Goal: Task Accomplishment & Management: Manage account settings

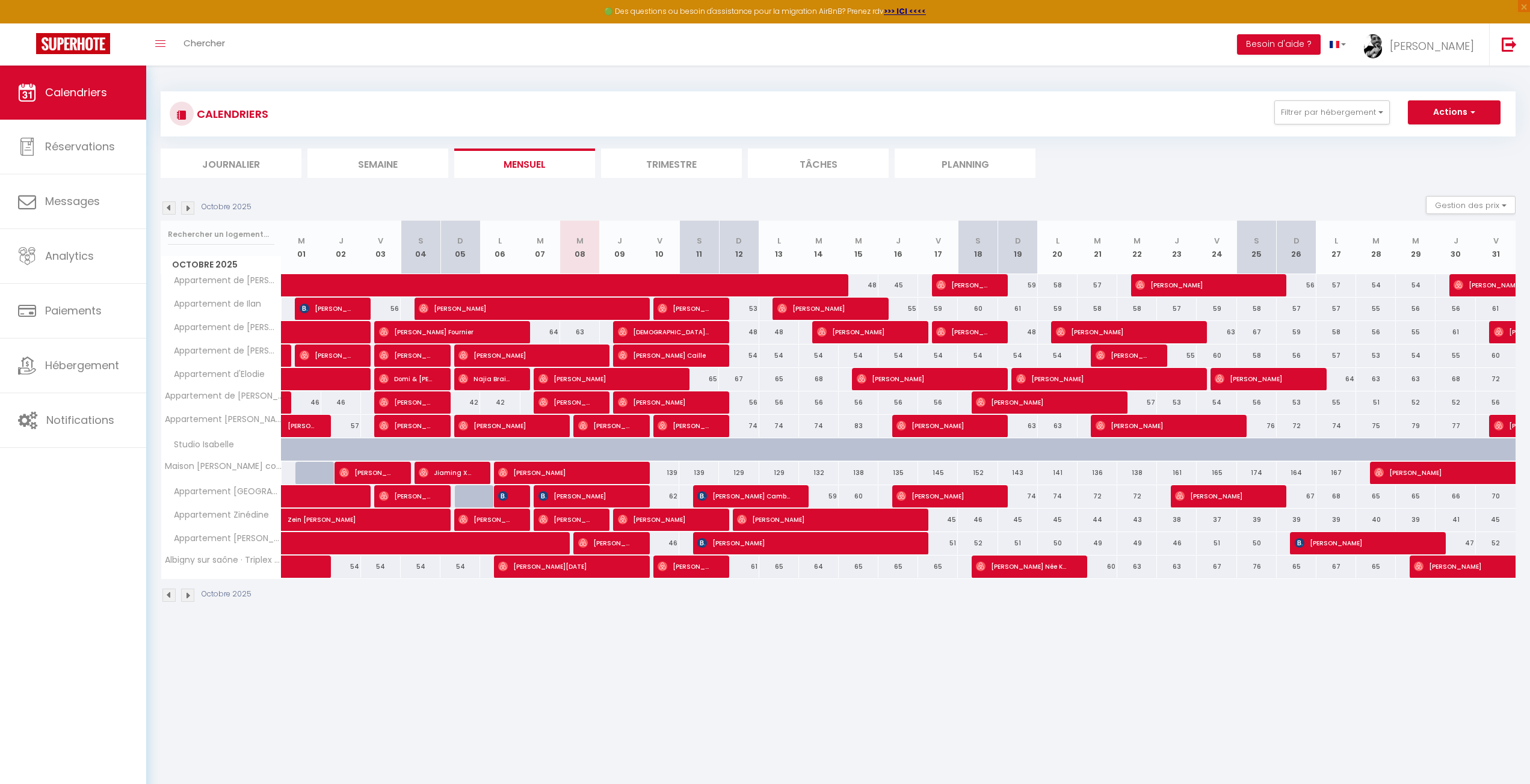
click at [261, 660] on body "🟢 Des questions ou besoin d'assistance pour la migration AirBnB? Prenez rdv >>>…" at bounding box center [765, 457] width 1530 height 784
click at [55, 380] on link "Hébergement" at bounding box center [73, 366] width 146 height 54
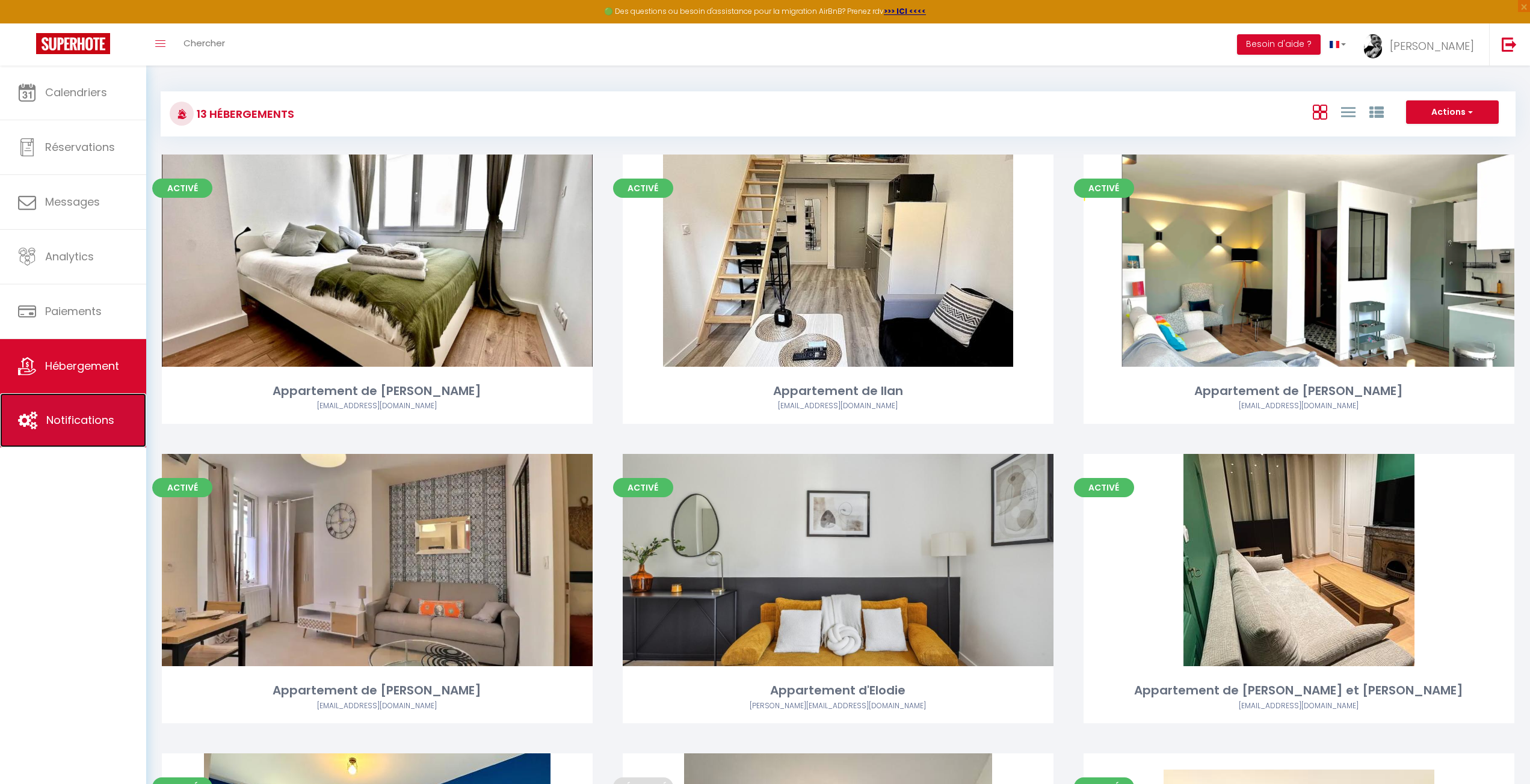
click at [55, 408] on link "Notifications" at bounding box center [73, 420] width 146 height 54
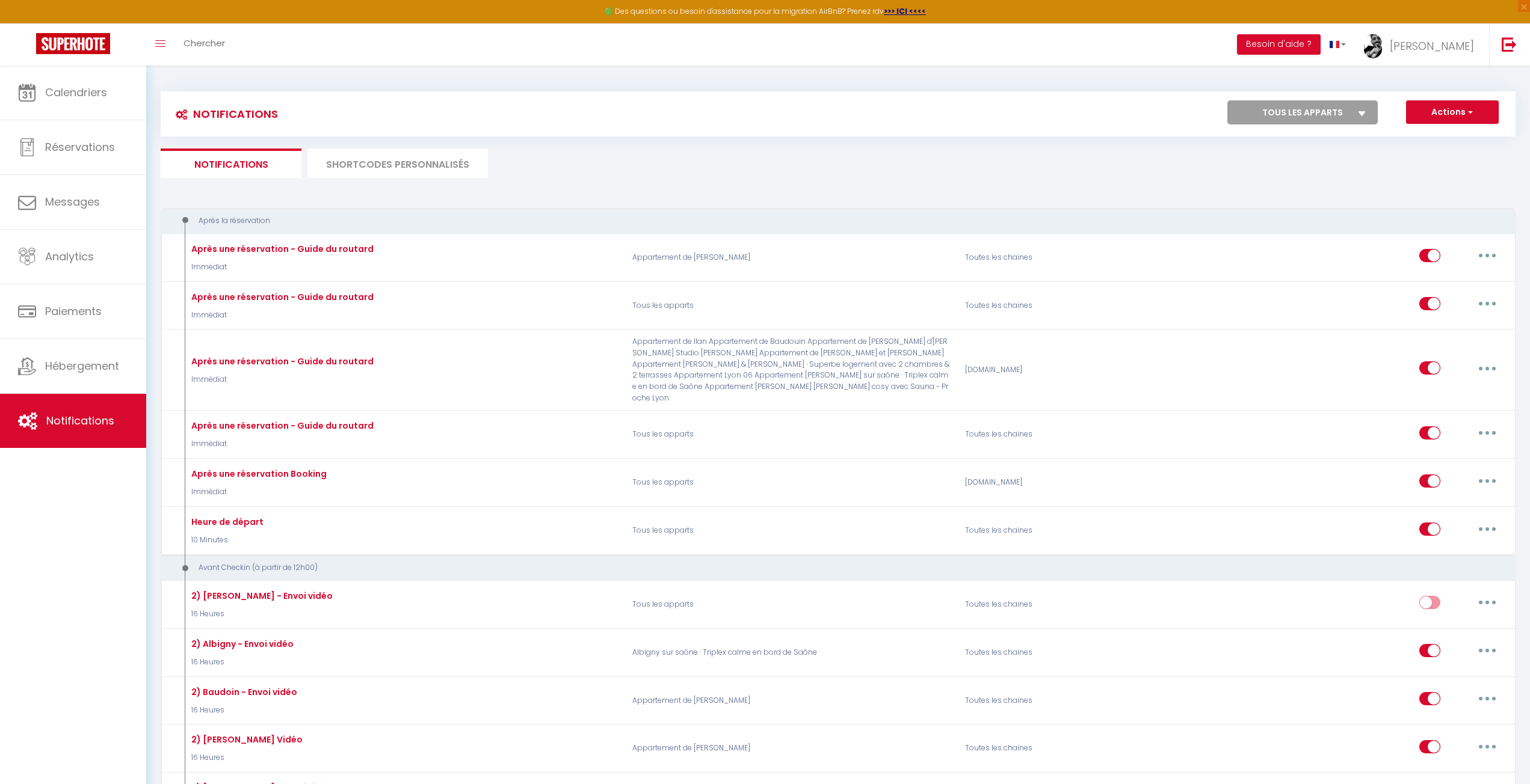
drag, startPoint x: 1356, startPoint y: 169, endPoint x: 1195, endPoint y: 212, distance: 166.6
click at [1356, 169] on ul "Notifications SHORTCODES PERSONNALISÉS" at bounding box center [838, 163] width 1355 height 30
click at [69, 366] on span "Hébergement" at bounding box center [82, 366] width 74 height 15
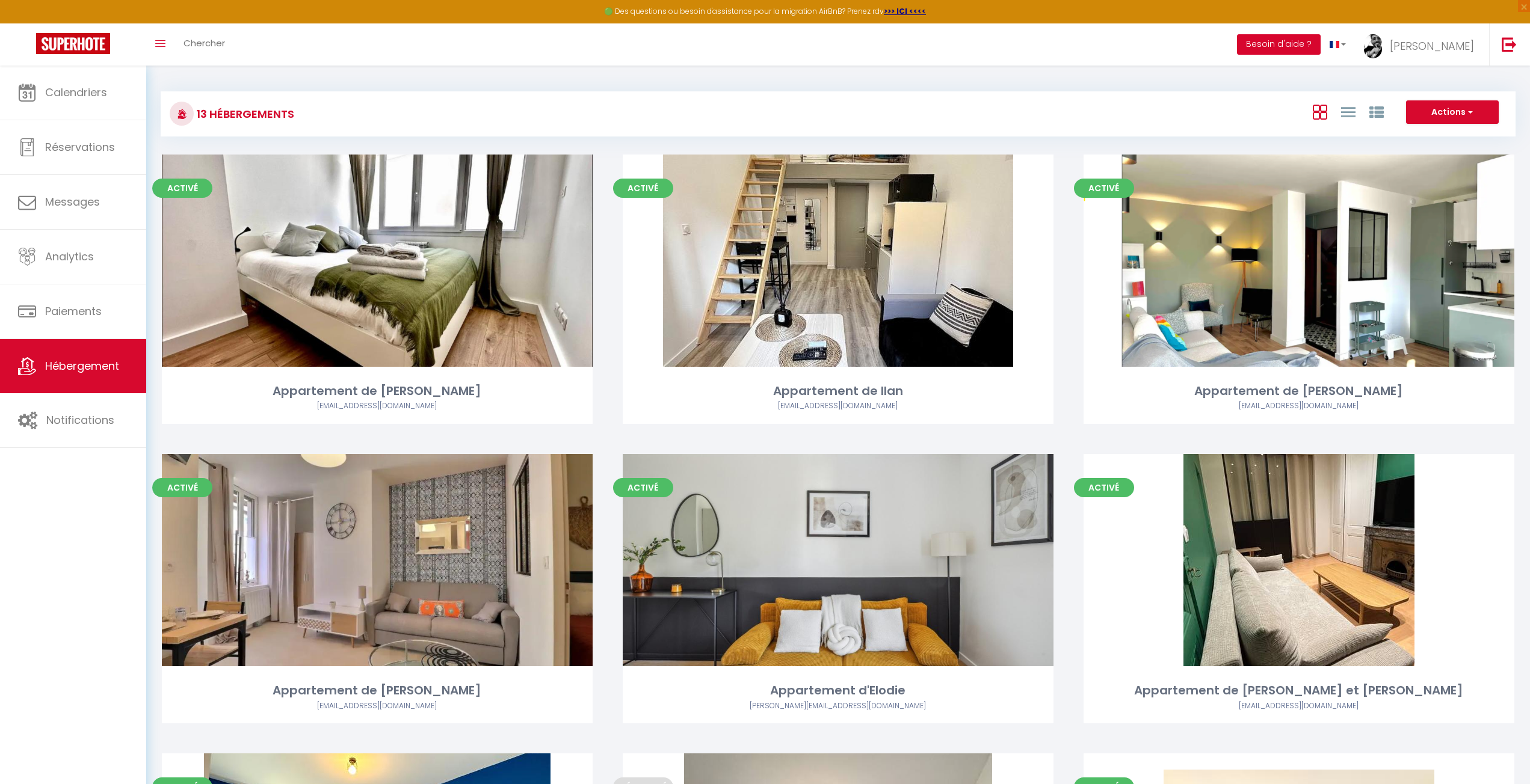
click at [1320, 53] on button "Besoin d'aide ?" at bounding box center [1278, 45] width 84 height 21
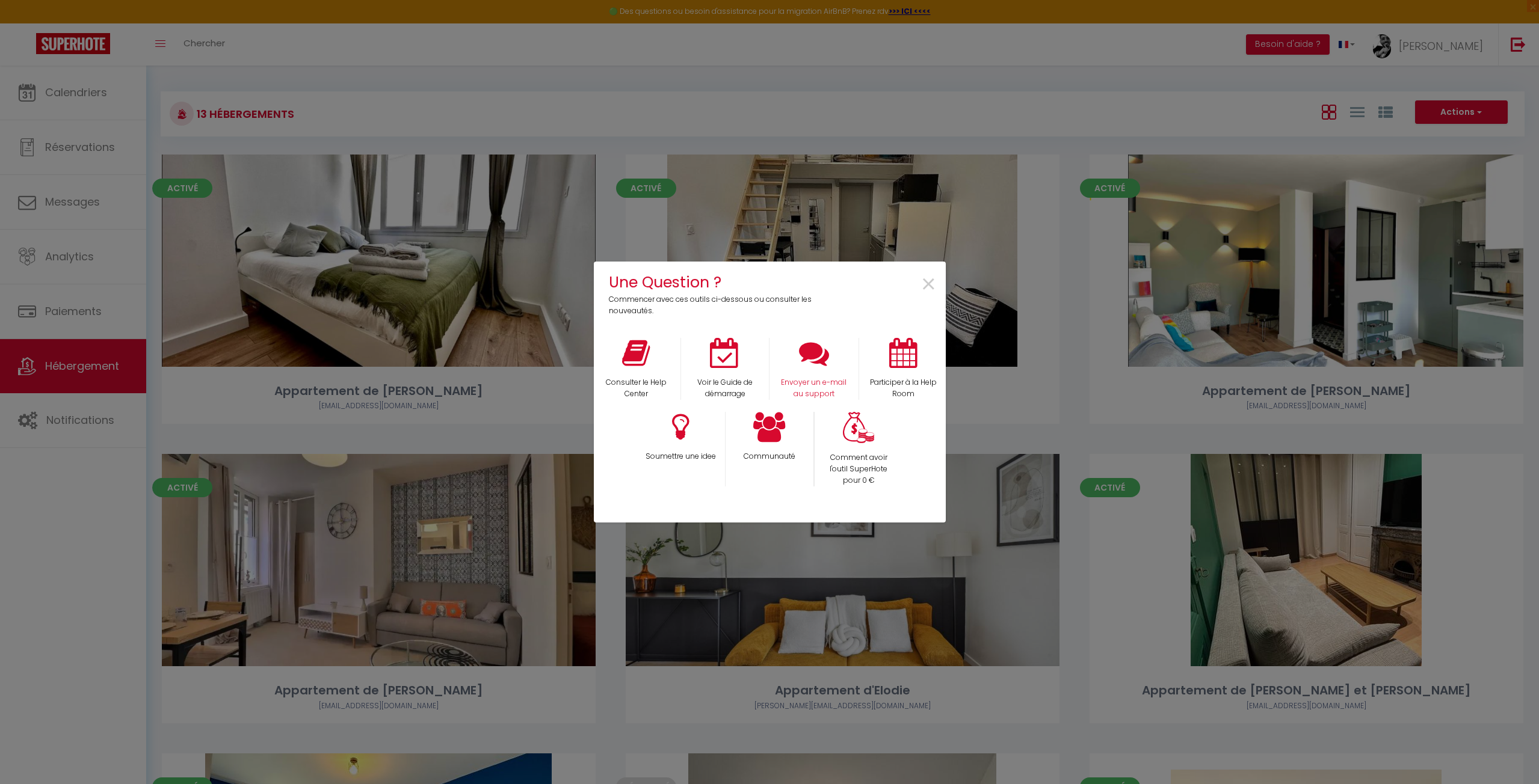
click at [790, 368] on div "Envoyer un e-mail au support" at bounding box center [814, 369] width 89 height 62
click at [799, 379] on p "Envoyer un e-mail au support" at bounding box center [814, 388] width 74 height 23
drag, startPoint x: 524, startPoint y: 263, endPoint x: 420, endPoint y: 258, distance: 104.1
click at [524, 263] on div "Une Question ? Commencer avec ces outils ci-dessous ou consulter les nouveautés…" at bounding box center [769, 392] width 1539 height 784
click at [928, 286] on span "×" at bounding box center [929, 284] width 16 height 38
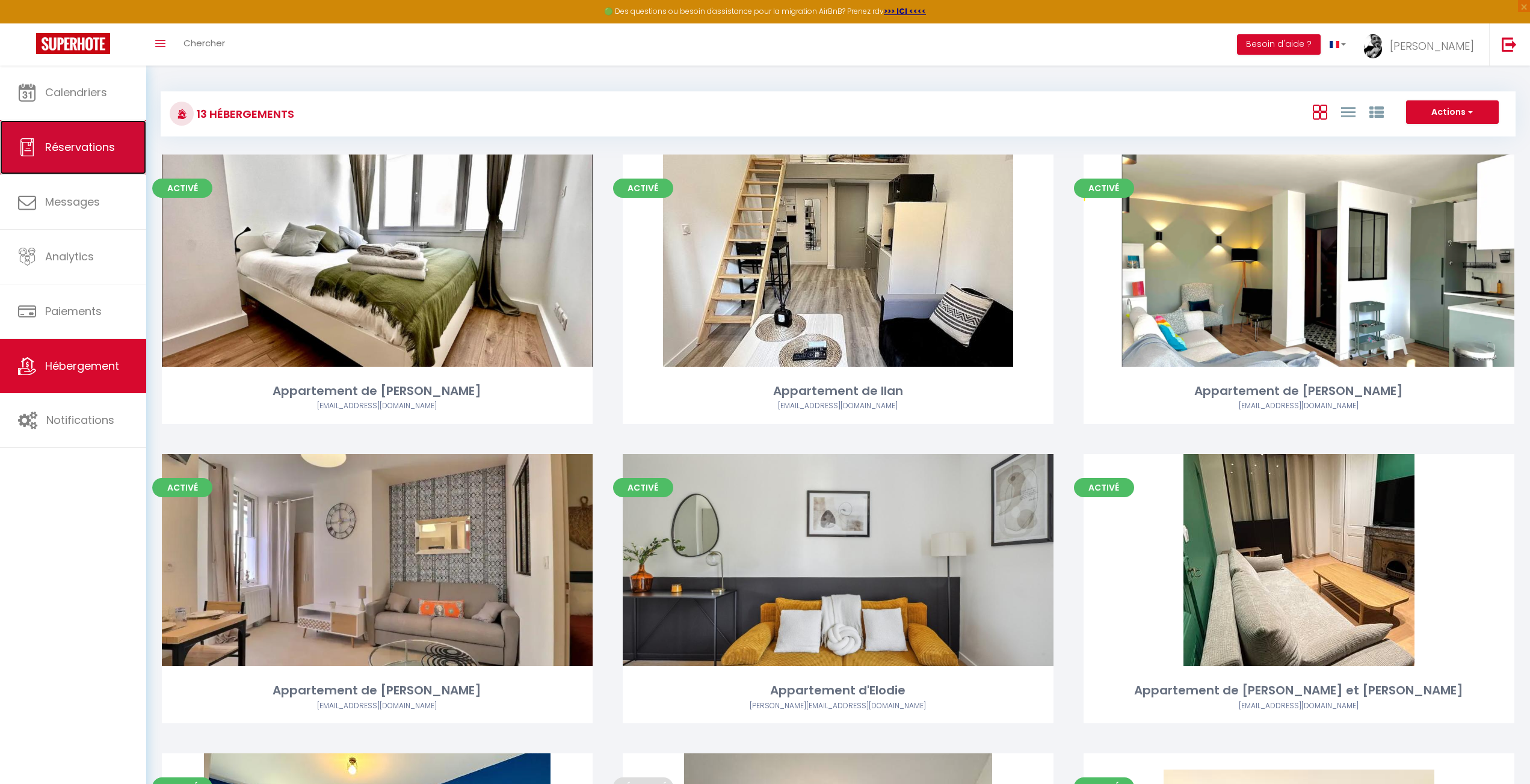
click at [80, 166] on link "Réservations" at bounding box center [73, 147] width 146 height 54
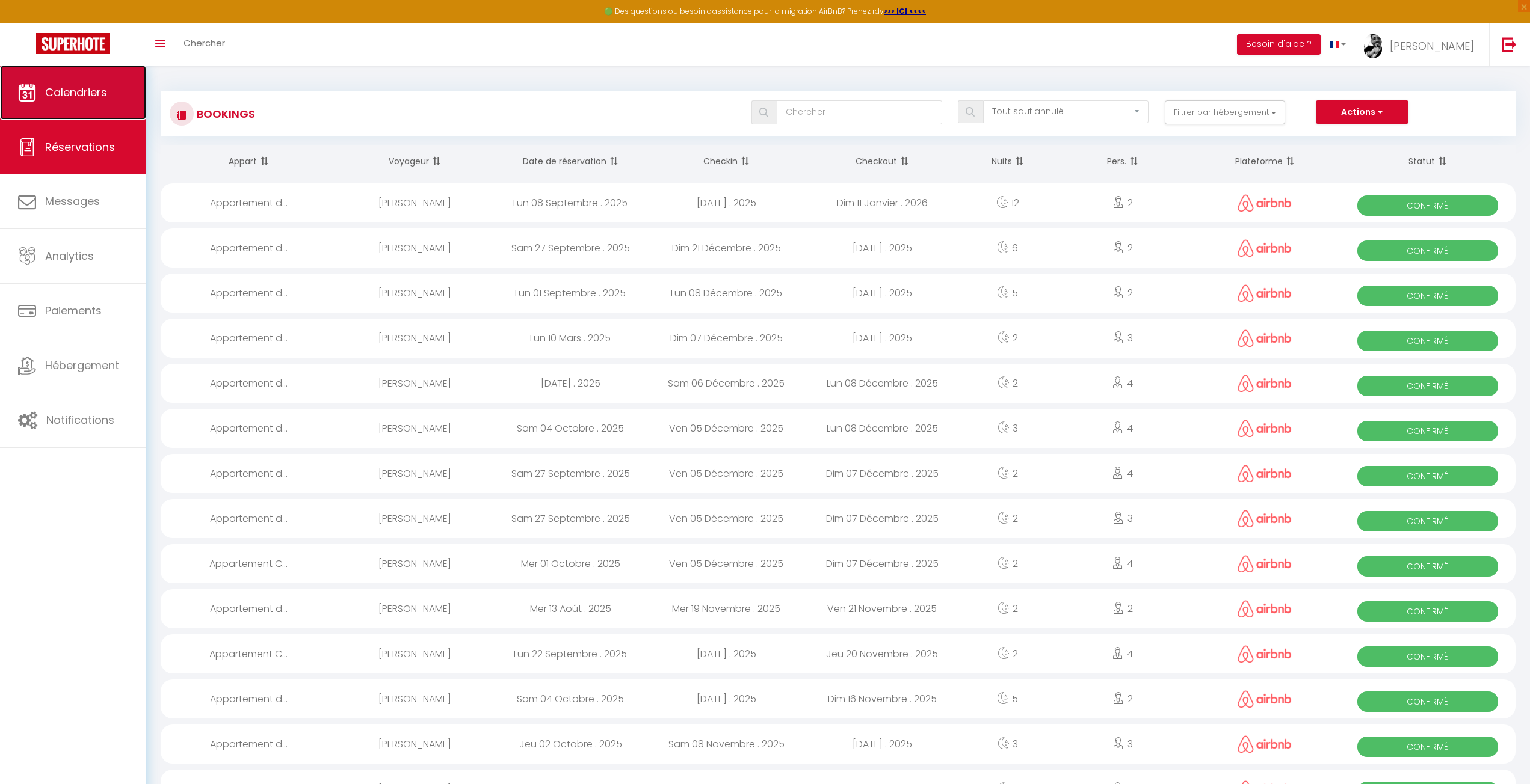
click at [75, 104] on link "Calendriers" at bounding box center [73, 92] width 146 height 54
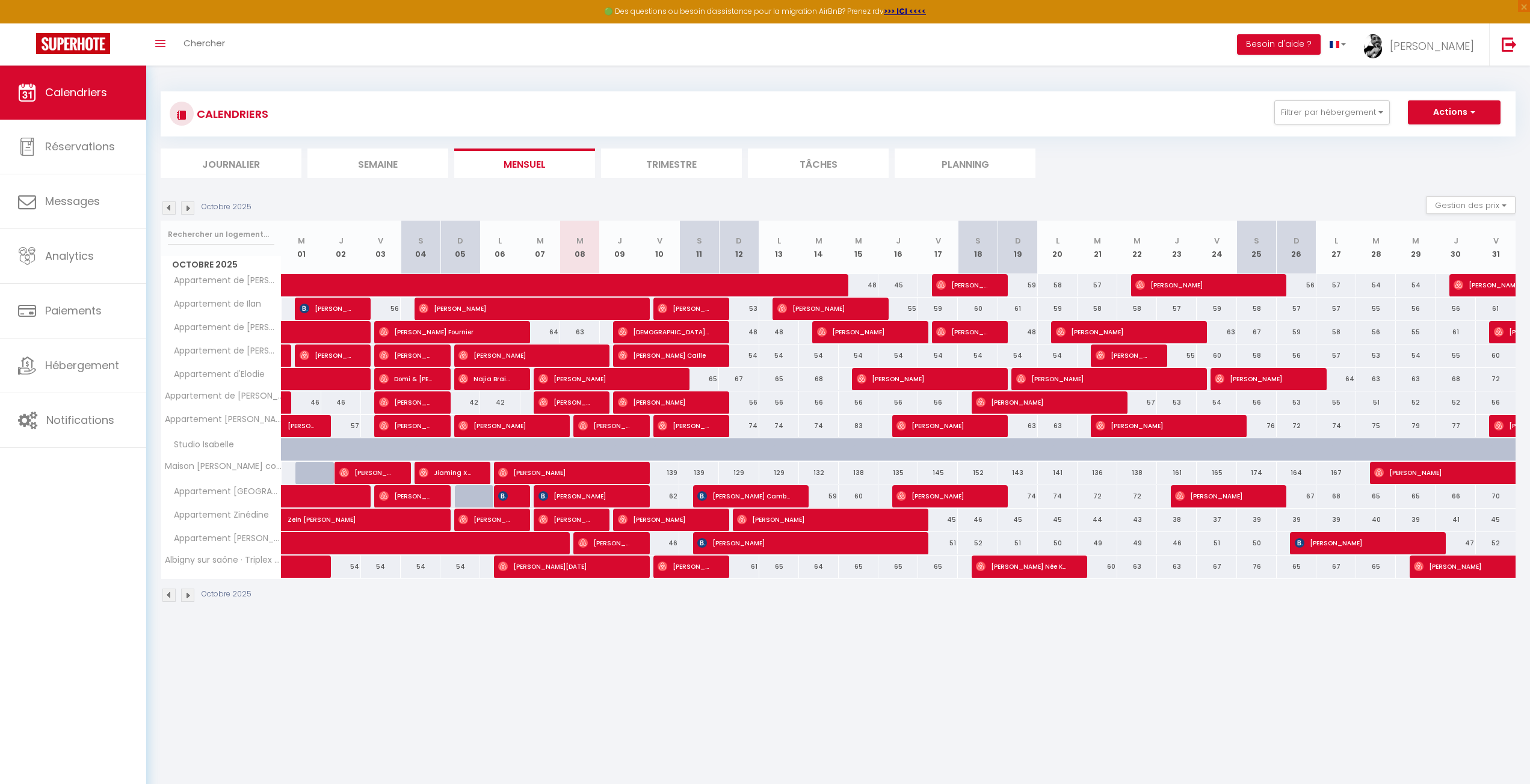
click at [172, 590] on img at bounding box center [168, 595] width 13 height 13
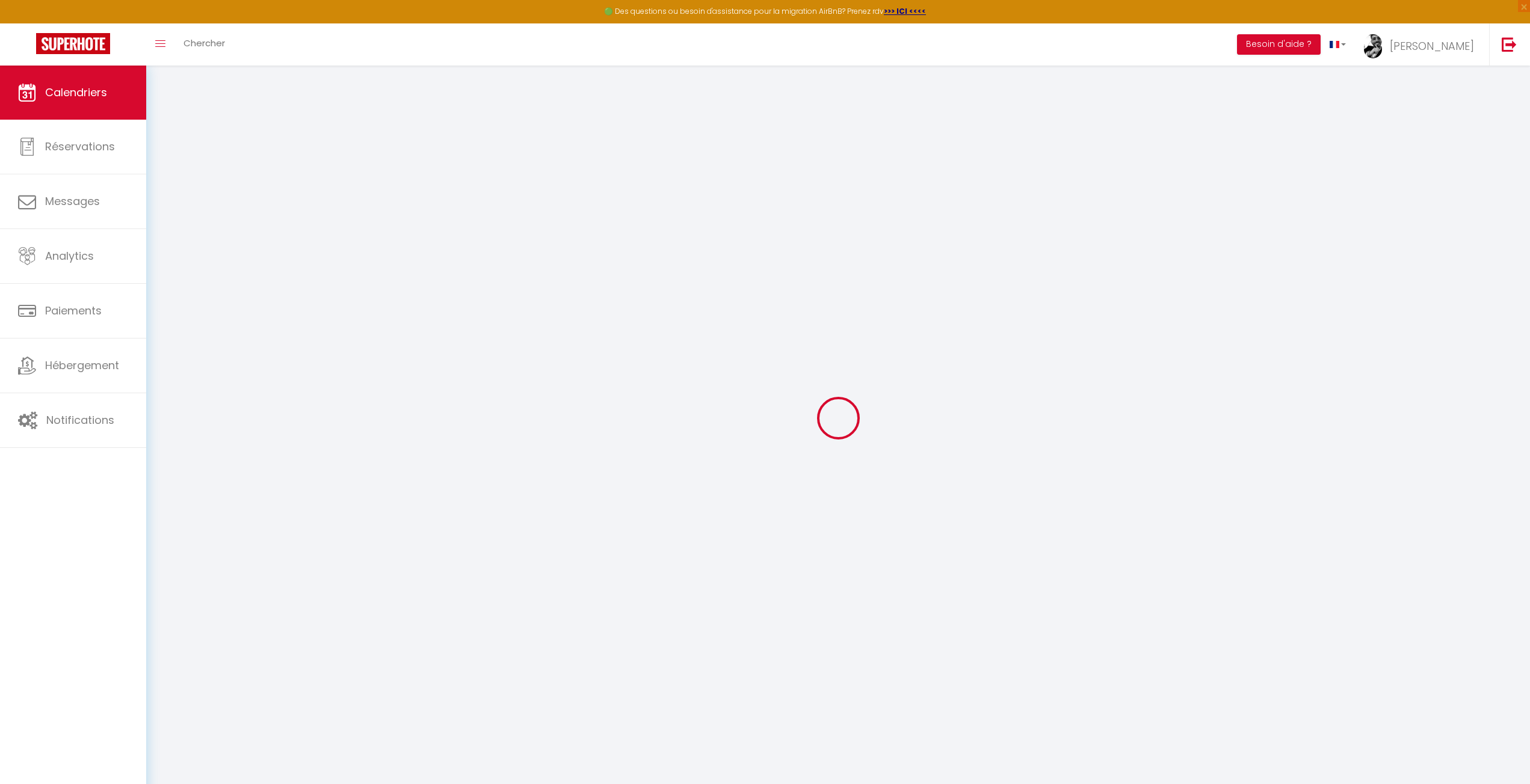
select select
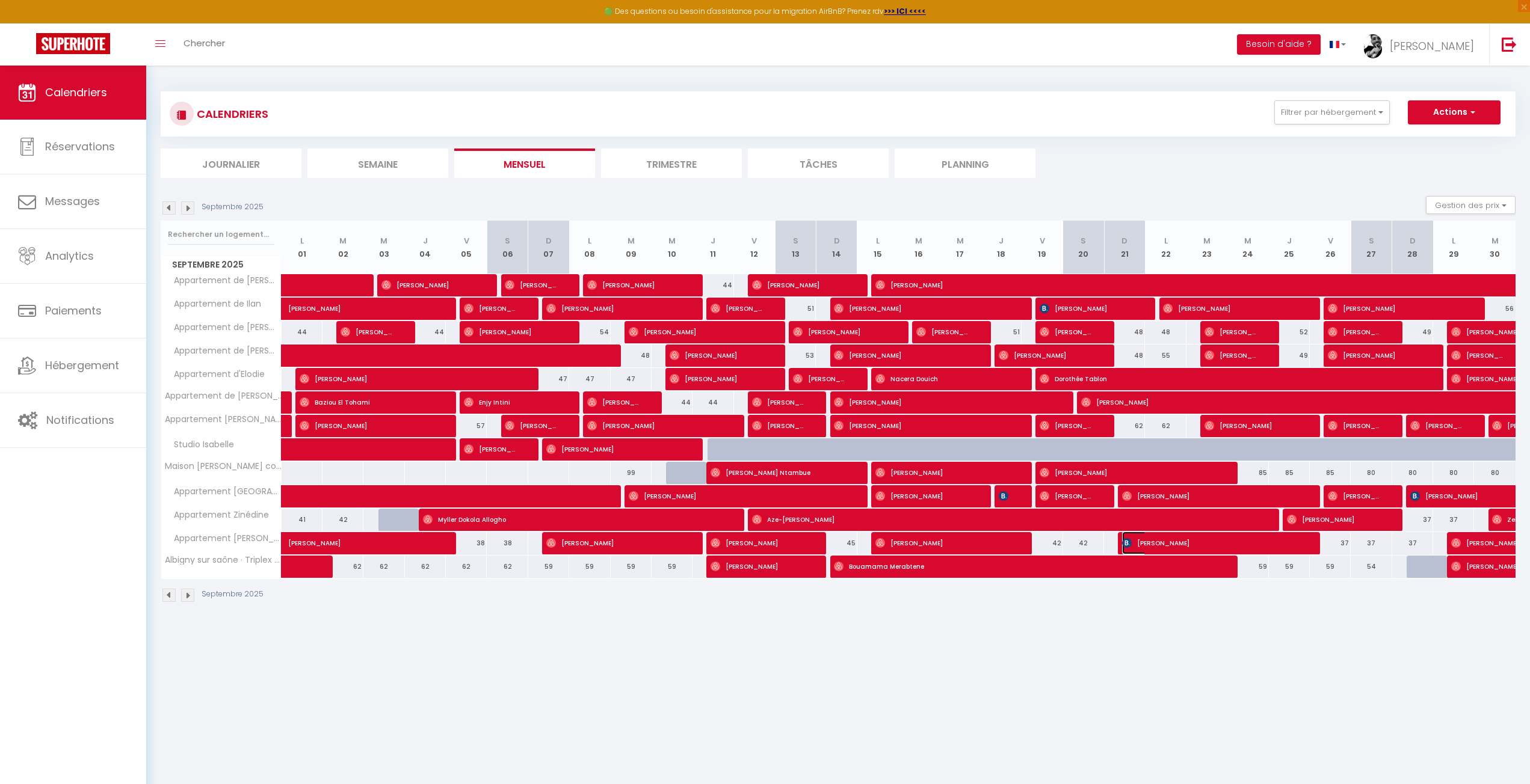
click at [1144, 542] on span "[PERSON_NAME]" at bounding box center [1210, 543] width 177 height 23
select select "OK"
select select "0"
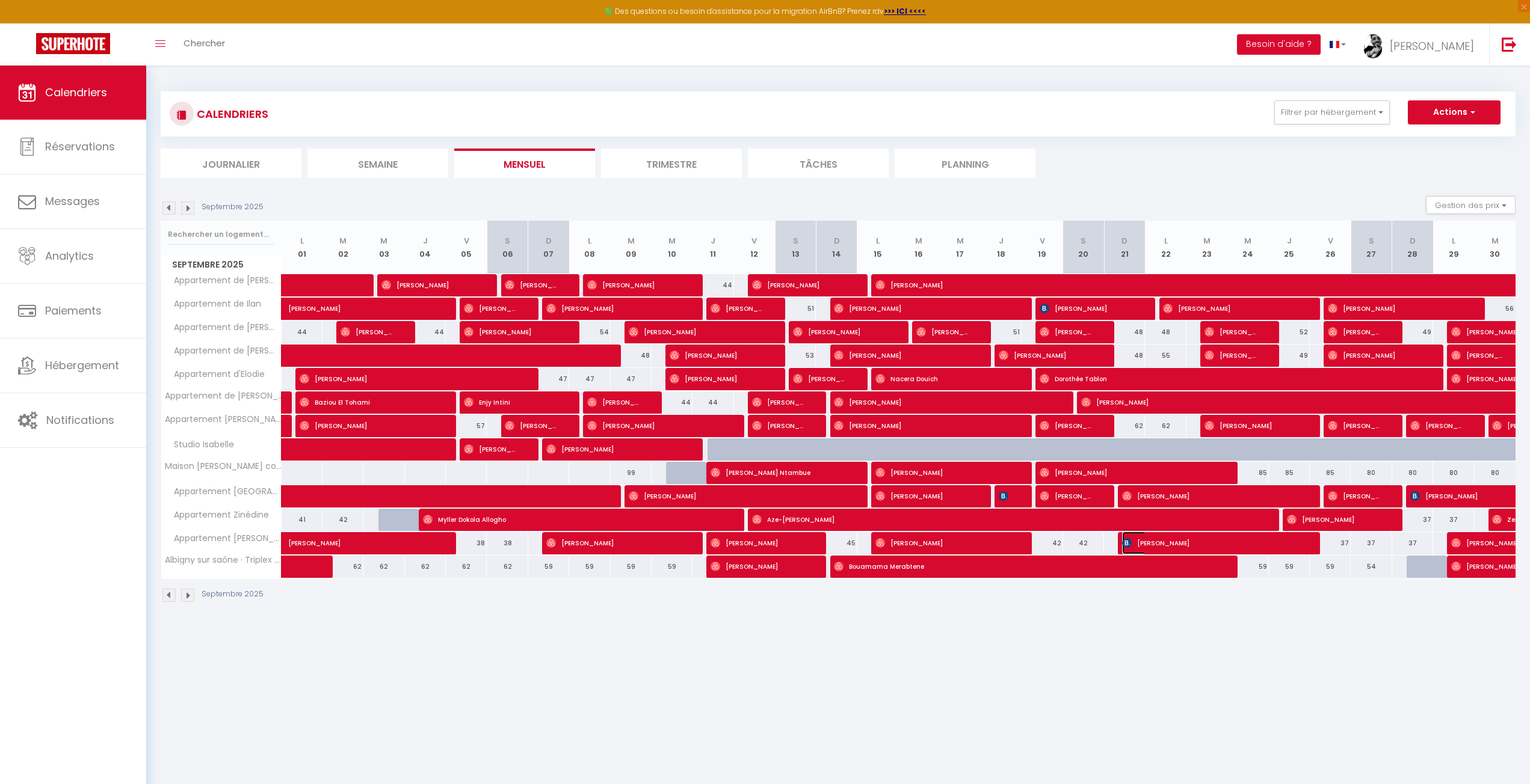
select select "1"
select select
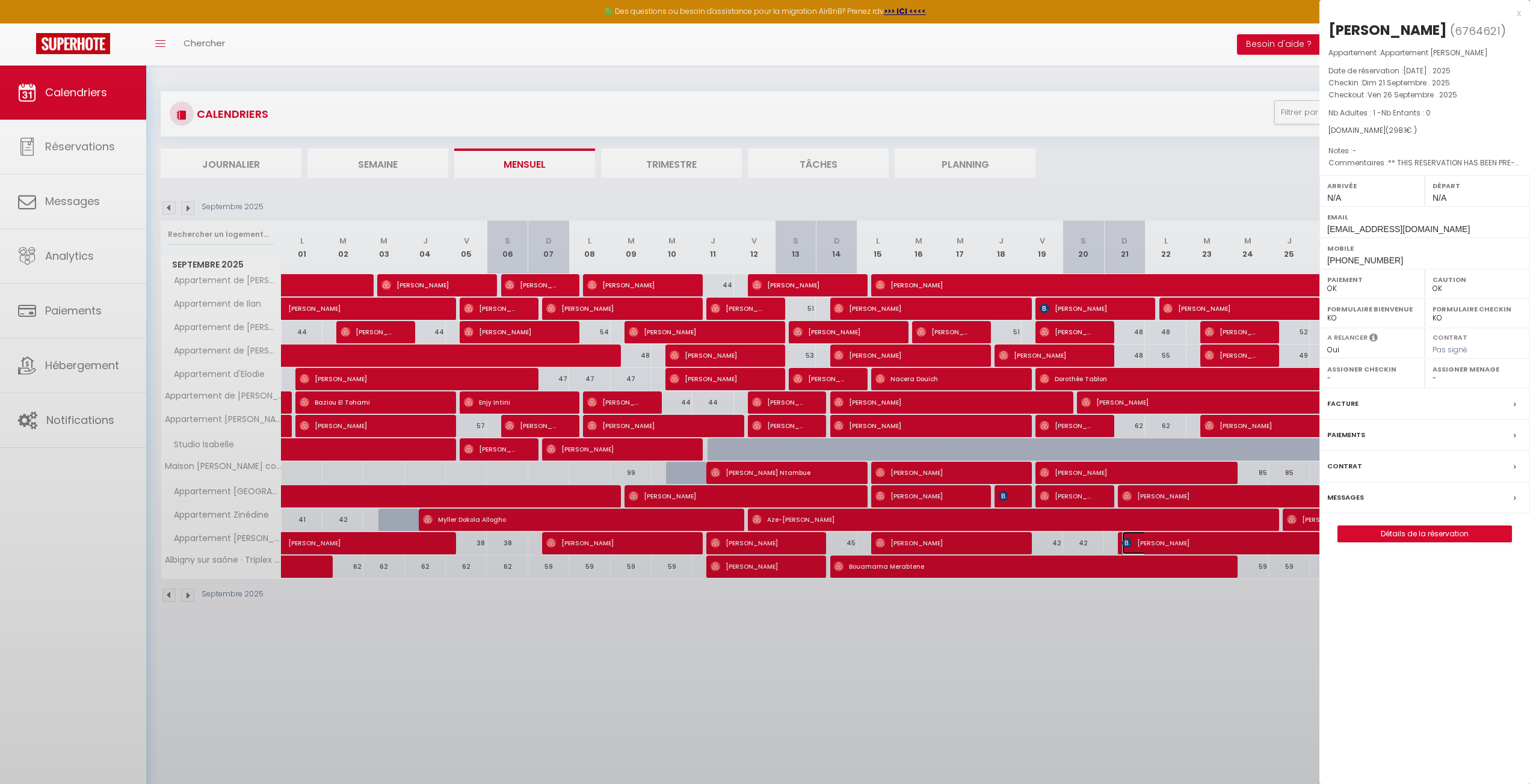
select select "45167"
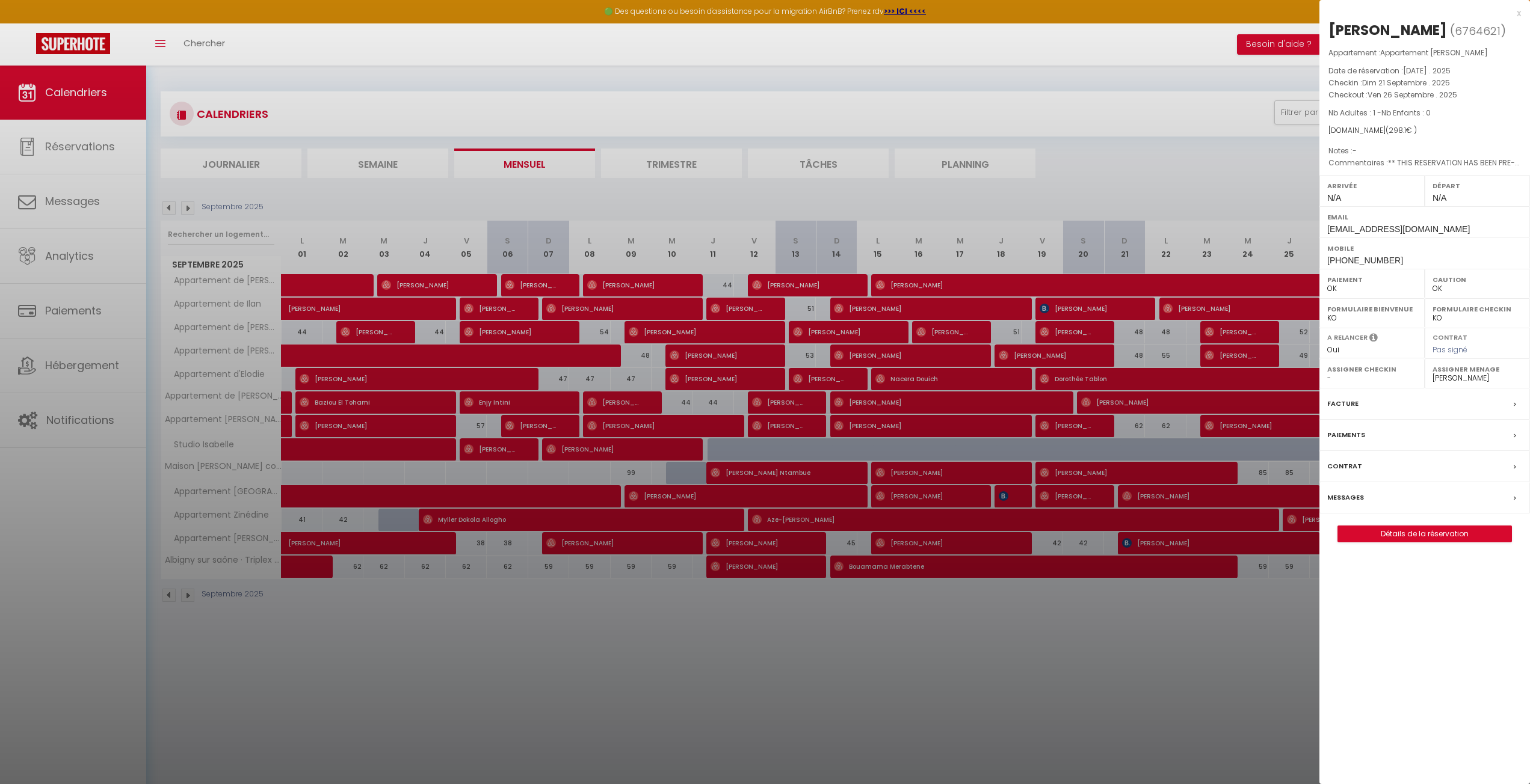
drag, startPoint x: 1461, startPoint y: 320, endPoint x: 1429, endPoint y: 315, distance: 32.4
click at [1429, 315] on div "Formulaire Checkin OK KO" at bounding box center [1476, 313] width 105 height 30
click at [1396, 625] on div "x [PERSON_NAME] ( 6764621 ) Appartement : Appartement [PERSON_NAME] Date de rés…" at bounding box center [1424, 392] width 210 height 784
click at [1454, 284] on label "Caution" at bounding box center [1477, 280] width 89 height 12
drag, startPoint x: 1452, startPoint y: 284, endPoint x: 1439, endPoint y: 291, distance: 14.8
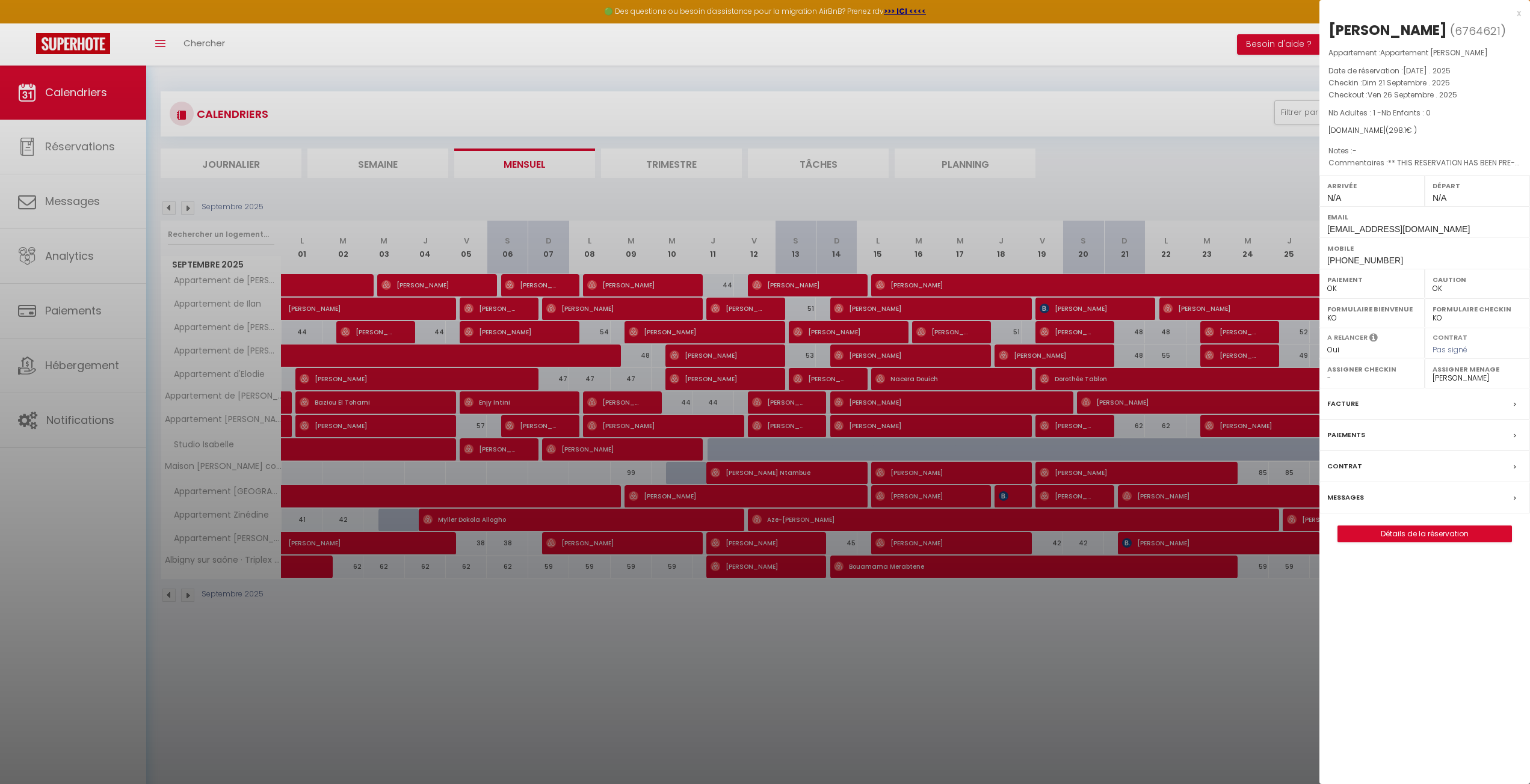
click at [1452, 285] on label "Caution" at bounding box center [1477, 280] width 89 height 12
click at [1439, 291] on select "OK KO" at bounding box center [1477, 289] width 89 height 11
click at [1458, 626] on div "x [PERSON_NAME] ( 6764621 ) Appartement : Appartement [PERSON_NAME] Date de rés…" at bounding box center [1424, 392] width 210 height 784
click at [1520, 11] on div "x" at bounding box center [1419, 13] width 201 height 14
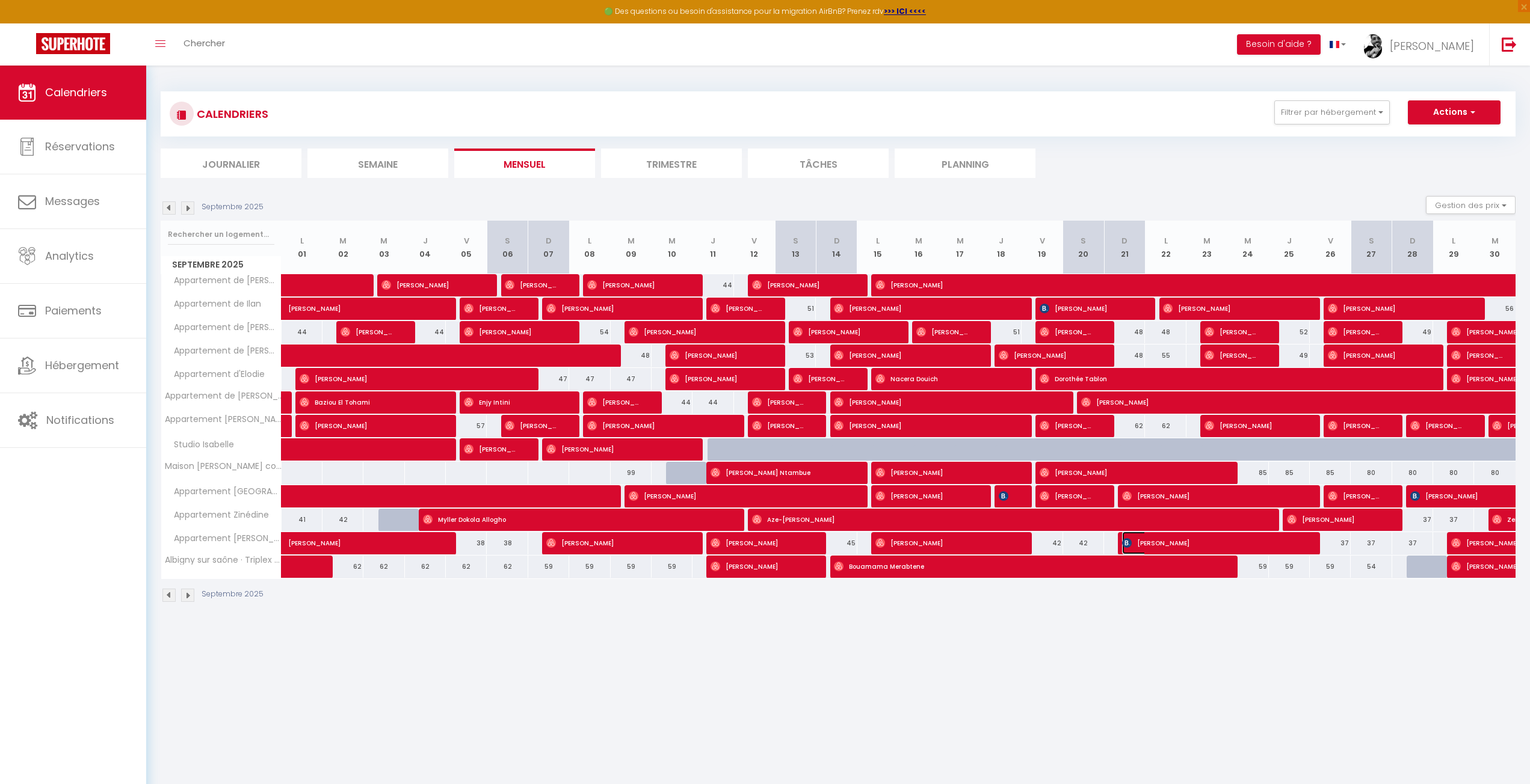
click at [1138, 544] on span "[PERSON_NAME]" at bounding box center [1210, 543] width 177 height 23
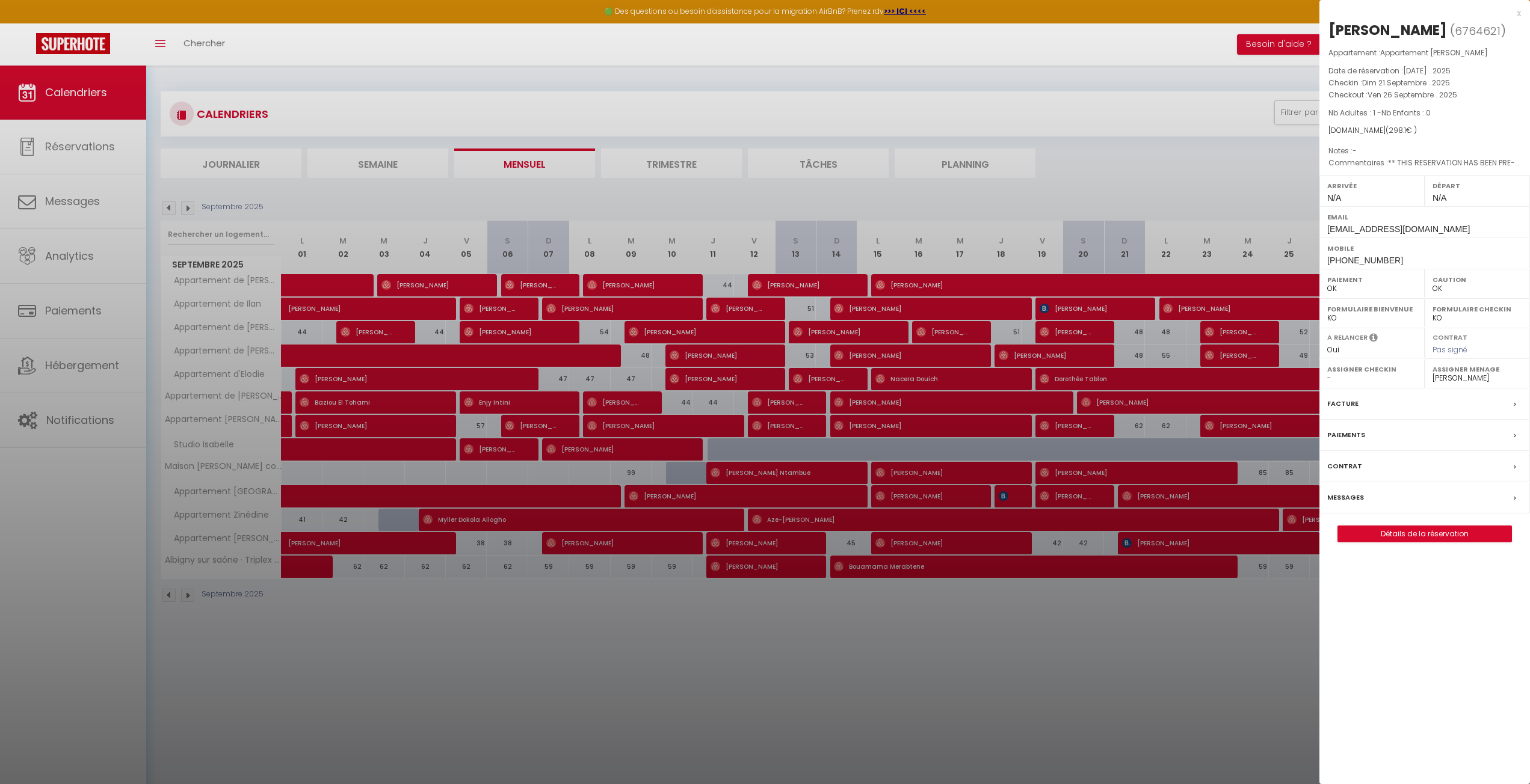
drag, startPoint x: 1489, startPoint y: 32, endPoint x: 1333, endPoint y: 23, distance: 156.3
click at [1333, 23] on h2 "[PERSON_NAME] ( 6764621 )" at bounding box center [1424, 31] width 192 height 21
copy h2 "[PERSON_NAME] ( 6764621 )"
click at [804, 89] on div at bounding box center [765, 392] width 1530 height 784
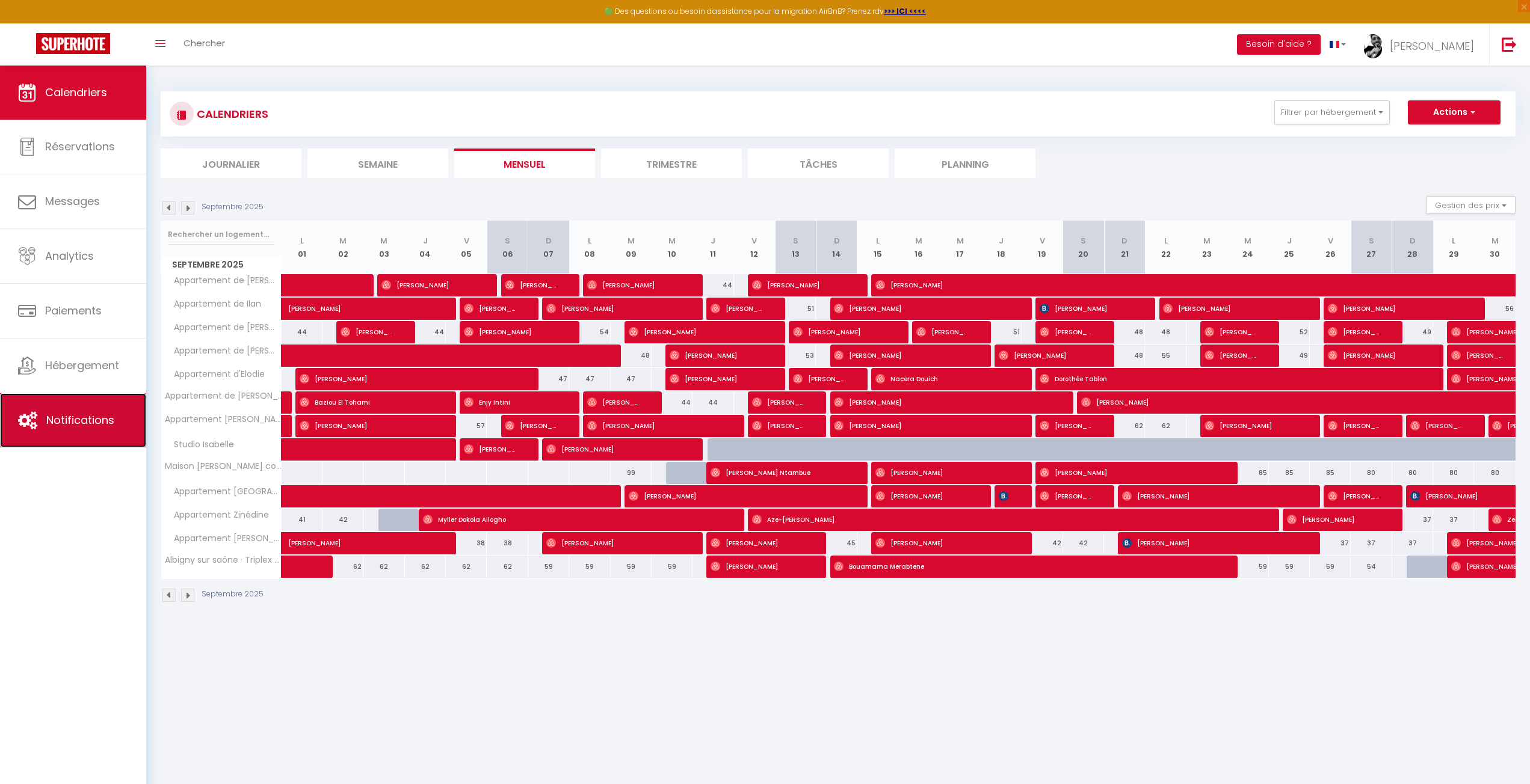
click at [64, 429] on link "Notifications" at bounding box center [73, 420] width 146 height 54
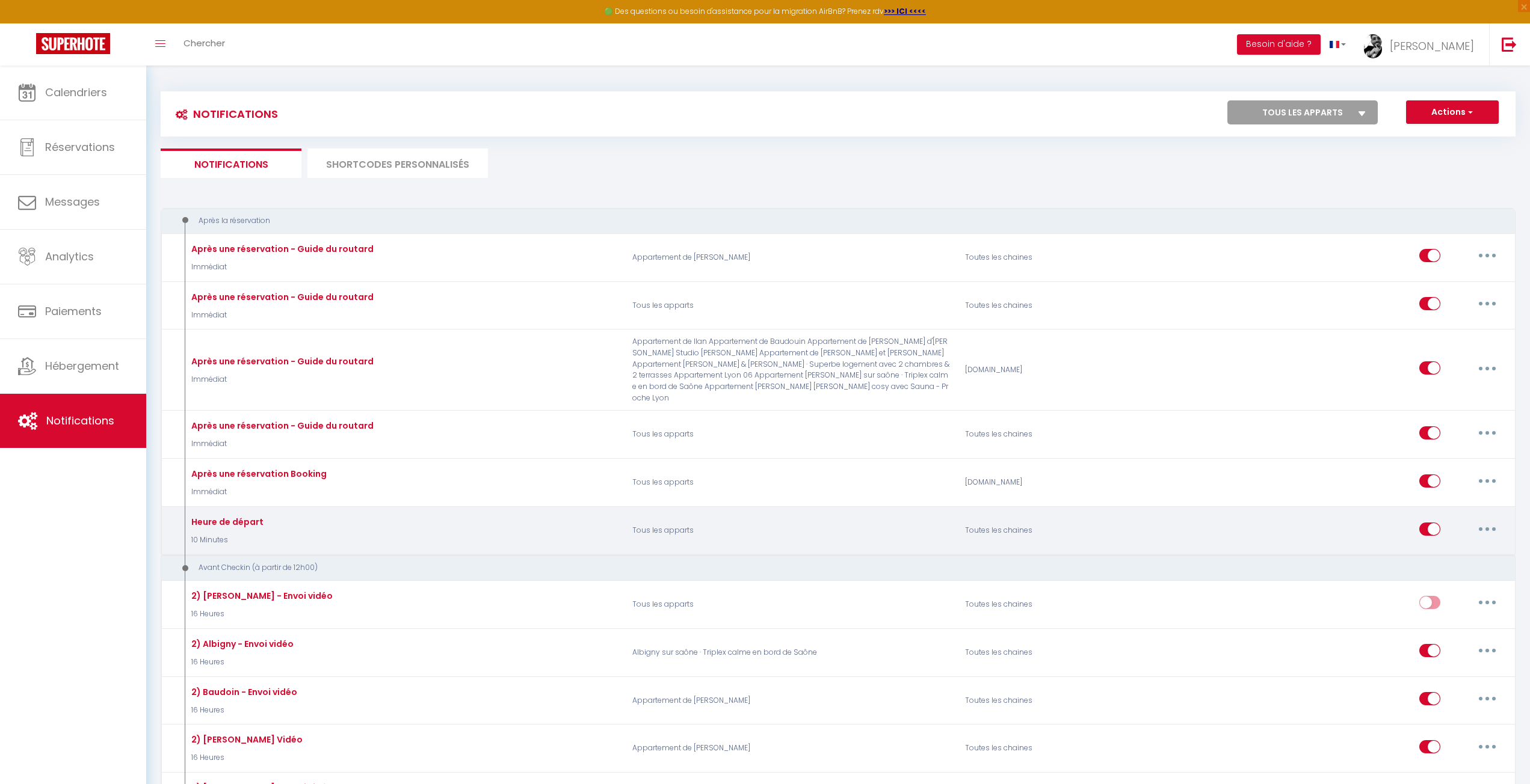
click at [1487, 523] on button "button" at bounding box center [1487, 529] width 34 height 19
click at [1433, 546] on link "Editer" at bounding box center [1456, 557] width 89 height 21
type input "Heure de départ"
select select "10 Minutes"
select select
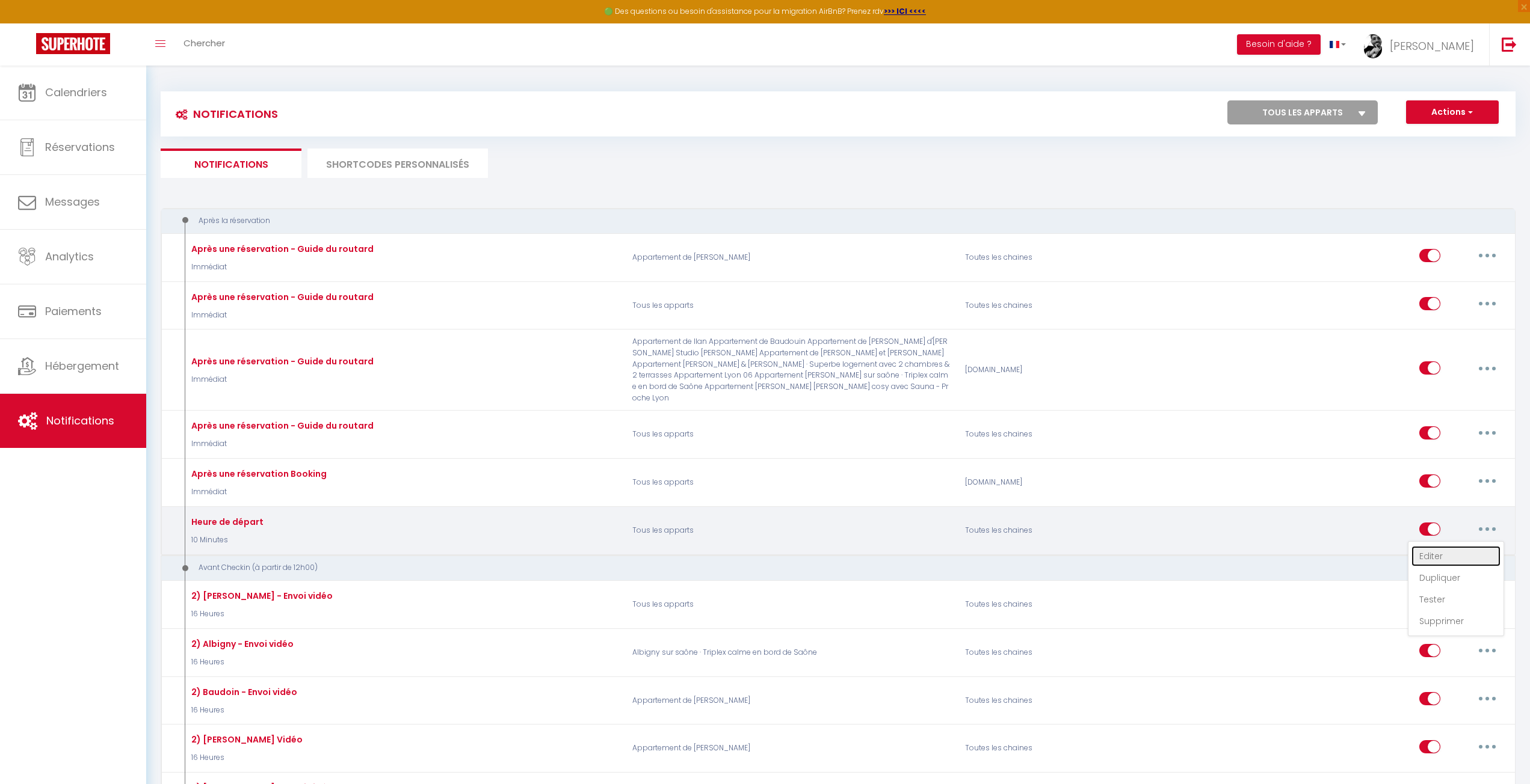
checkbox input "true"
checkbox input "false"
radio input "true"
type input "[PERSON_NAME] et arrivée"
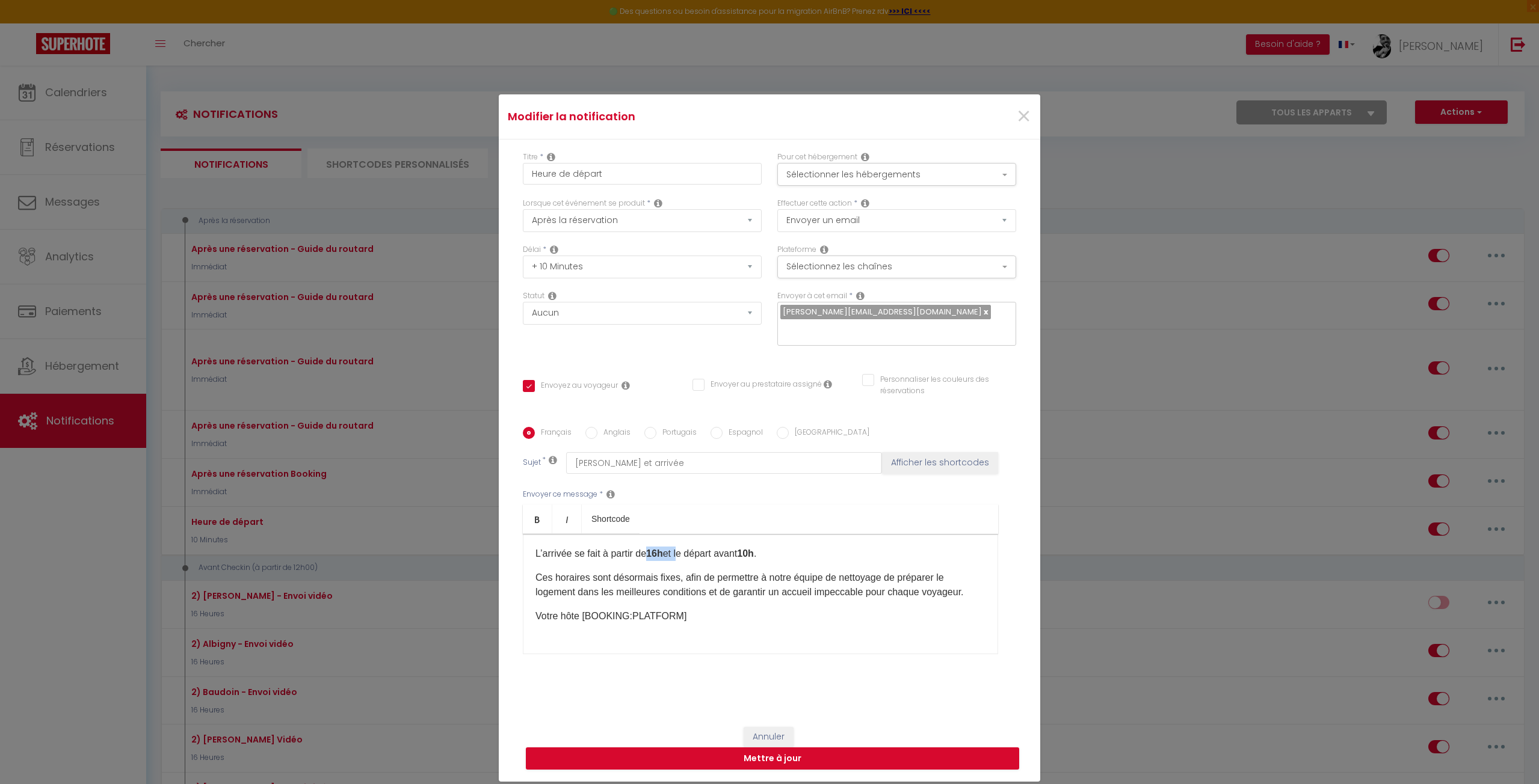
drag, startPoint x: 652, startPoint y: 555, endPoint x: 683, endPoint y: 555, distance: 31.0
click at [683, 555] on p "L’arrivée se fait à partir de 16h et le départ avant 10h ." at bounding box center [760, 554] width 450 height 14
drag, startPoint x: 696, startPoint y: 553, endPoint x: 763, endPoint y: 557, distance: 67.1
click at [770, 555] on p "L’arrivée se fait à partir de 16h et le départ avant 10h ." at bounding box center [760, 554] width 450 height 14
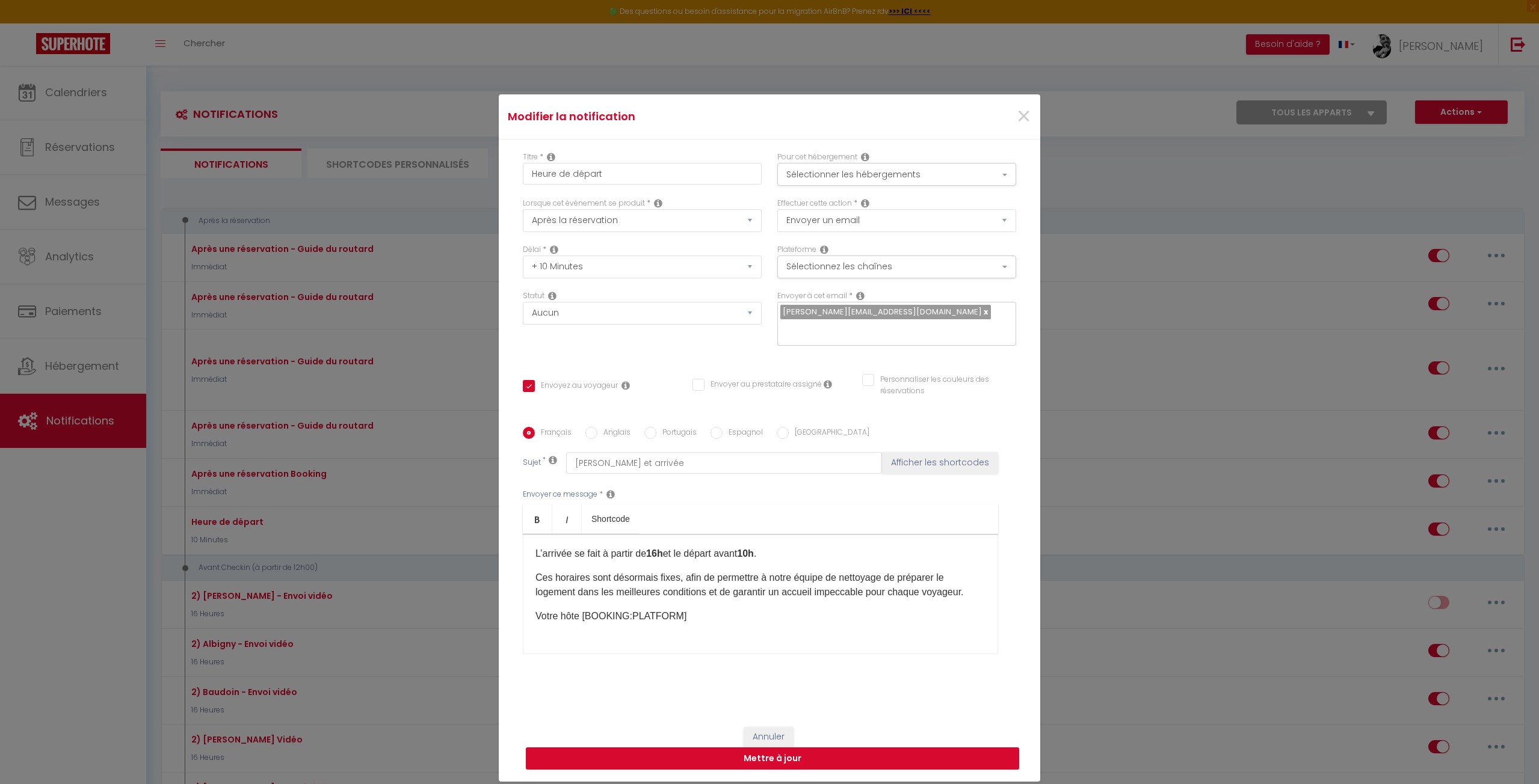
click at [606, 586] on p "Ces horaires sont désormais fixes, afin de permettre à notre équipe de nettoyag…" at bounding box center [760, 585] width 450 height 29
drag, startPoint x: 606, startPoint y: 577, endPoint x: 683, endPoint y: 570, distance: 77.3
click at [683, 571] on p "Ces horaires sont désormais fixes, afin de permettre à notre équipe de nettoyag…" at bounding box center [760, 585] width 450 height 29
drag, startPoint x: 698, startPoint y: 573, endPoint x: 710, endPoint y: 574, distance: 12.0
click at [701, 573] on p "Ces horaires sont désormais fixes, afin de permettre à notre équipe de nettoyag…" at bounding box center [760, 585] width 450 height 29
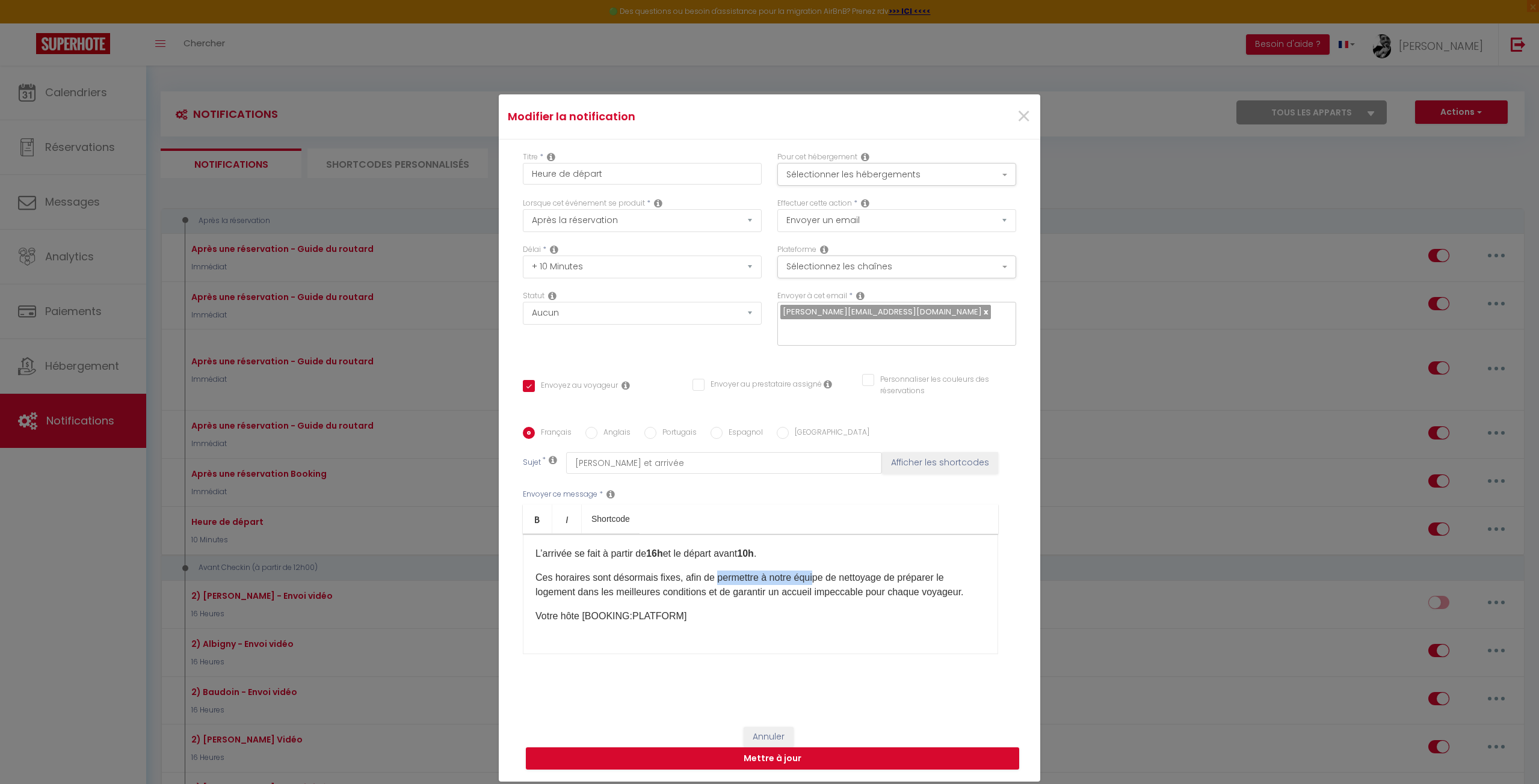
drag, startPoint x: 716, startPoint y: 576, endPoint x: 812, endPoint y: 576, distance: 96.0
click at [812, 576] on p "Ces horaires sont désormais fixes, afin de permettre à notre équipe de nettoyag…" at bounding box center [760, 585] width 450 height 29
click at [812, 576] on p "Ces horaires sont désormais fixes, afin de permettre à notre équipe de nettoyag…" at bounding box center [760, 585] width 450 height 29
drag, startPoint x: 885, startPoint y: 579, endPoint x: 915, endPoint y: 587, distance: 31.0
click at [924, 587] on p "Ces horaires sont désormais fixes, afin de permettre à notre équipe de nettoyag…" at bounding box center [760, 585] width 450 height 29
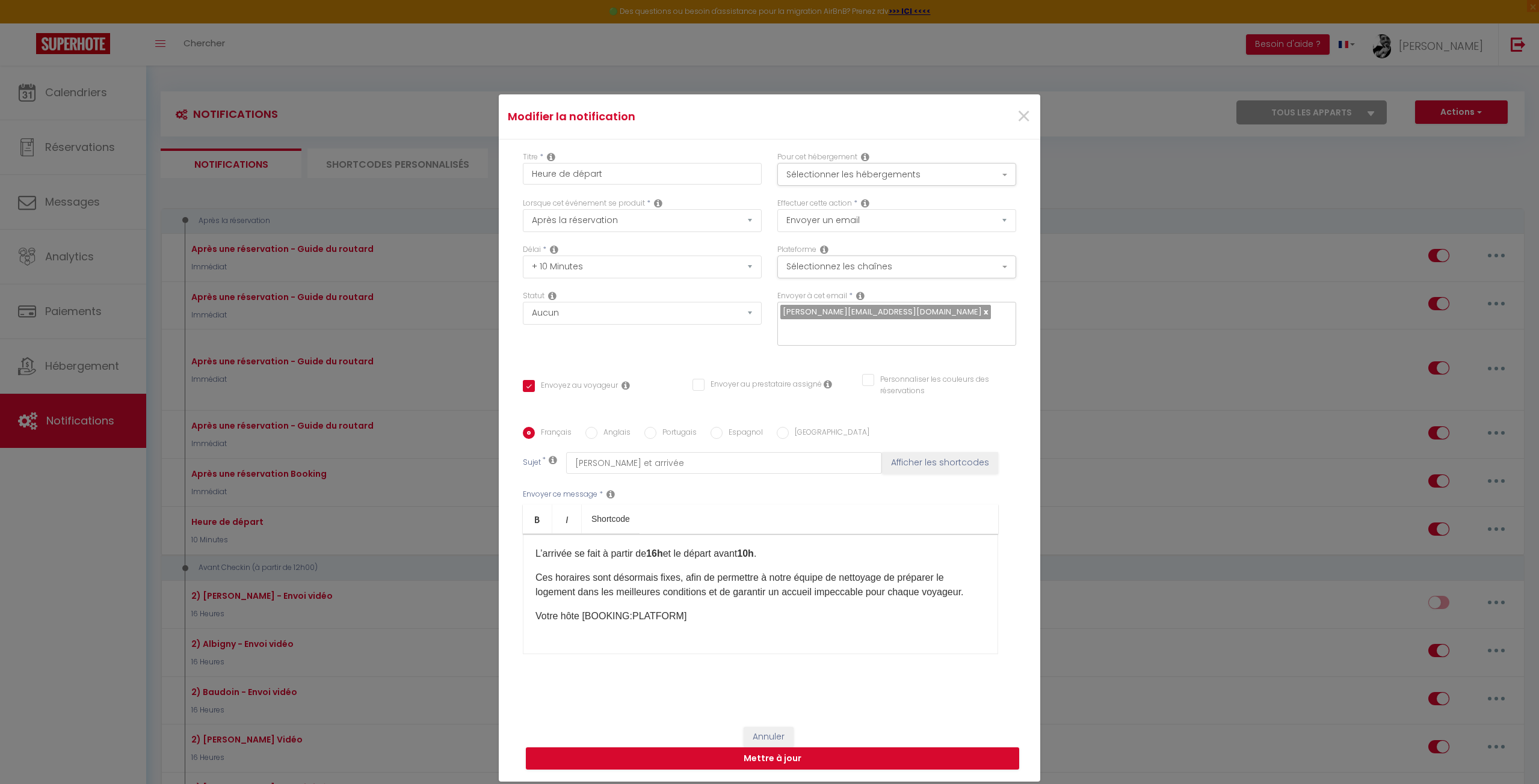
click at [705, 577] on p "Ces horaires sont désormais fixes, afin de permettre à notre équipe de nettoyag…" at bounding box center [760, 585] width 450 height 29
click at [752, 590] on p "Ces horaires sont désormais fixes, afin de permettre à notre équipe de nettoyag…" at bounding box center [760, 585] width 450 height 29
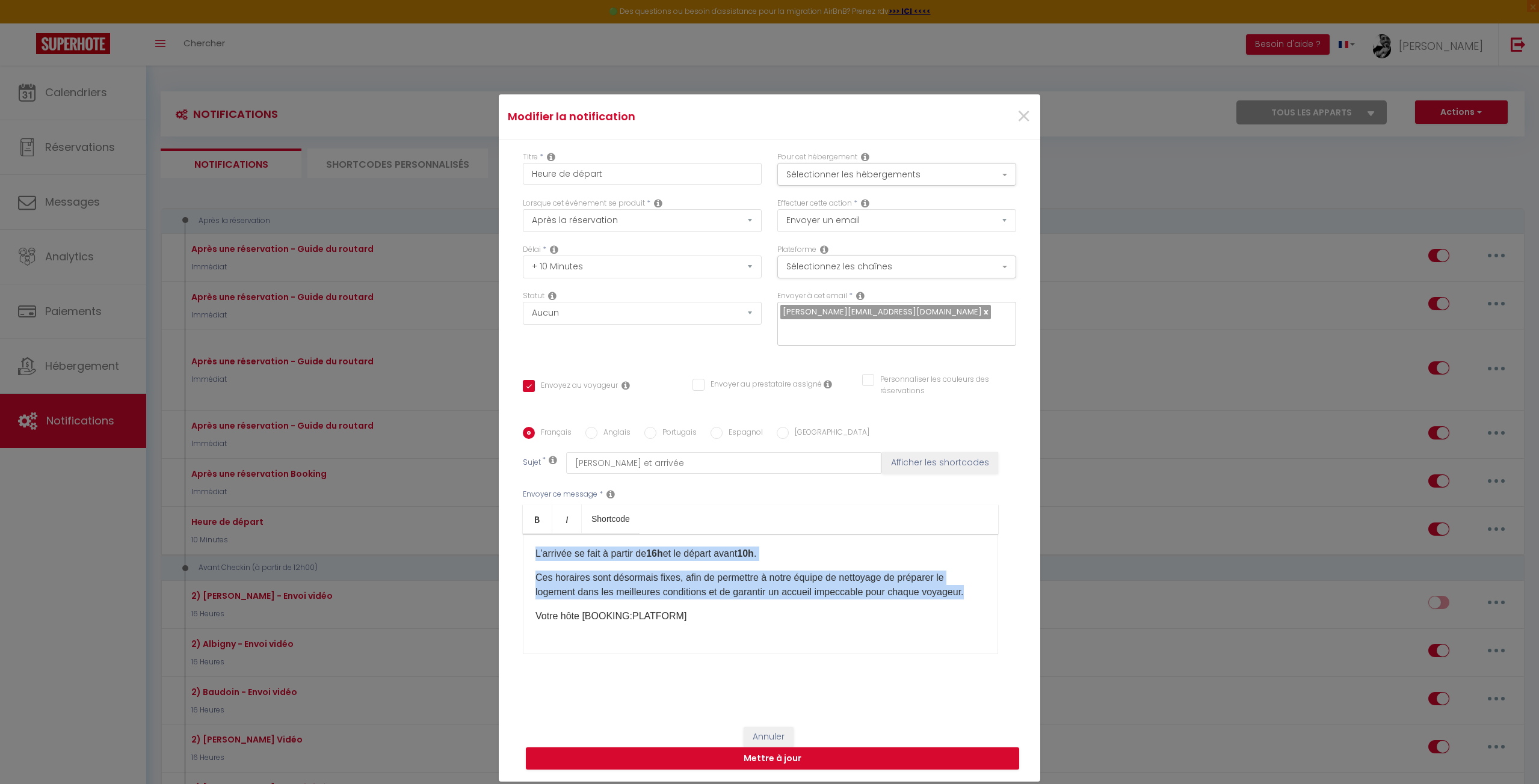
drag, startPoint x: 966, startPoint y: 596, endPoint x: 505, endPoint y: 542, distance: 464.2
click at [505, 542] on div "Titre * Heure de départ Pour cet hébergement Sélectionner les hébergements Tous…" at bounding box center [770, 427] width 542 height 576
copy div "L’arrivée se fait à partir de 16h et le départ avant 10h . Ces horaires sont dé…"
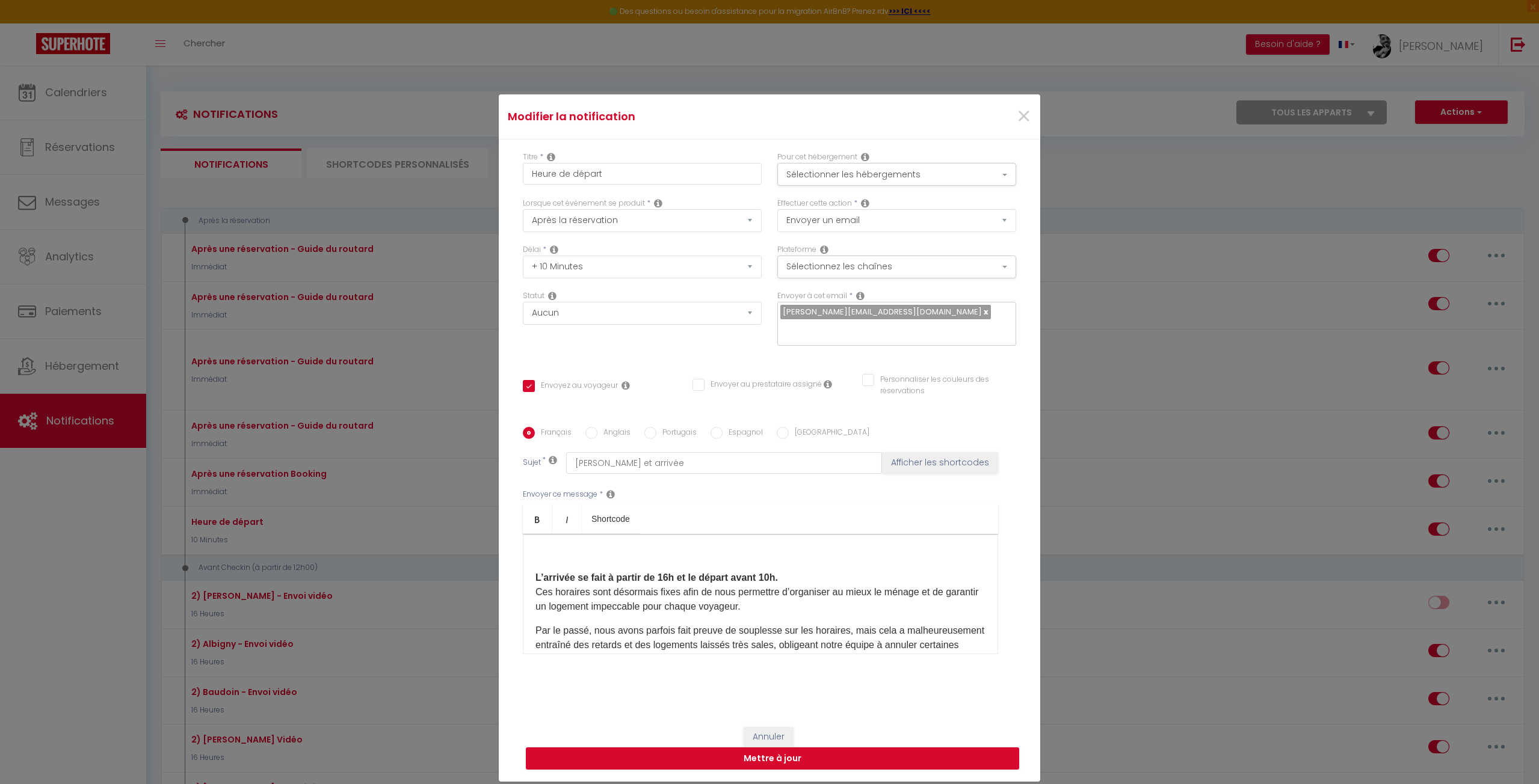
click at [528, 578] on div "L’arrivée se fait à partir de 16h et le départ avant 10h. Ces horaires sont dés…" at bounding box center [760, 594] width 475 height 120
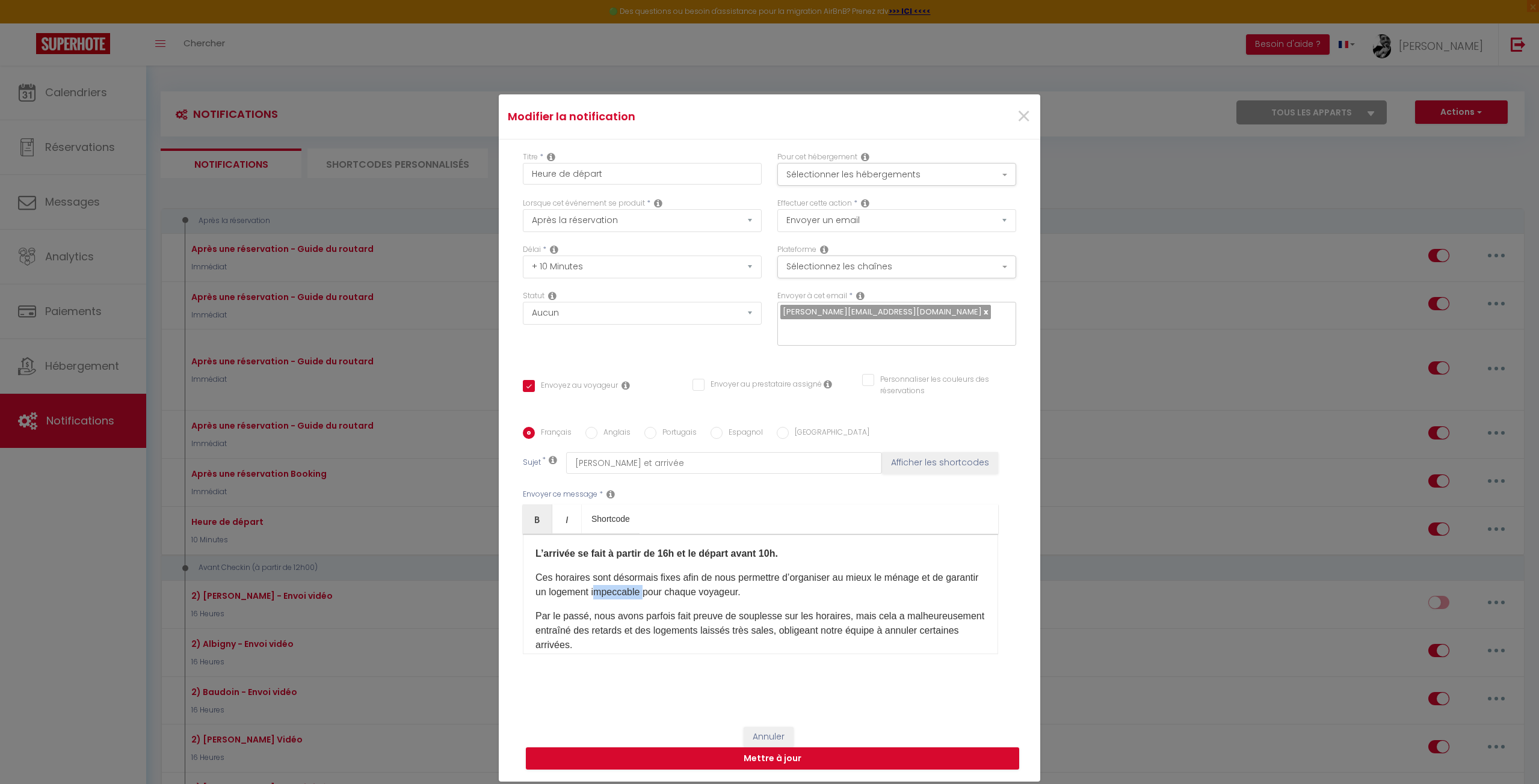
drag, startPoint x: 624, startPoint y: 595, endPoint x: 675, endPoint y: 595, distance: 51.0
click at [674, 593] on p "Ces horaires sont désormais fixes afin de nous permettre d’organiser au mieux l…" at bounding box center [760, 585] width 450 height 29
click at [569, 625] on p "Par le passé, nous avons parfois fait preuve de souplesse sur les horaires, mai…" at bounding box center [760, 631] width 450 height 43
click at [581, 614] on p "Par le passé, nous avons parfois fait preuve de souplesse sur les horaires, mai…" at bounding box center [760, 631] width 450 height 43
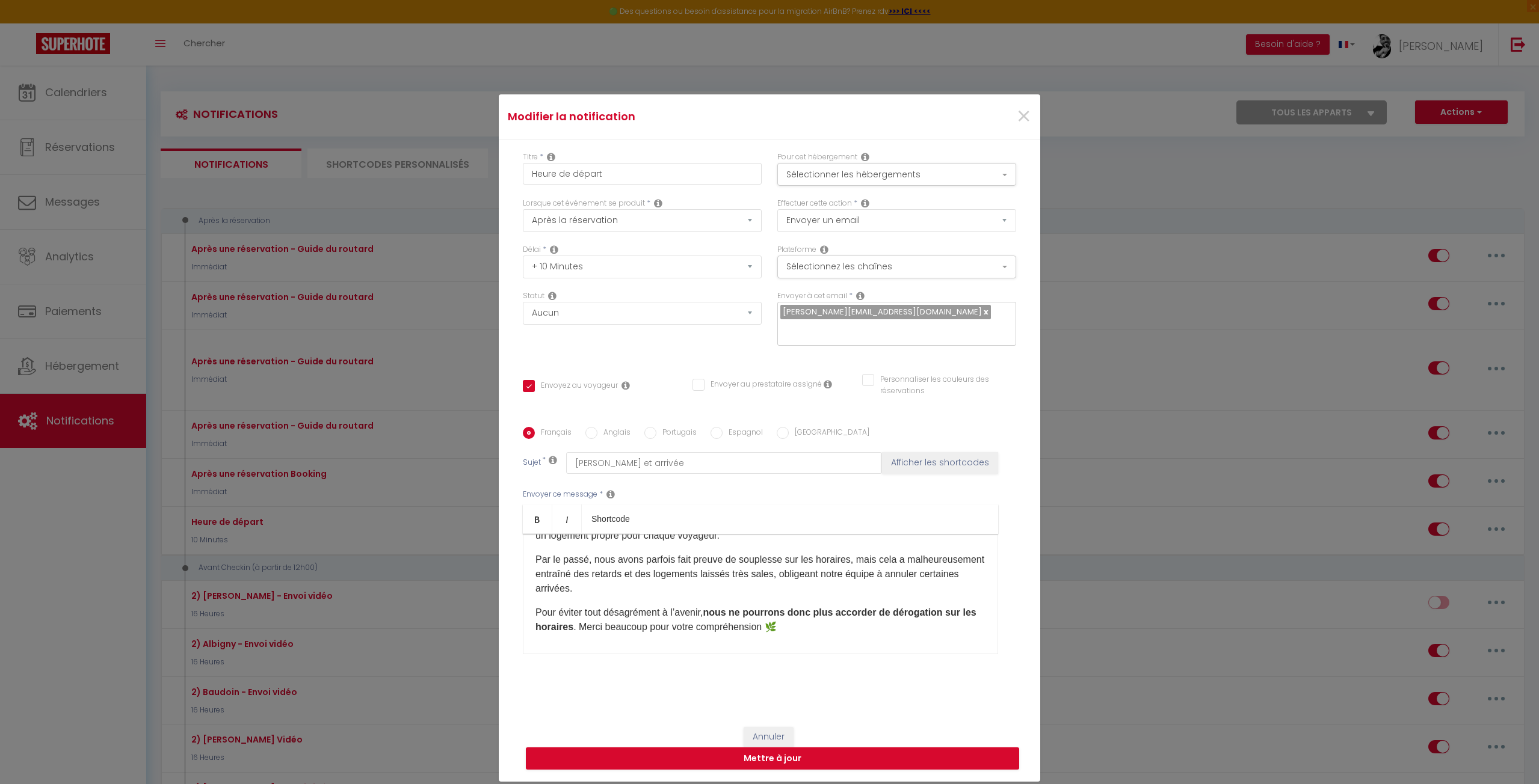
scroll to position [60, 0]
click at [717, 563] on p "Par le passé, nous avons parfois fait preuve de souplesse sur les horaires, mai…" at bounding box center [760, 570] width 450 height 43
drag, startPoint x: 705, startPoint y: 575, endPoint x: 790, endPoint y: 572, distance: 85.1
click at [790, 572] on p "Par le passé, nous avons parfois fait preuve de souplesse sur les horaires, mai…" at bounding box center [760, 570] width 450 height 43
click at [793, 574] on p "Par le passé, nous avons parfois fait preuve de souplesse sur les horaires, mai…" at bounding box center [760, 570] width 450 height 43
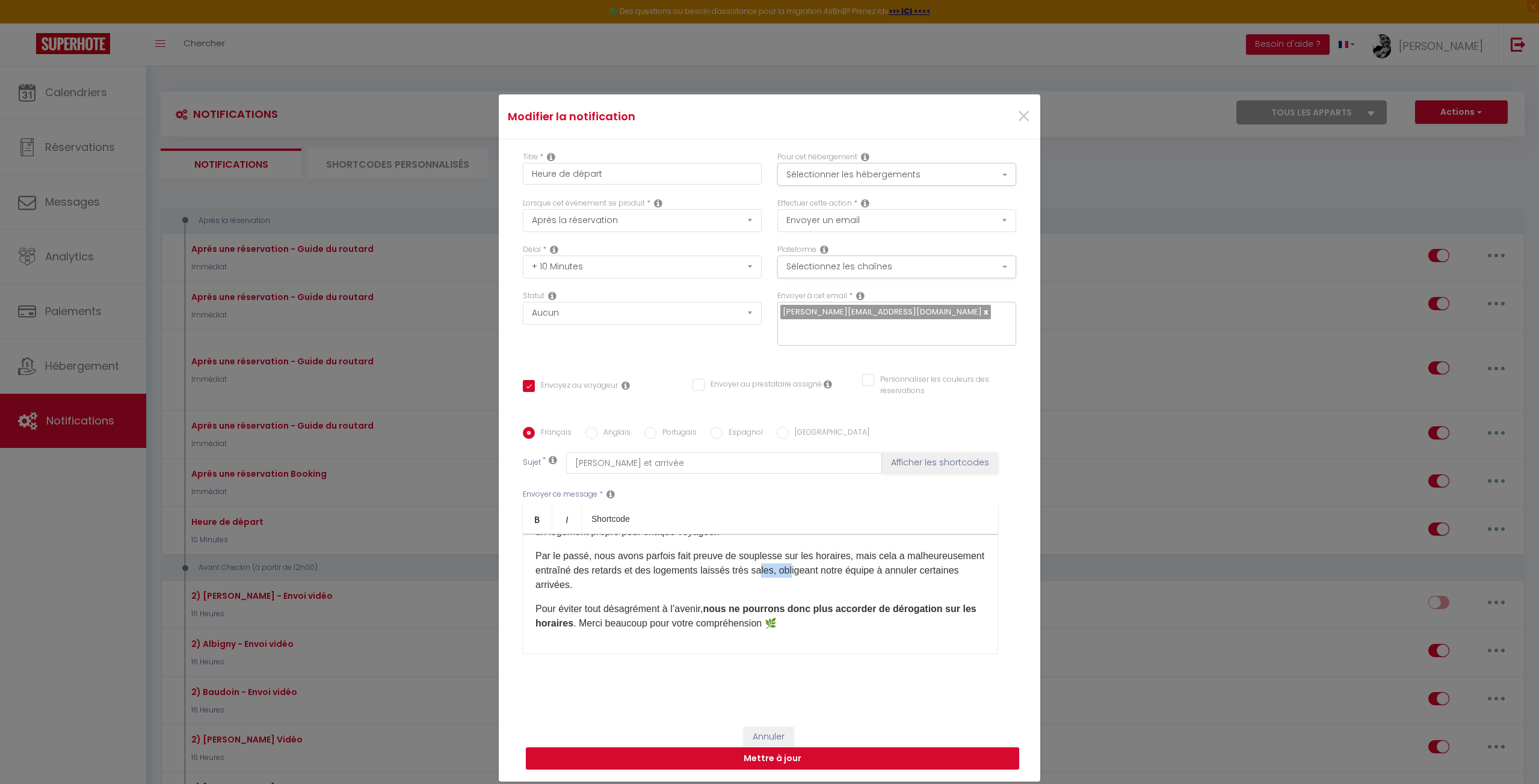
drag, startPoint x: 840, startPoint y: 574, endPoint x: 870, endPoint y: 575, distance: 30.0
click at [870, 575] on p "Par le passé, nous avons parfois fait preuve de souplesse sur les horaires, mai…" at bounding box center [760, 570] width 450 height 43
click at [840, 584] on p "Par le passé, nous avons parfois fait preuve de souplesse sur les horaires, mai…" at bounding box center [760, 570] width 450 height 43
drag, startPoint x: 740, startPoint y: 587, endPoint x: 621, endPoint y: 581, distance: 119.2
click at [620, 581] on p "Par le passé, nous avons parfois fait preuve de souplesse sur les horaires, mai…" at bounding box center [760, 570] width 450 height 43
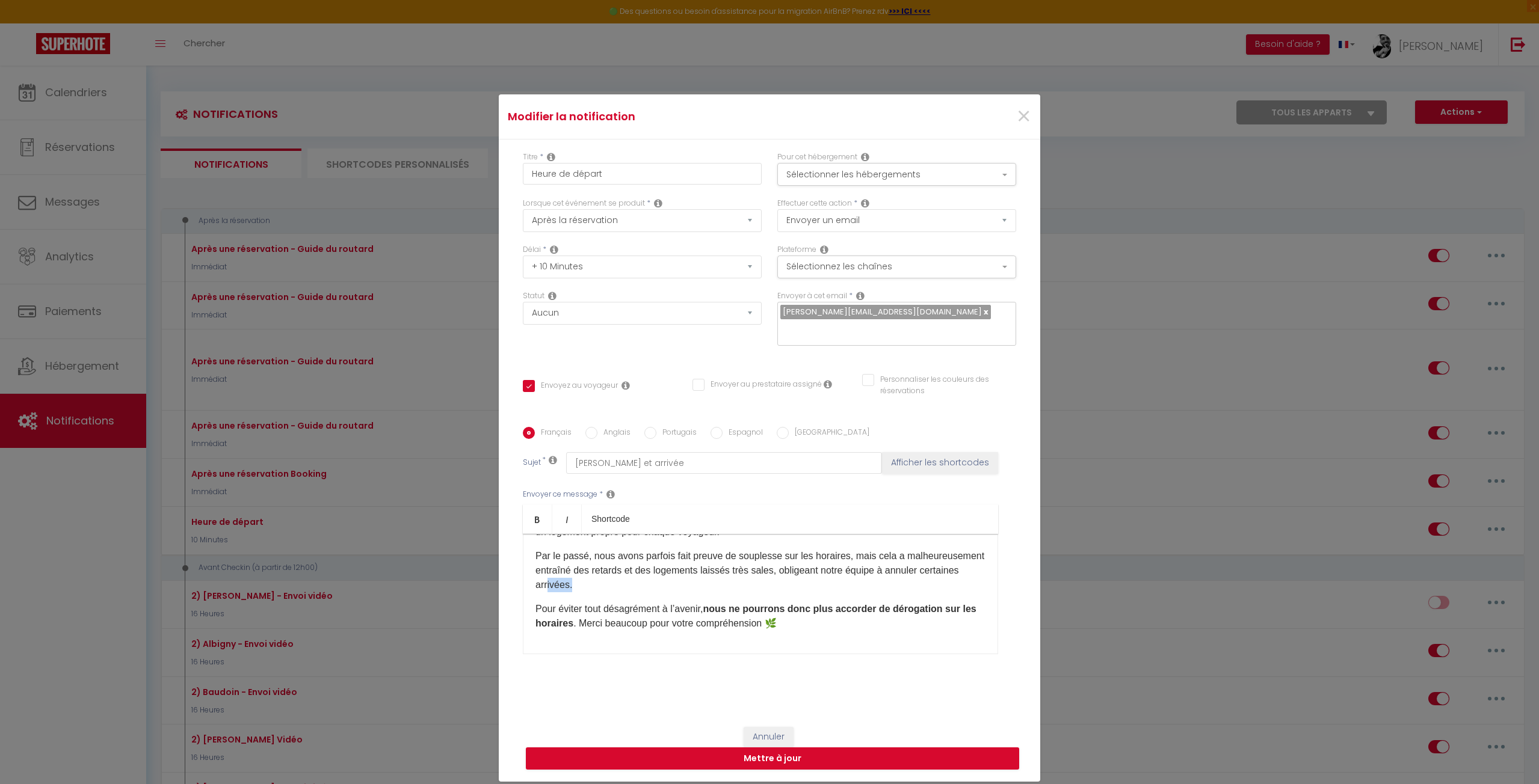
click at [676, 585] on p "Par le passé, nous avons parfois fait preuve de souplesse sur les horaires, mai…" at bounding box center [760, 570] width 450 height 43
drag, startPoint x: 640, startPoint y: 605, endPoint x: 780, endPoint y: 617, distance: 140.5
click at [780, 617] on p "Pour éviter tout désagrément à l’avenir, nous ne pourrons donc plus accorder de…" at bounding box center [760, 616] width 450 height 29
click at [845, 630] on div "L’arrivée se fait à partir de 16h et le départ avant 10h. Ces horaires sont dés…" at bounding box center [760, 594] width 475 height 120
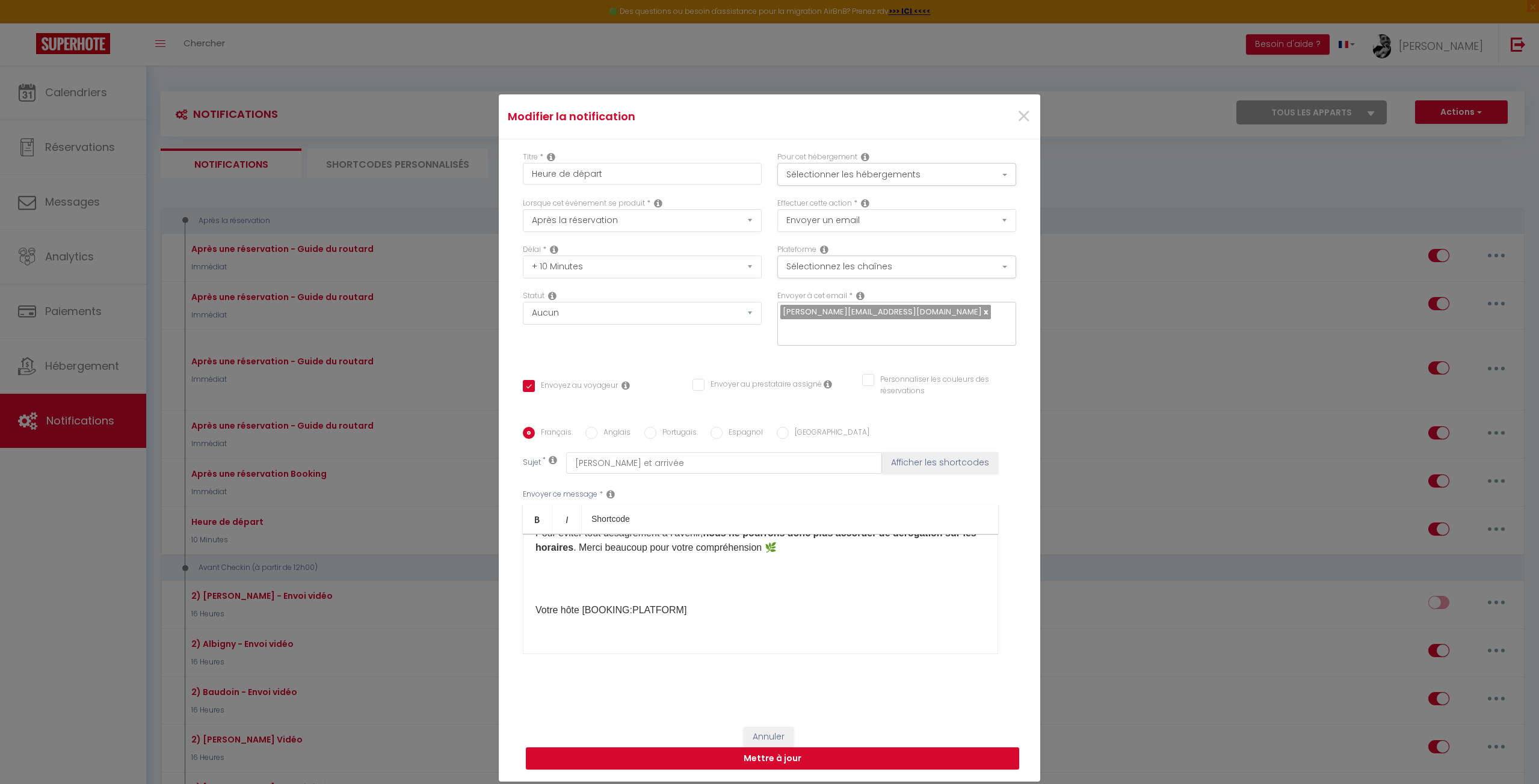
scroll to position [138, 0]
click at [607, 590] on p at bounding box center [760, 583] width 450 height 14
drag, startPoint x: 579, startPoint y: 609, endPoint x: 699, endPoint y: 605, distance: 120.1
click at [699, 605] on p "Votre hôte [BOOKING:PLATFORM]​" at bounding box center [760, 607] width 450 height 14
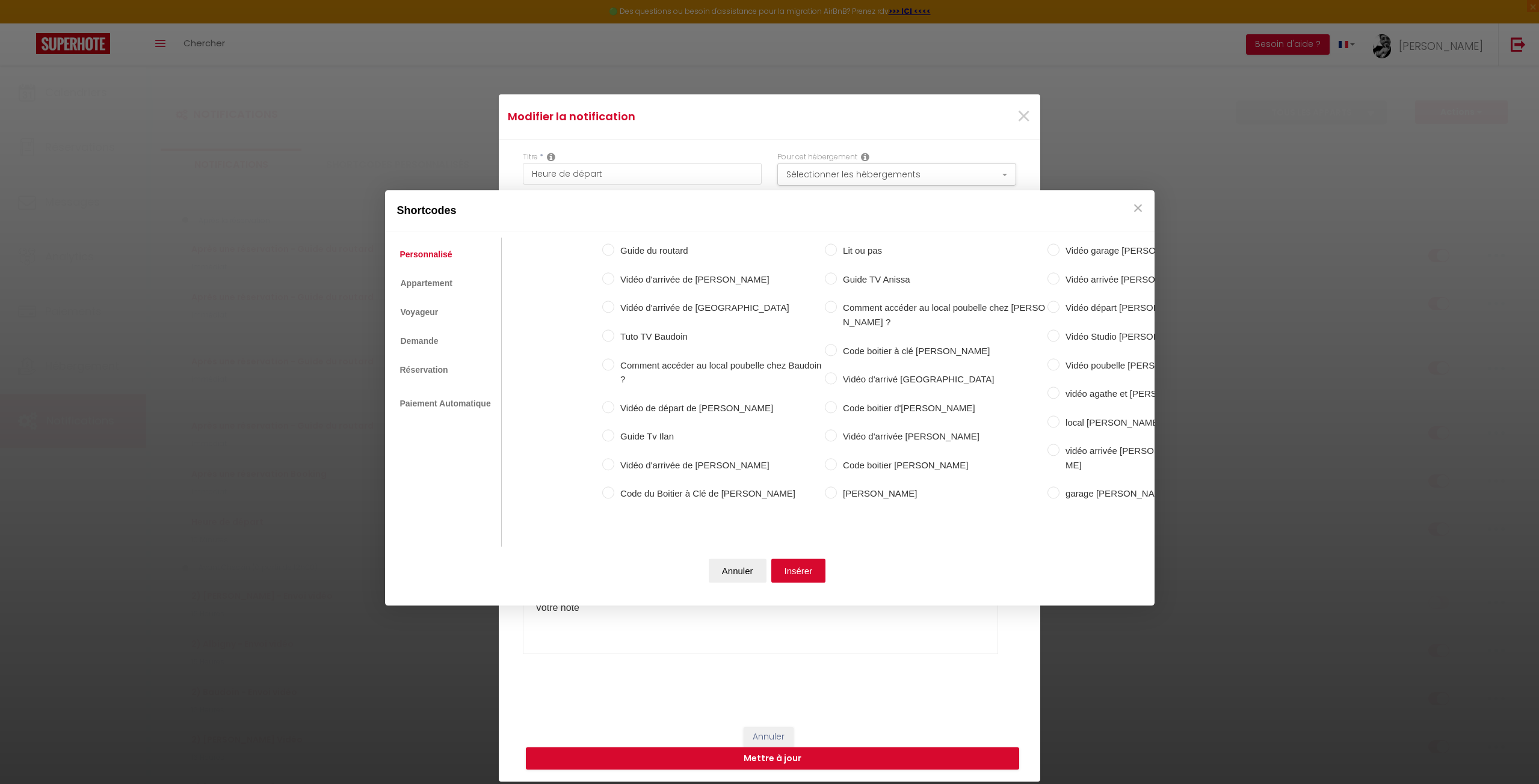
click at [423, 359] on li "Réservation" at bounding box center [424, 370] width 61 height 22
click at [430, 364] on link "Réservation" at bounding box center [424, 370] width 60 height 22
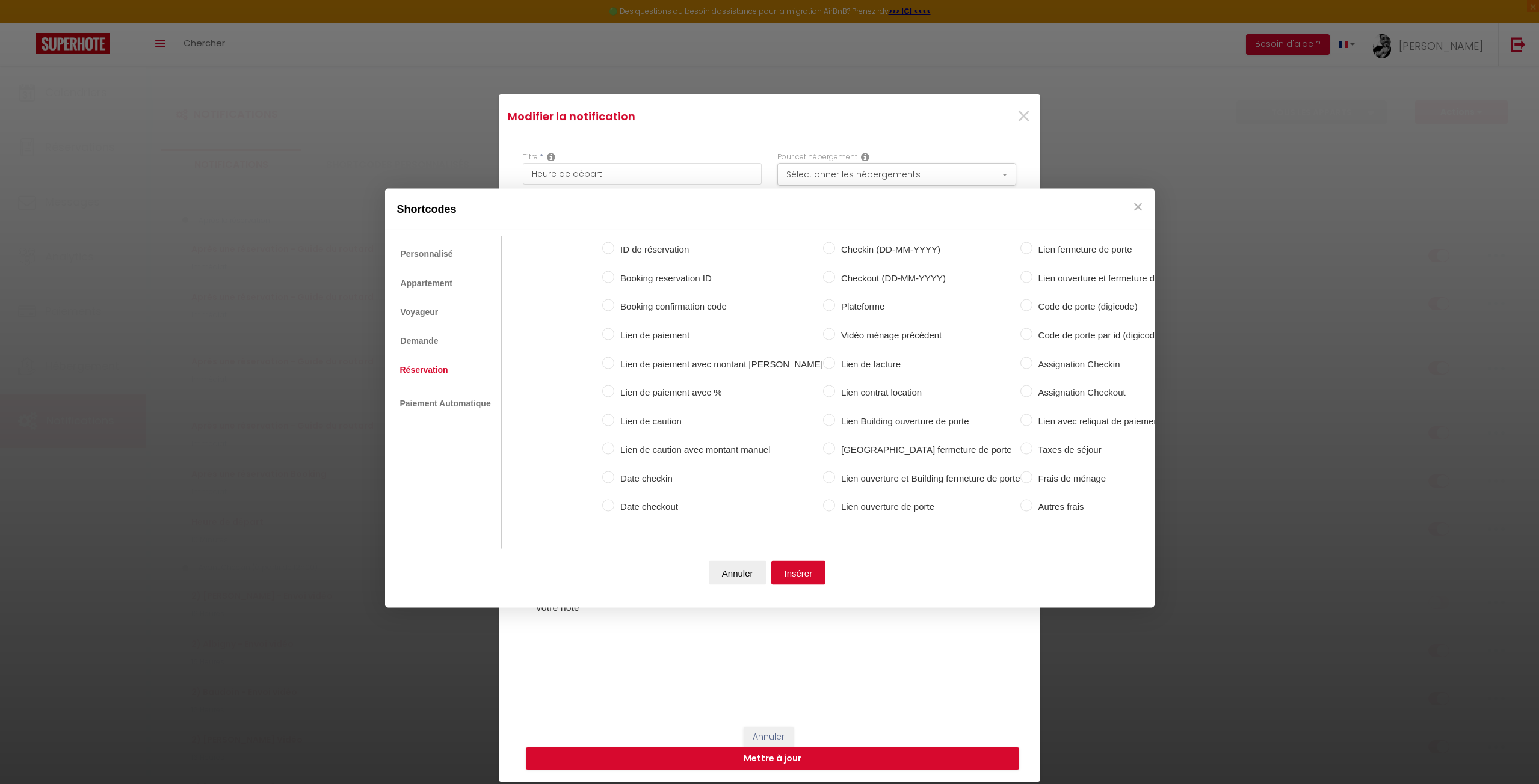
drag, startPoint x: 783, startPoint y: 300, endPoint x: 783, endPoint y: 306, distance: 6.0
click at [823, 301] on input "Plateforme" at bounding box center [829, 306] width 12 height 12
radio input "true"
click at [801, 576] on button "Insérer" at bounding box center [799, 572] width 55 height 24
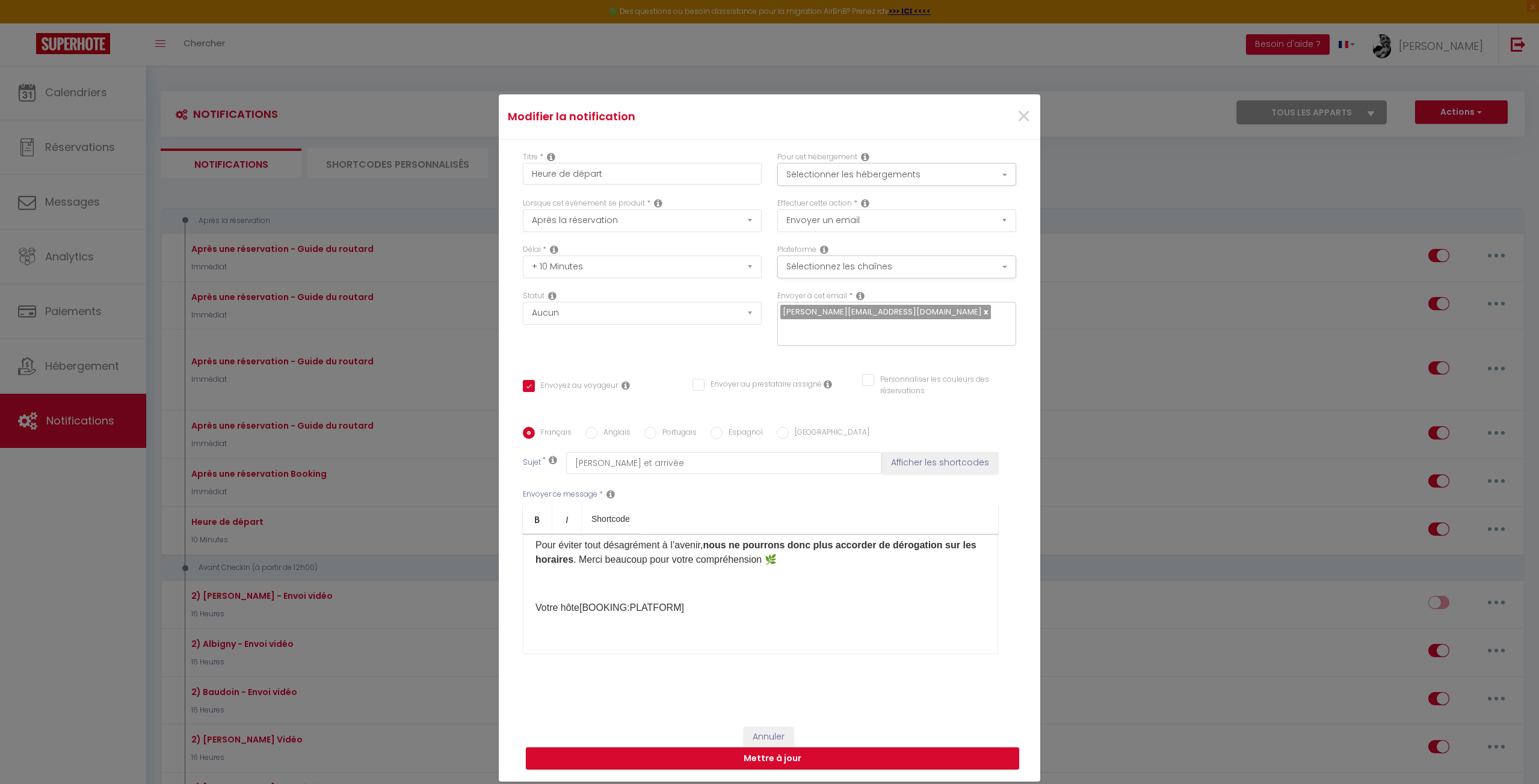
click at [579, 609] on p "Votre hôte [BOOKING:PLATFORM] ​" at bounding box center [760, 607] width 450 height 14
click at [702, 607] on p "Votre hôte [BOOKING:PLATFORM] ​" at bounding box center [760, 607] width 450 height 14
click at [575, 608] on p "Votre hôte [BOOKING:PLATFORM] ​" at bounding box center [760, 607] width 450 height 14
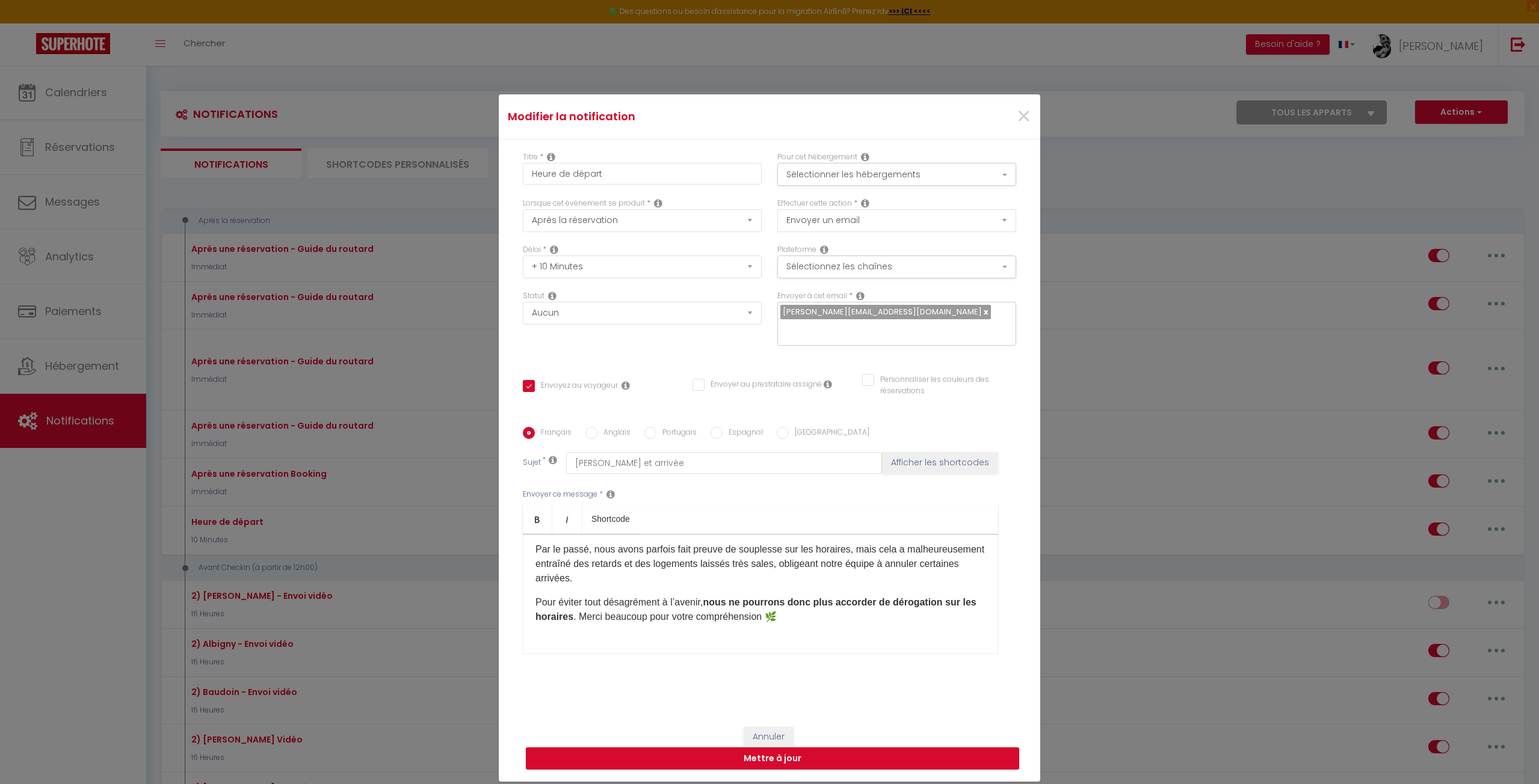
scroll to position [64, 0]
click at [660, 631] on div "L’arrivée se fait à partir de 16h et le départ avant 10h. Ces horaires sont dés…" at bounding box center [760, 594] width 475 height 120
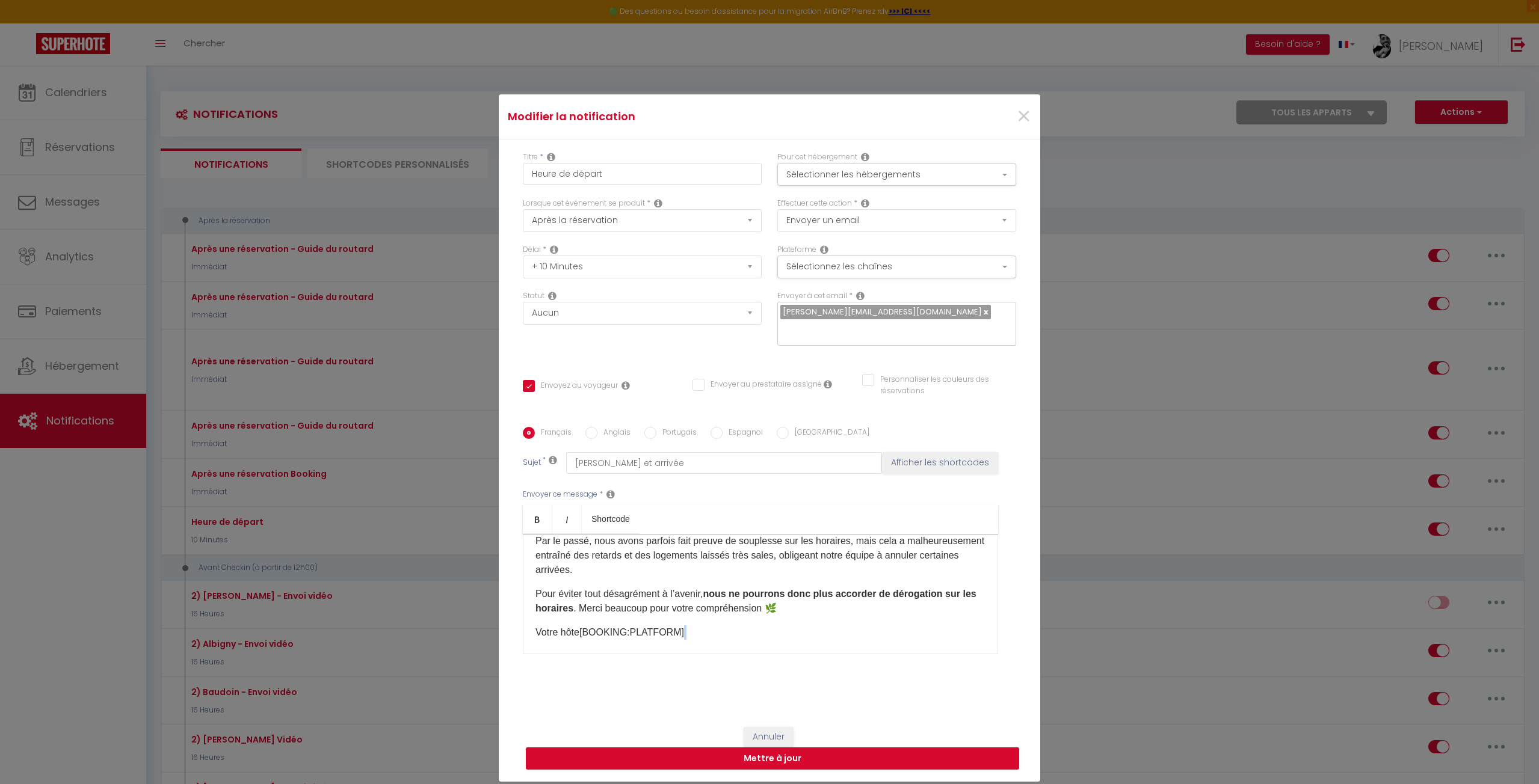
scroll to position [100, 0]
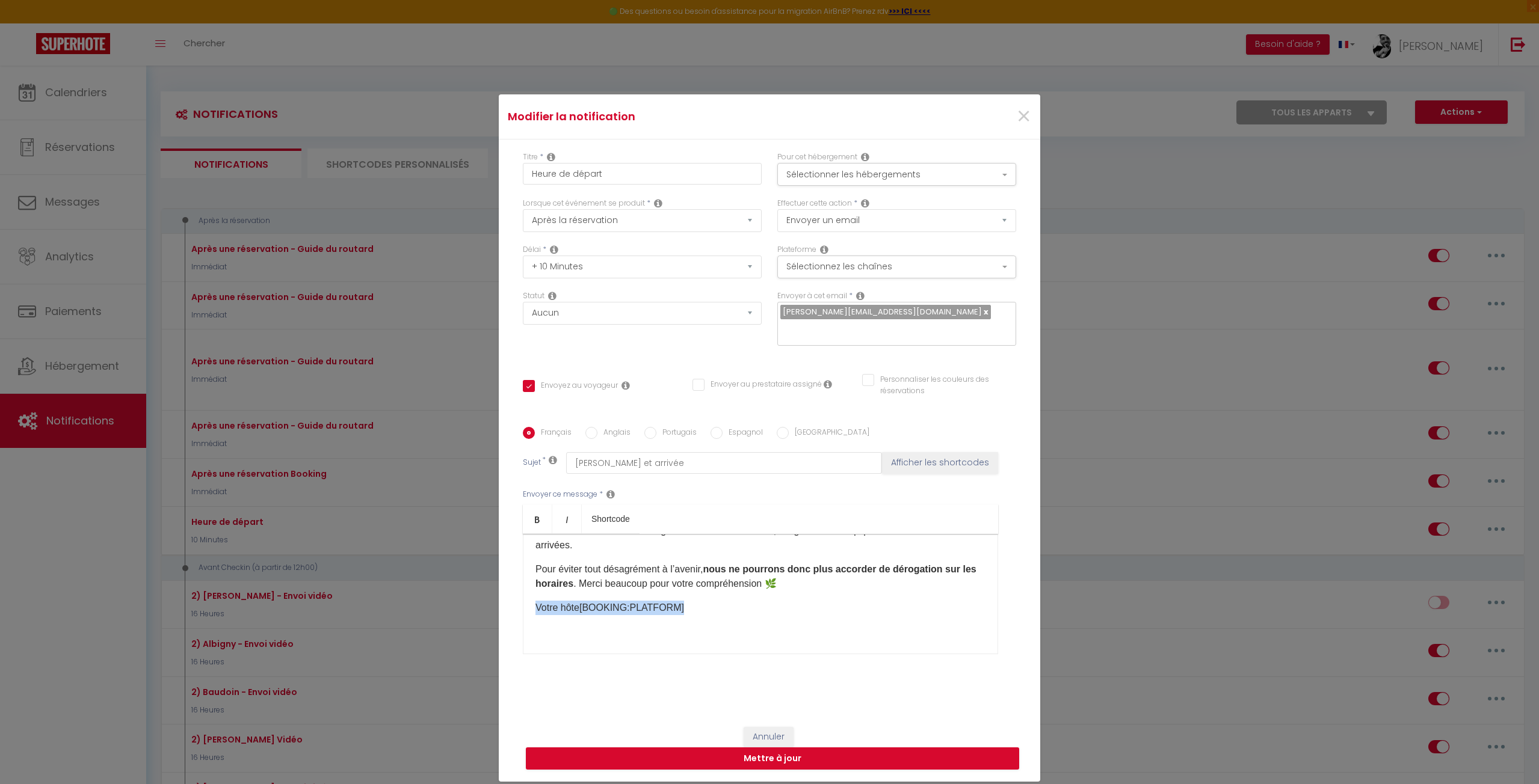
drag, startPoint x: 682, startPoint y: 643, endPoint x: 511, endPoint y: 611, distance: 174.0
click at [509, 613] on div "Titre * Heure de départ Pour cet hébergement Sélectionner les hébergements Tous…" at bounding box center [770, 427] width 542 height 576
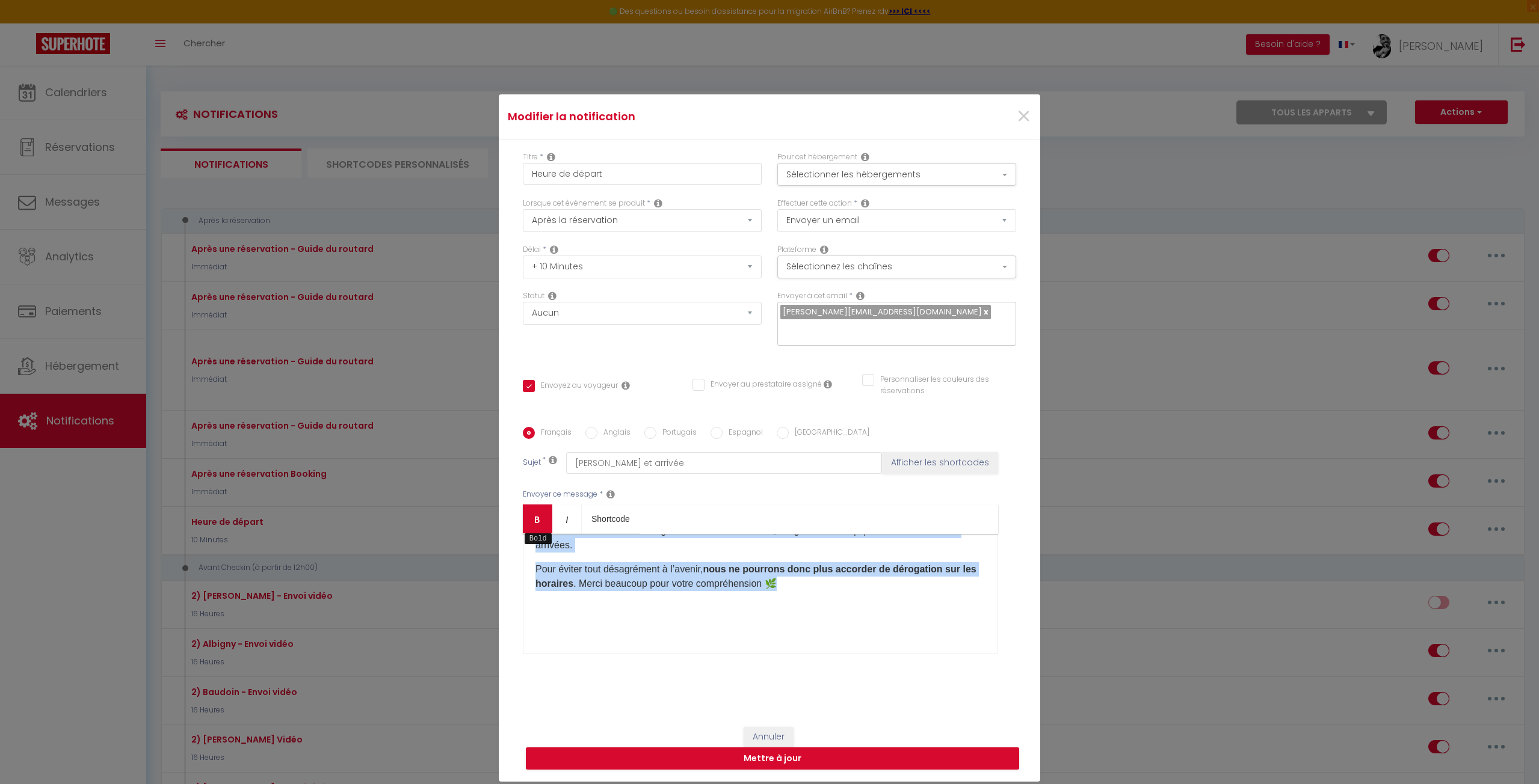
scroll to position [0, 0]
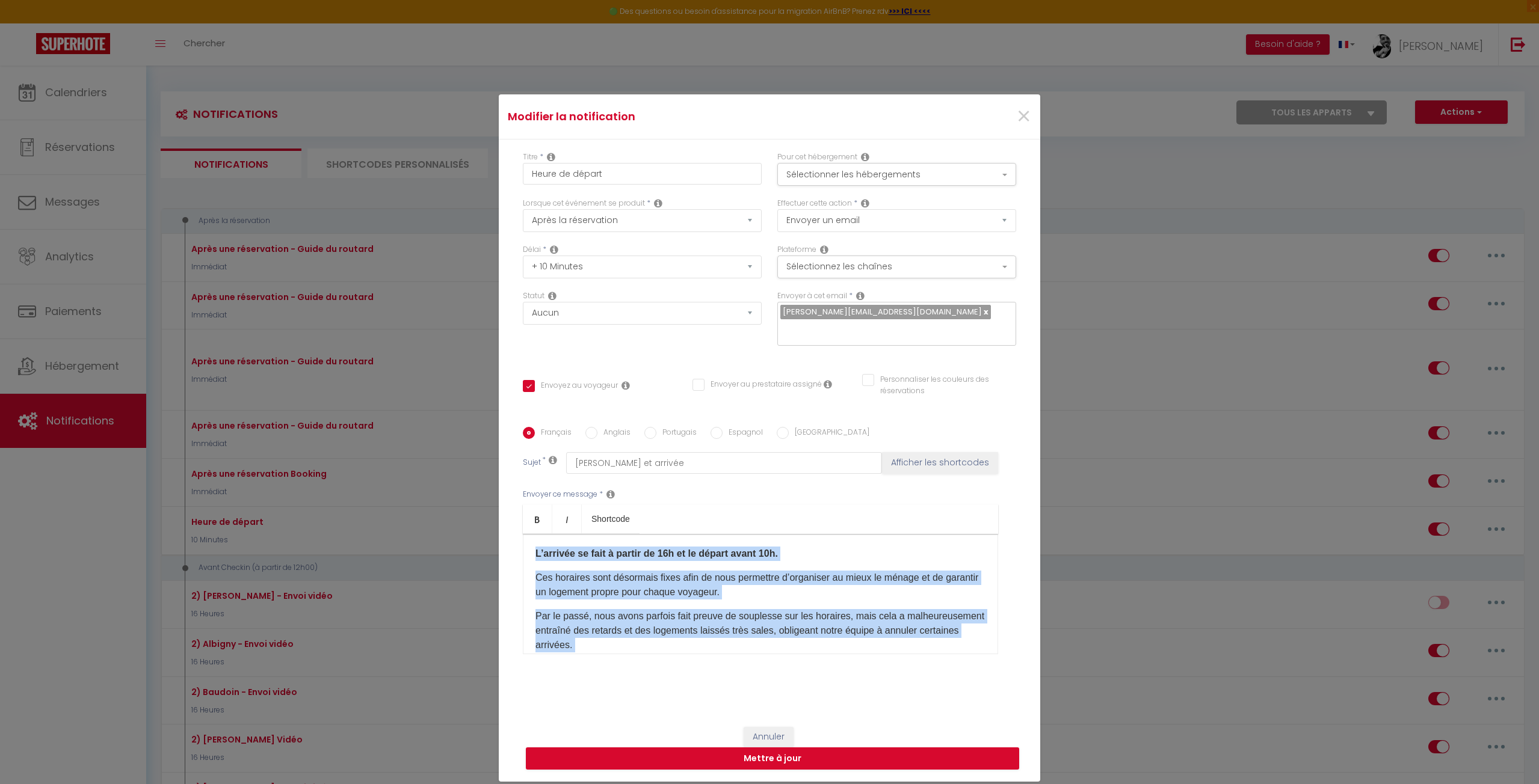
drag, startPoint x: 793, startPoint y: 584, endPoint x: 482, endPoint y: 504, distance: 321.1
click at [482, 504] on div "Modifier la notification × Titre * Heure de départ Pour cet hébergement Sélecti…" at bounding box center [769, 392] width 1539 height 784
copy div "L’arrivée se fait à partir de 16h et le départ avant 10h. Ces horaires sont dés…"
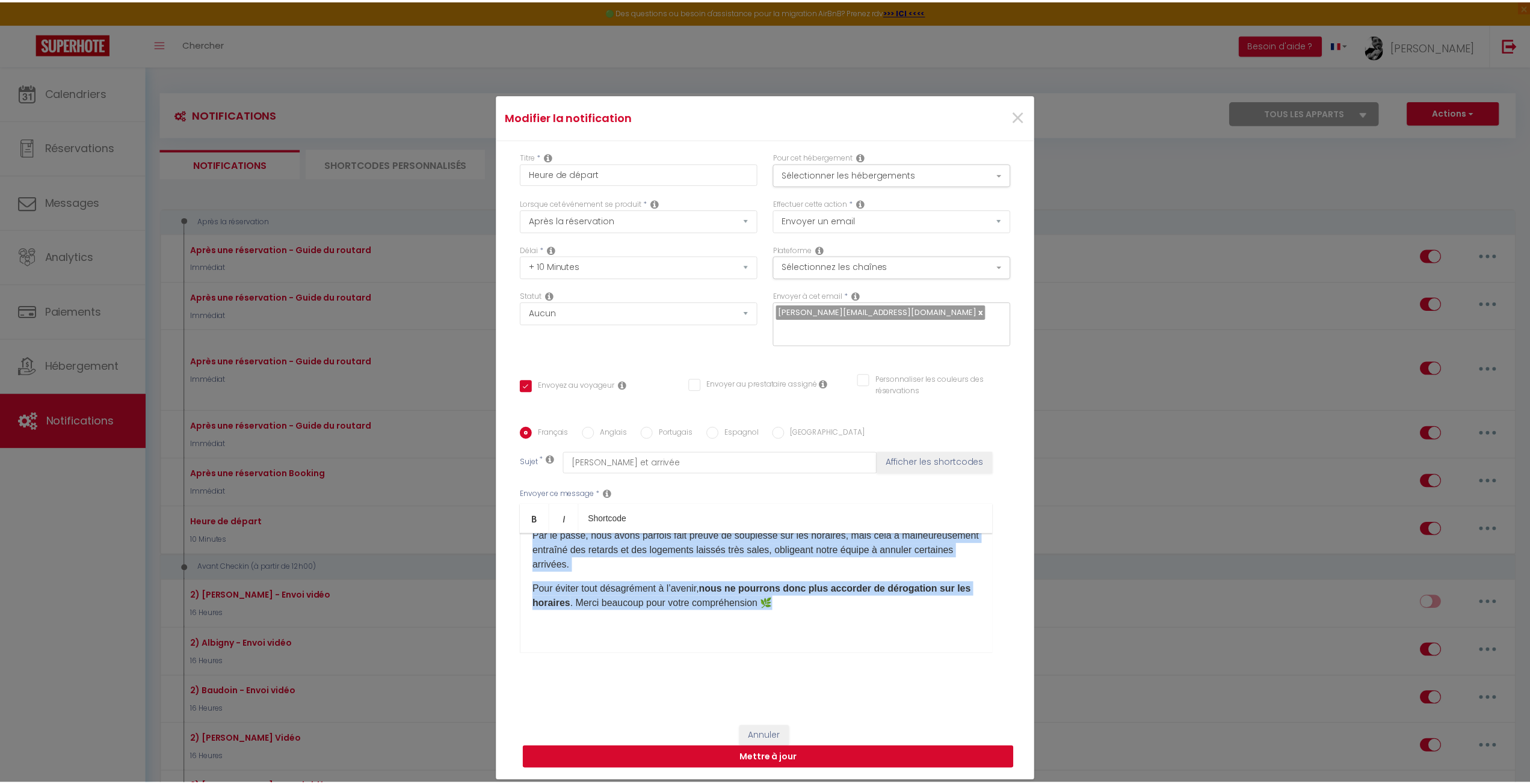
scroll to position [100, 0]
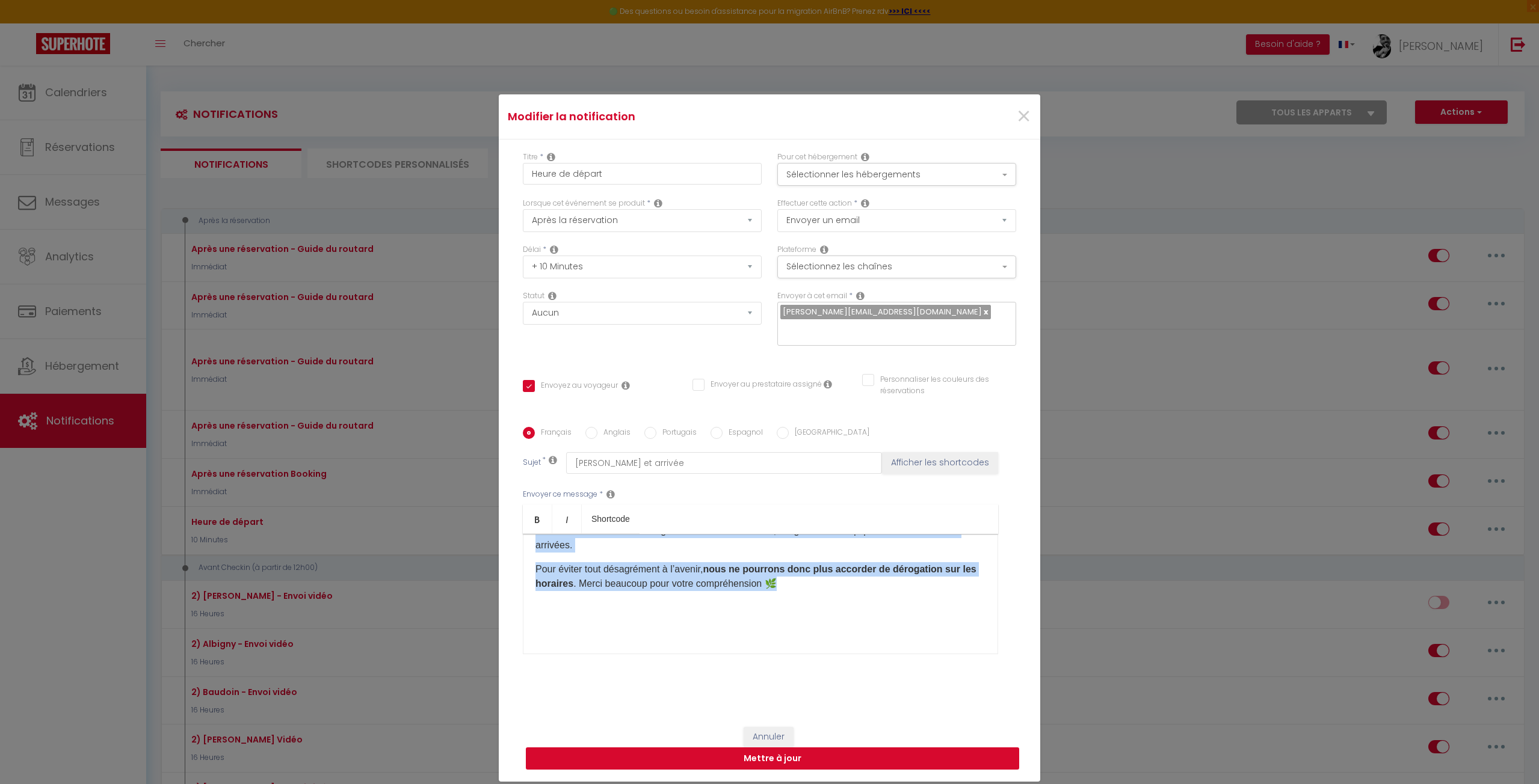
click at [656, 763] on button "Mettre à jour" at bounding box center [773, 759] width 494 height 23
checkbox input "true"
checkbox input "false"
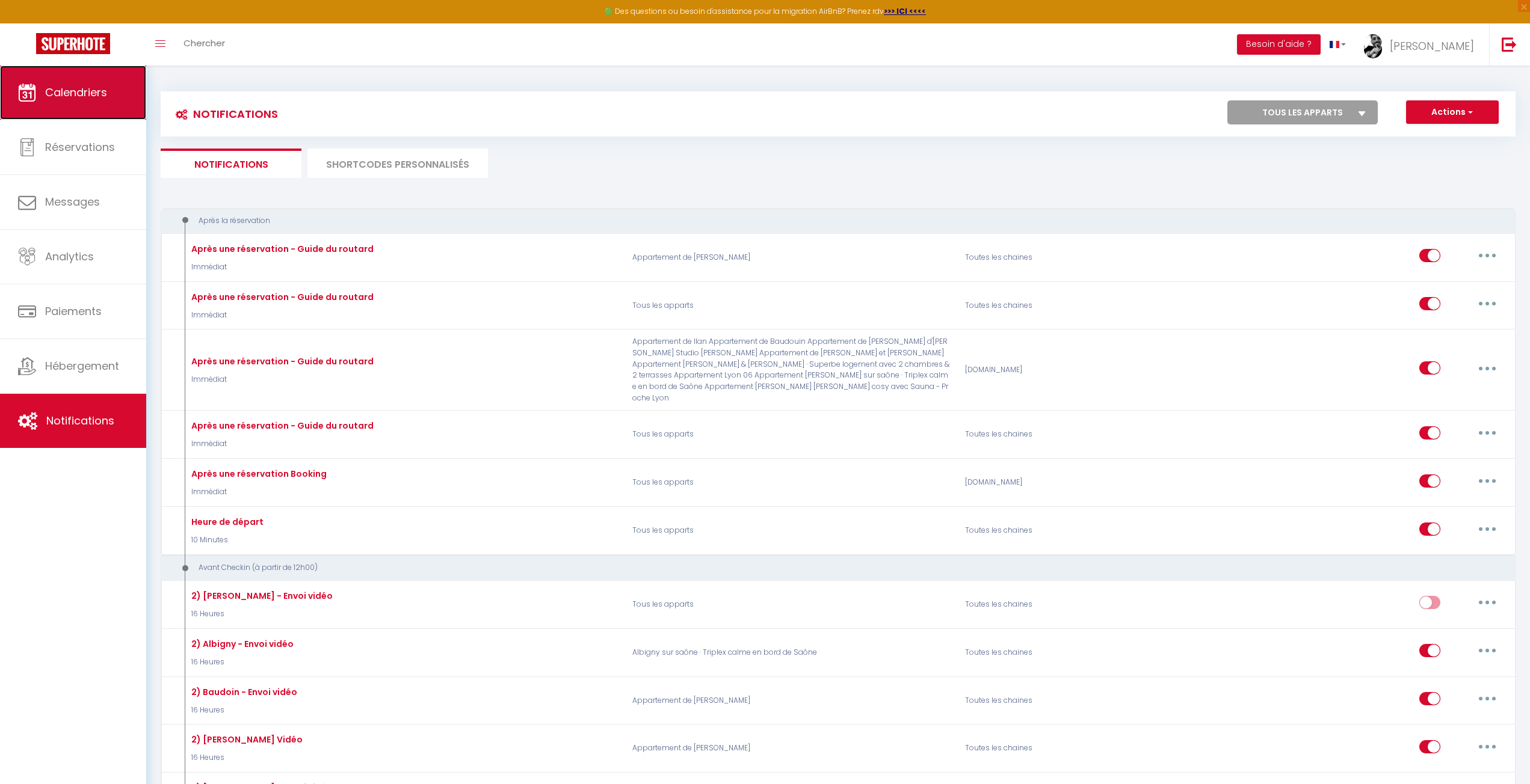
click at [70, 89] on span "Calendriers" at bounding box center [76, 92] width 62 height 15
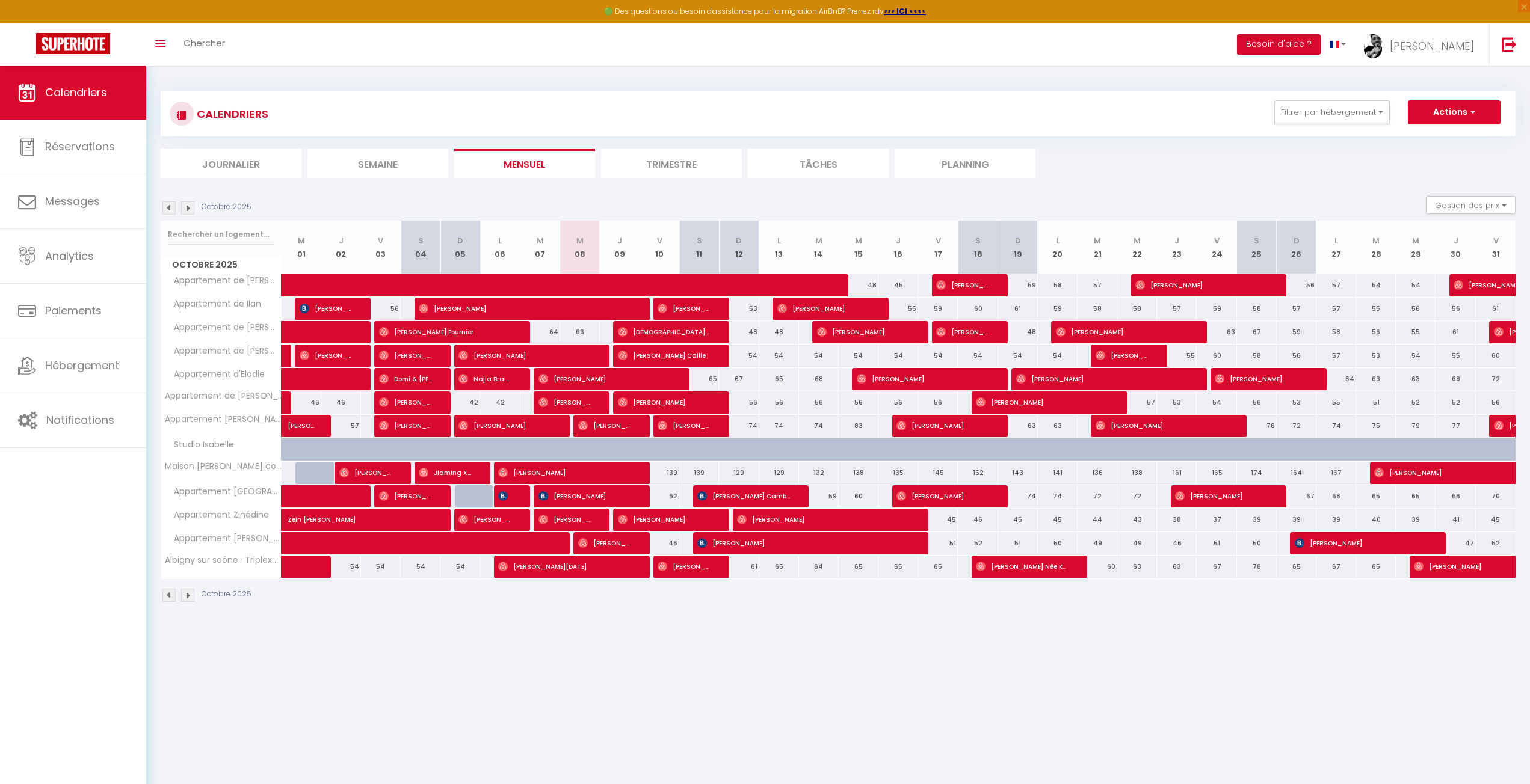
click at [867, 683] on body "🟢 Des questions ou besoin d'assistance pour la migration AirBnB? Prenez rdv >>>…" at bounding box center [765, 457] width 1530 height 784
click at [803, 117] on div "CALENDRIERS Filtrer par hébergement Tous Appartement de [PERSON_NAME] Apparteme…" at bounding box center [838, 113] width 1337 height 27
click at [1178, 139] on div "CALENDRIERS Filtrer par hébergement Tous Appartement de [PERSON_NAME] Apparteme…" at bounding box center [838, 135] width 1355 height 87
click at [1063, 101] on div "CALENDRIERS Filtrer par hébergement Tous Appartement de [PERSON_NAME] Apparteme…" at bounding box center [838, 114] width 1355 height 45
click at [1138, 148] on ul "Journalier [GEOGRAPHIC_DATA] Mensuel Trimestre Tâches Planning" at bounding box center [838, 163] width 1355 height 30
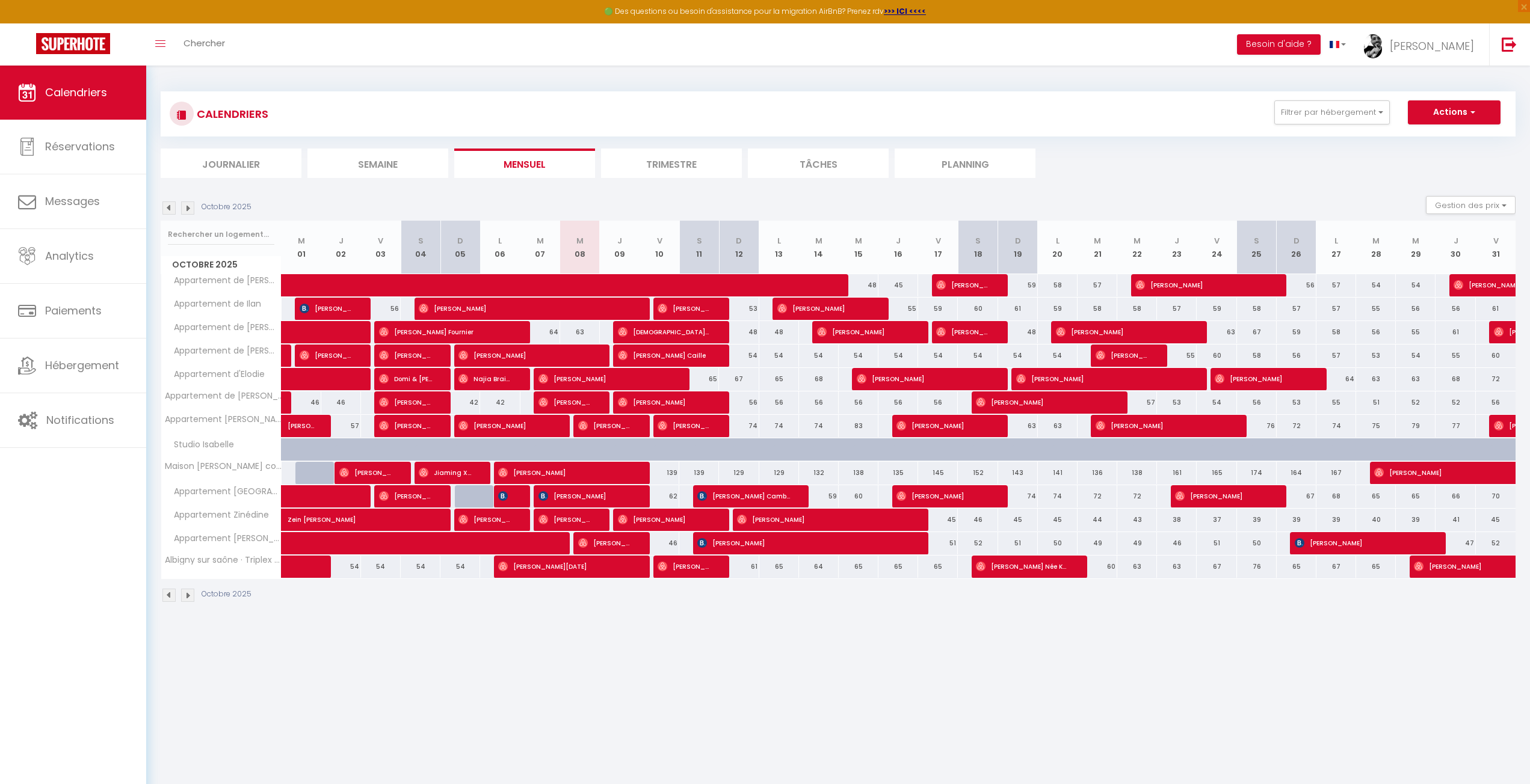
click at [1177, 107] on div "CALENDRIERS Filtrer par hébergement Tous Appartement de [PERSON_NAME] Apparteme…" at bounding box center [838, 113] width 1337 height 27
click at [1162, 175] on ul "Journalier [GEOGRAPHIC_DATA] Mensuel Trimestre Tâches Planning" at bounding box center [838, 163] width 1355 height 30
click at [741, 540] on span "[PERSON_NAME]" at bounding box center [803, 543] width 212 height 23
select select "OK"
select select "KO"
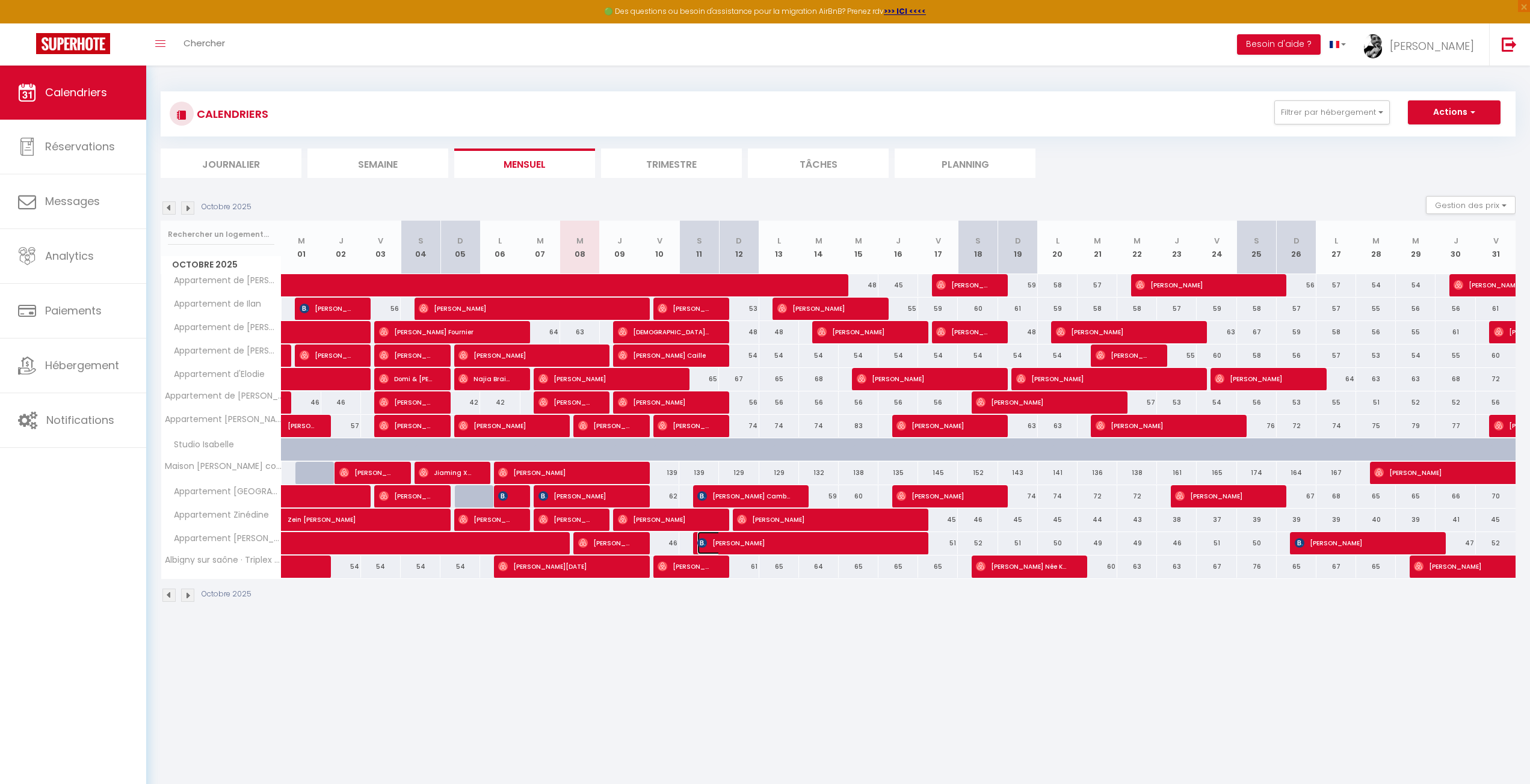
select select "0"
select select "1"
select select
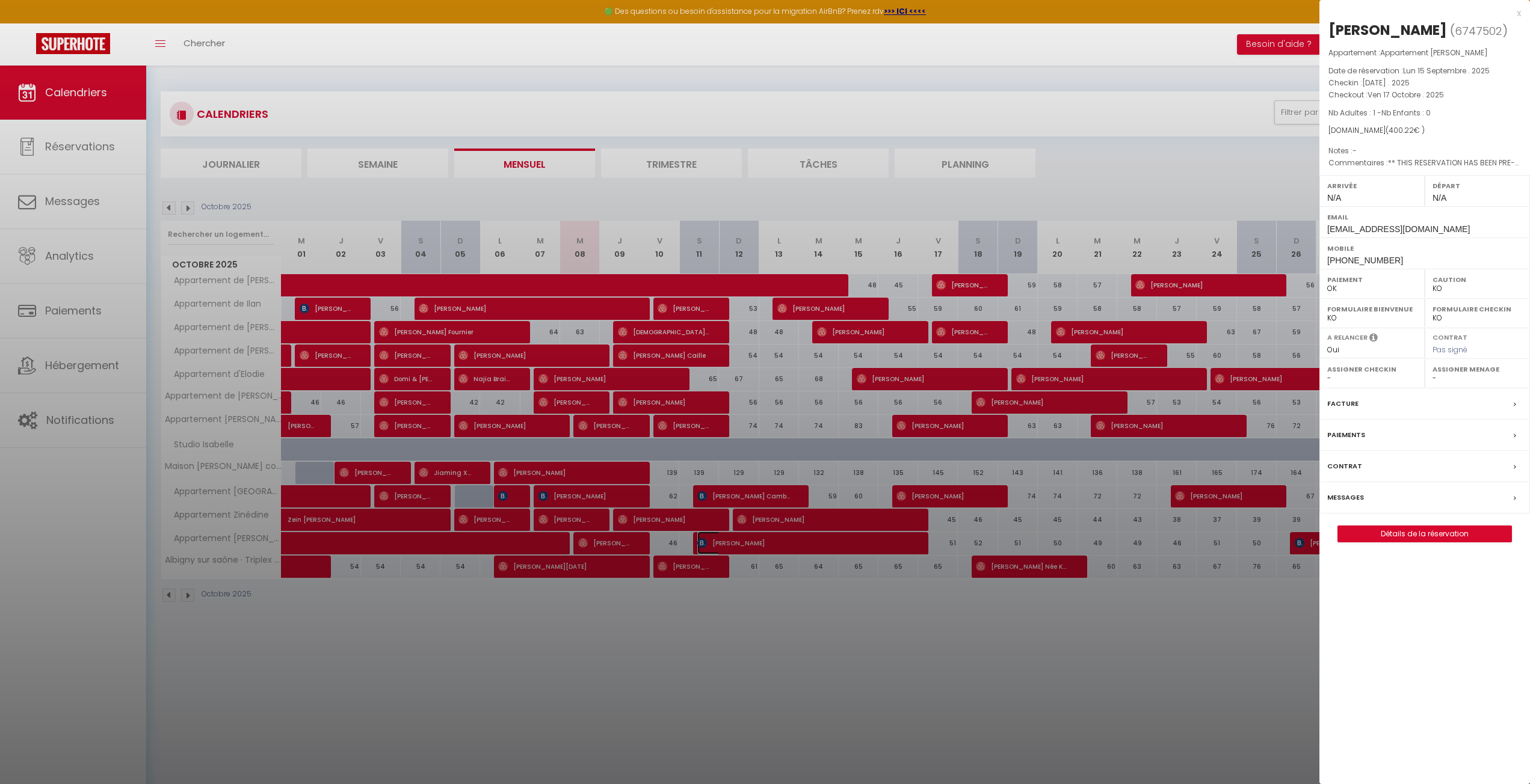
select select "45167"
drag, startPoint x: 1420, startPoint y: 76, endPoint x: 1363, endPoint y: 74, distance: 57.0
click at [1363, 74] on div "Appartement : Appartement [PERSON_NAME] Date de réservation : [DATE] . 2025 Che…" at bounding box center [1424, 108] width 210 height 123
click at [1371, 82] on span "[DATE] . 2025" at bounding box center [1385, 82] width 47 height 10
drag, startPoint x: 1382, startPoint y: 82, endPoint x: 1393, endPoint y: 81, distance: 11.0
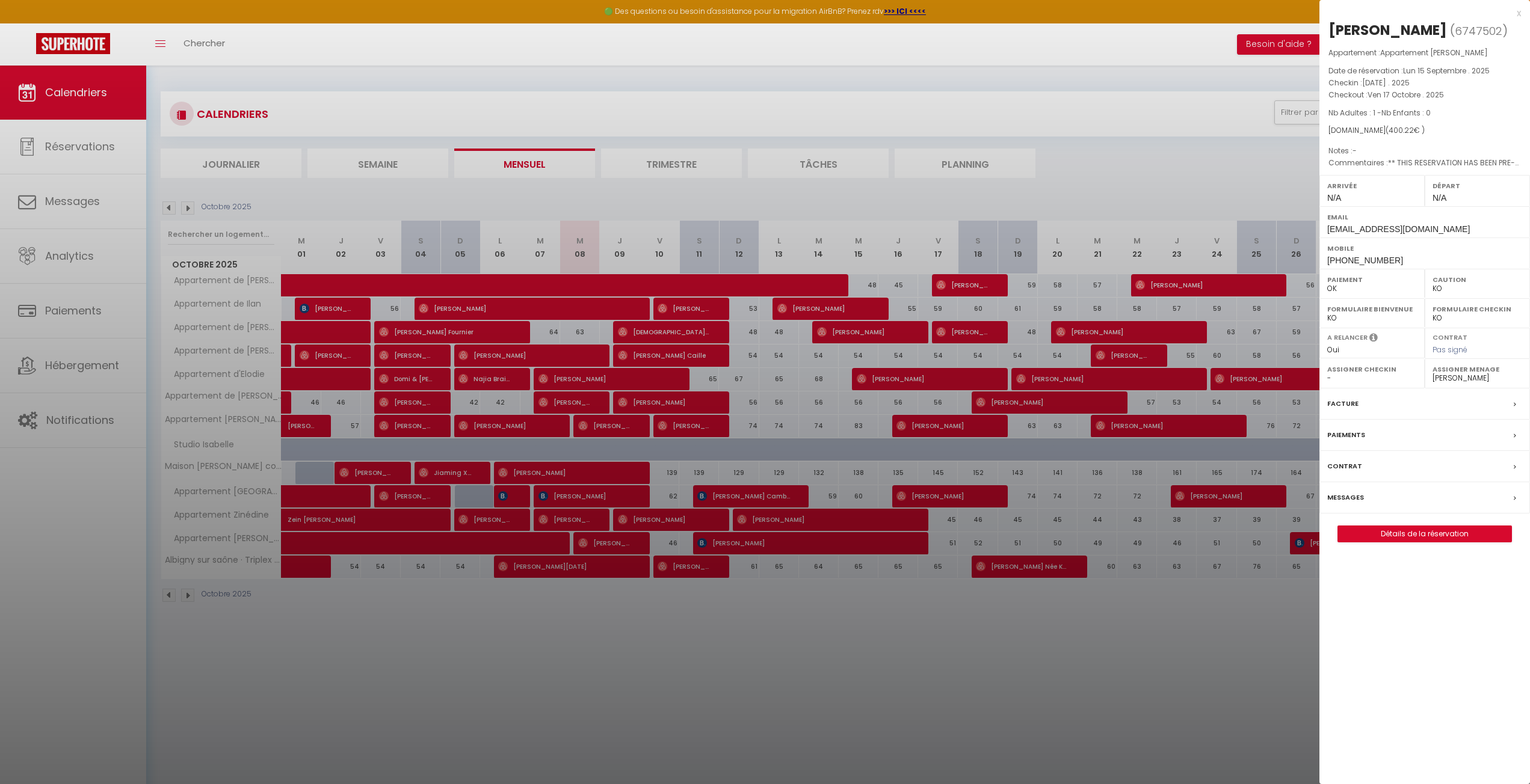
click at [1393, 81] on span "[DATE] . 2025" at bounding box center [1385, 82] width 47 height 10
drag, startPoint x: 1379, startPoint y: 91, endPoint x: 1413, endPoint y: 91, distance: 34.0
click at [1413, 91] on span "Ven 17 Octobre . 2025" at bounding box center [1405, 94] width 76 height 10
click at [1195, 151] on div at bounding box center [765, 392] width 1530 height 784
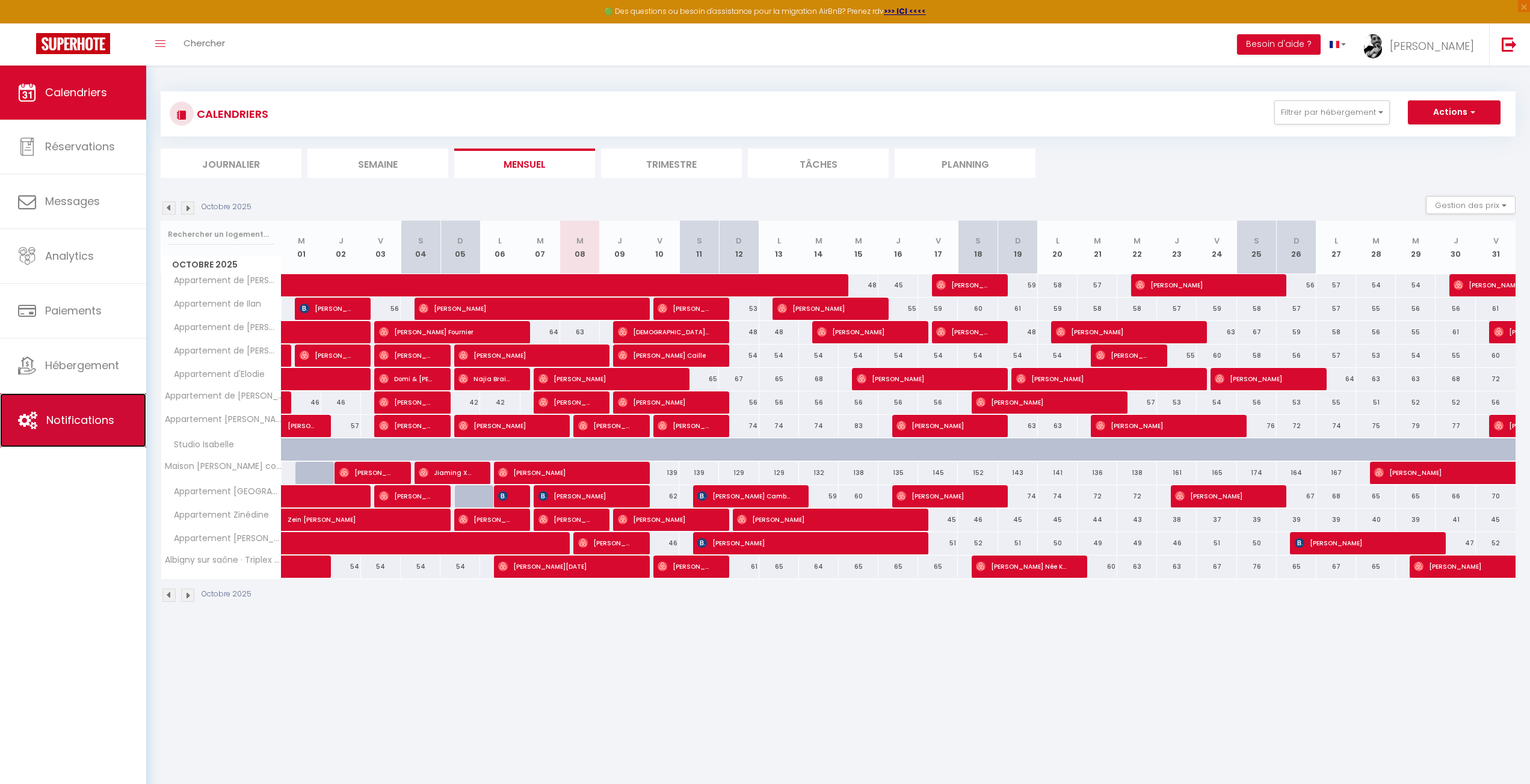
click at [67, 427] on span "Notifications" at bounding box center [80, 420] width 68 height 15
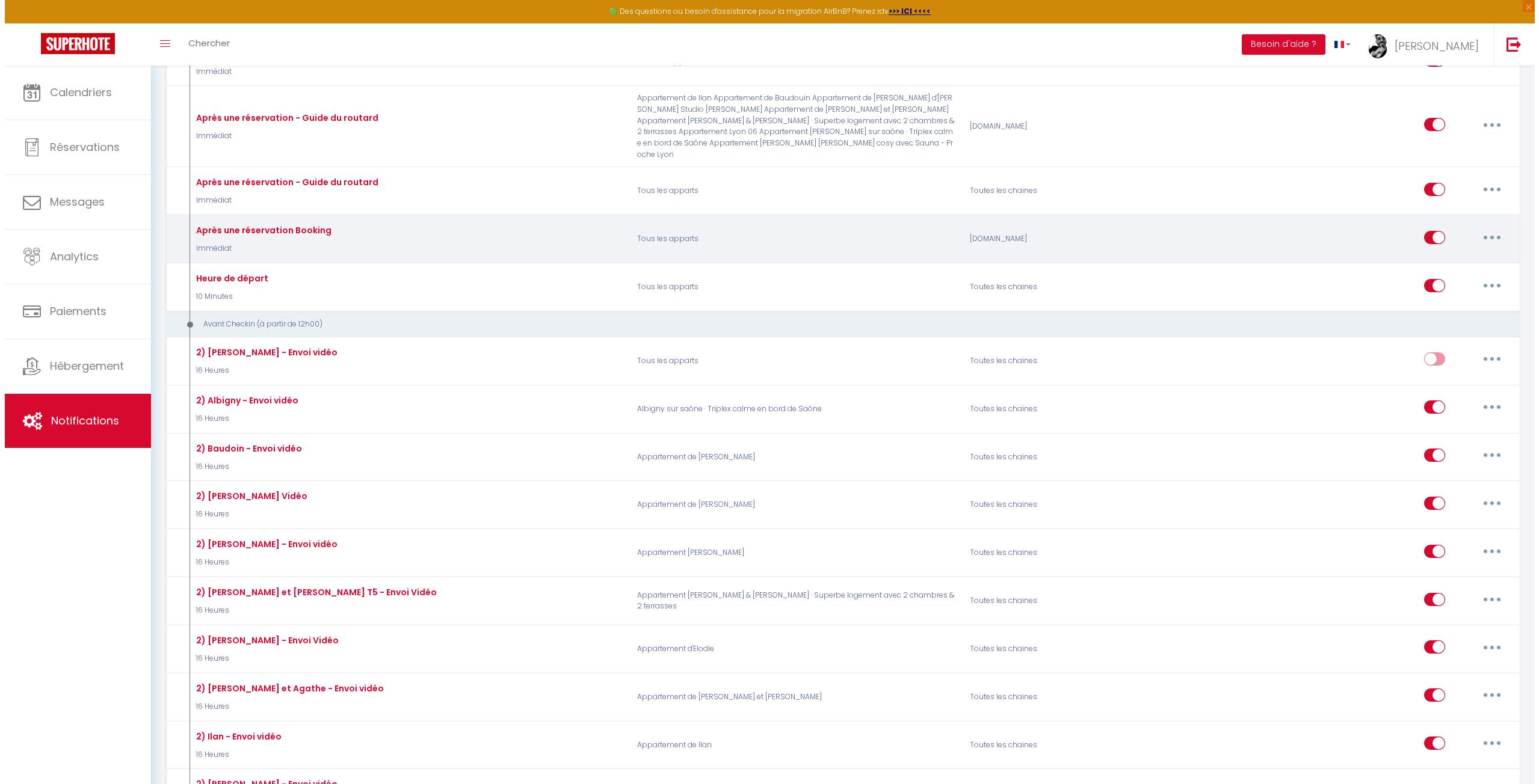
scroll to position [240, 0]
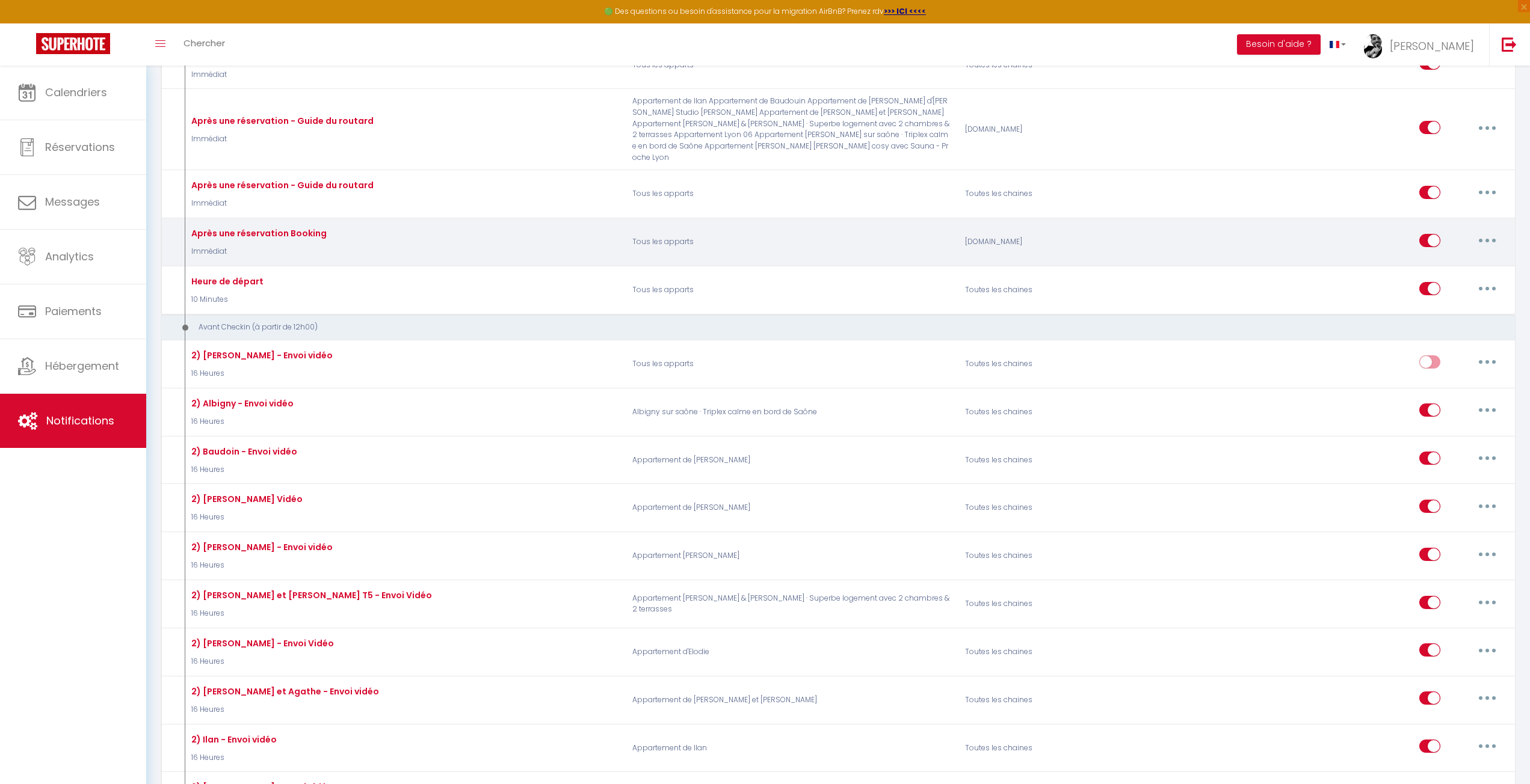
click at [1494, 236] on button "button" at bounding box center [1487, 240] width 34 height 19
click at [1420, 258] on link "Editer" at bounding box center [1456, 268] width 89 height 21
type input "Après une réservation Booking"
select select "Immédiat"
select select "if_booking_is_paid"
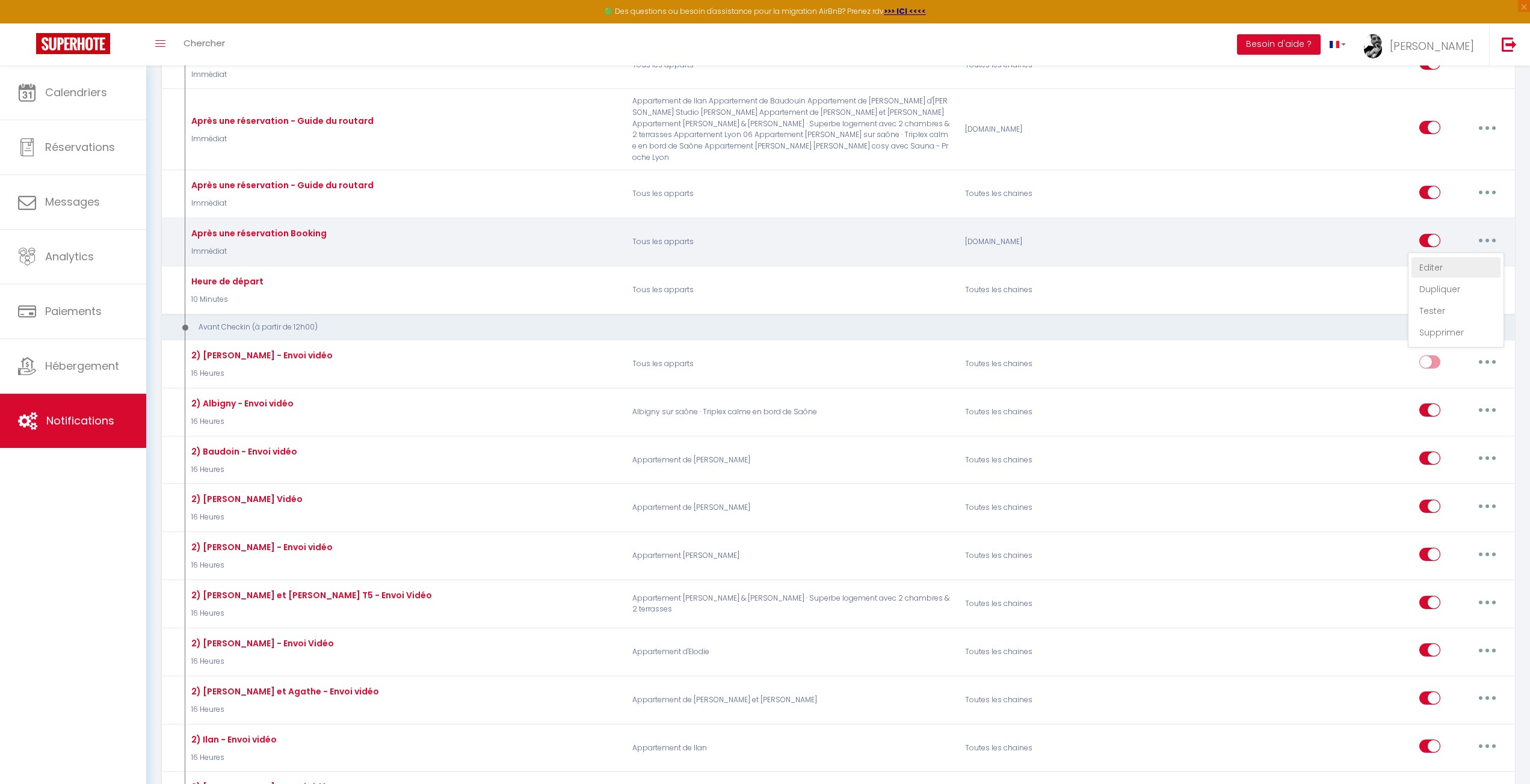
checkbox input "true"
checkbox input "false"
radio input "true"
type input "BOOKING RESERVATION"
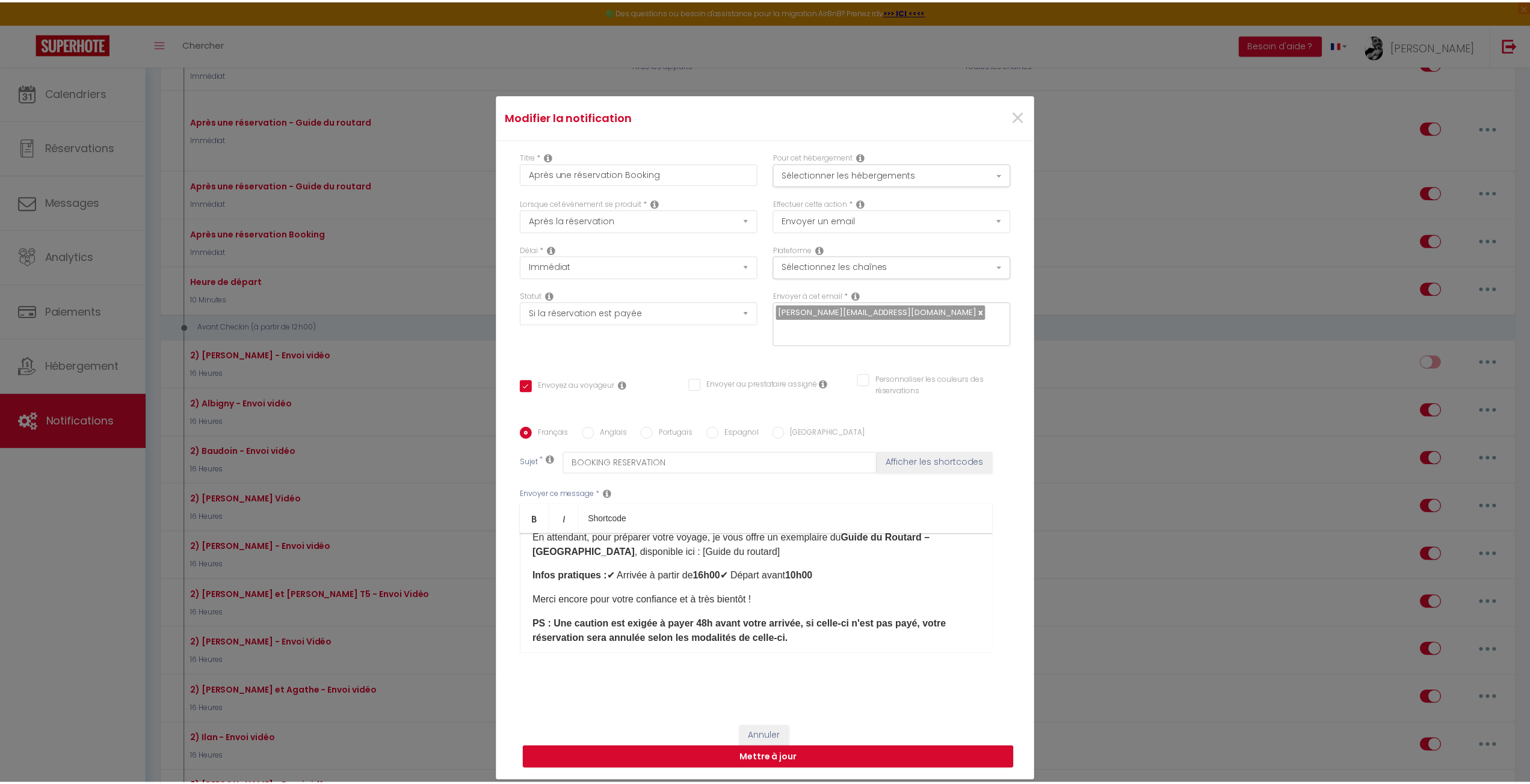
scroll to position [120, 0]
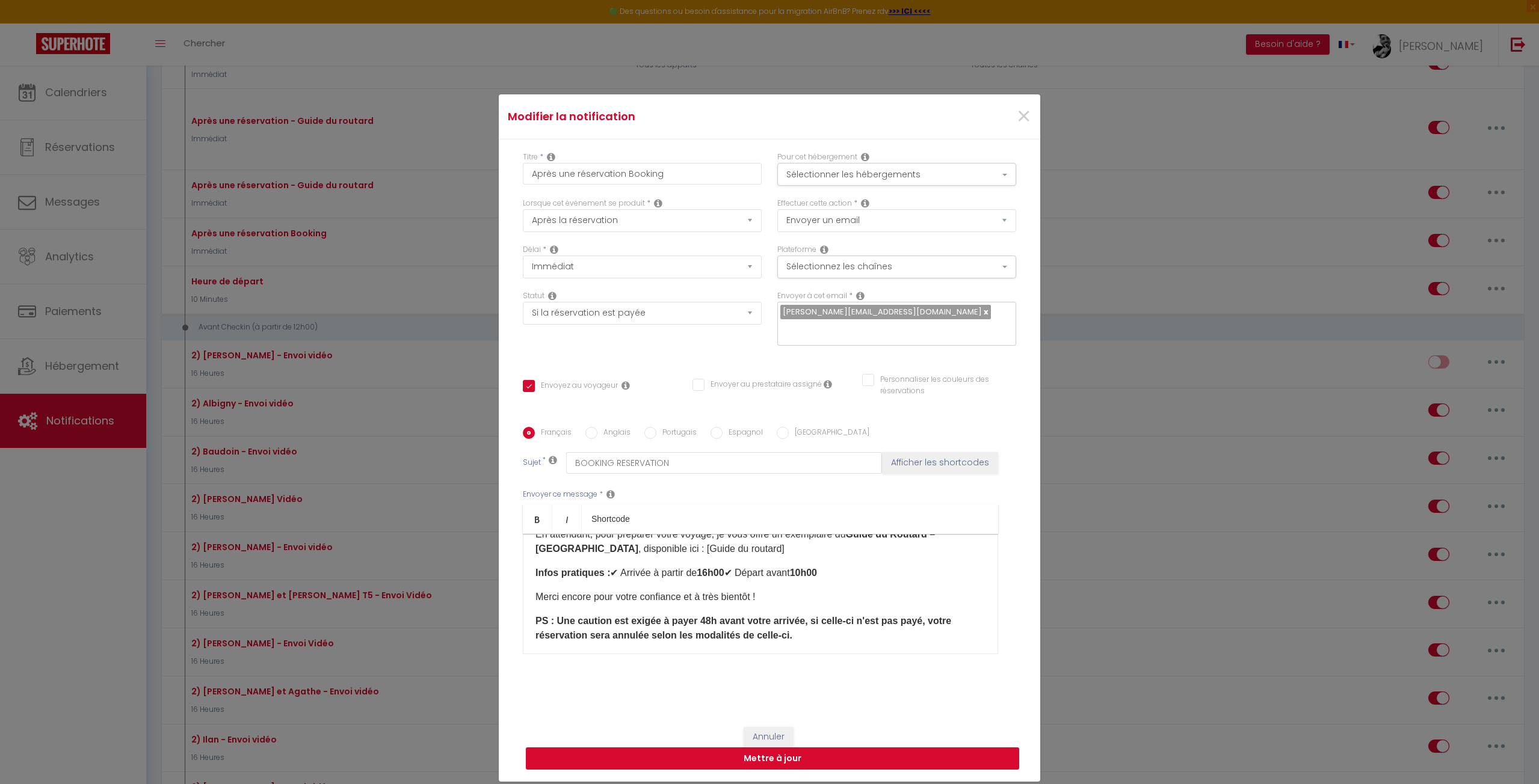
click at [711, 625] on strong "PS : Une caution est exigée à payer 48h avant votre arrivée, si celle-ci n'est …" at bounding box center [743, 628] width 416 height 25
click at [805, 759] on button "Mettre à jour" at bounding box center [773, 759] width 494 height 23
checkbox input "true"
checkbox input "false"
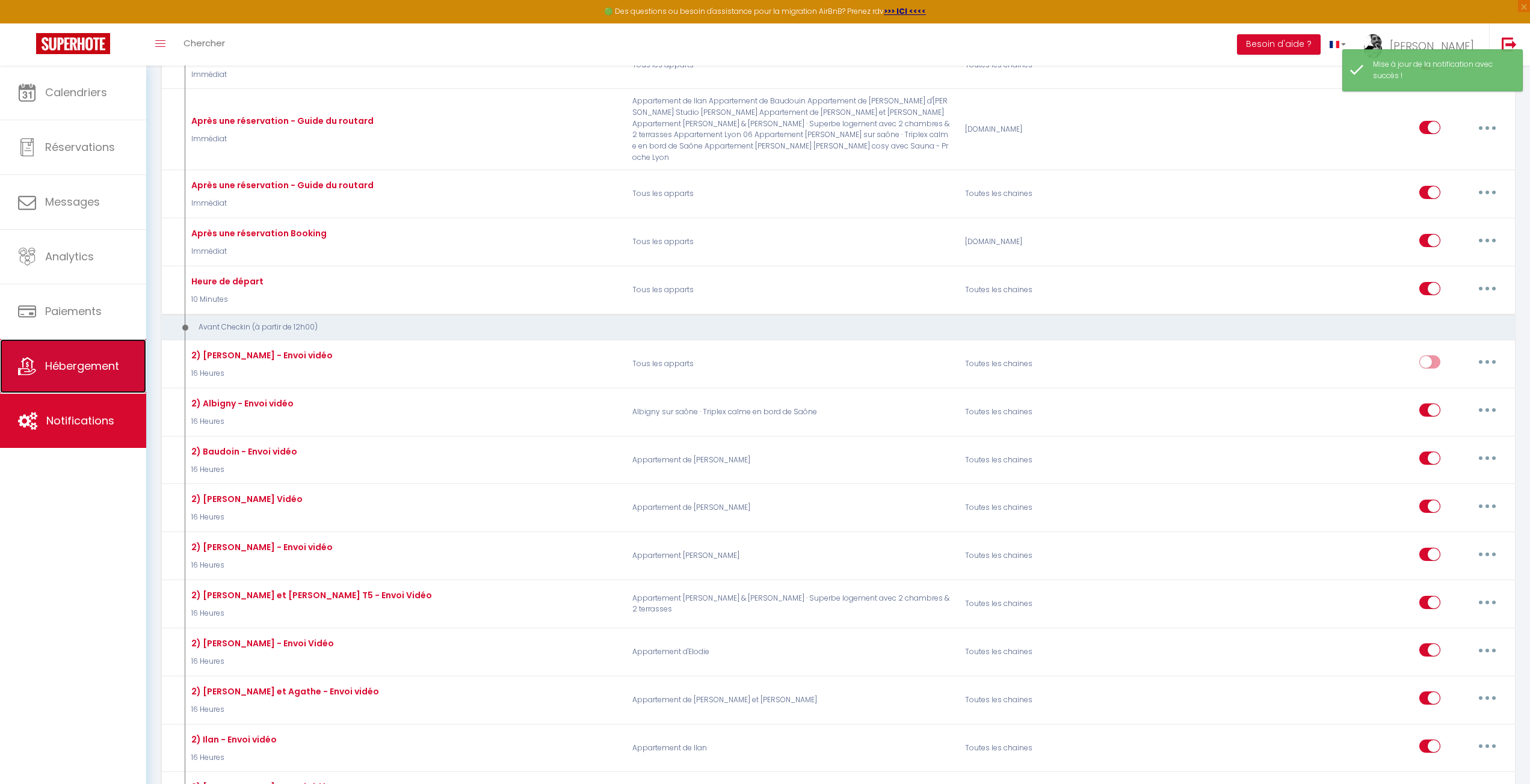
click at [48, 369] on span "Hébergement" at bounding box center [82, 366] width 74 height 15
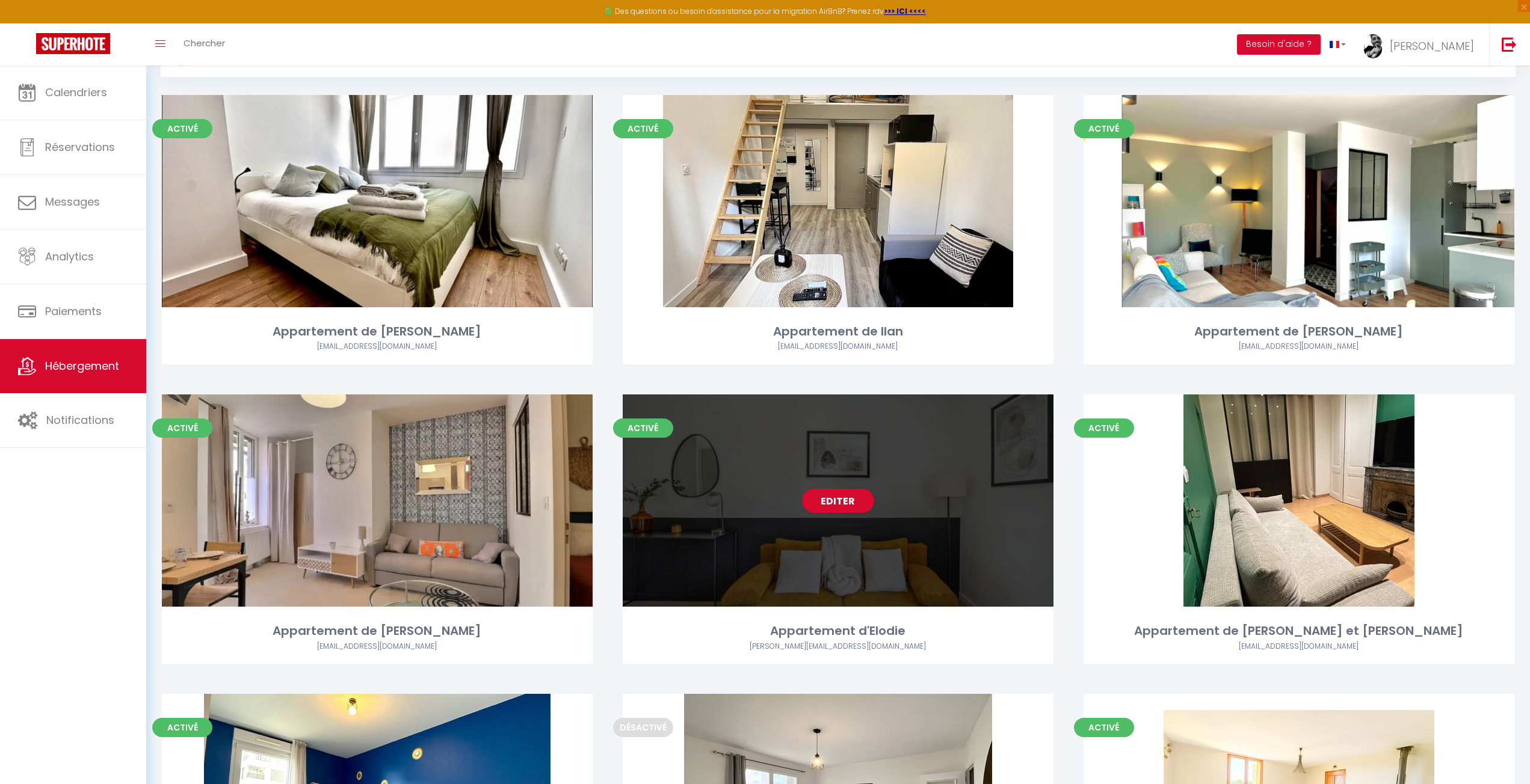
scroll to position [60, 0]
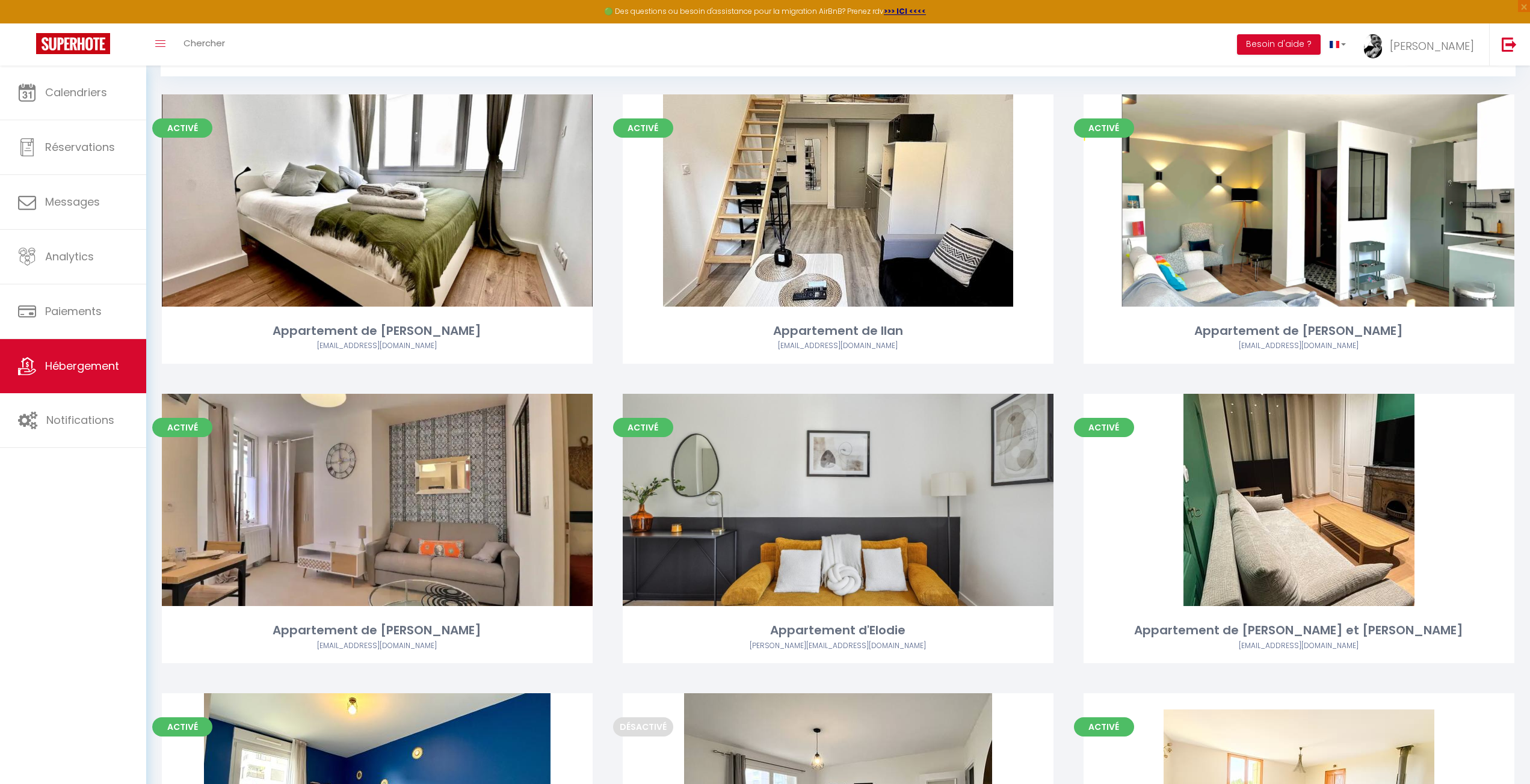
click at [1066, 664] on div "Activé Editer Appartement d'Elodie [EMAIL_ADDRESS][DOMAIN_NAME]" at bounding box center [838, 544] width 461 height 300
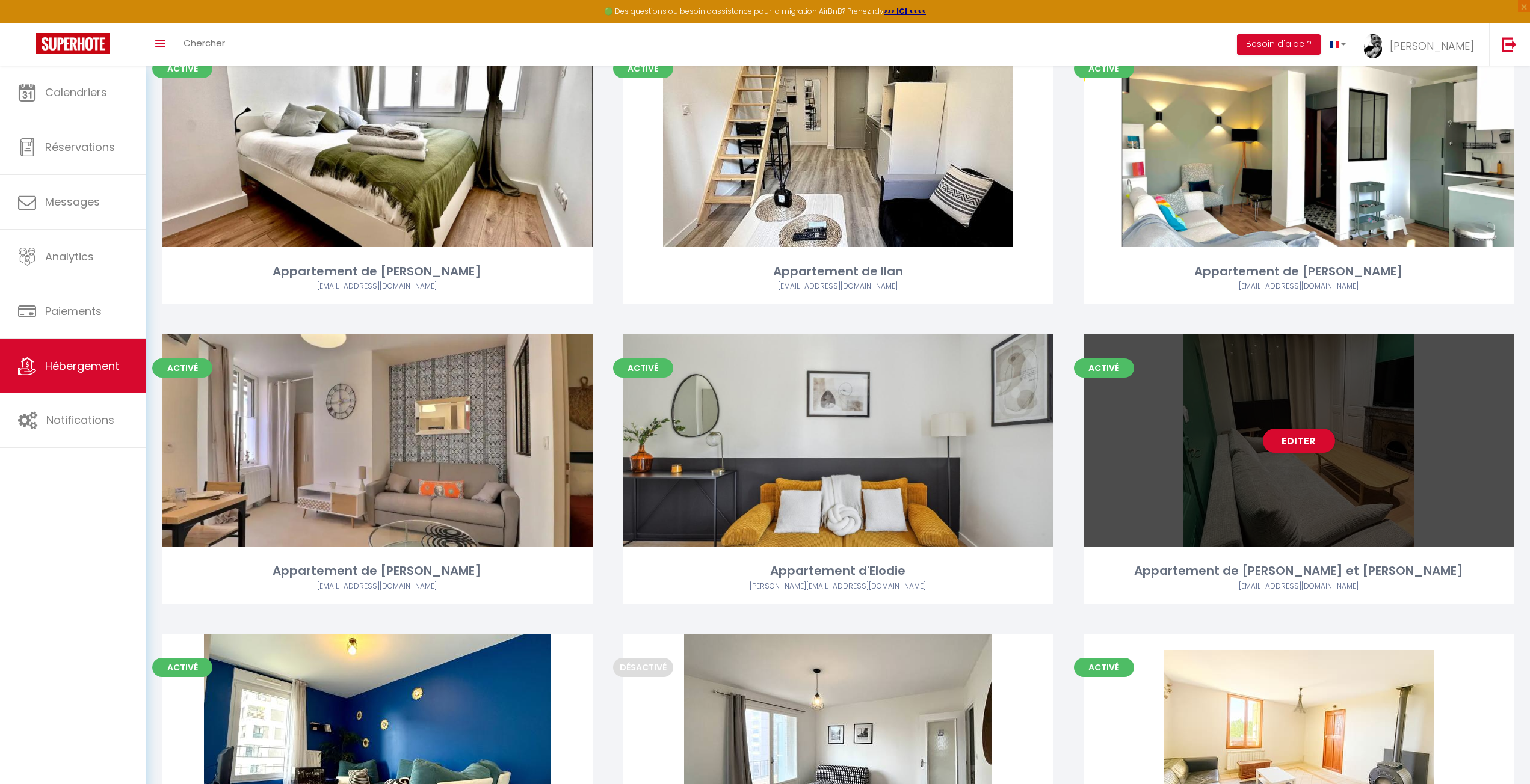
scroll to position [120, 0]
click at [1313, 436] on link "Editer" at bounding box center [1298, 440] width 72 height 24
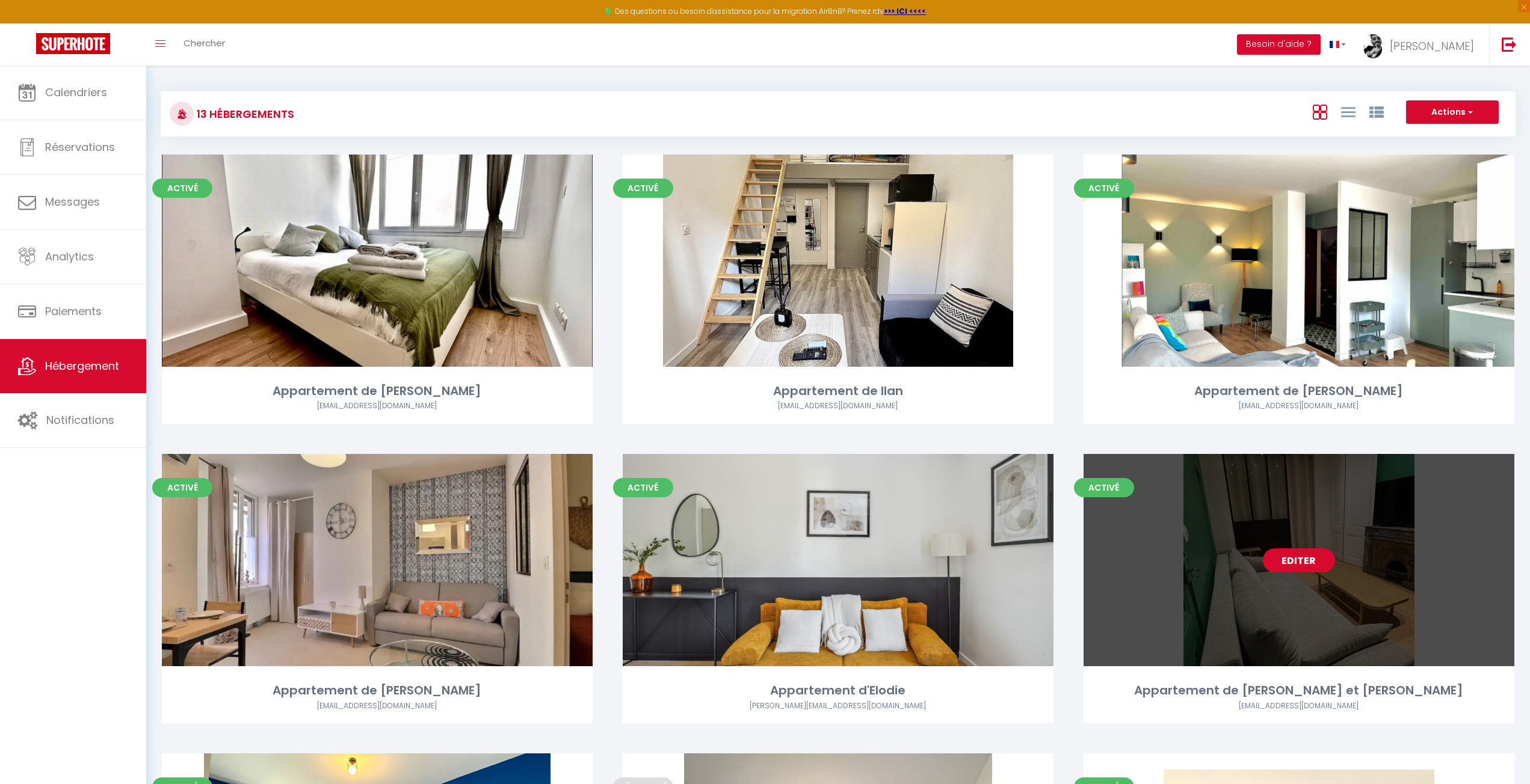
select select "3"
select select "2"
select select "1"
select select
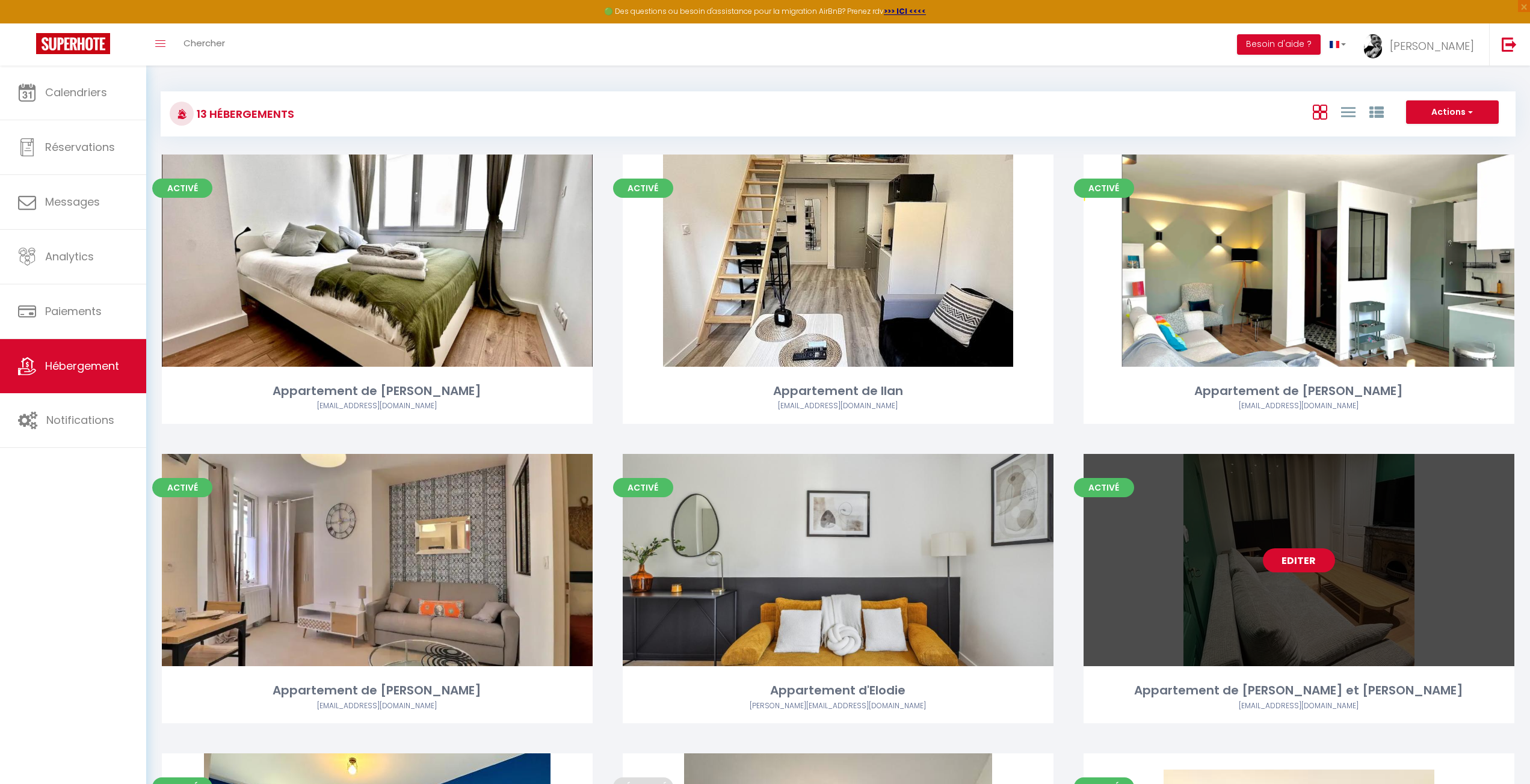
select select "28"
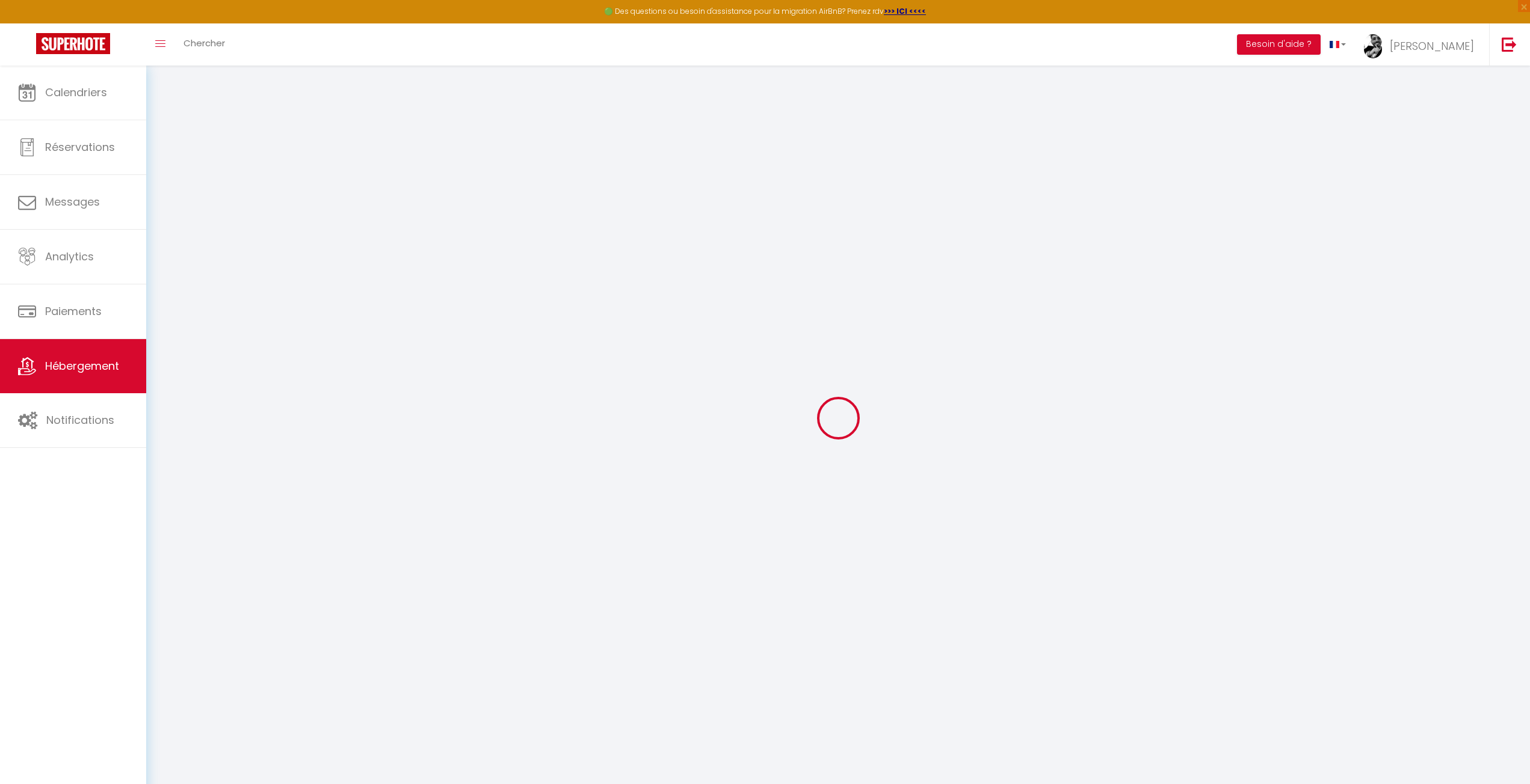
select select
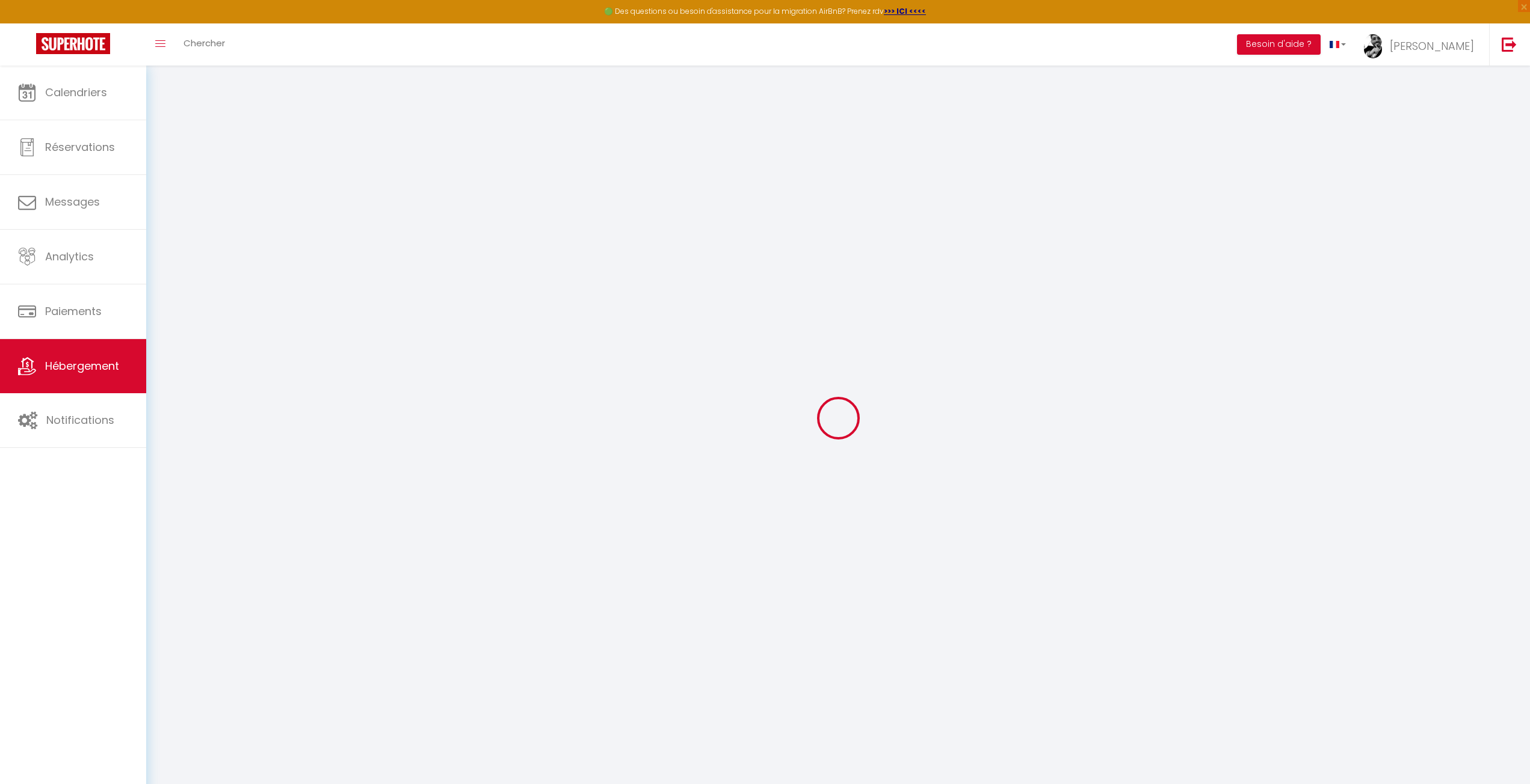
select select
checkbox input "false"
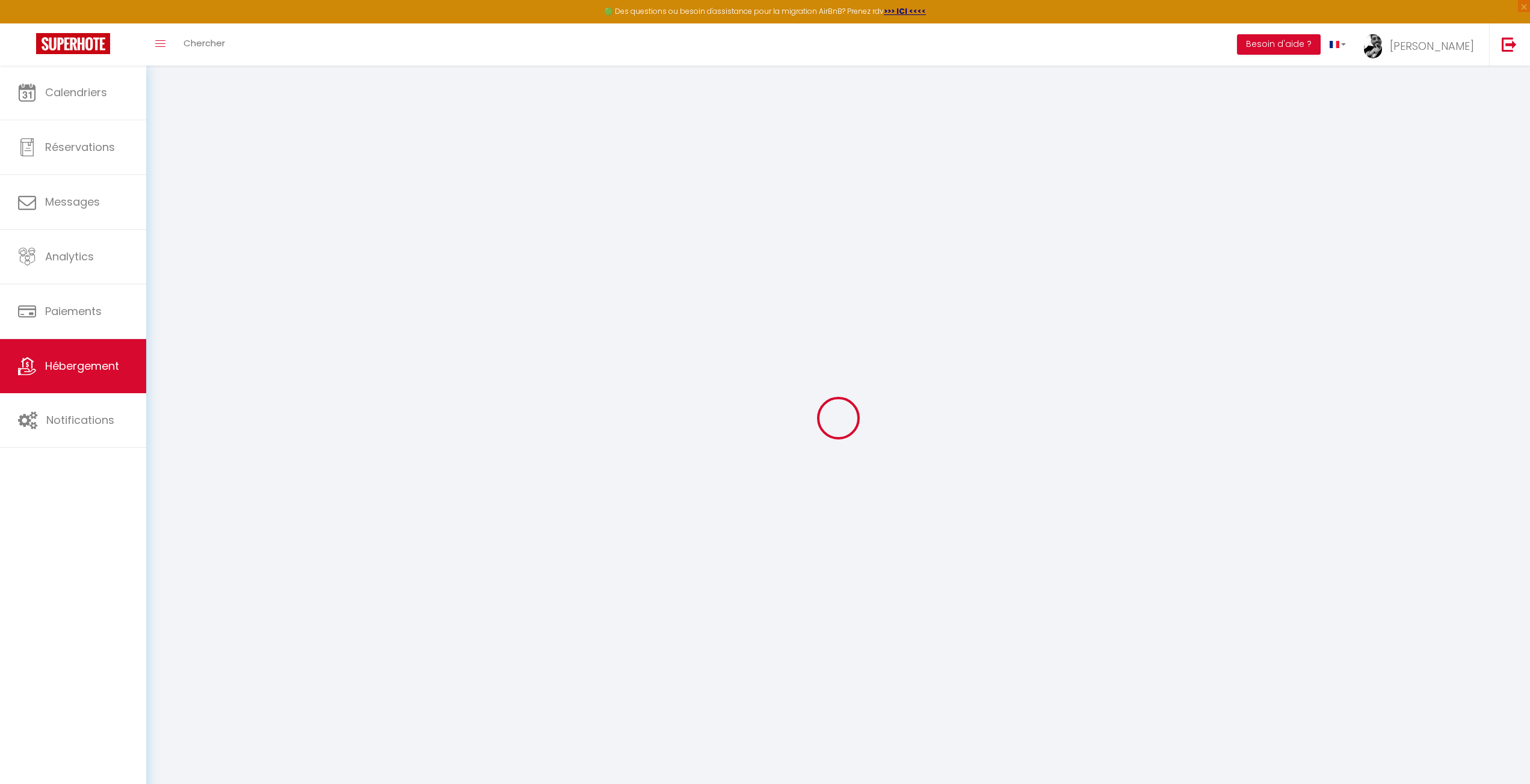
select select
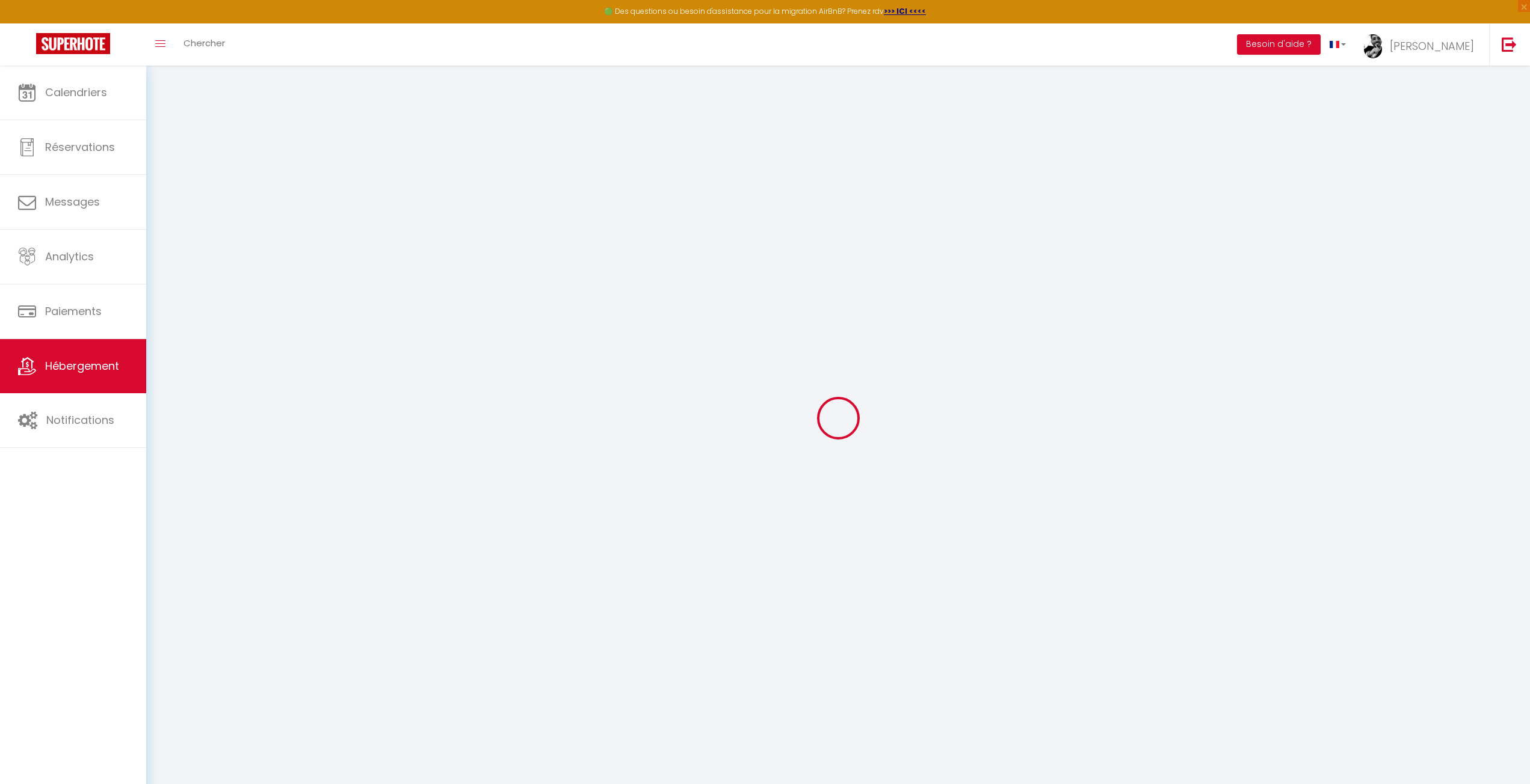
select select
checkbox input "false"
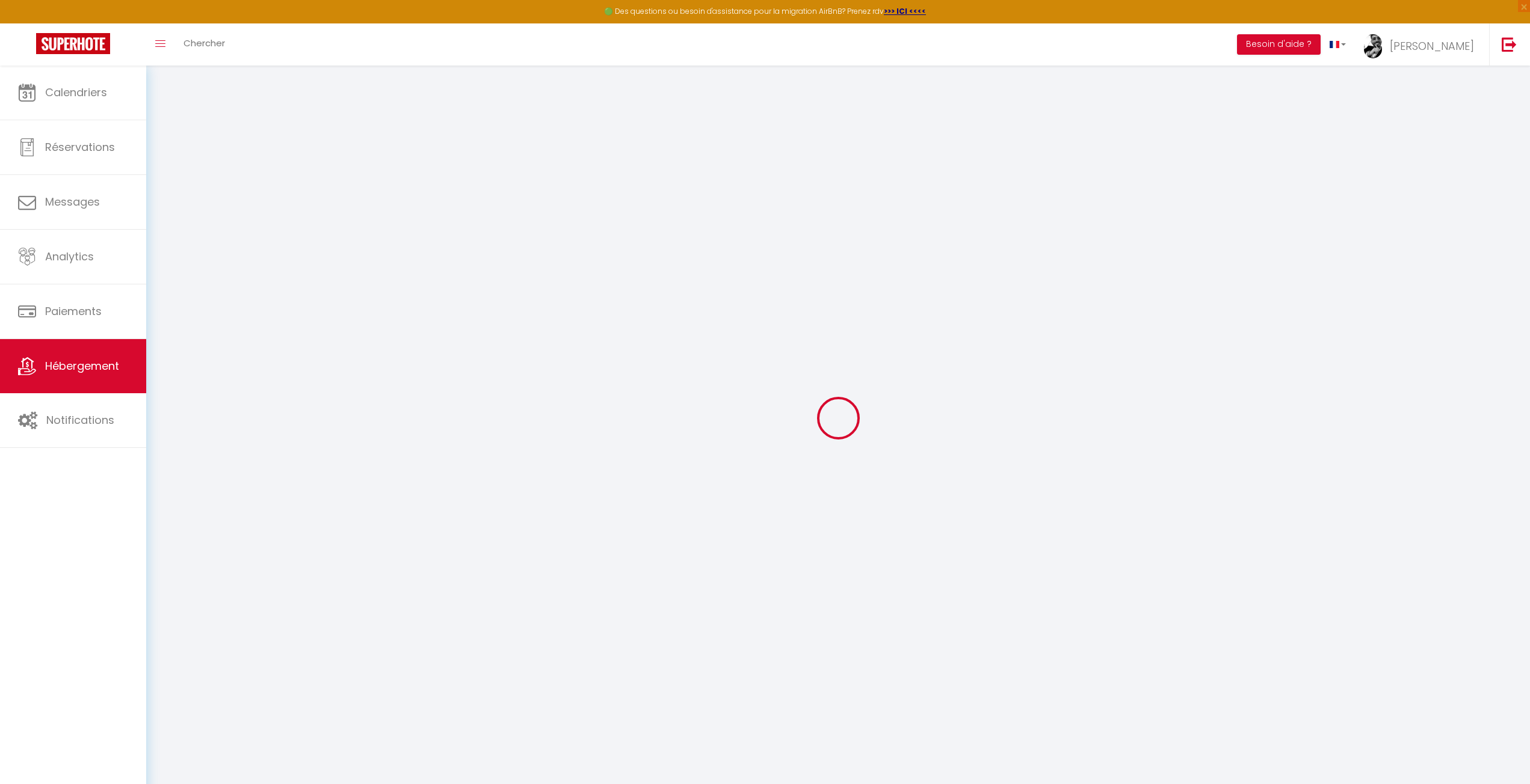
checkbox input "false"
select select
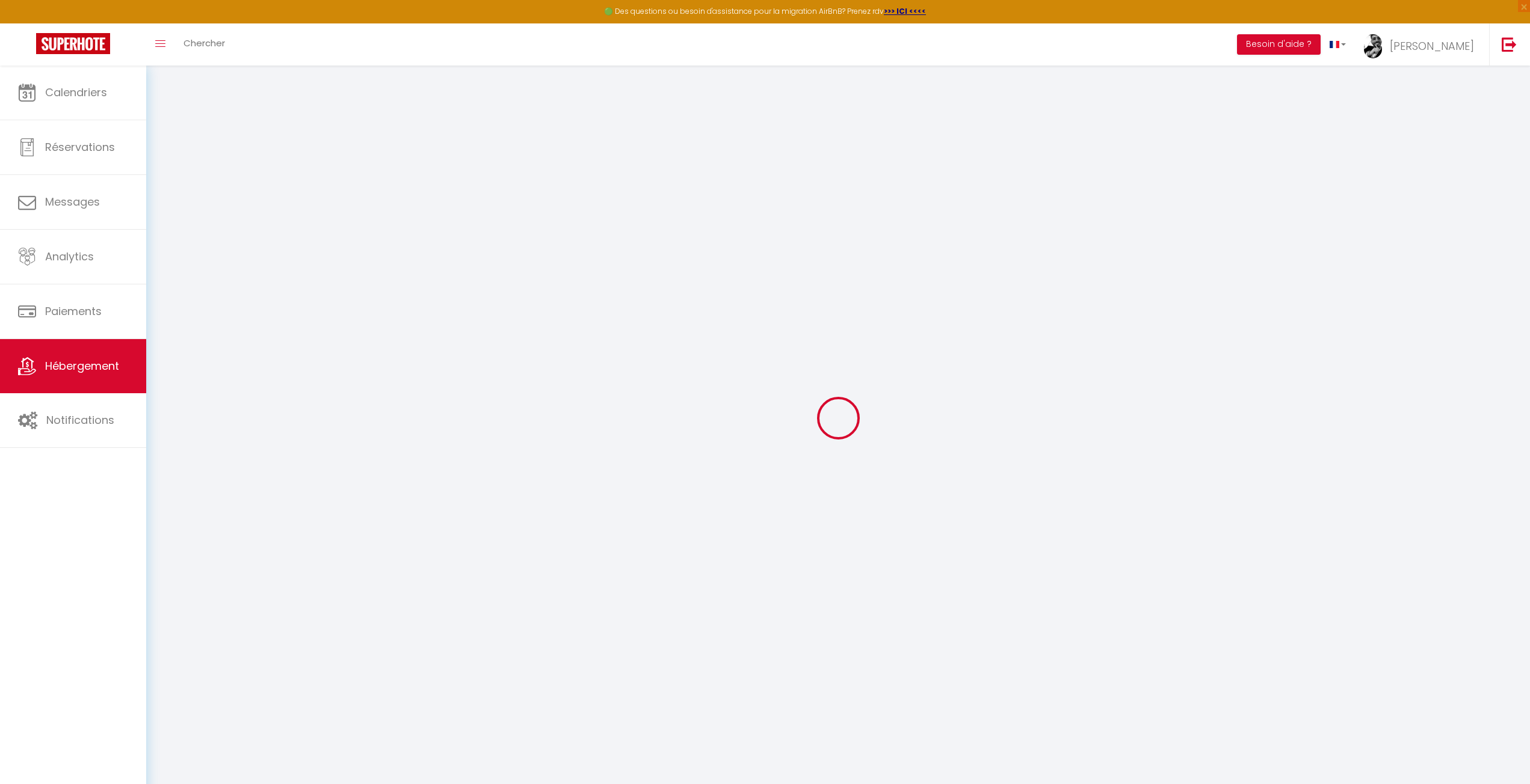
select select
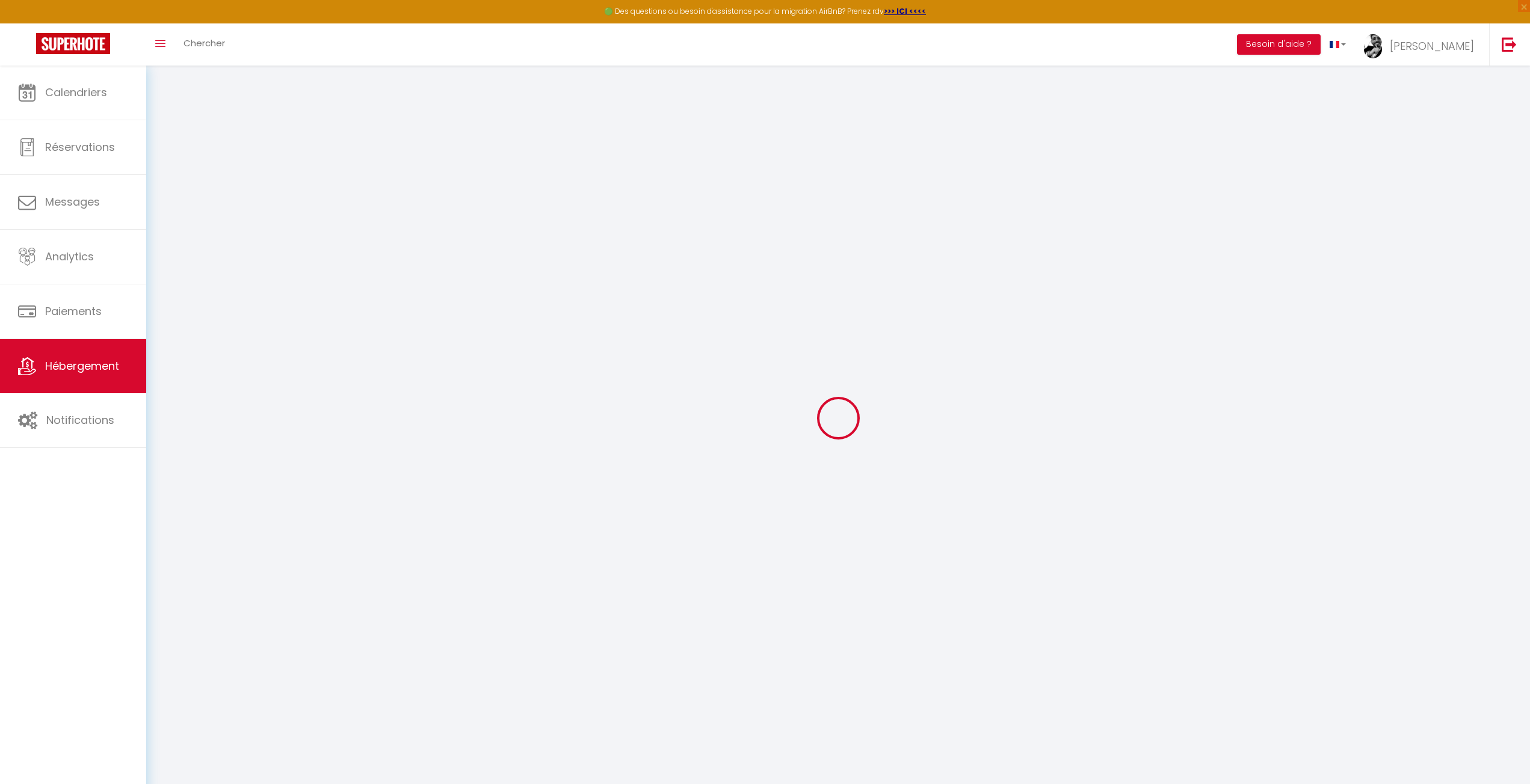
checkbox input "false"
select select
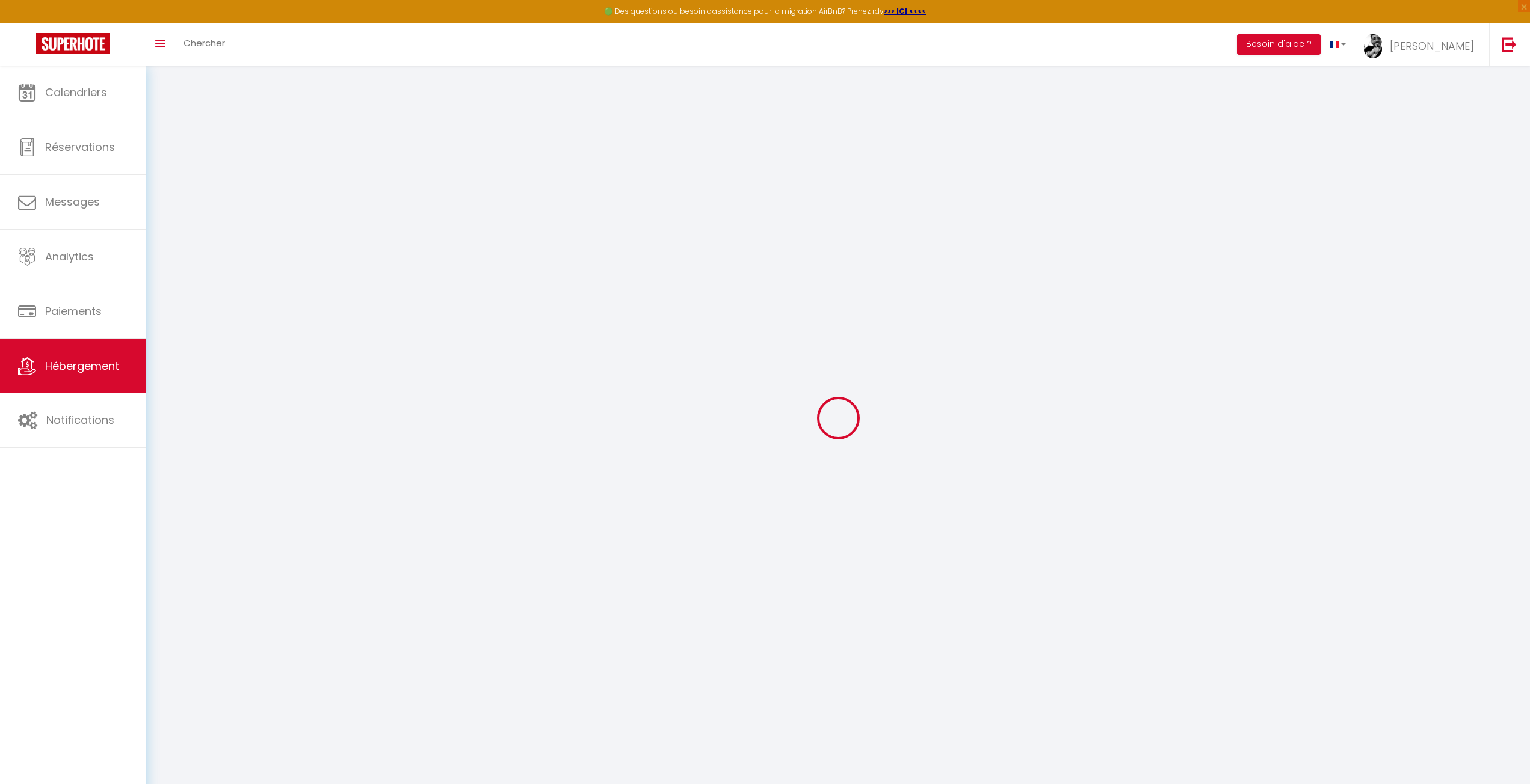
select select
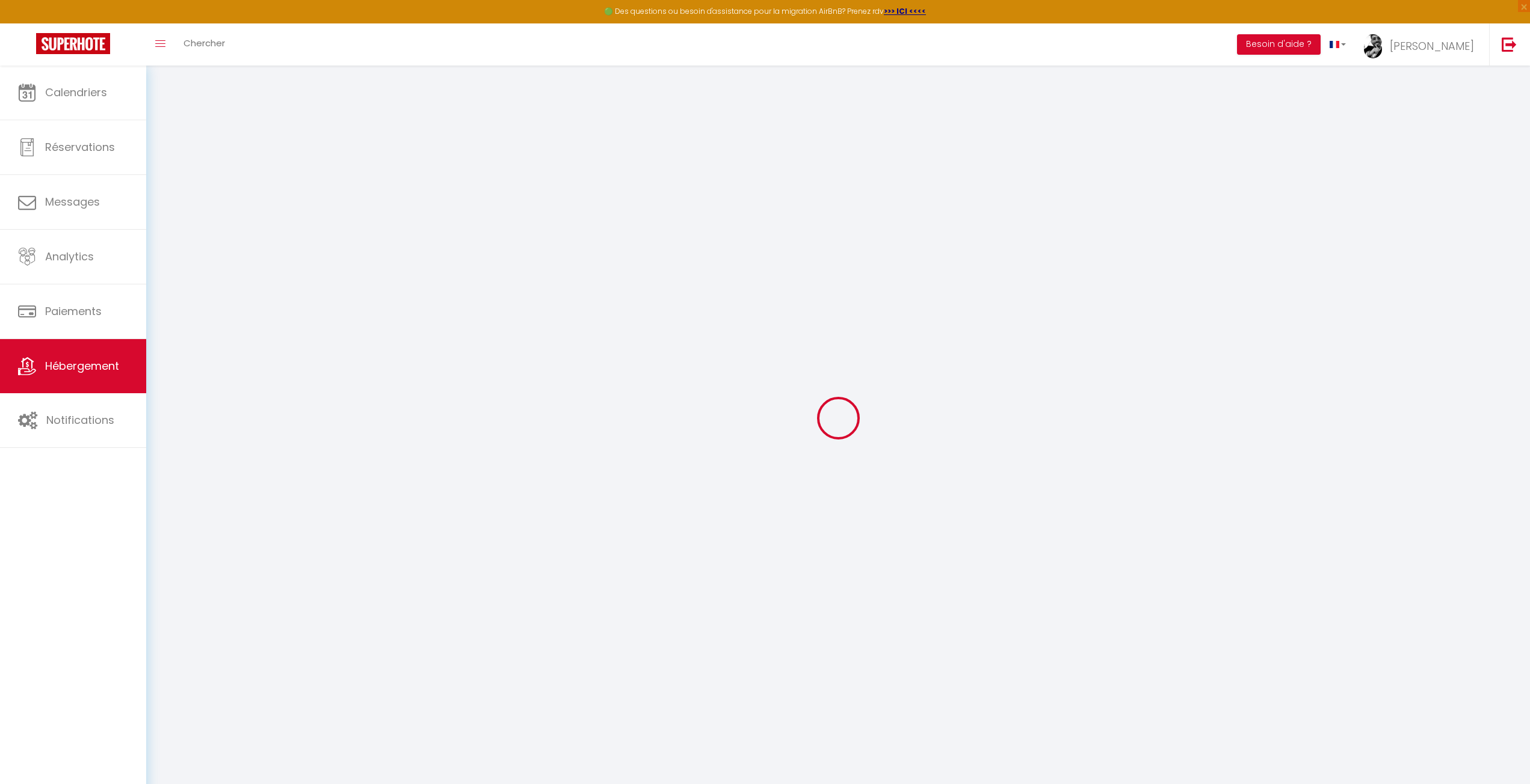
select select
checkbox input "false"
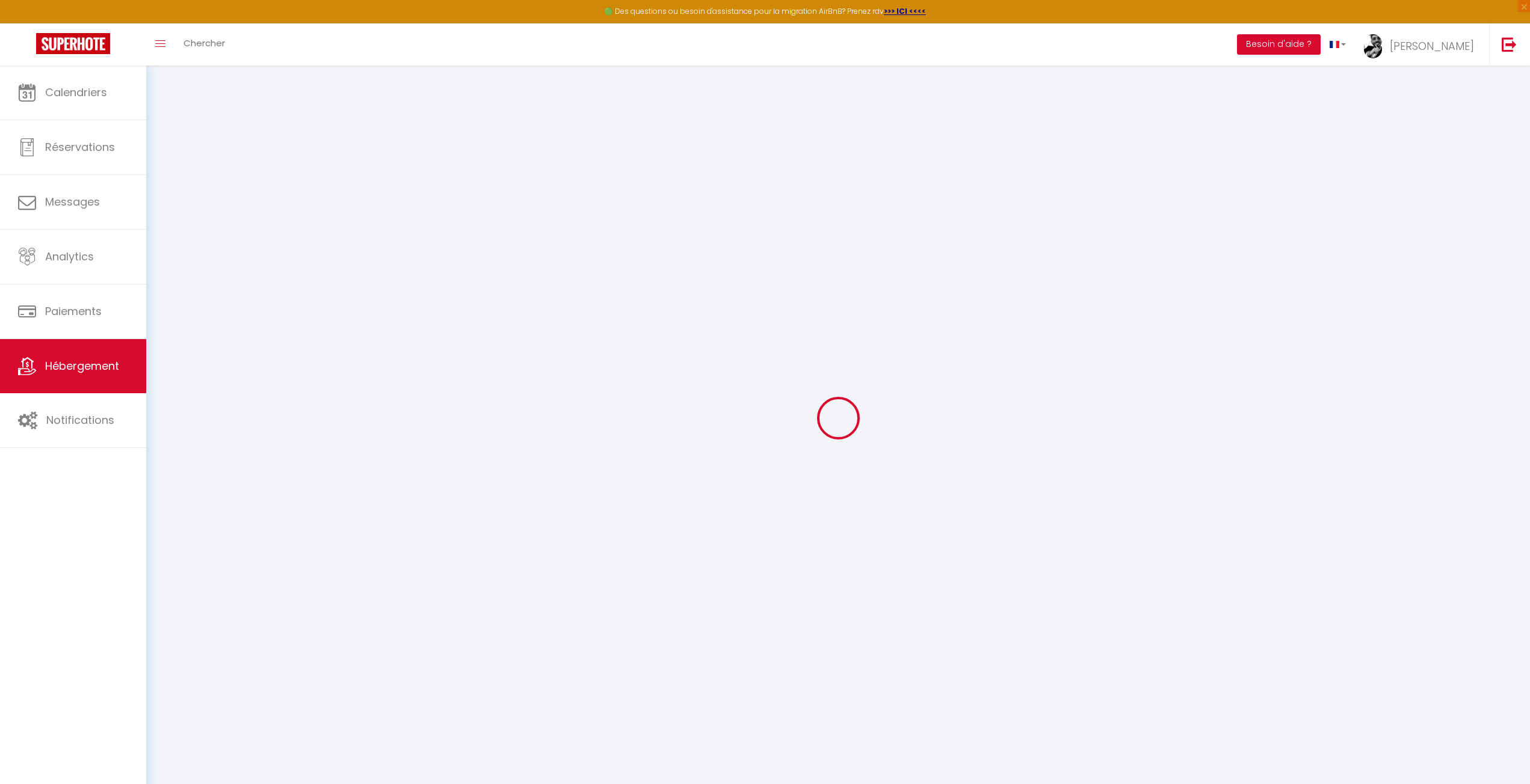
checkbox input "false"
select select
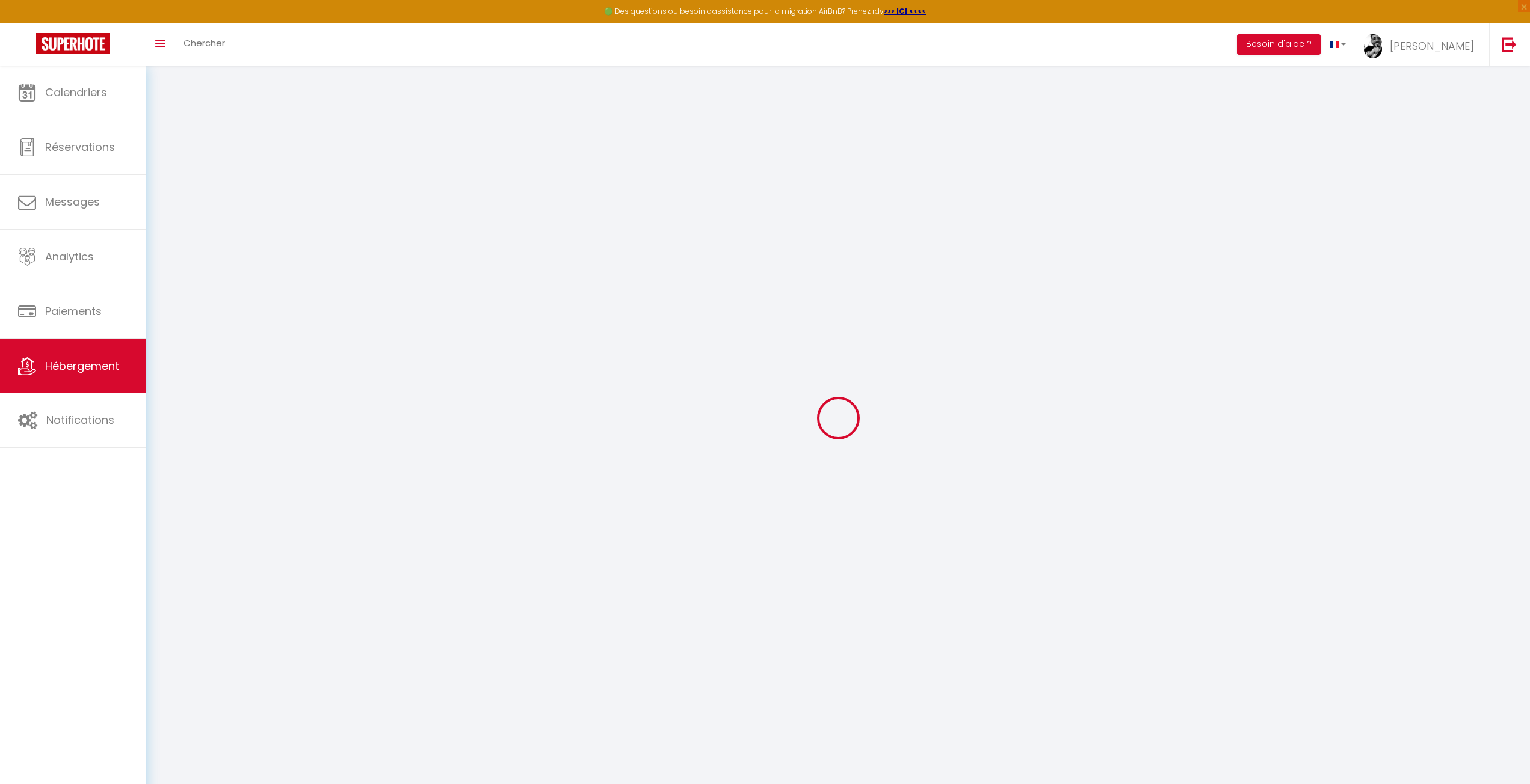
select select
checkbox input "false"
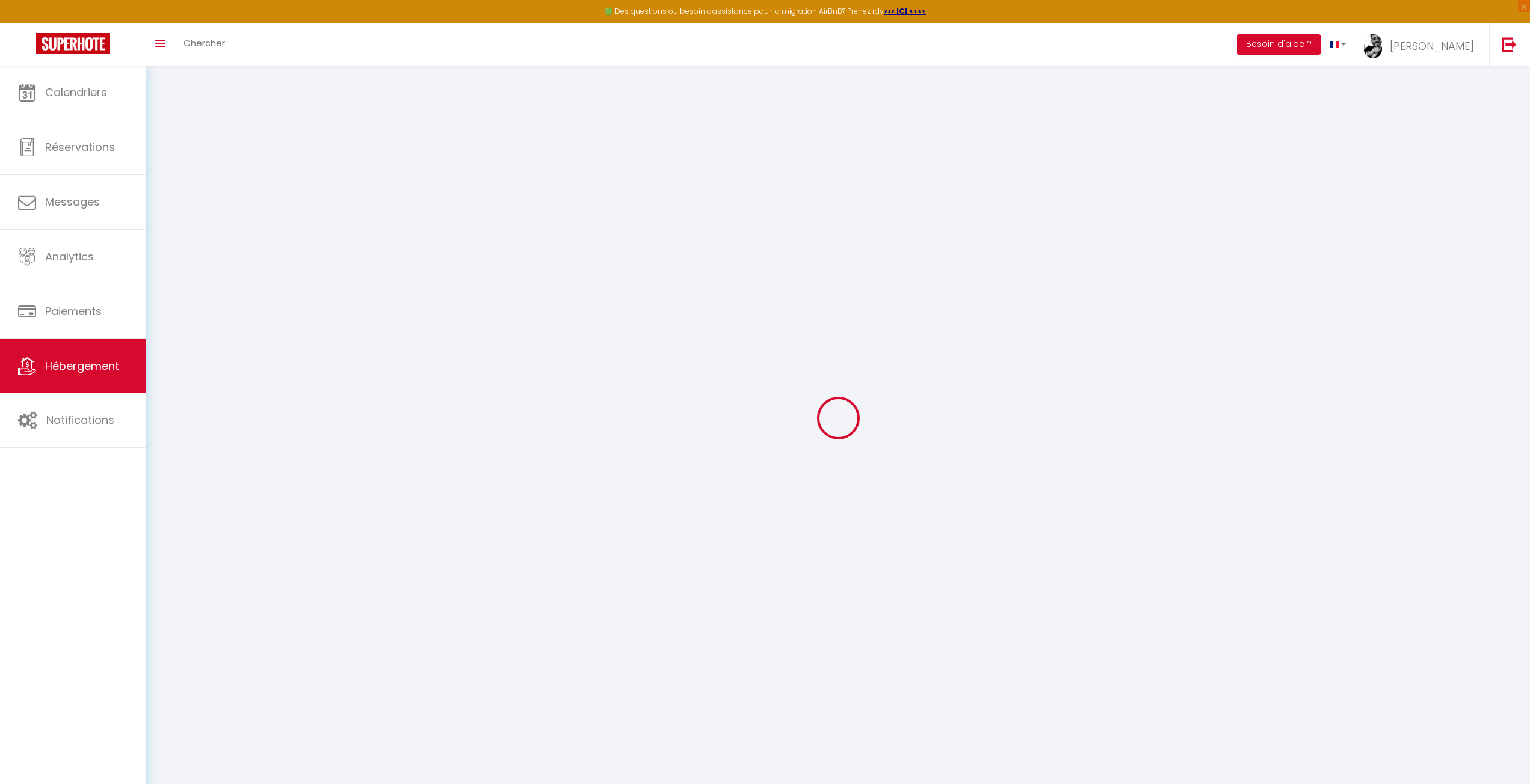
checkbox input "false"
select select
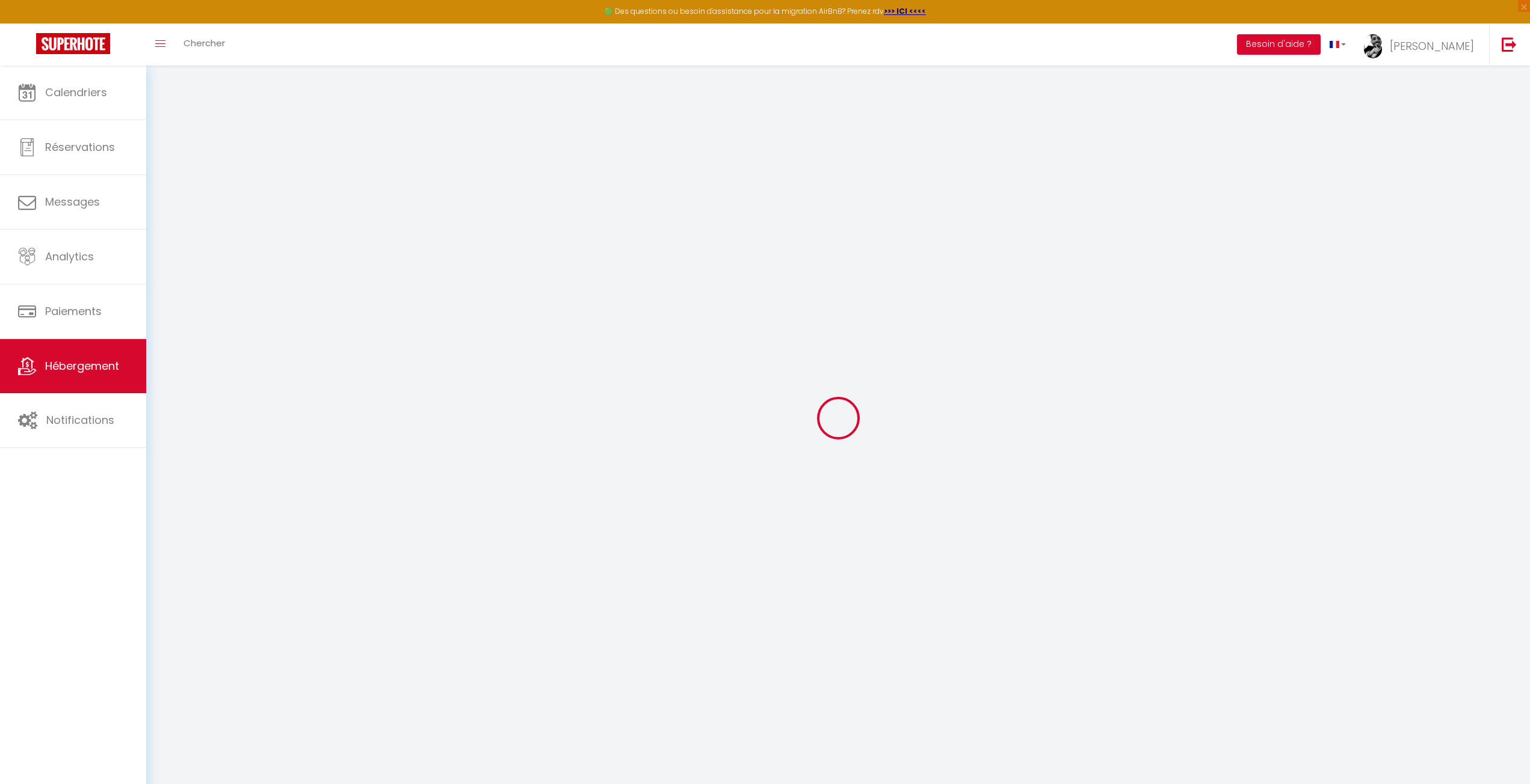
select select
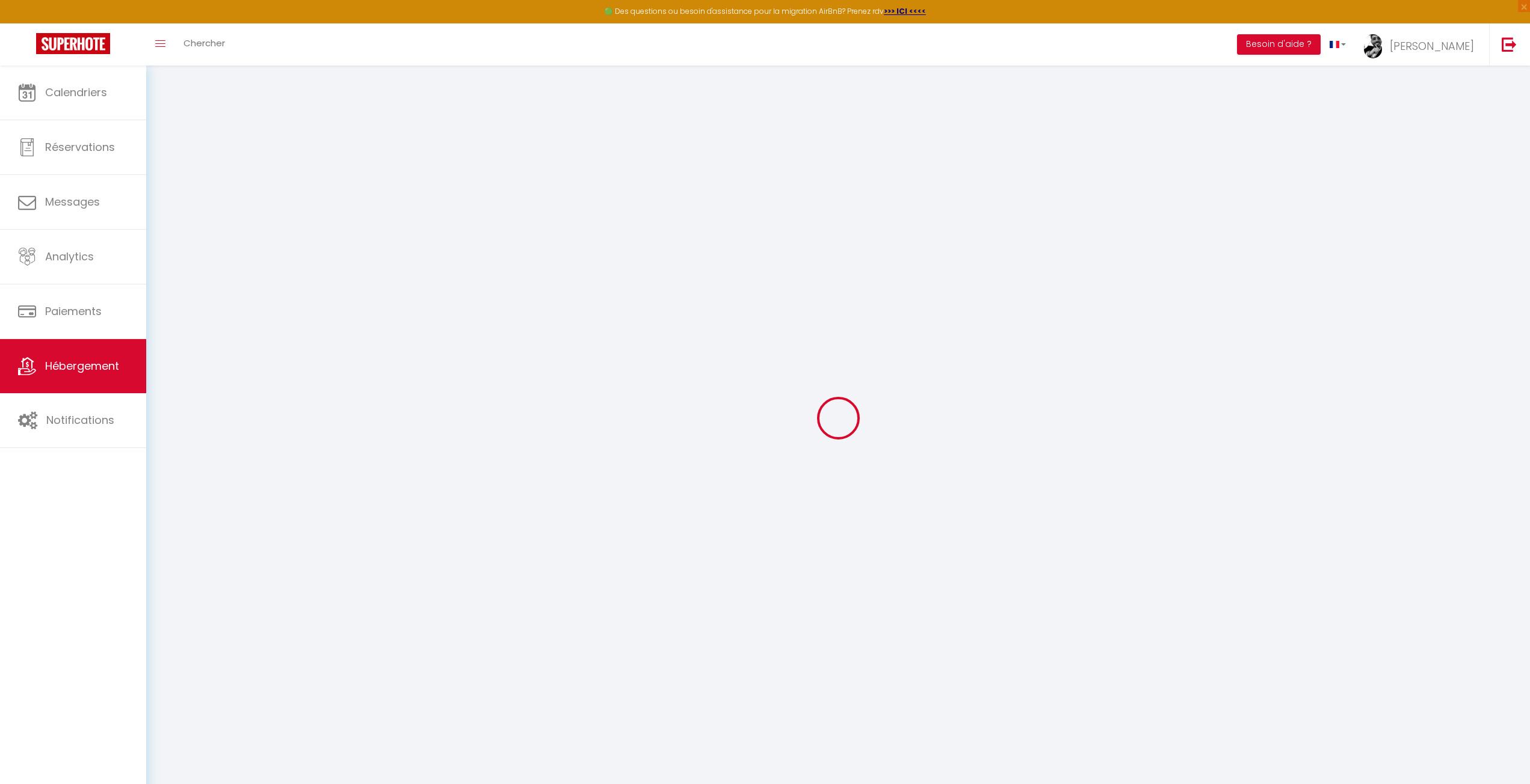
select select
checkbox input "false"
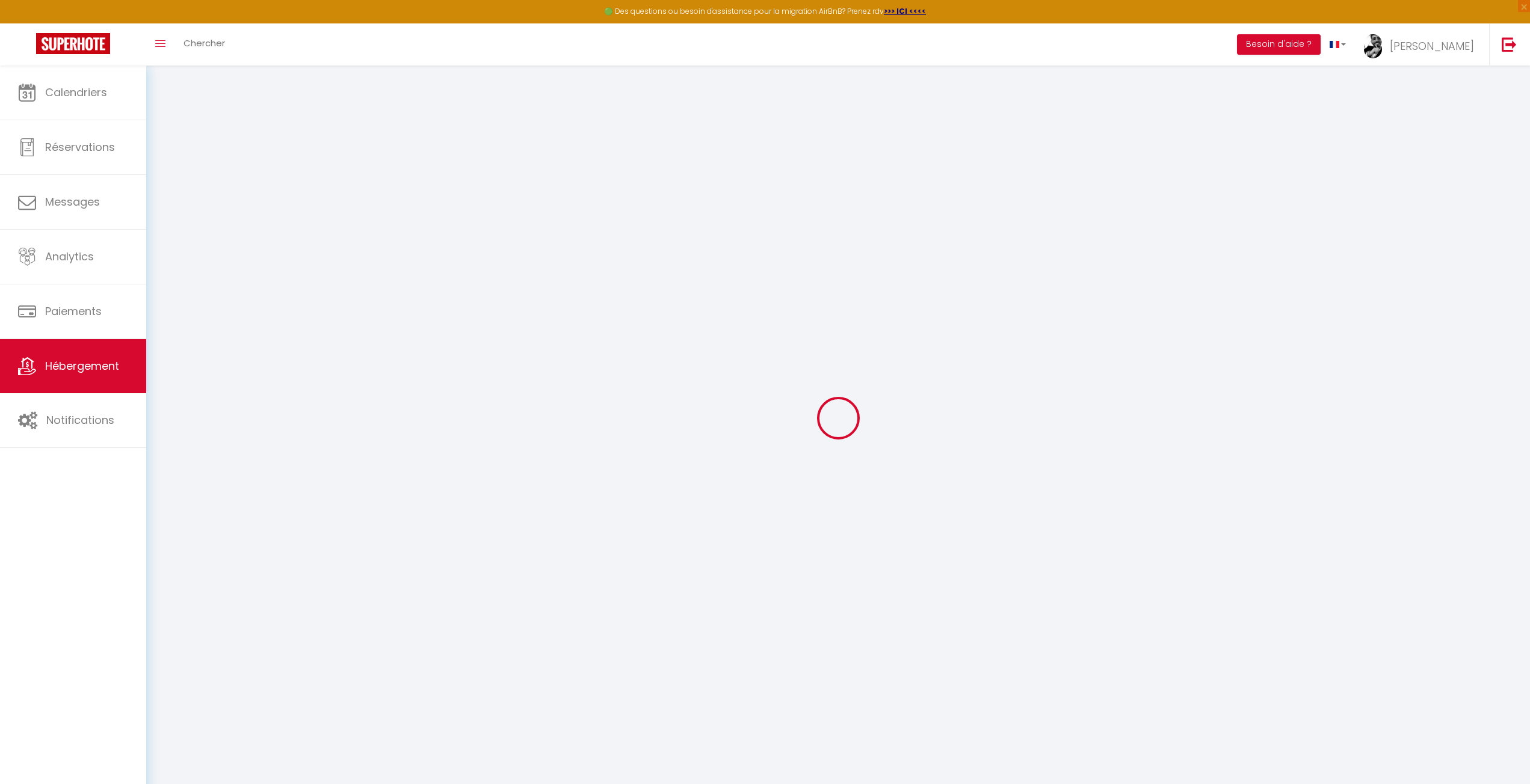
select select
type input "Appartement de [PERSON_NAME] et [PERSON_NAME]"
type input "[PERSON_NAME]"
type input "Agathe"
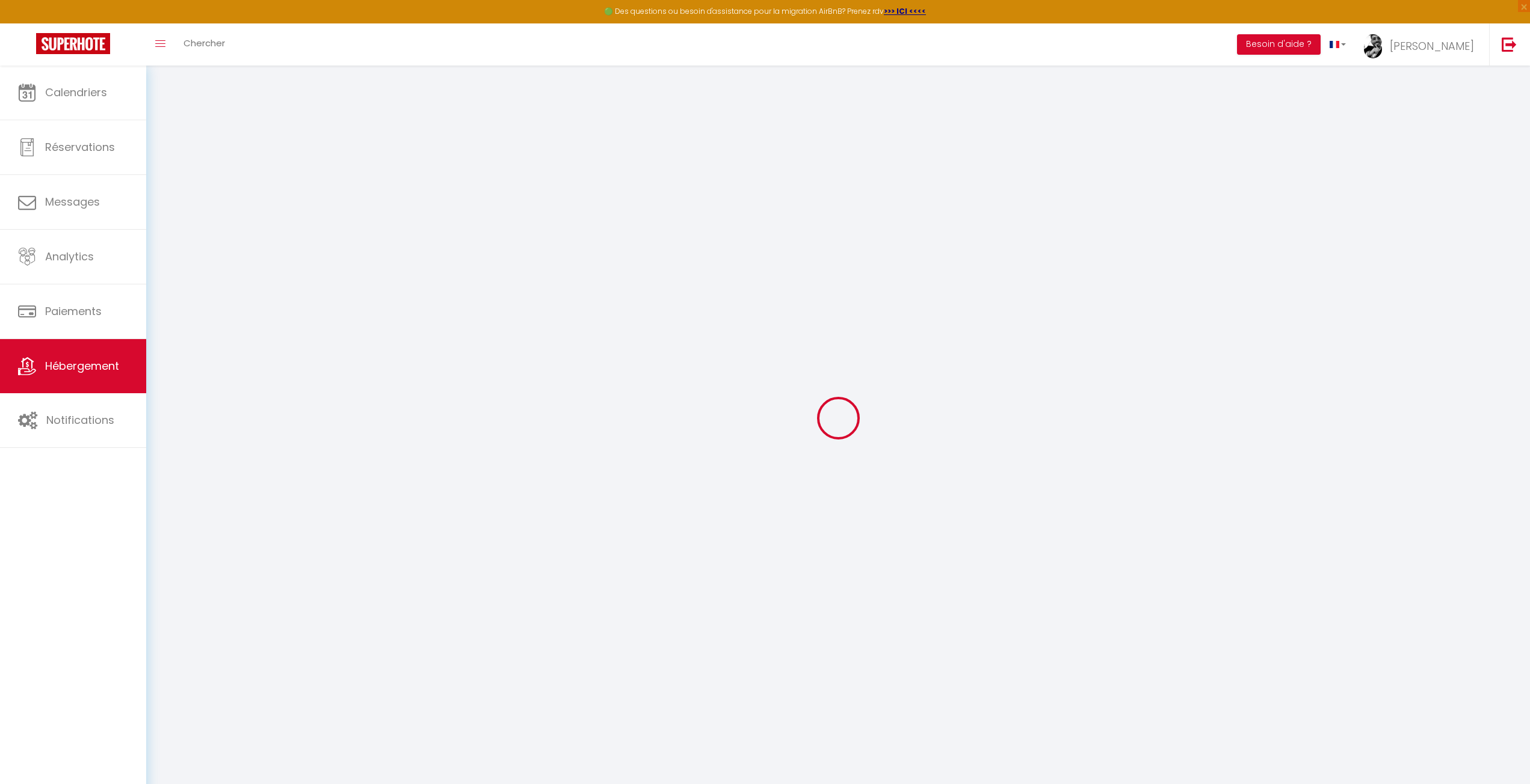
type input "56"
type input "54"
type input "450"
select select
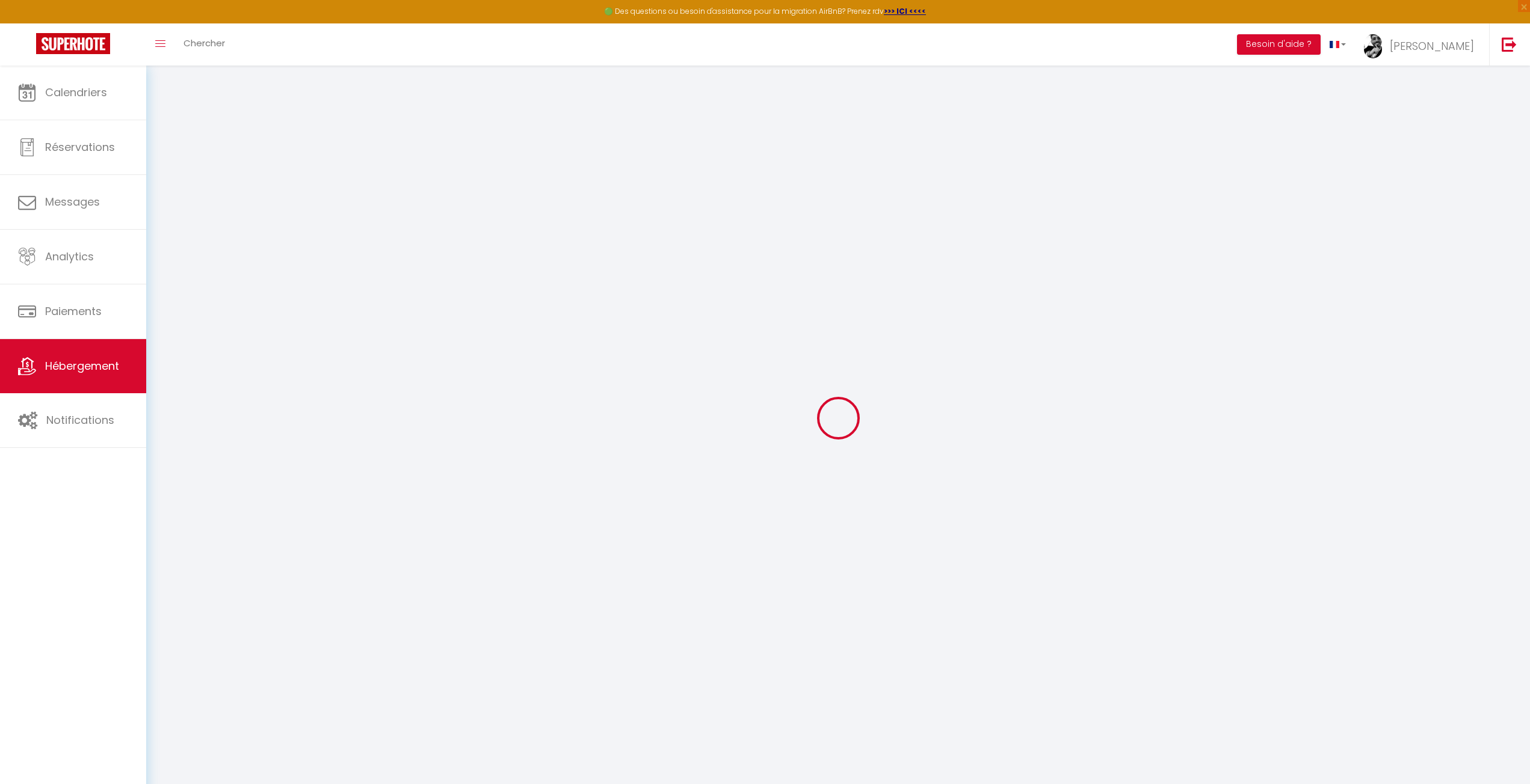
select select
type input "[STREET_ADDRESS][PERSON_NAME]"
type input "69100"
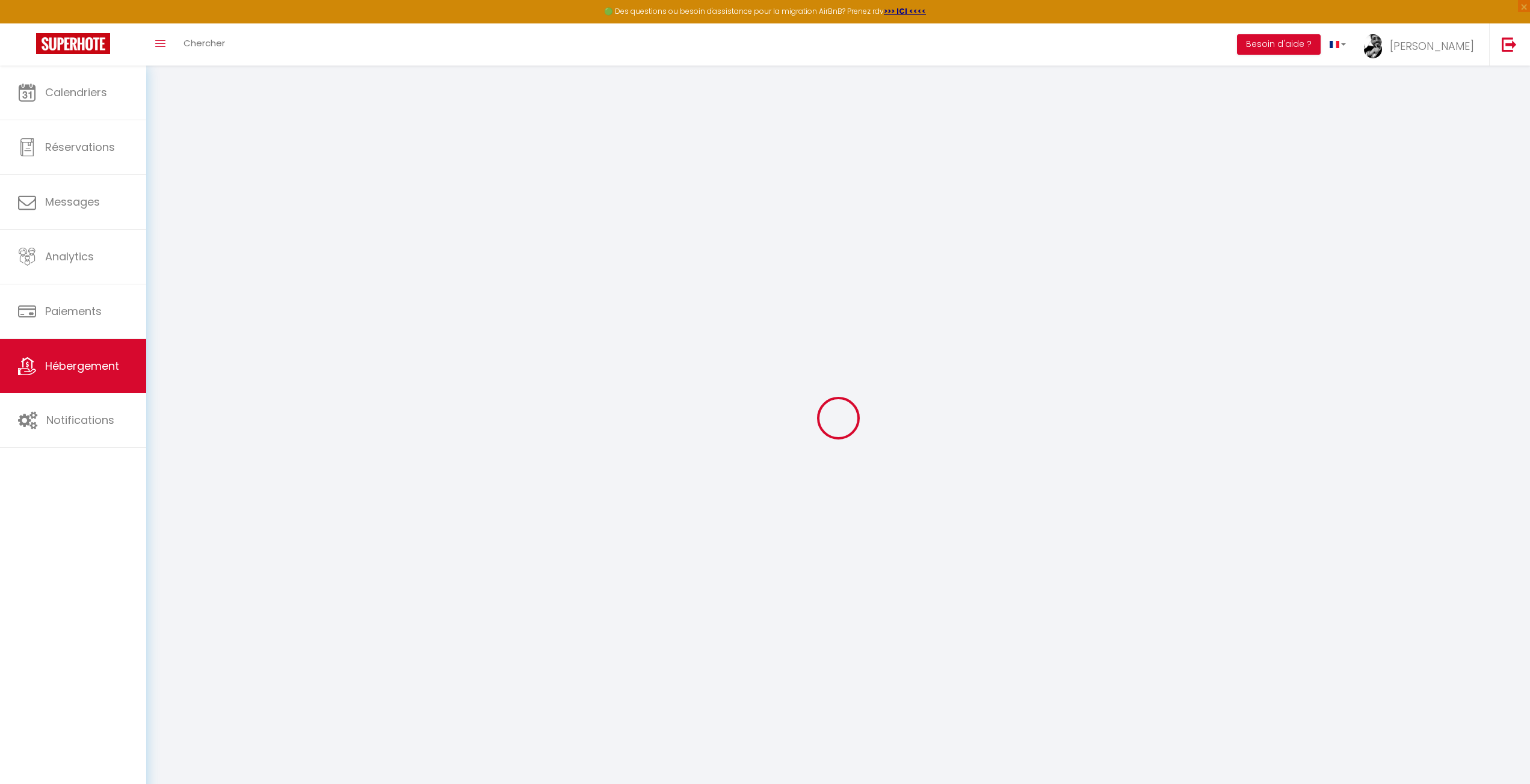
type input "[GEOGRAPHIC_DATA]"
type input "[PERSON_NAME][EMAIL_ADDRESS][DOMAIN_NAME]"
select select "15976"
checkbox input "false"
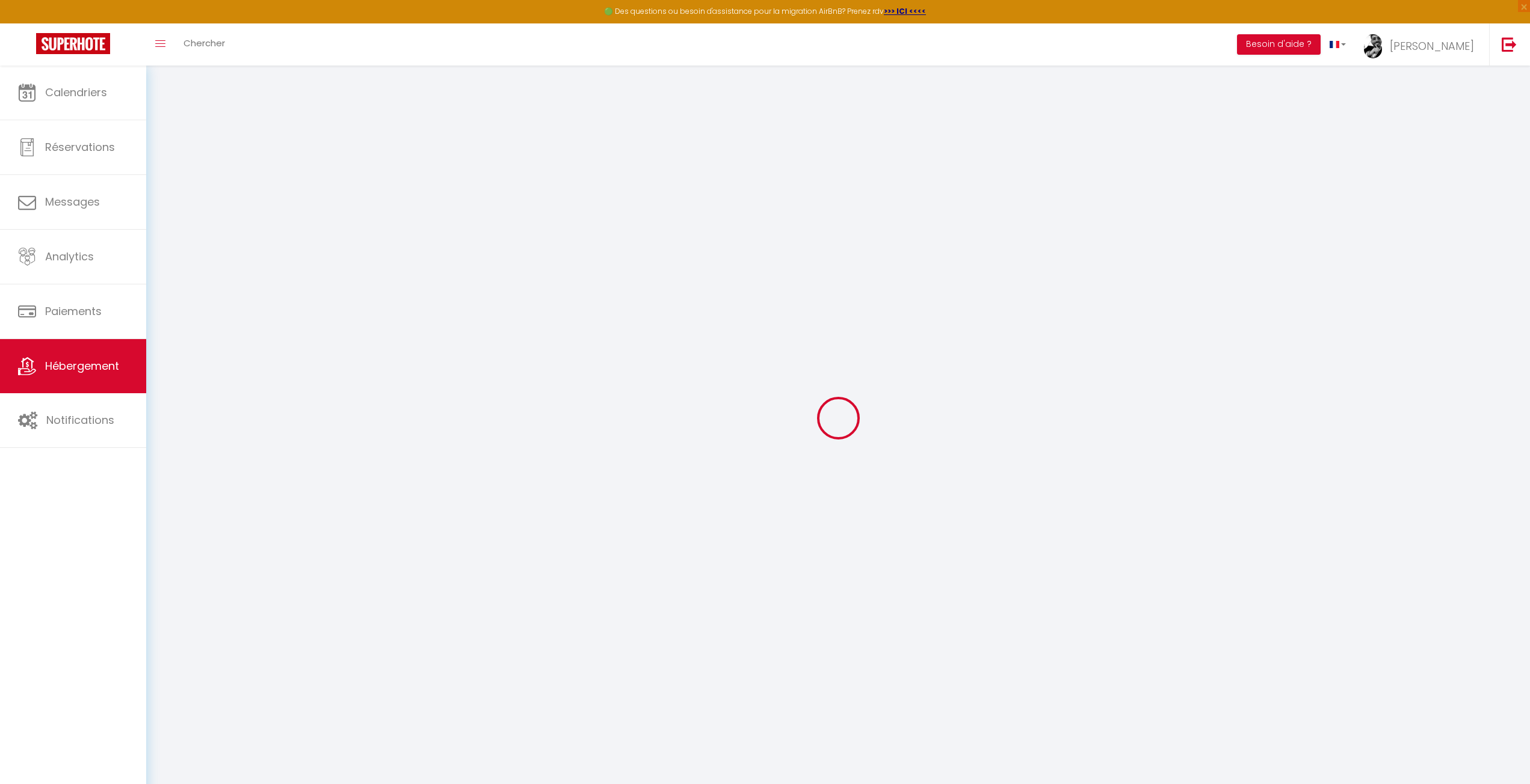
checkbox input "false"
type input "54"
type input "0"
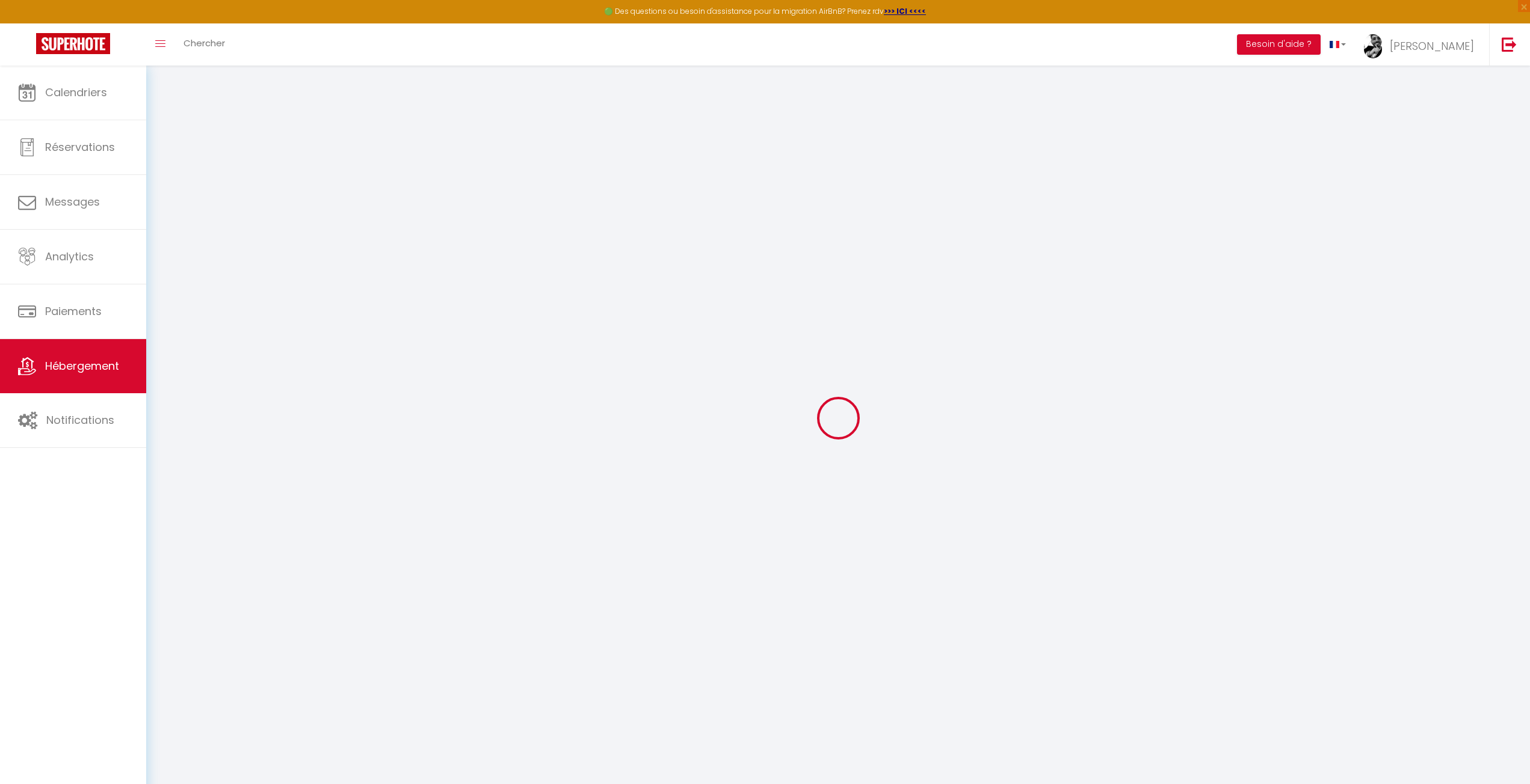
type input "0"
select select
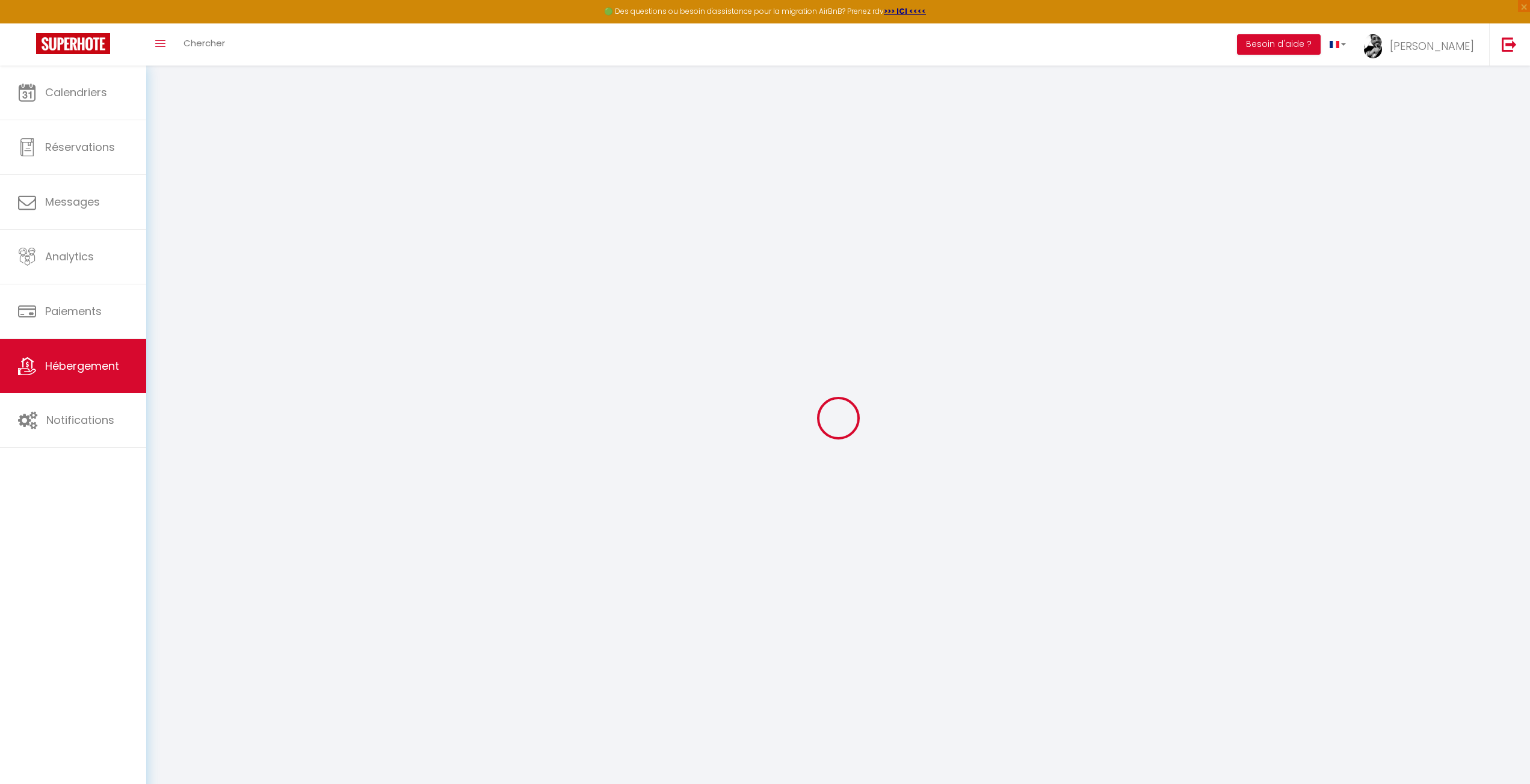
select select
checkbox input "false"
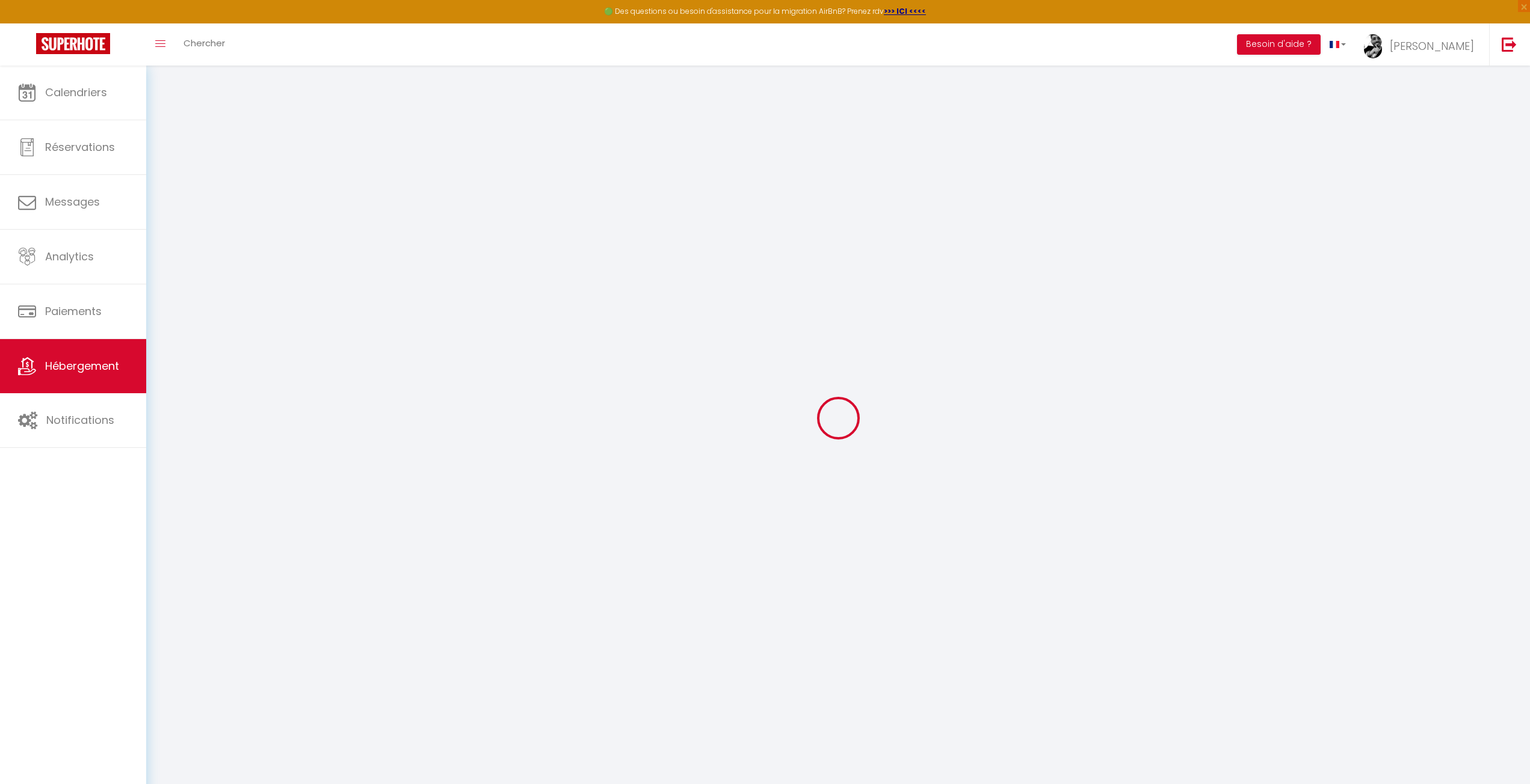
select select
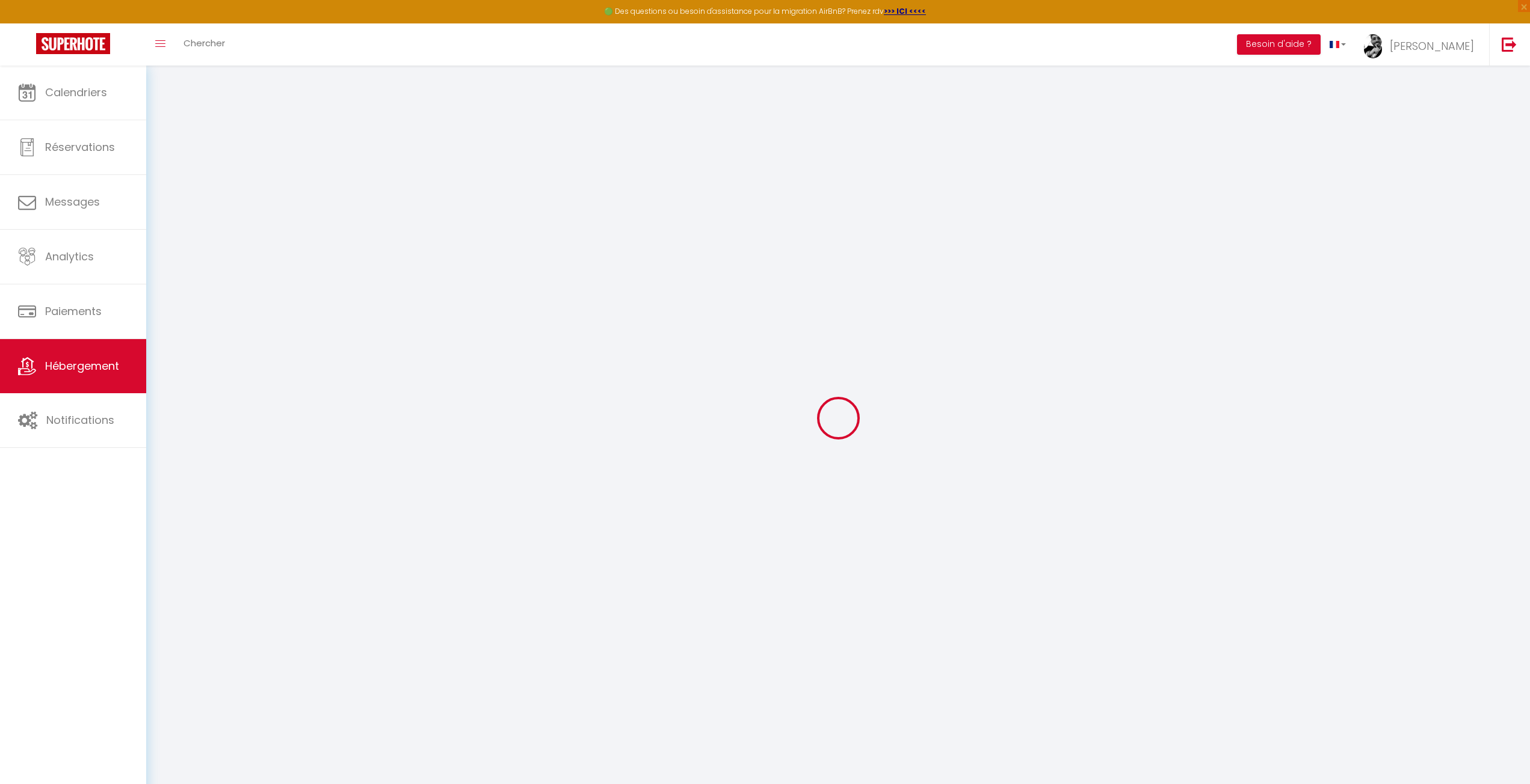
checkbox input "false"
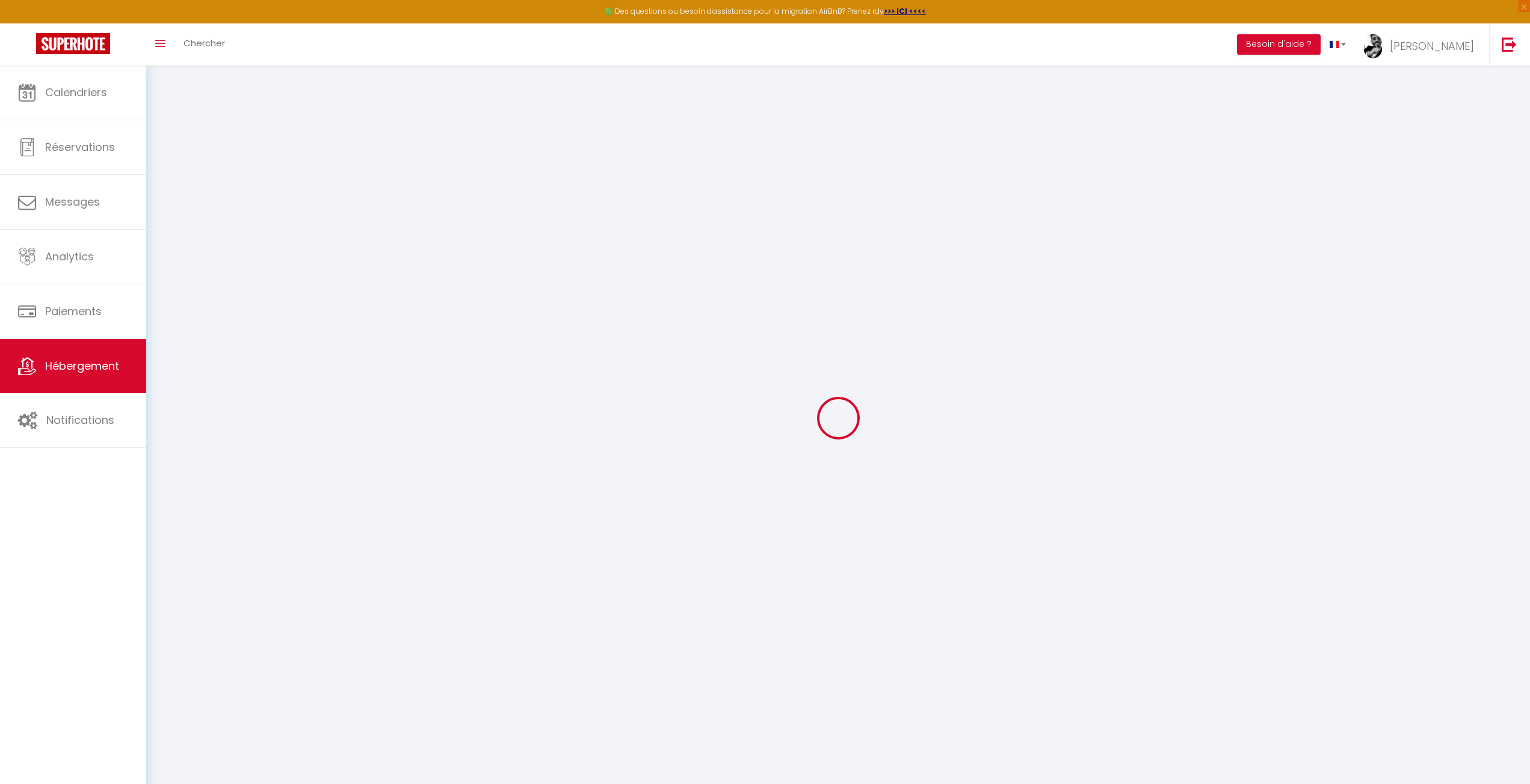
checkbox input "false"
select select "16:00"
select select
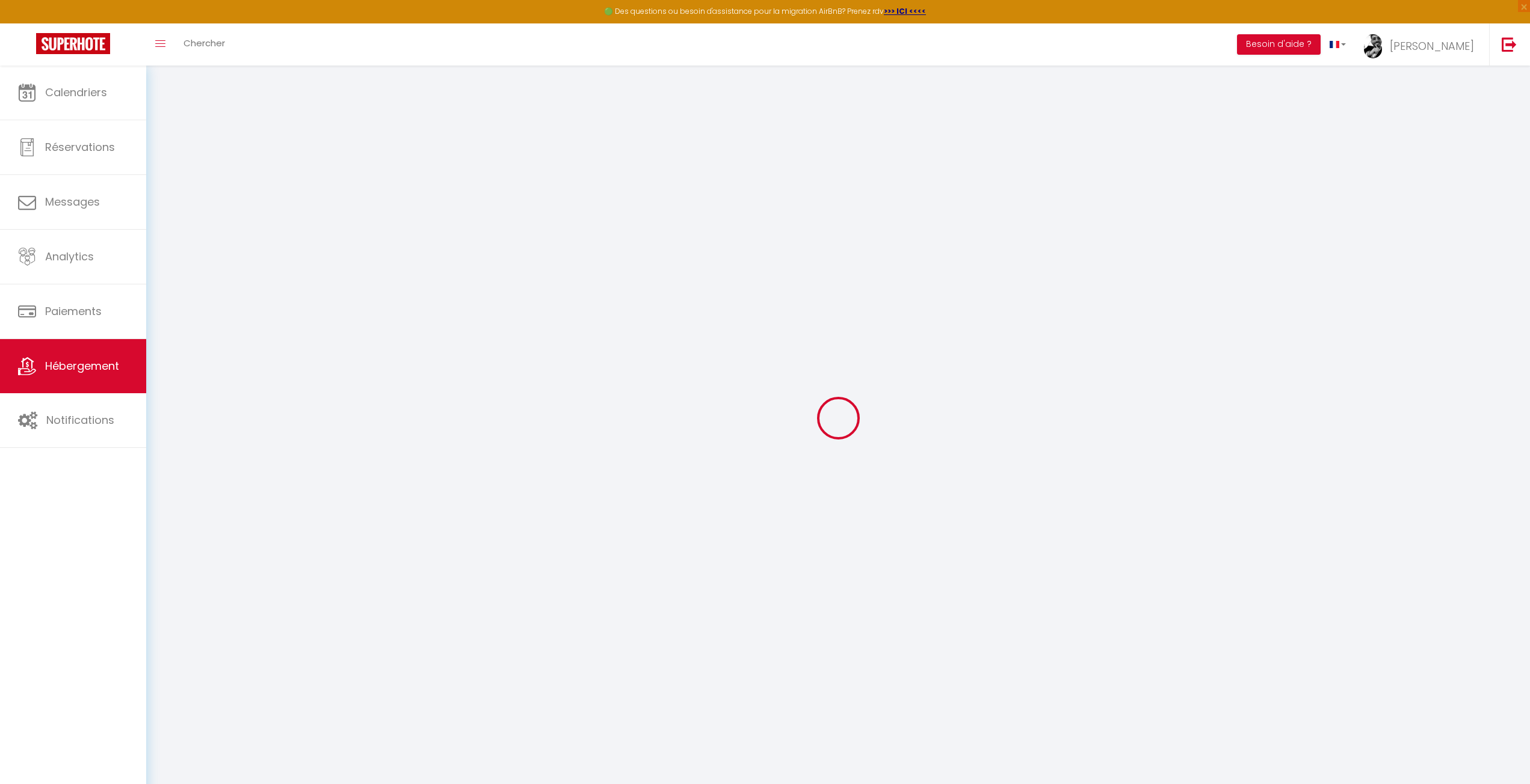
select select "10:00"
select select "30"
select select "120"
select select "18327"
select select
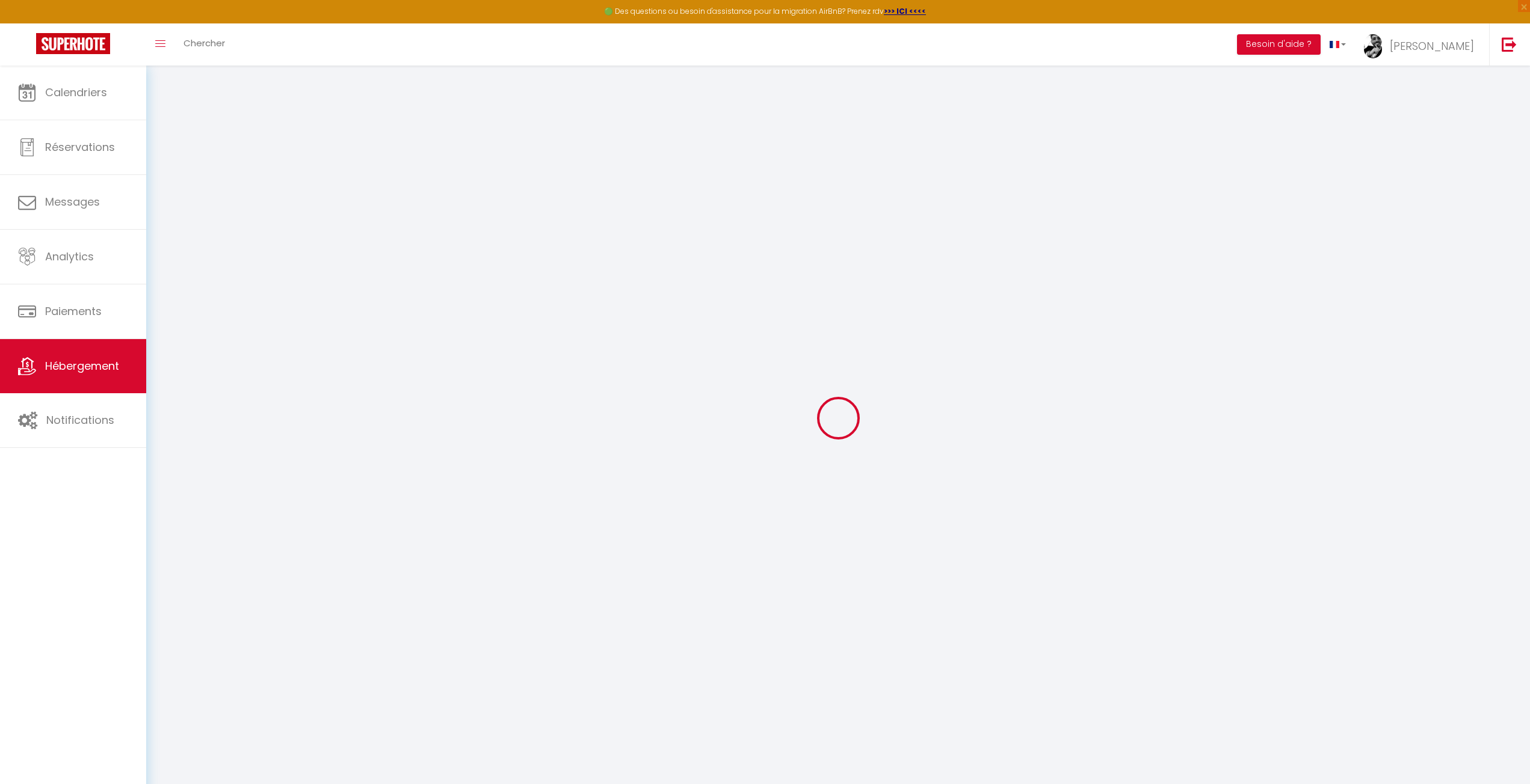
checkbox input "false"
select select
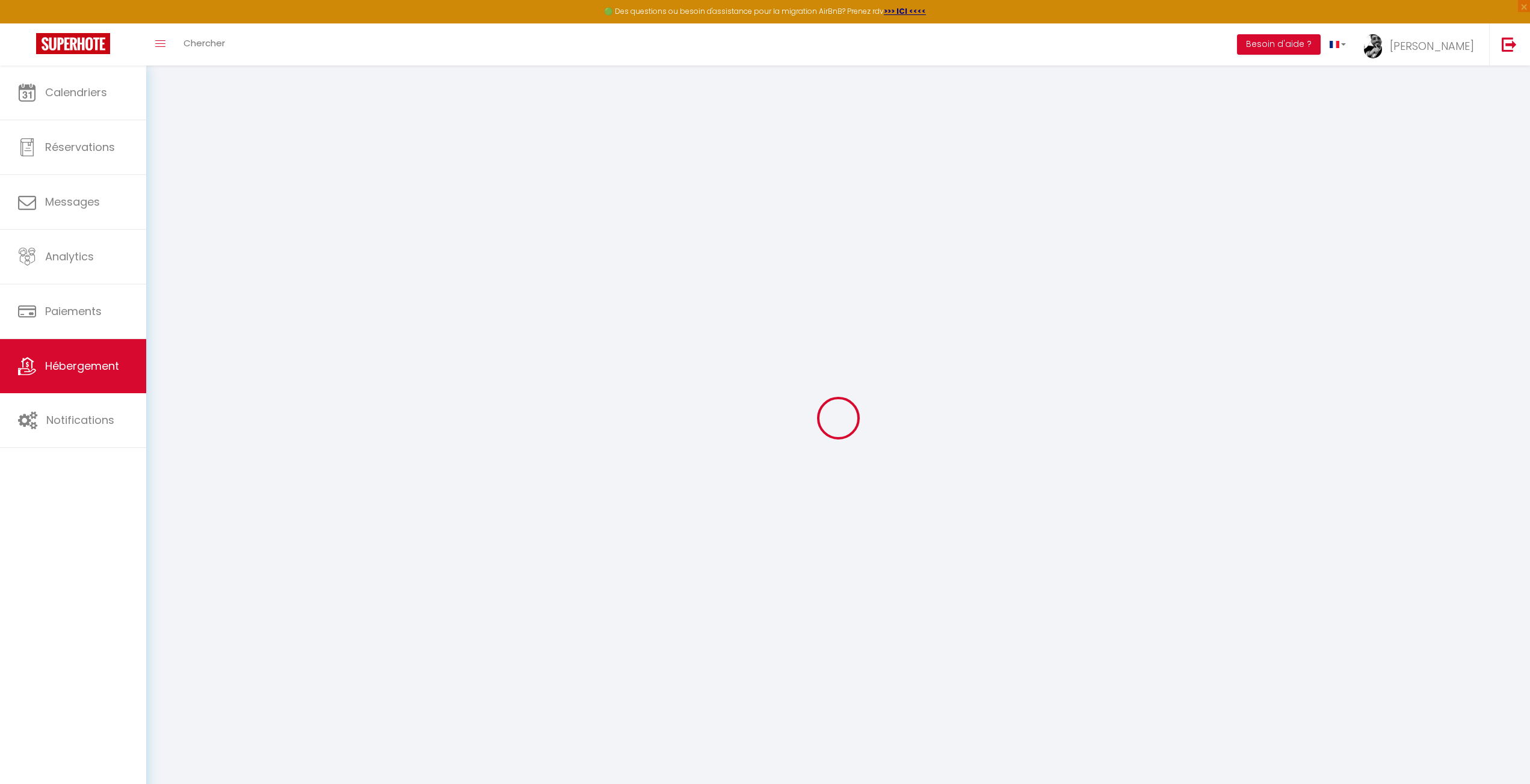
checkbox input "false"
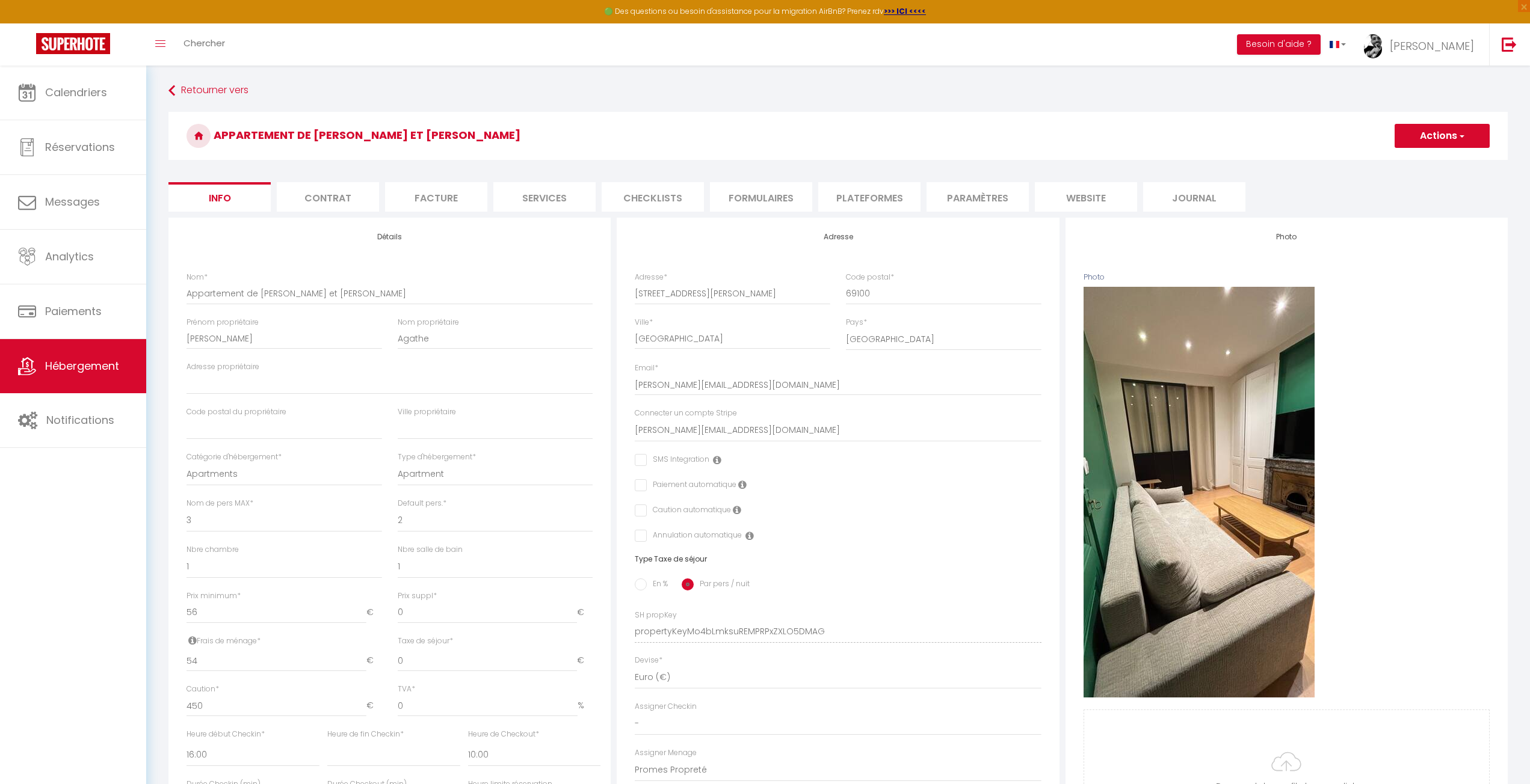
click at [1153, 113] on h3 "Appartement de [PERSON_NAME] et [PERSON_NAME]" at bounding box center [838, 136] width 1339 height 48
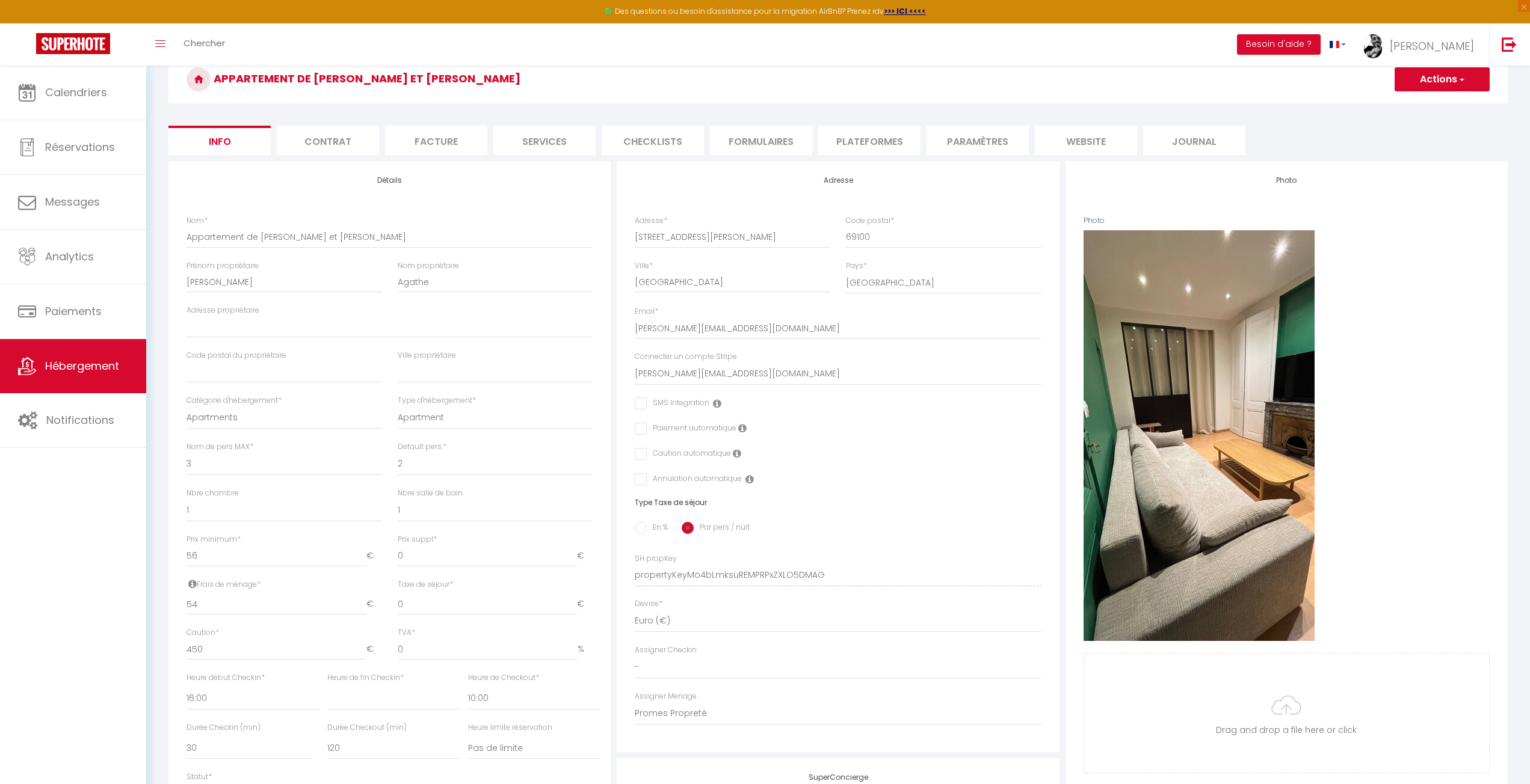
scroll to position [60, 0]
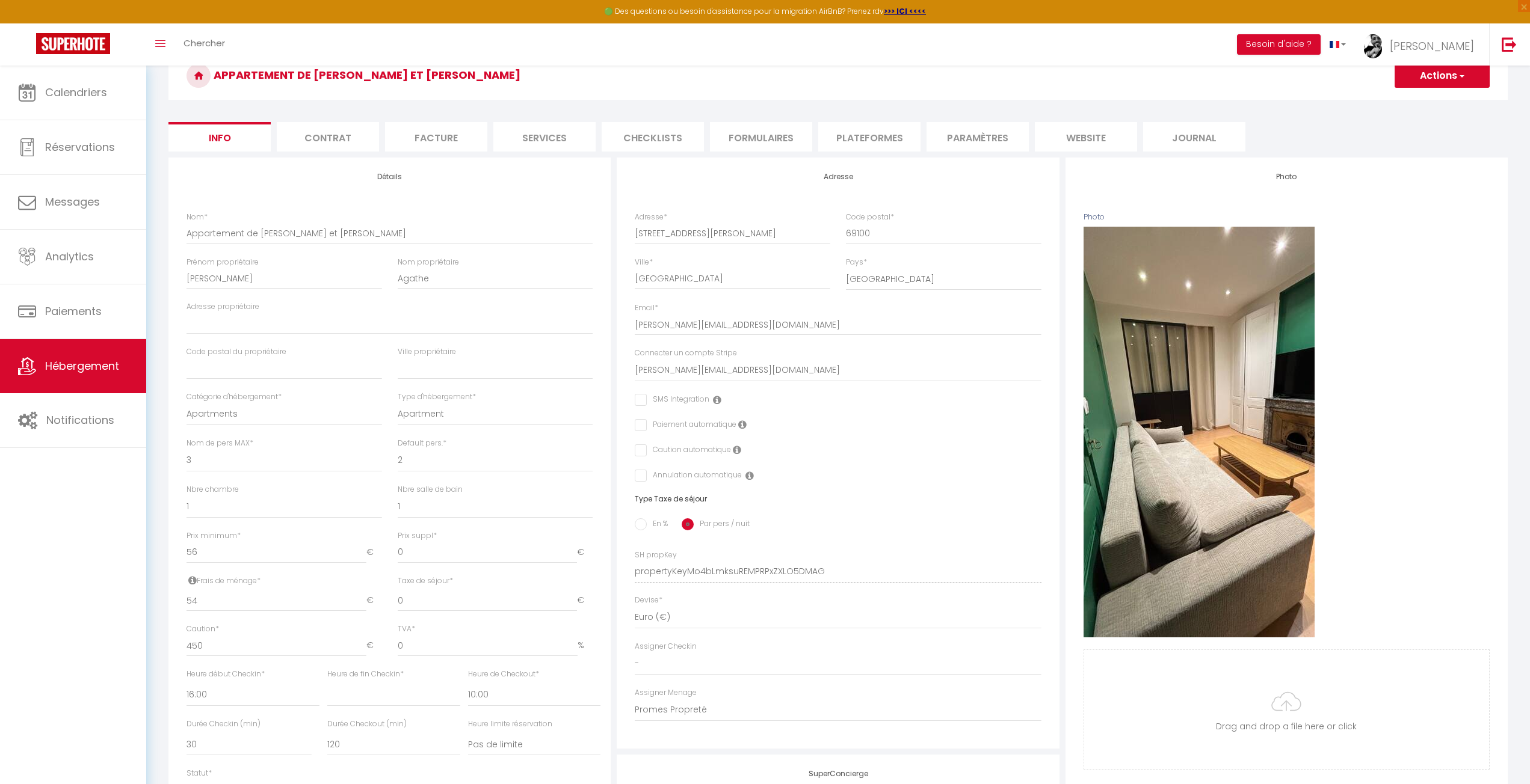
click at [1410, 120] on form "Appartement de [PERSON_NAME] et [PERSON_NAME] Actions Enregistrer Dupliquer Sup…" at bounding box center [838, 510] width 1339 height 917
click at [1329, 172] on h4 "Photo" at bounding box center [1286, 177] width 406 height 8
click at [1349, 159] on div "Photo Photo Supprimer Drag and drop a file here or click Ooops, something wrong…" at bounding box center [1286, 563] width 442 height 811
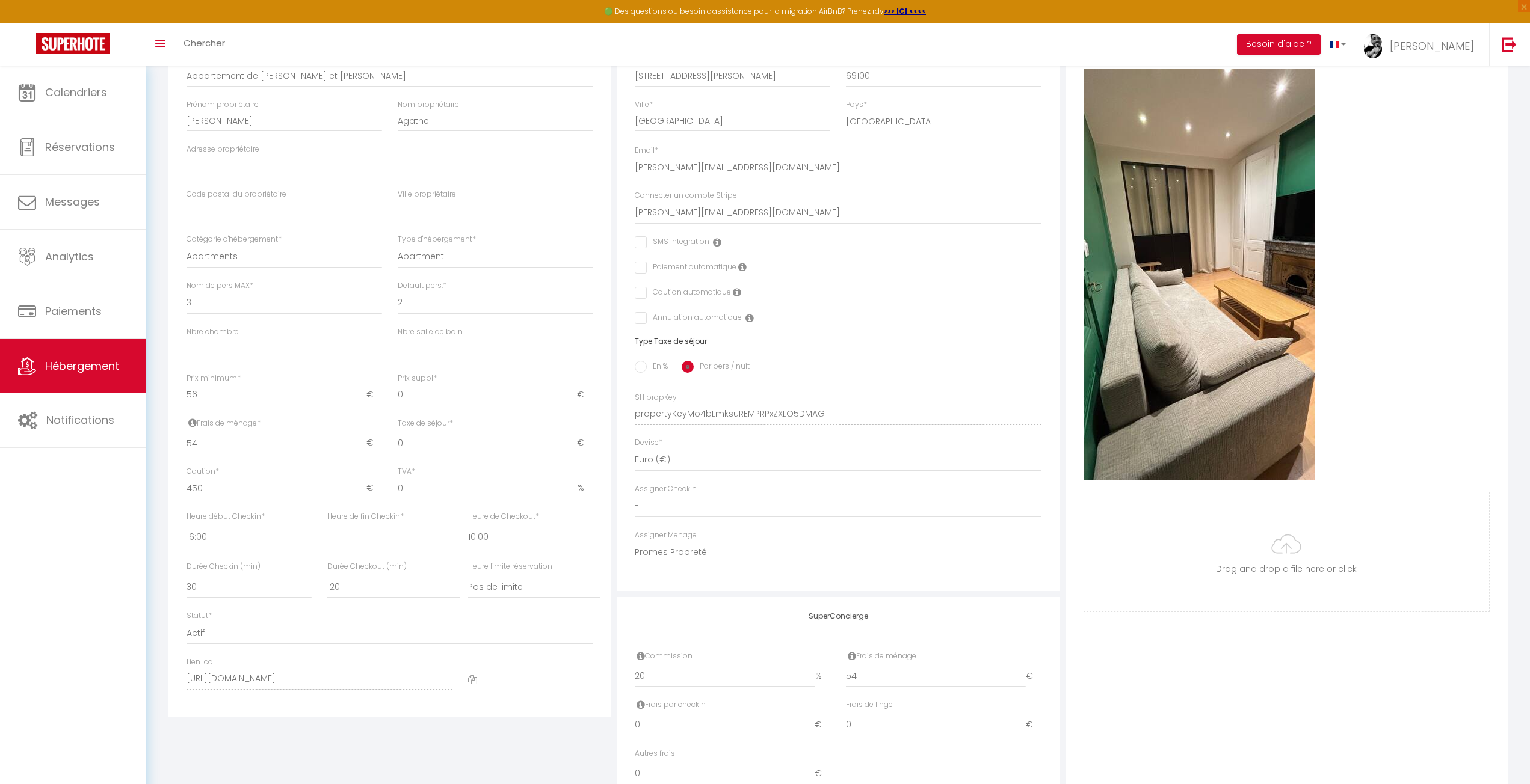
click at [1125, 675] on div "Photo Photo Supprimer Drag and drop a file here or click Ooops, something wrong…" at bounding box center [1286, 405] width 442 height 811
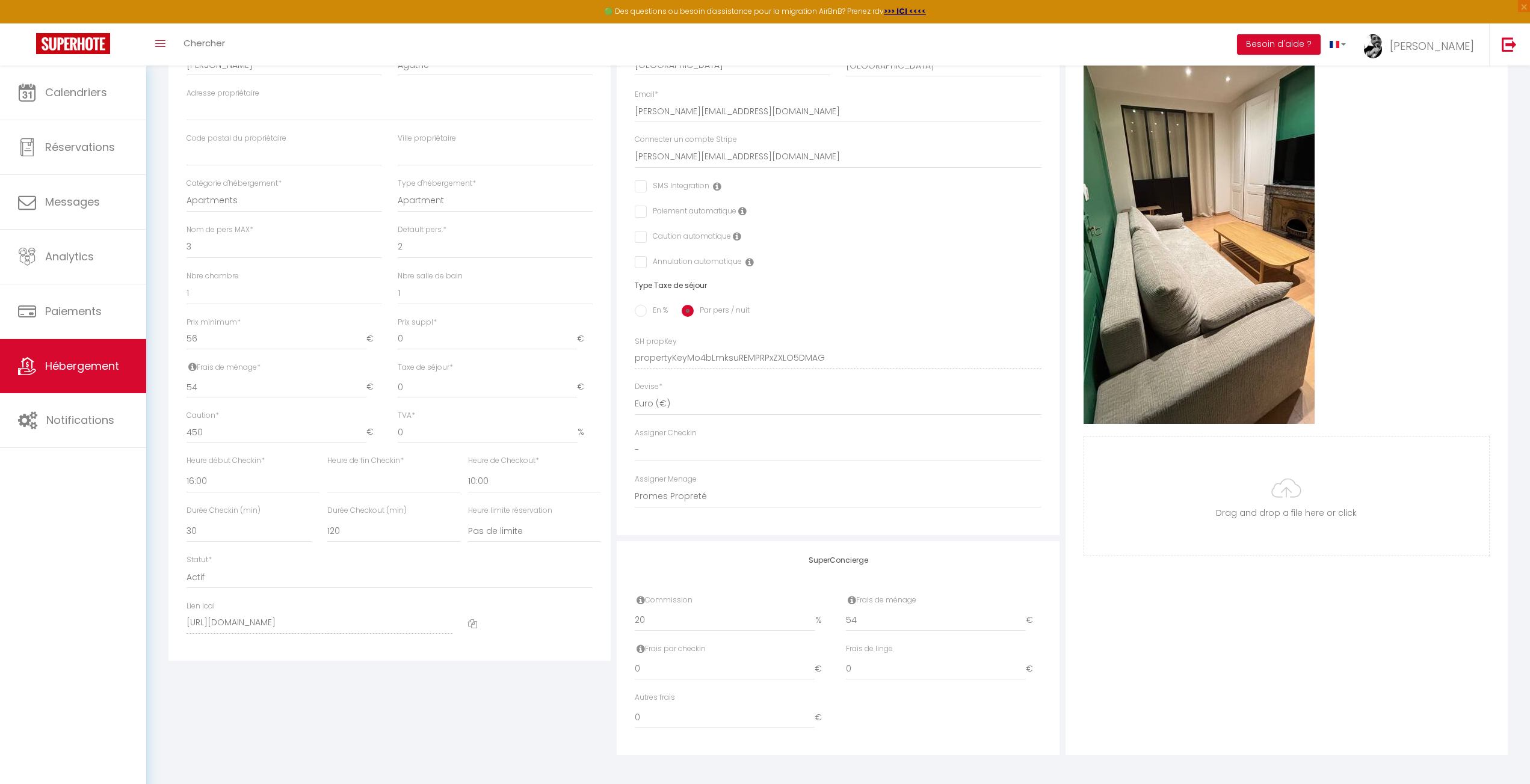
scroll to position [0, 0]
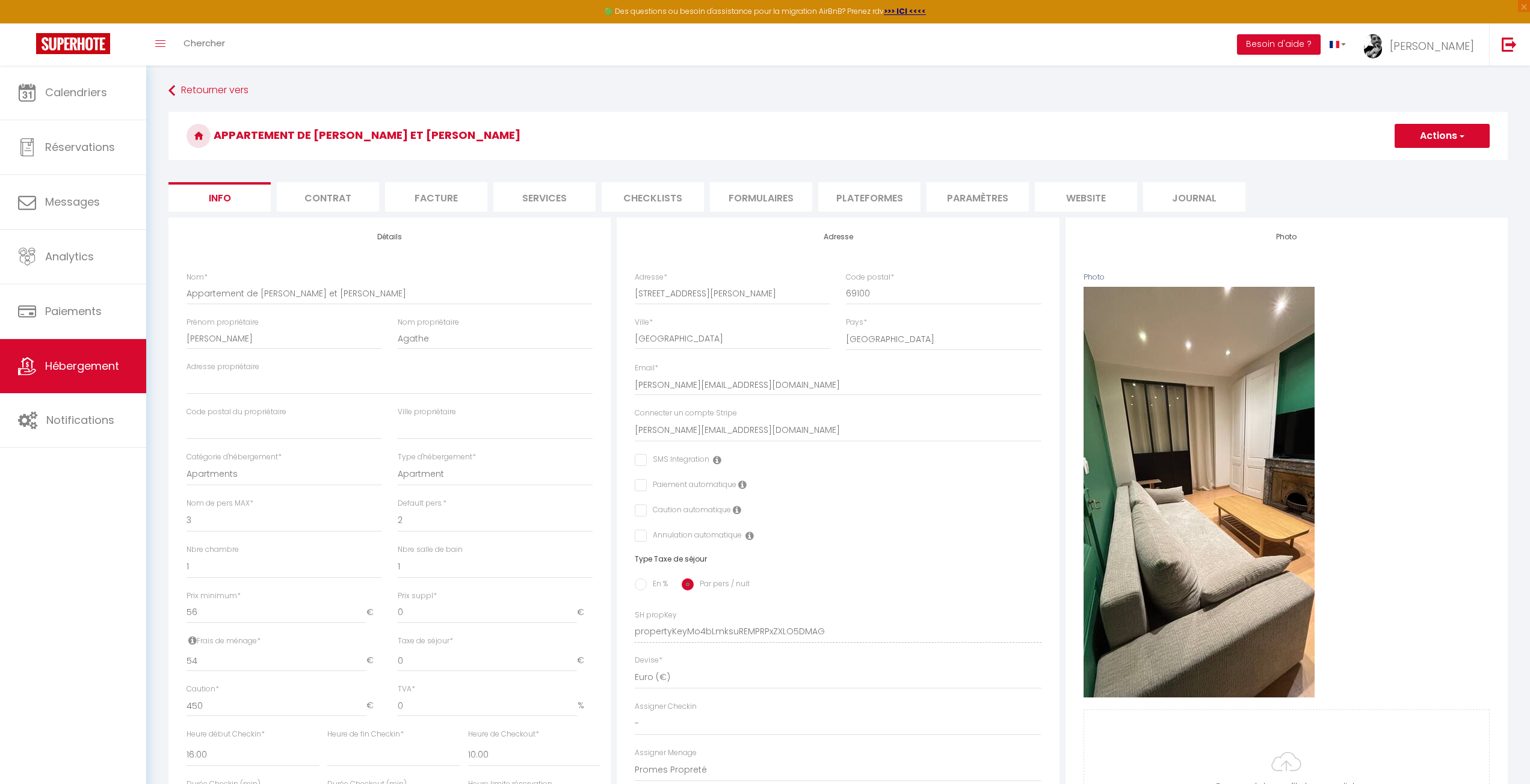
drag, startPoint x: 762, startPoint y: 142, endPoint x: 717, endPoint y: 190, distance: 65.8
click at [760, 140] on h3 "Appartement de [PERSON_NAME] et [PERSON_NAME]" at bounding box center [838, 136] width 1339 height 48
click at [842, 195] on li "Plateformes" at bounding box center [869, 197] width 102 height 30
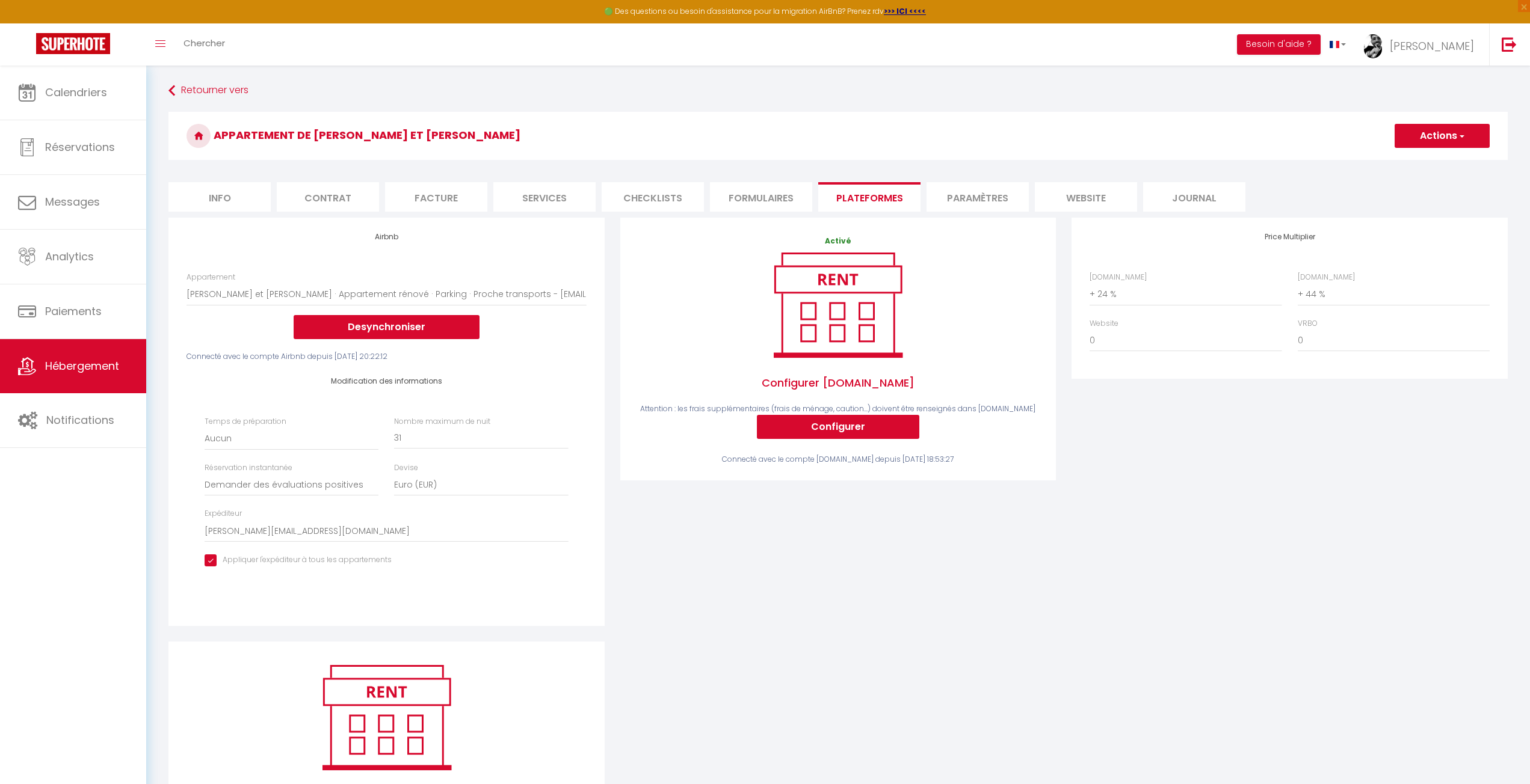
click at [1224, 482] on div "Price Multiplier [DOMAIN_NAME] 0 + 1 % + 2 % + 3 % + 4 % + 5 % + 6 % + 7 %" at bounding box center [1289, 429] width 452 height 424
drag, startPoint x: 1225, startPoint y: 506, endPoint x: 1151, endPoint y: 396, distance: 132.6
click at [1226, 504] on div "Price Multiplier [DOMAIN_NAME] 0 + 1 % + 2 % + 3 % + 4 % + 5 % + 6 % + 7 %" at bounding box center [1289, 429] width 452 height 424
click at [783, 210] on li "Formulaires" at bounding box center [761, 197] width 102 height 30
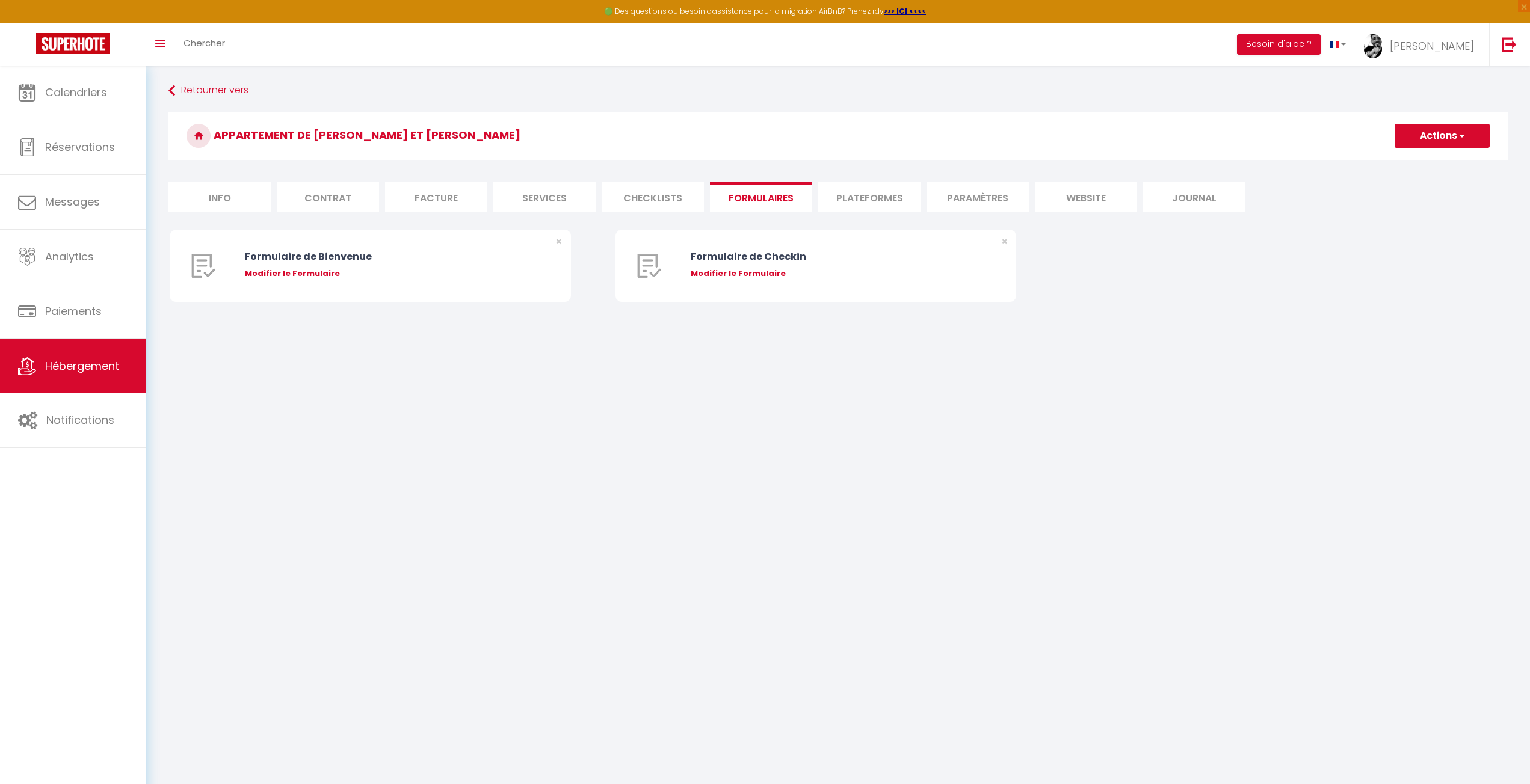
click at [652, 197] on li "Checklists" at bounding box center [652, 197] width 102 height 30
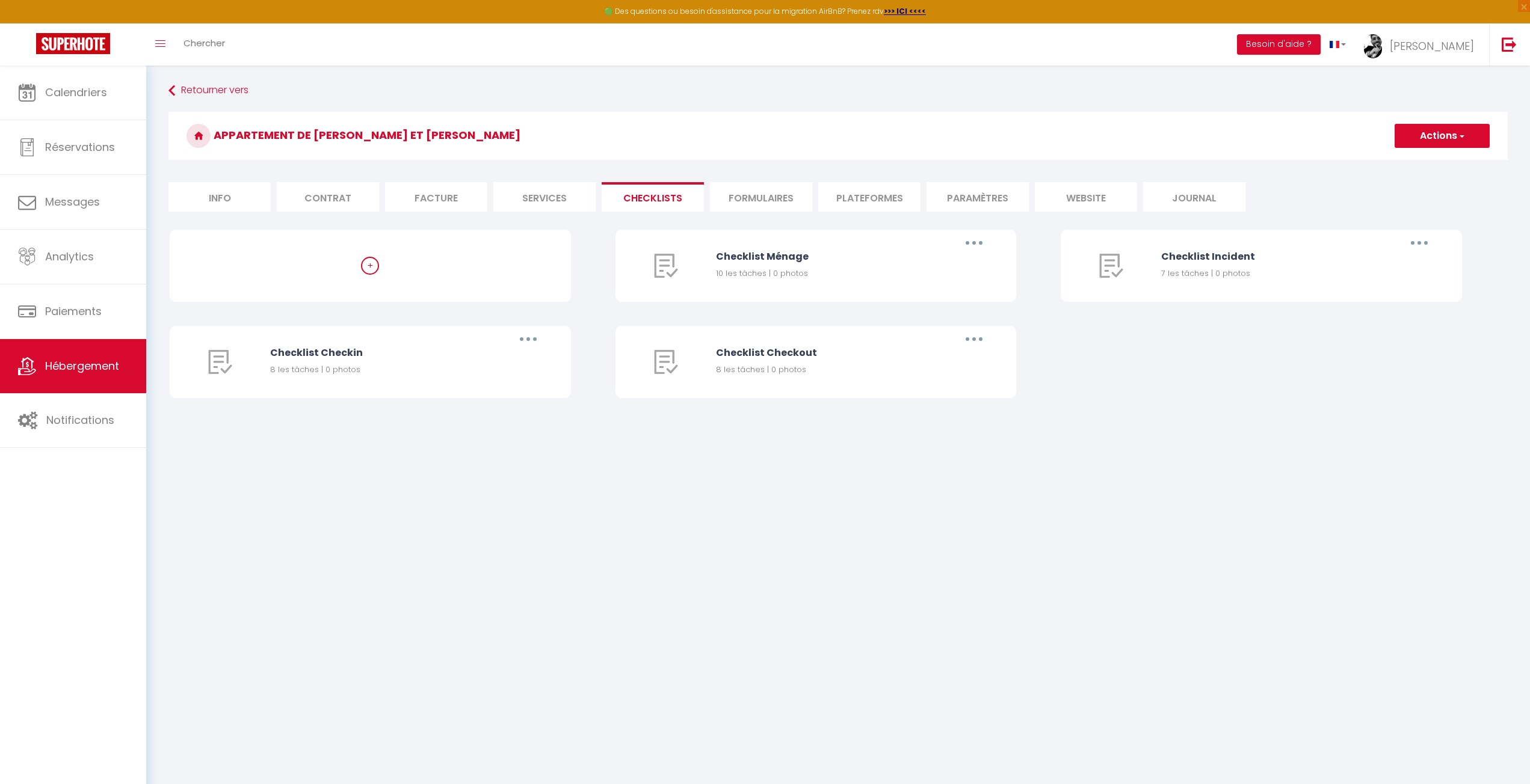
click at [546, 196] on li "Services" at bounding box center [544, 197] width 102 height 30
checkbox input "true"
checkbox input "false"
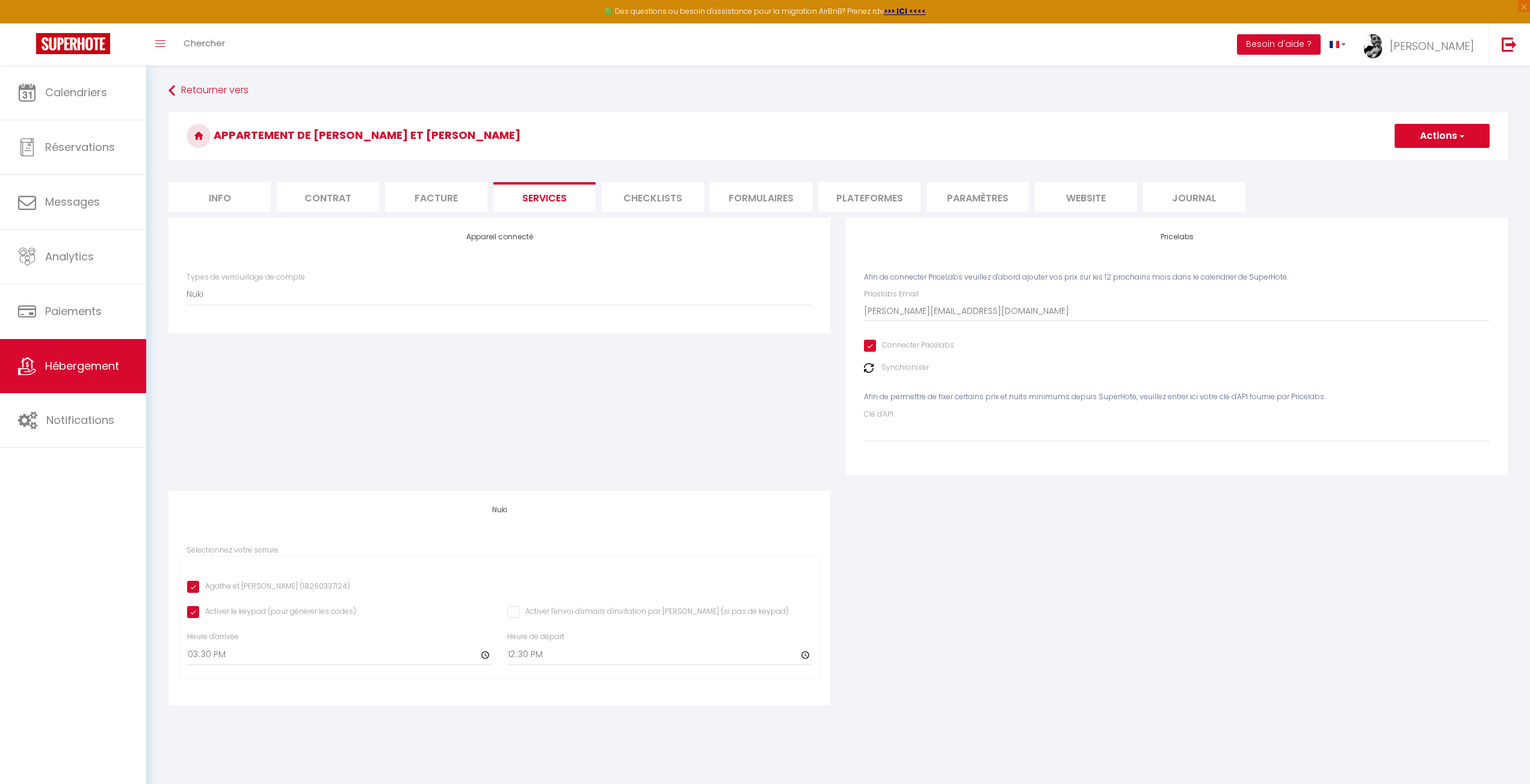
click at [790, 189] on li "Formulaires" at bounding box center [761, 197] width 102 height 30
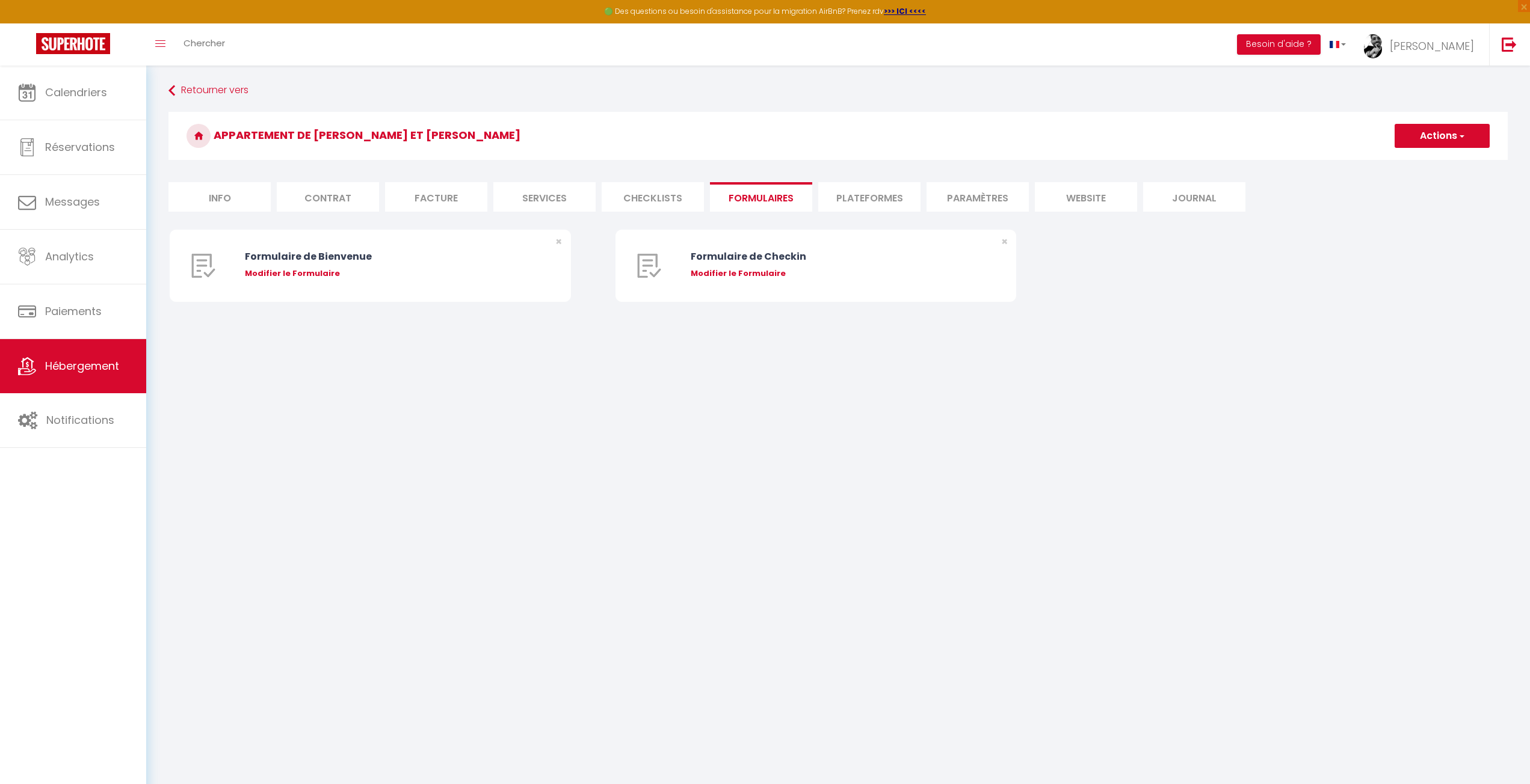
click at [903, 183] on li "Plateformes" at bounding box center [869, 197] width 102 height 30
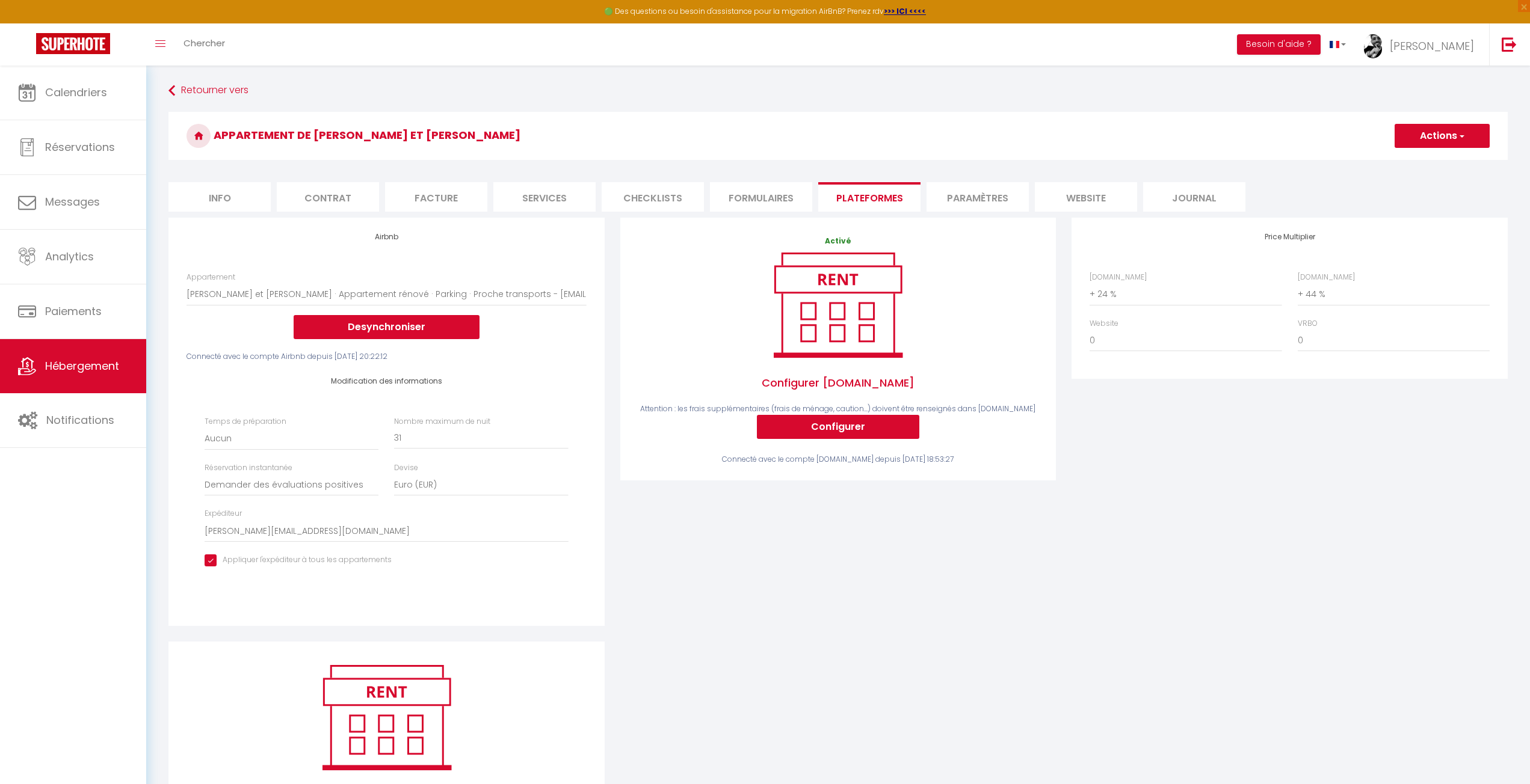
click at [1254, 570] on div "Price Multiplier [DOMAIN_NAME] 0 + 1 % + 2 % + 3 % + 4 % + 5 % + 6 % + 7 %" at bounding box center [1289, 429] width 452 height 424
click at [1412, 163] on div "Appartement de [PERSON_NAME] et [PERSON_NAME] Actions Enregistrer" at bounding box center [838, 139] width 1339 height 55
click at [1439, 131] on button "Actions" at bounding box center [1442, 135] width 95 height 24
click at [1413, 161] on link "Enregistrer" at bounding box center [1441, 162] width 95 height 16
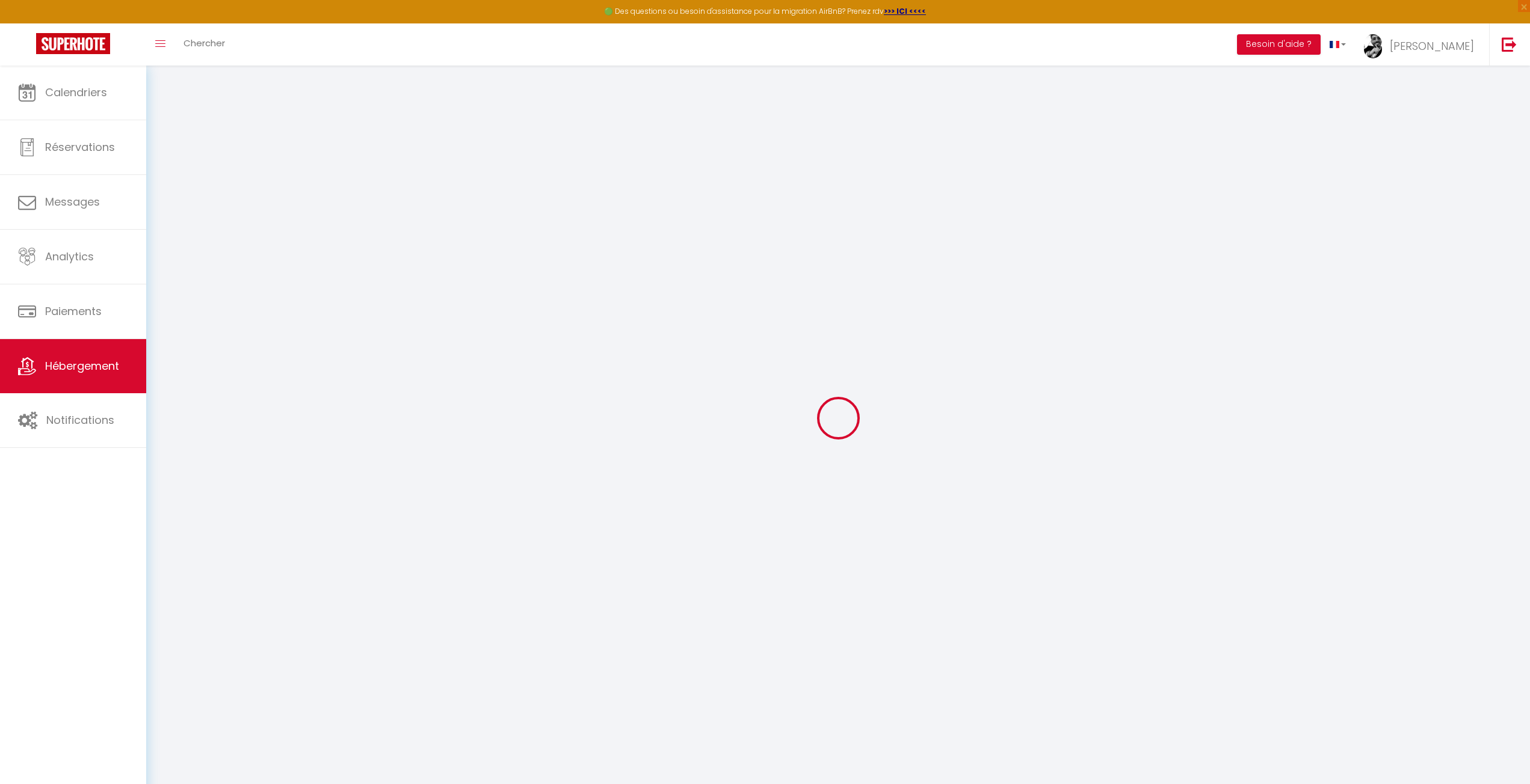
select select "well_reviewed_guests"
select select "EUR"
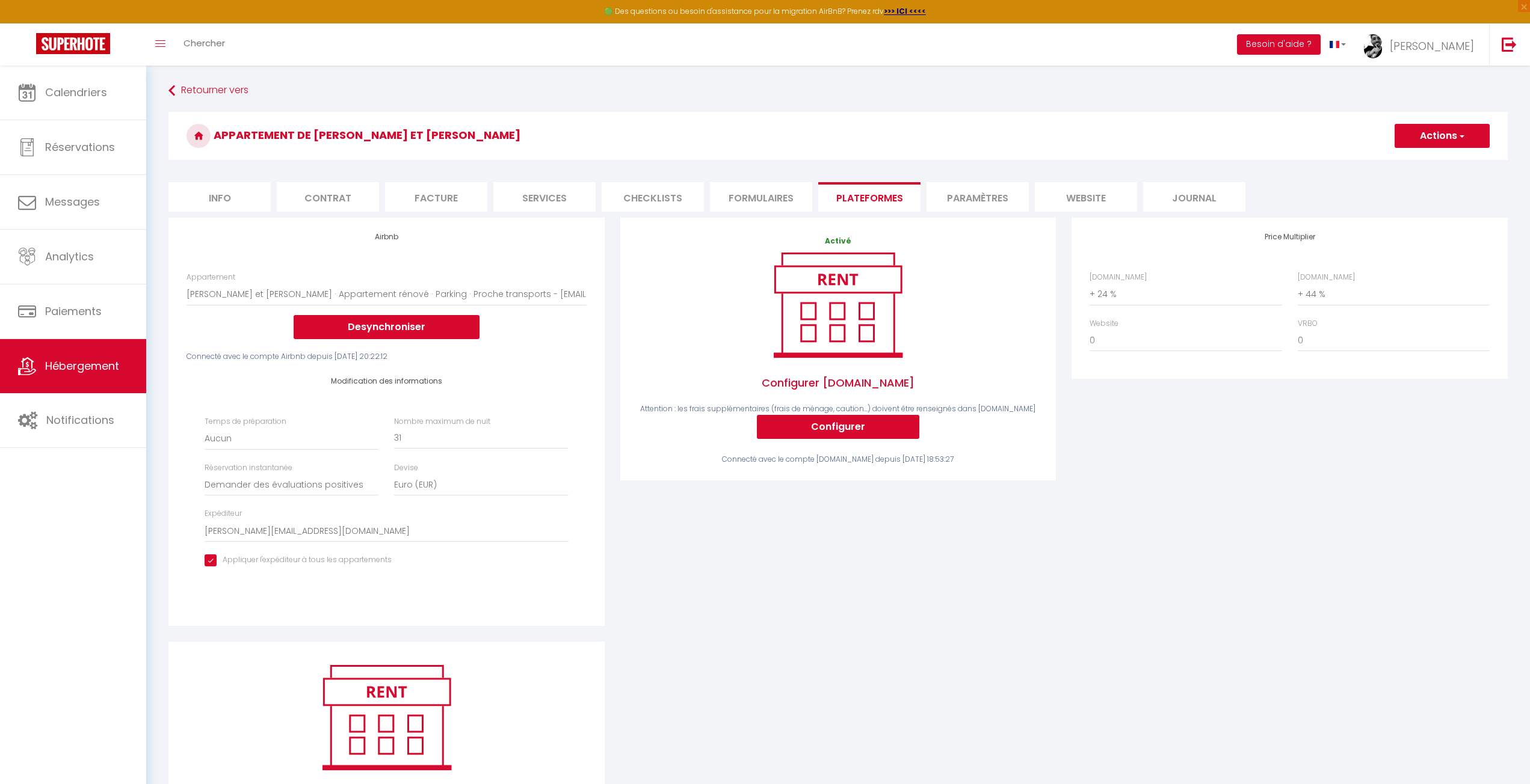
click at [1087, 581] on div "Price Multiplier [DOMAIN_NAME] 0 + 1 % + 2 % + 3 % + 4 % + 5 % + 6 % + 7 %" at bounding box center [1289, 429] width 452 height 424
drag, startPoint x: 1107, startPoint y: 487, endPoint x: 1011, endPoint y: 235, distance: 269.7
click at [1107, 486] on div "Price Multiplier [DOMAIN_NAME] 0 + 1 % + 2 % + 3 % + 4 % + 5 % + 6 % + 7 %" at bounding box center [1289, 429] width 452 height 424
click at [961, 133] on h3 "Appartement de [PERSON_NAME] et [PERSON_NAME]" at bounding box center [838, 136] width 1339 height 48
click at [689, 609] on div "Activé Configurer [DOMAIN_NAME] Attention : les frais supplémentaires (frais de…" at bounding box center [838, 429] width 452 height 424
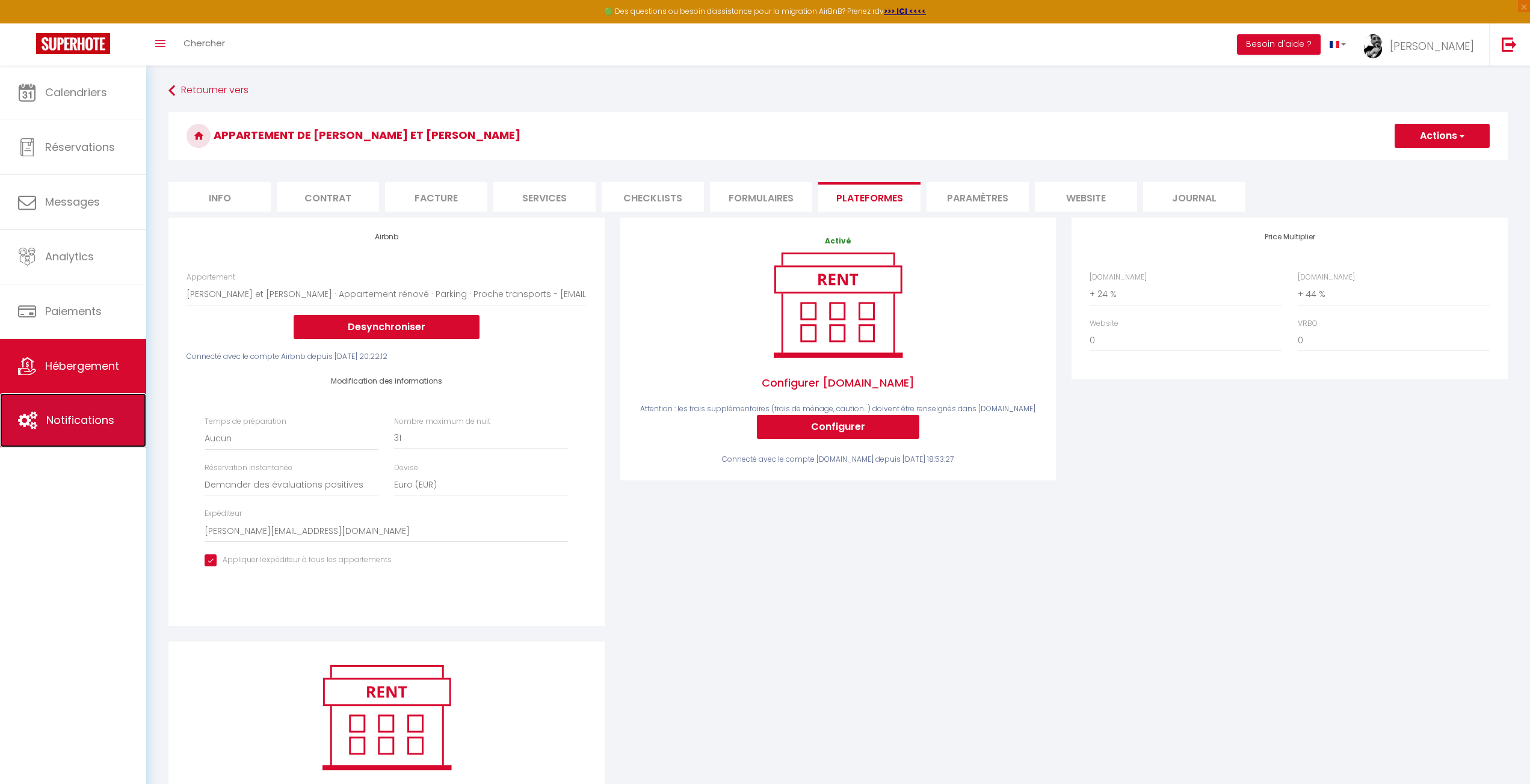
click at [48, 422] on span "Notifications" at bounding box center [80, 420] width 68 height 15
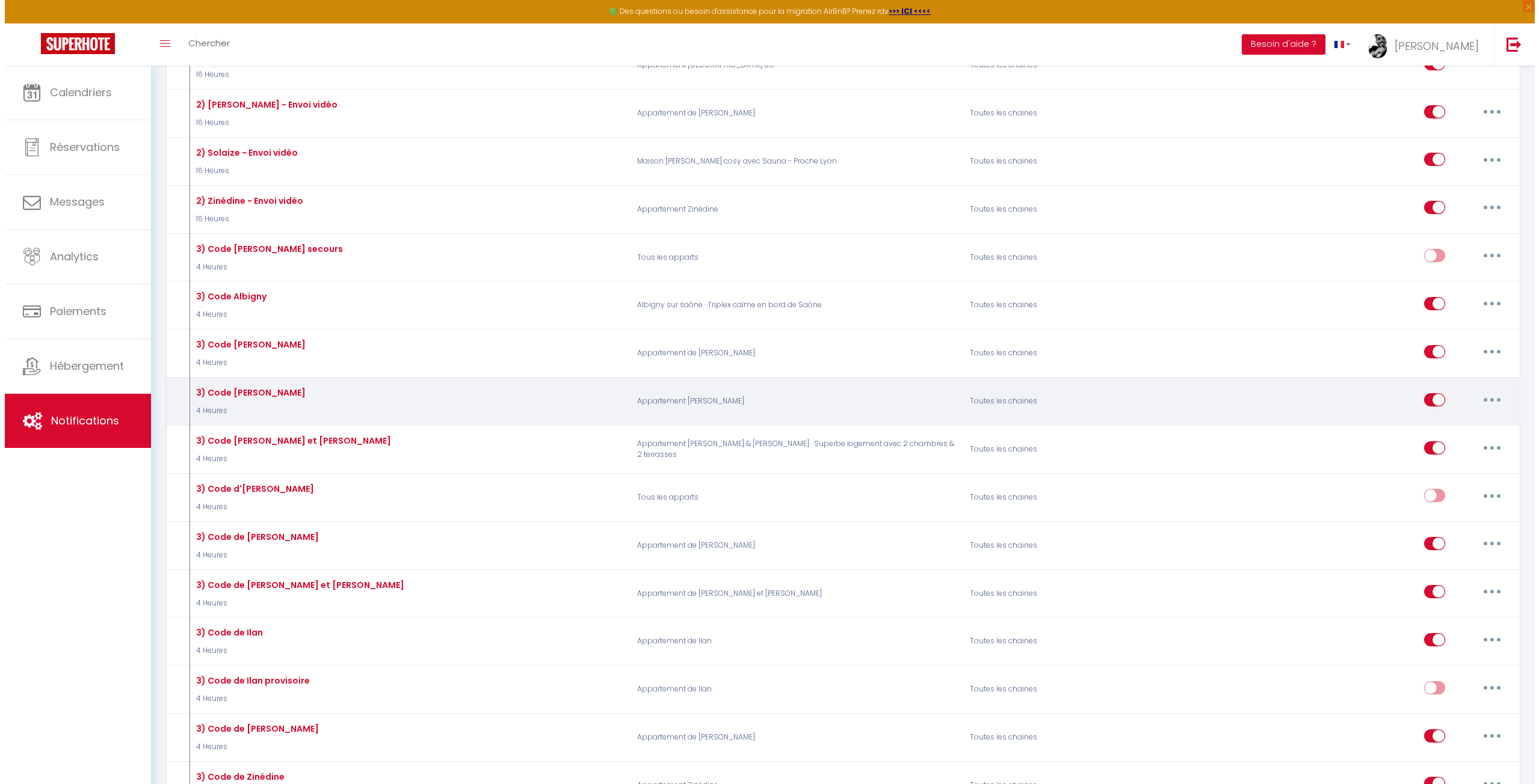
scroll to position [1022, 0]
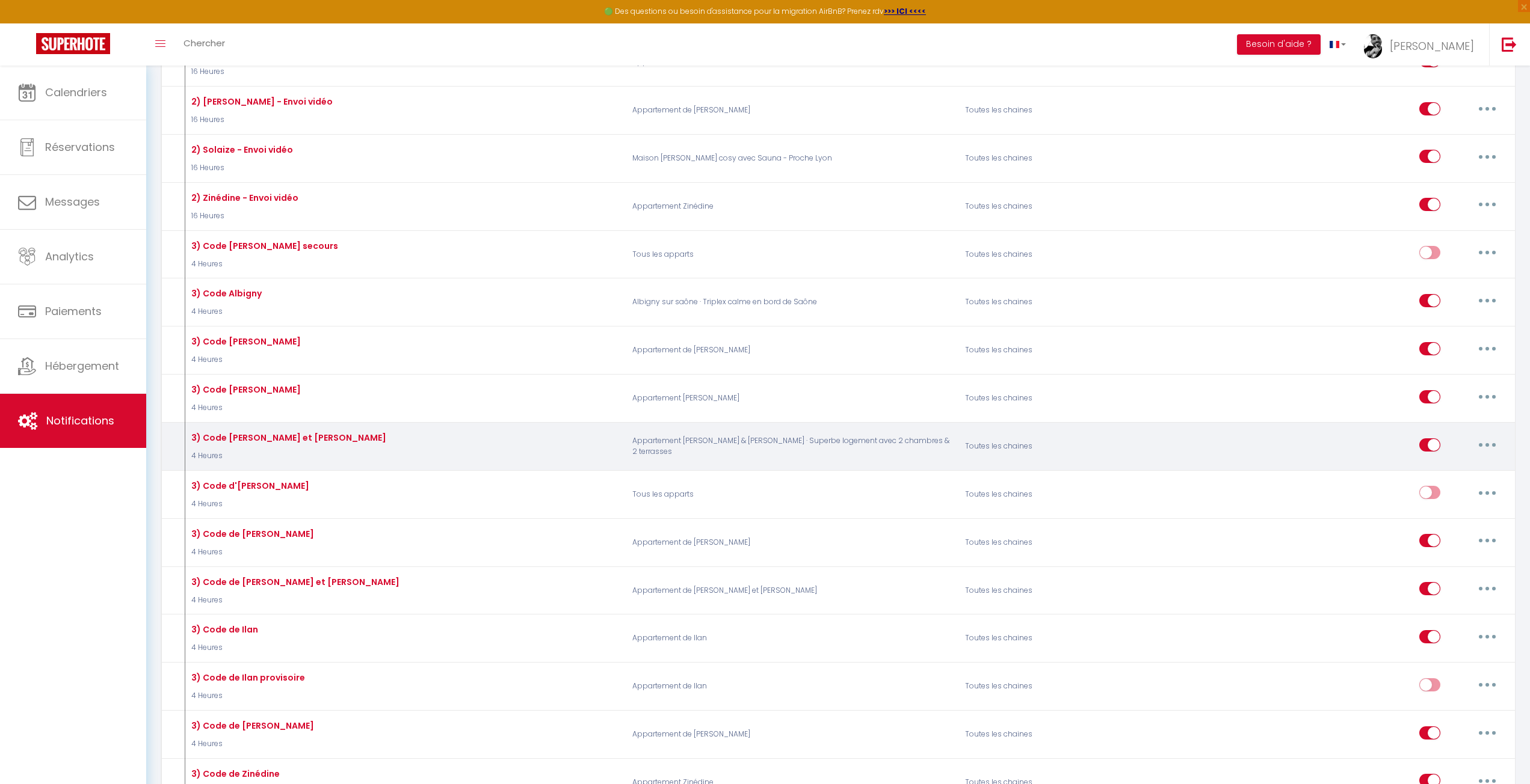
click at [1479, 437] on button "button" at bounding box center [1487, 445] width 34 height 19
click at [1458, 462] on link "Editer" at bounding box center [1456, 472] width 89 height 21
type input "3) Code [PERSON_NAME] et [PERSON_NAME]"
select select "4 Heures"
select select
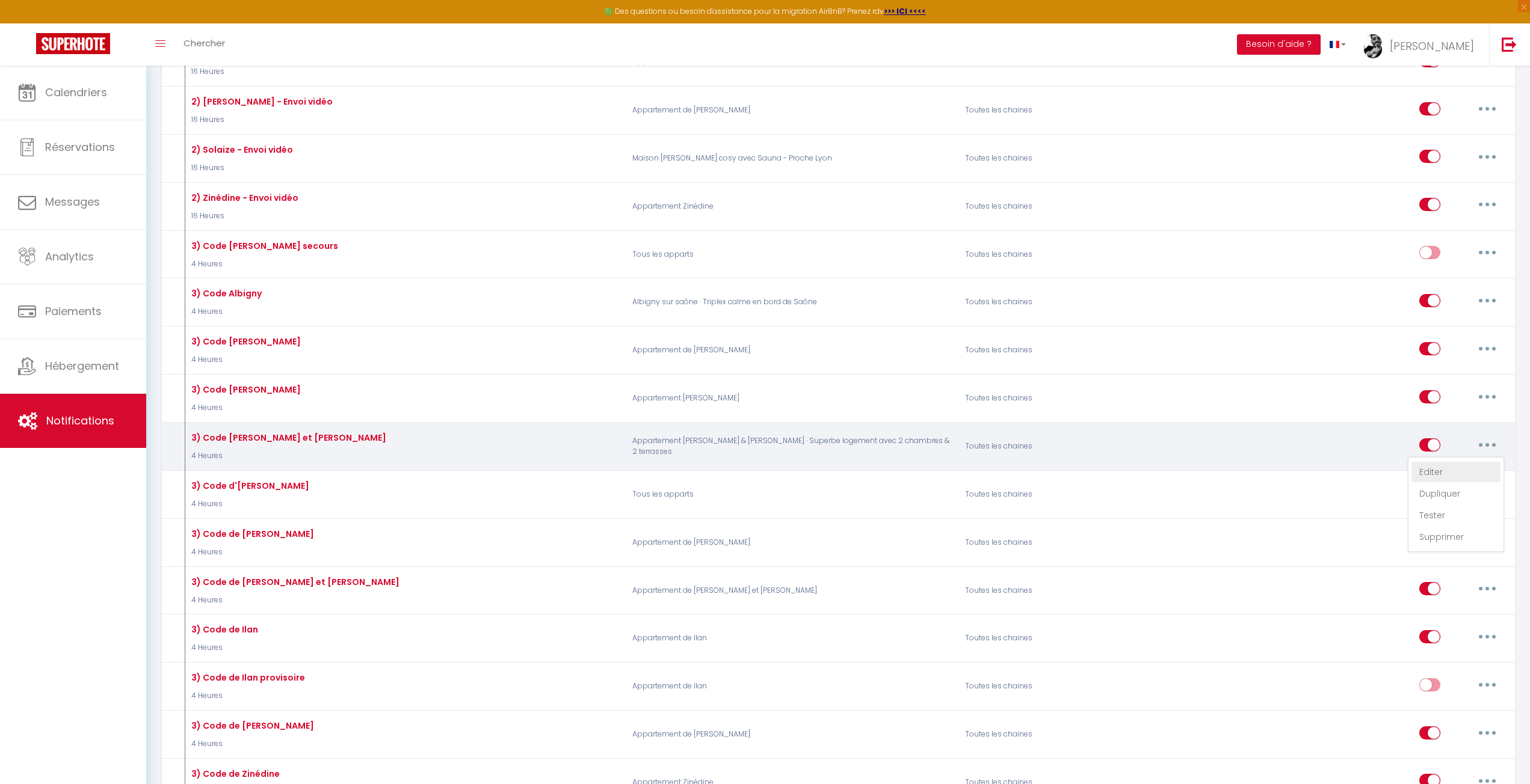
checkbox input "true"
checkbox input "false"
radio input "true"
type input "Instruction avec code pour votre arrivée du jour dans mon logement"
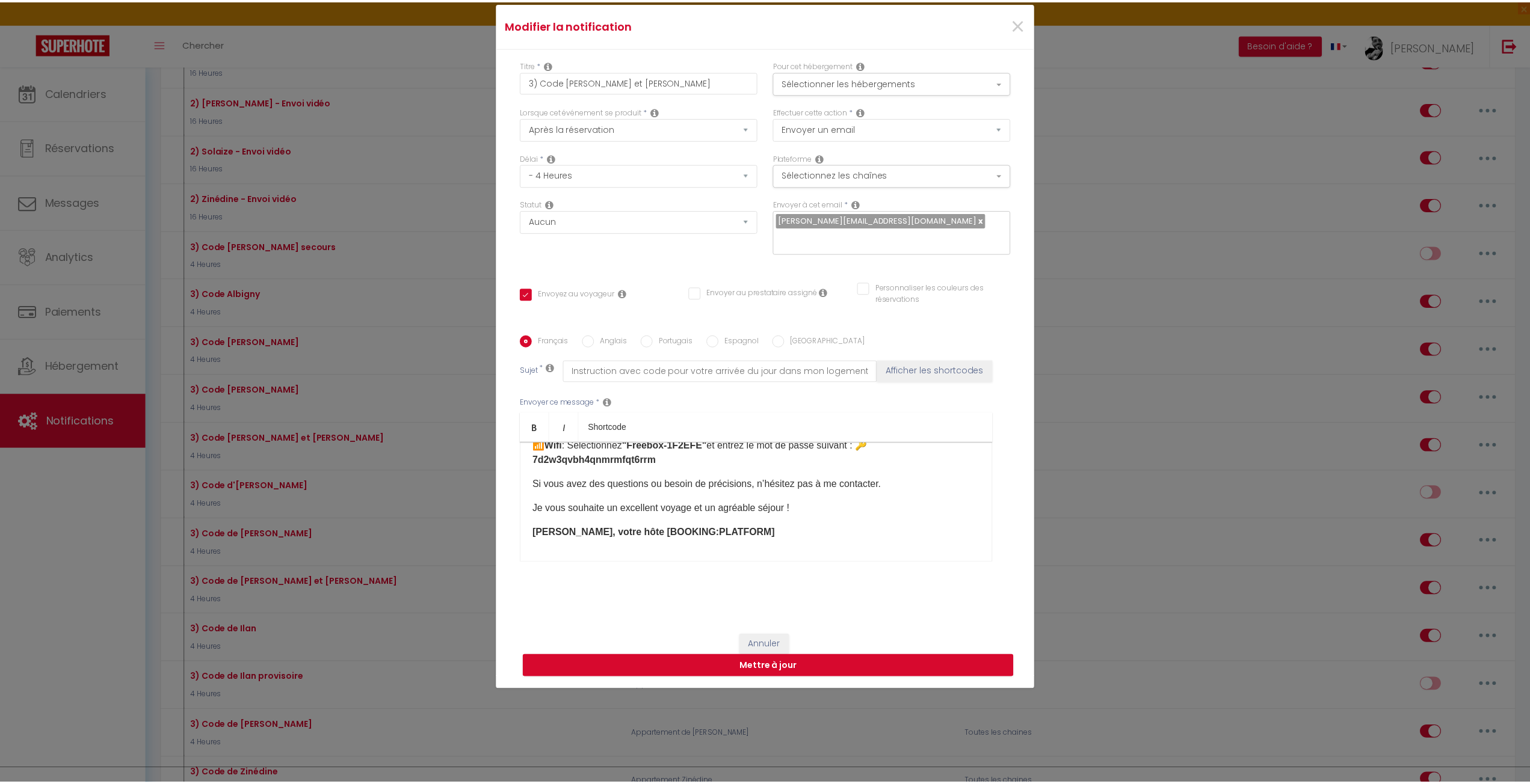
scroll to position [355, 0]
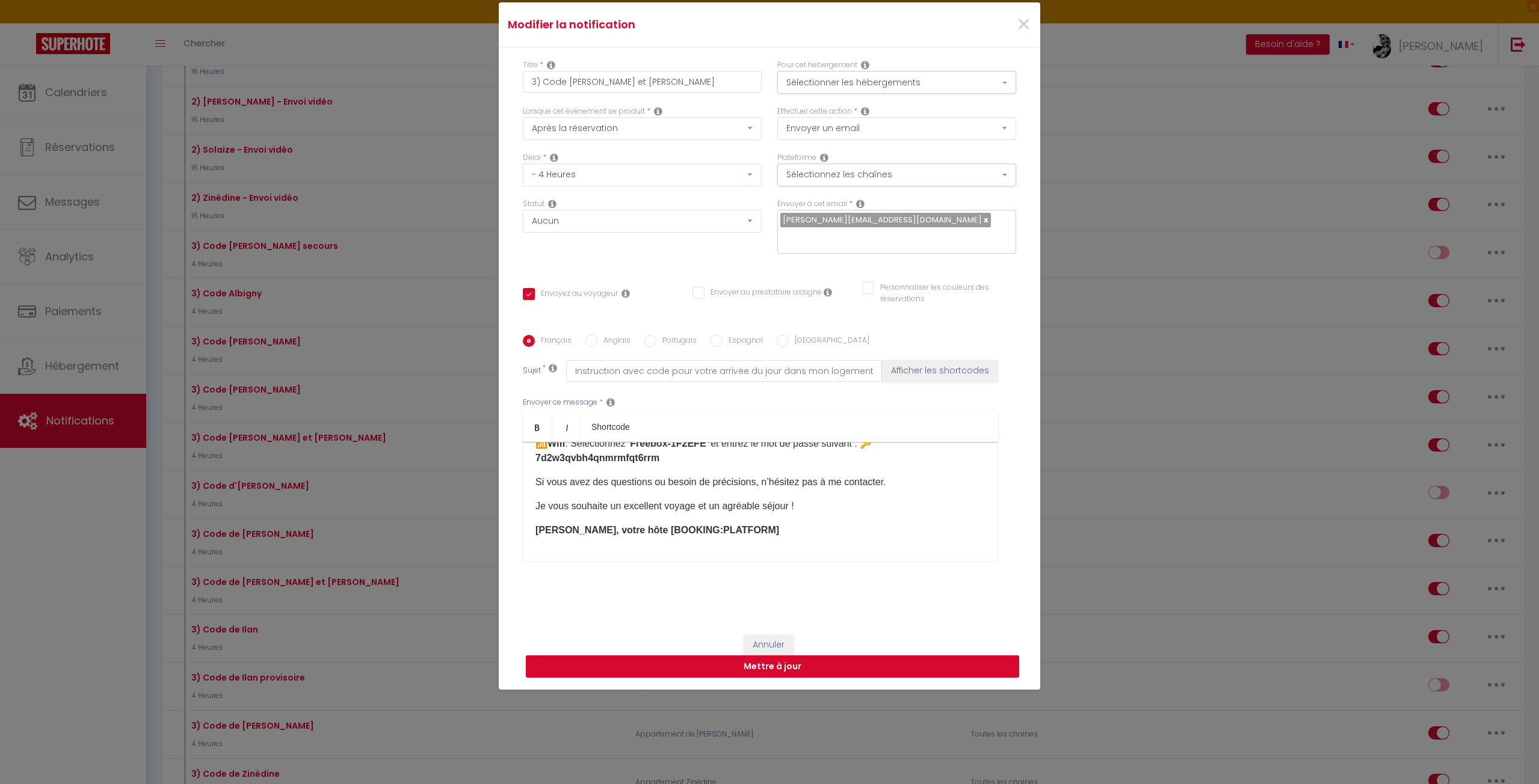
click at [812, 513] on p "Je vous souhaite un excellent voyage et un agréable séjour !" at bounding box center [760, 506] width 450 height 14
drag, startPoint x: 962, startPoint y: 530, endPoint x: 531, endPoint y: 526, distance: 431.0
click at [535, 526] on p "PS : Ne pas toucher à l'interphone avec le petit bouton dessus, il permet d'arr…" at bounding box center [760, 530] width 450 height 14
click at [528, 416] on link "Bold" at bounding box center [538, 427] width 30 height 29
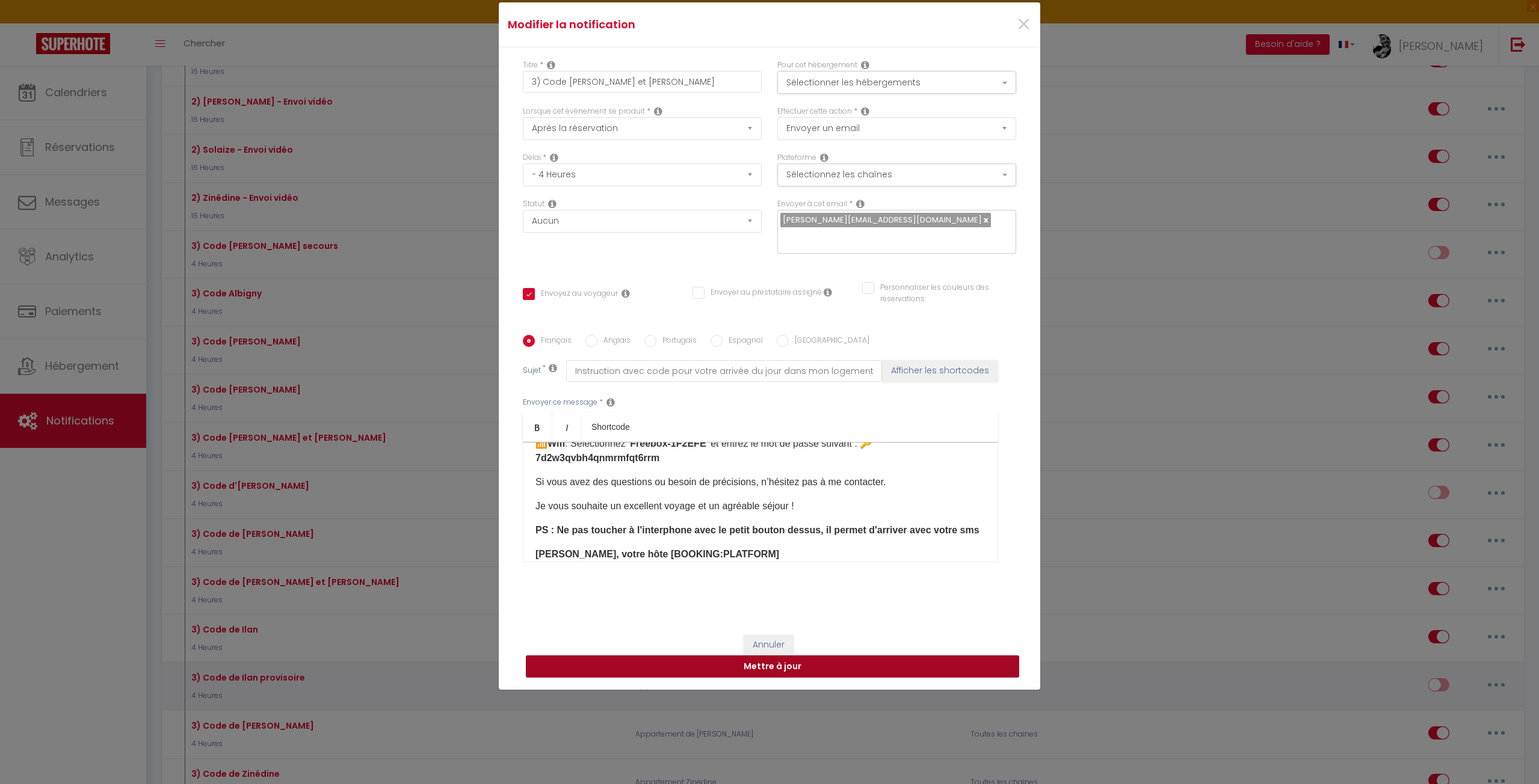
click at [637, 662] on button "Mettre à jour" at bounding box center [773, 667] width 494 height 23
checkbox input "true"
checkbox input "false"
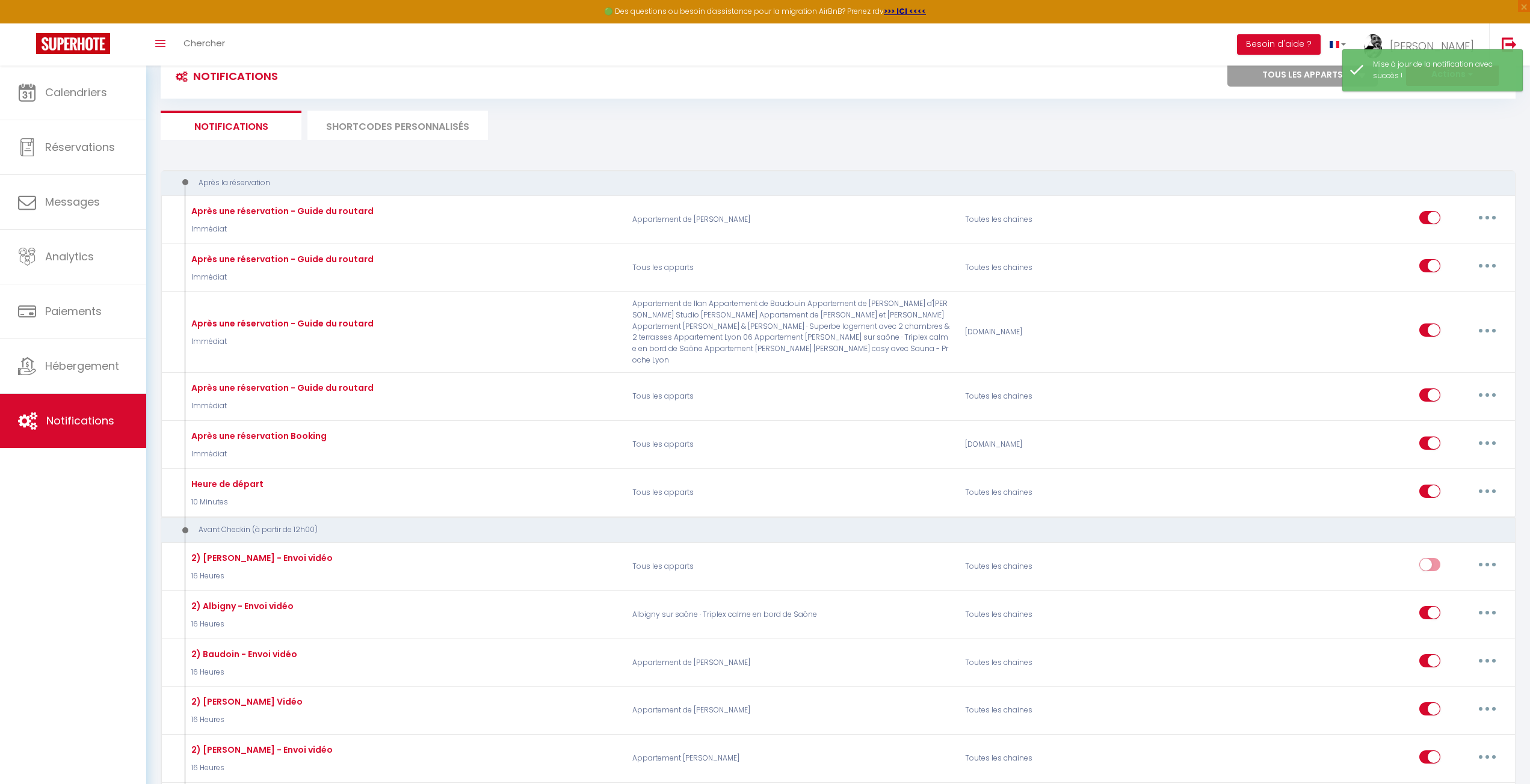
scroll to position [0, 0]
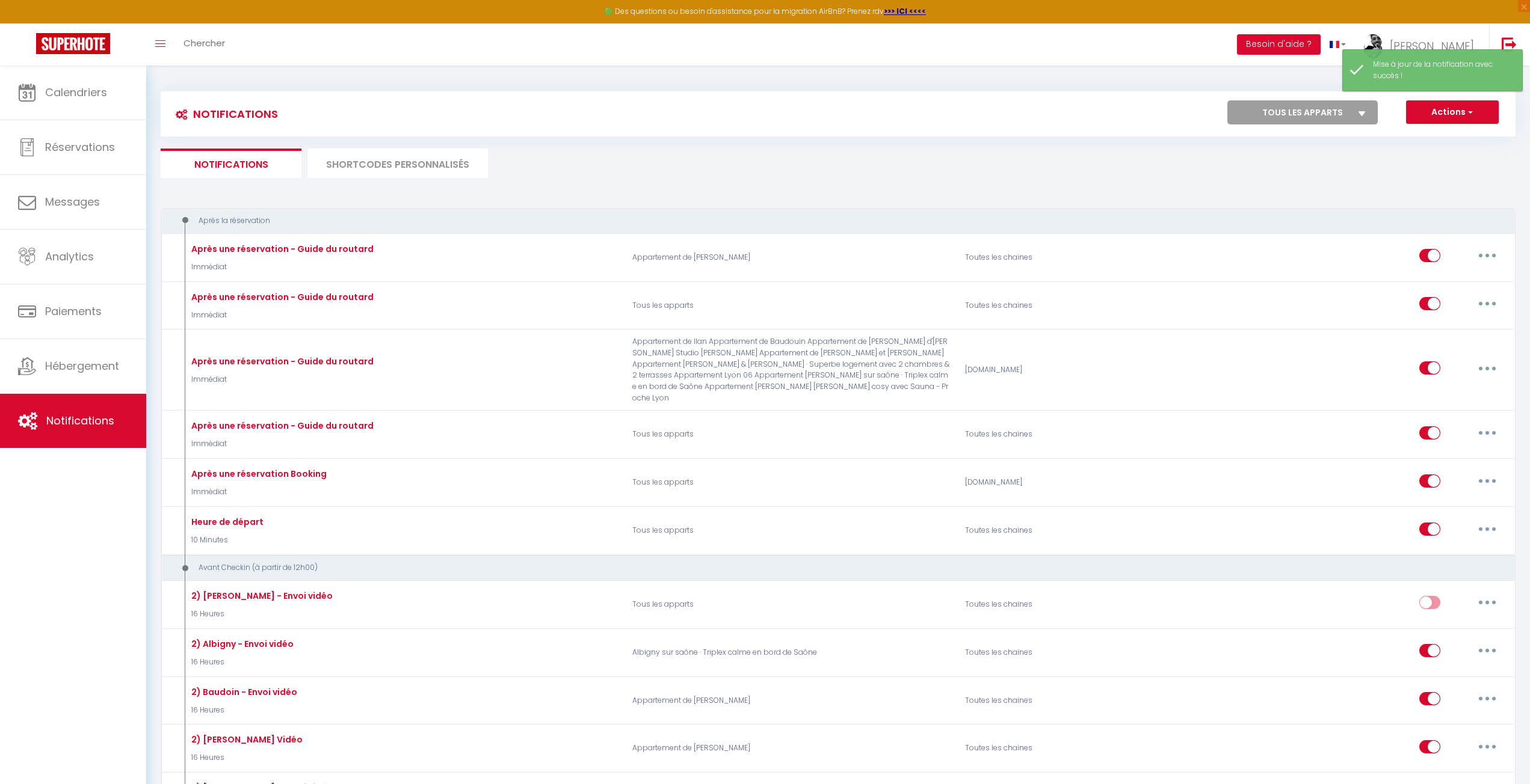
drag, startPoint x: 1028, startPoint y: 109, endPoint x: 909, endPoint y: 91, distance: 120.4
click at [1028, 109] on div "Actions Nouvelle Notification Exporter Importer Tous les apparts Appartement de…" at bounding box center [1007, 113] width 1015 height 27
click at [949, 166] on ul "Notifications SHORTCODES PERSONNALISÉS" at bounding box center [838, 163] width 1355 height 30
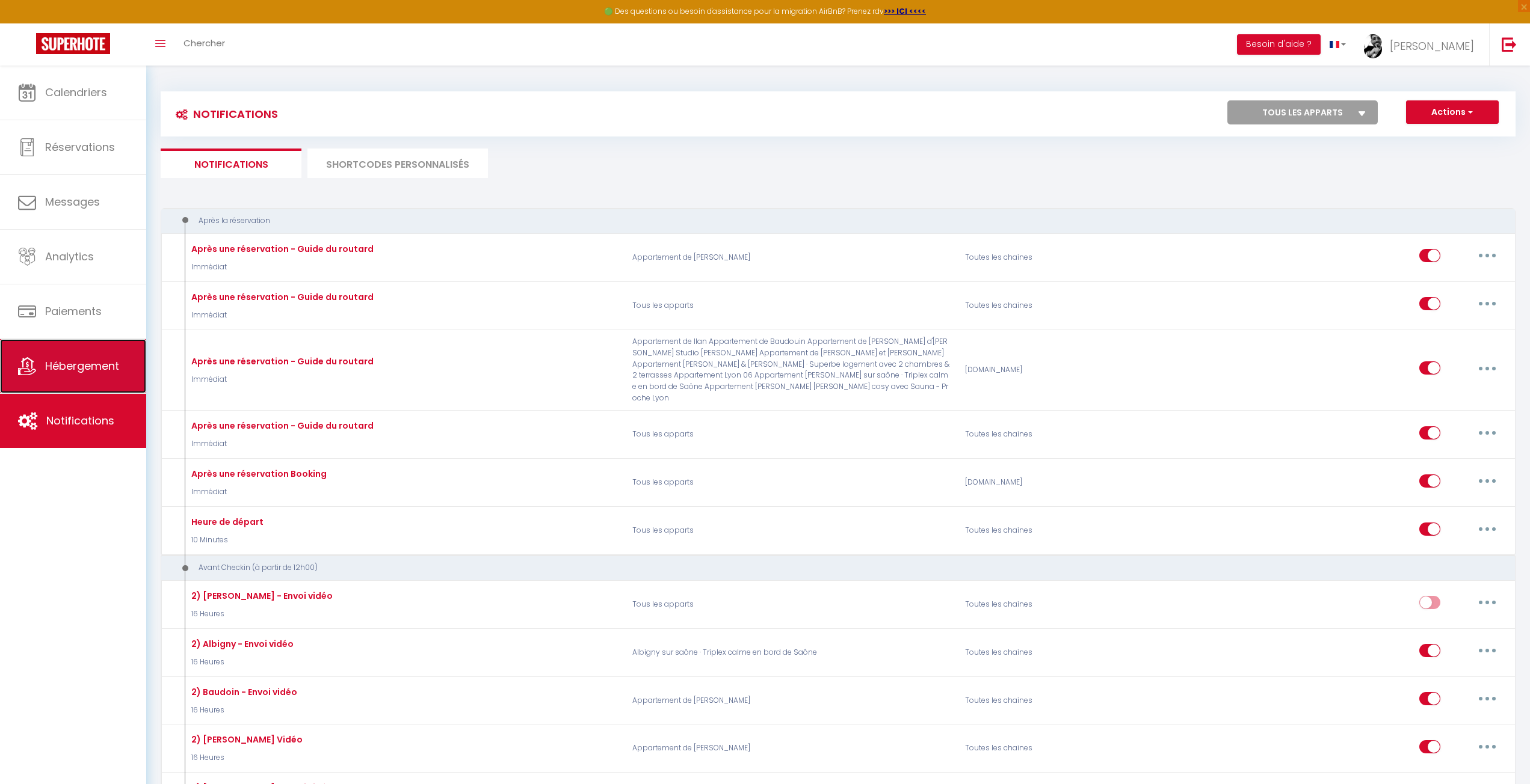
click at [113, 370] on span "Hébergement" at bounding box center [82, 366] width 74 height 15
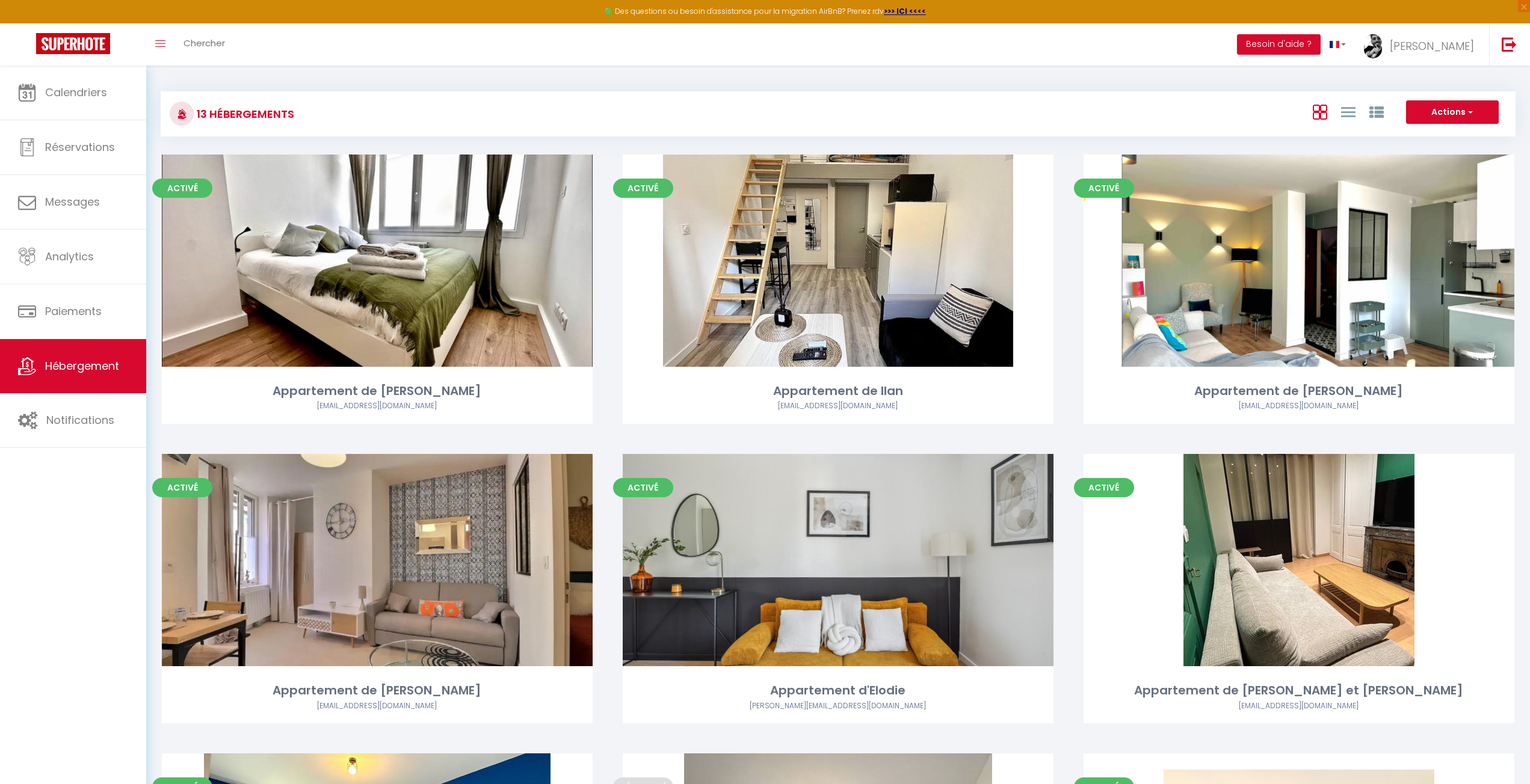
click at [1073, 109] on div "Actions Créer un Hébergement Nouveau groupe" at bounding box center [1063, 113] width 902 height 27
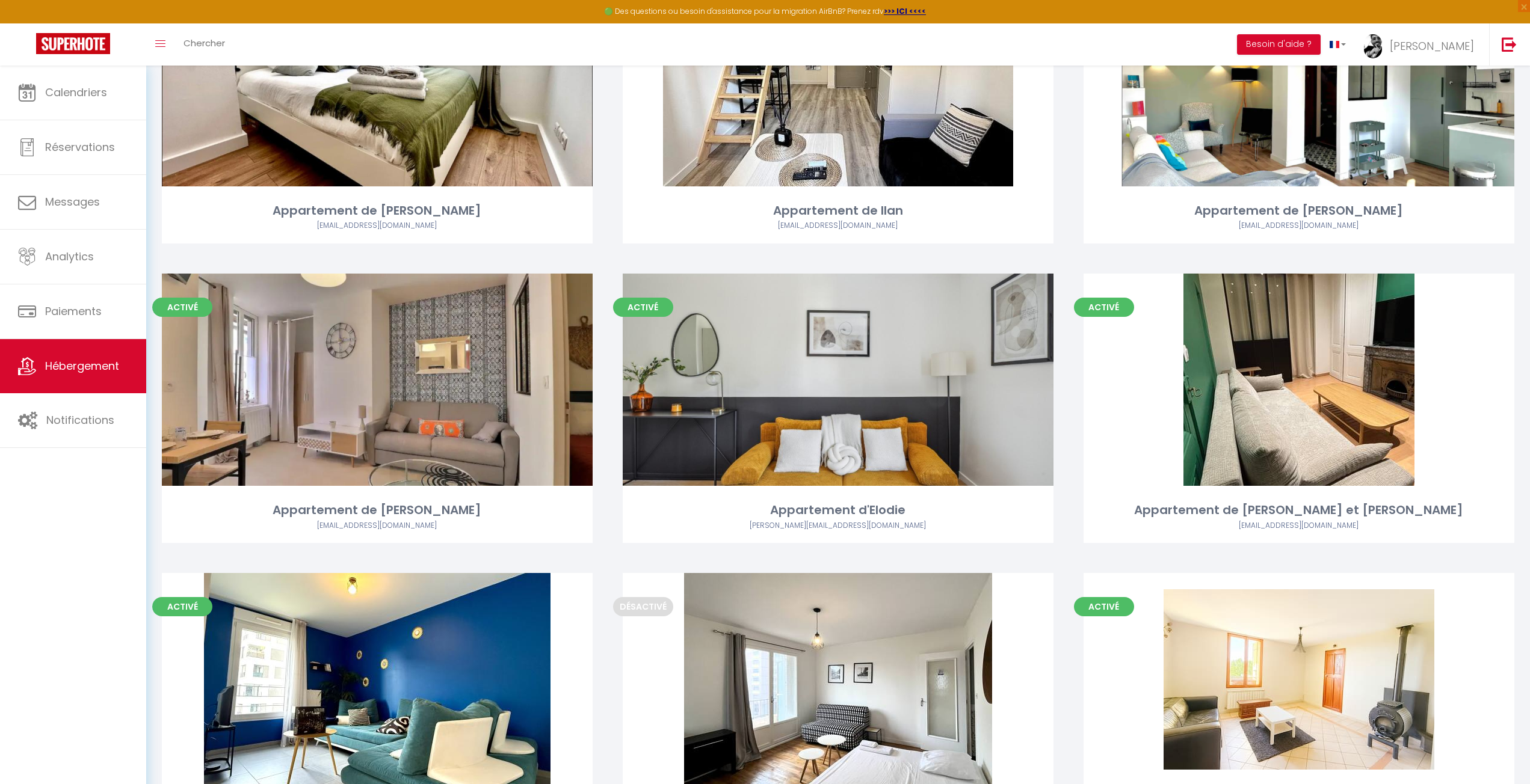
click at [1060, 458] on div "Activé Editer Appartement d'Elodie [EMAIL_ADDRESS][DOMAIN_NAME]" at bounding box center [838, 423] width 461 height 300
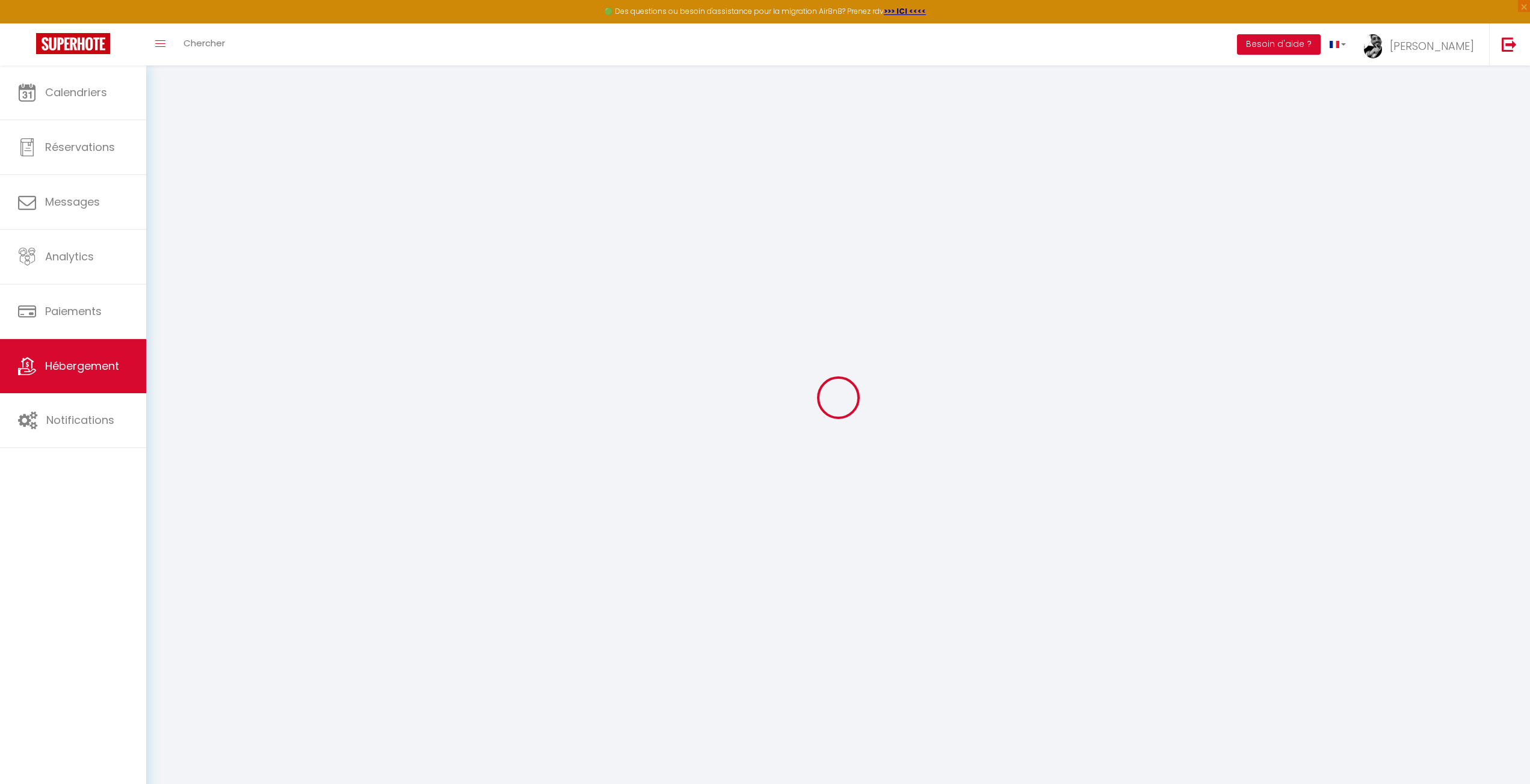
scroll to position [65, 0]
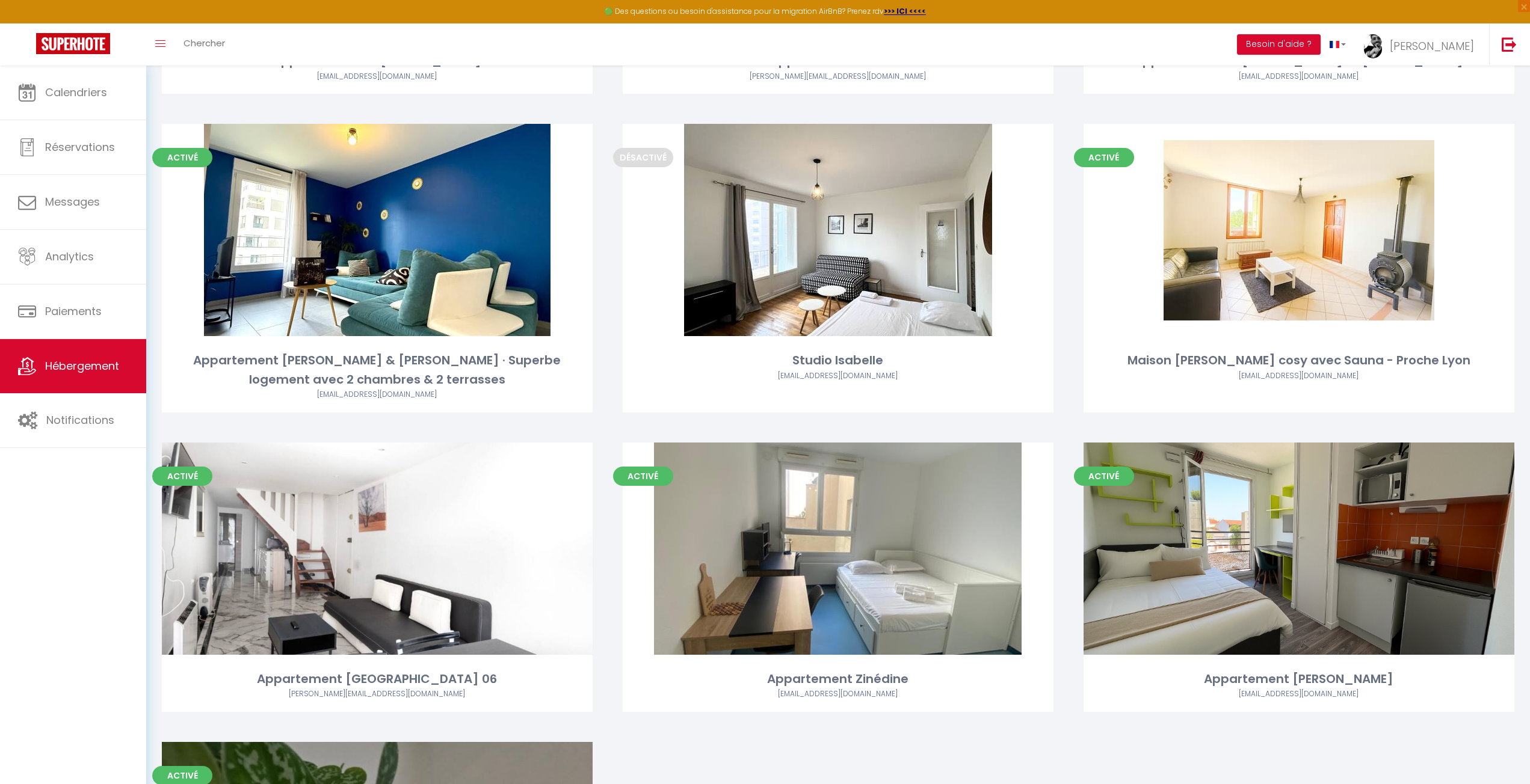
scroll to position [667, 0]
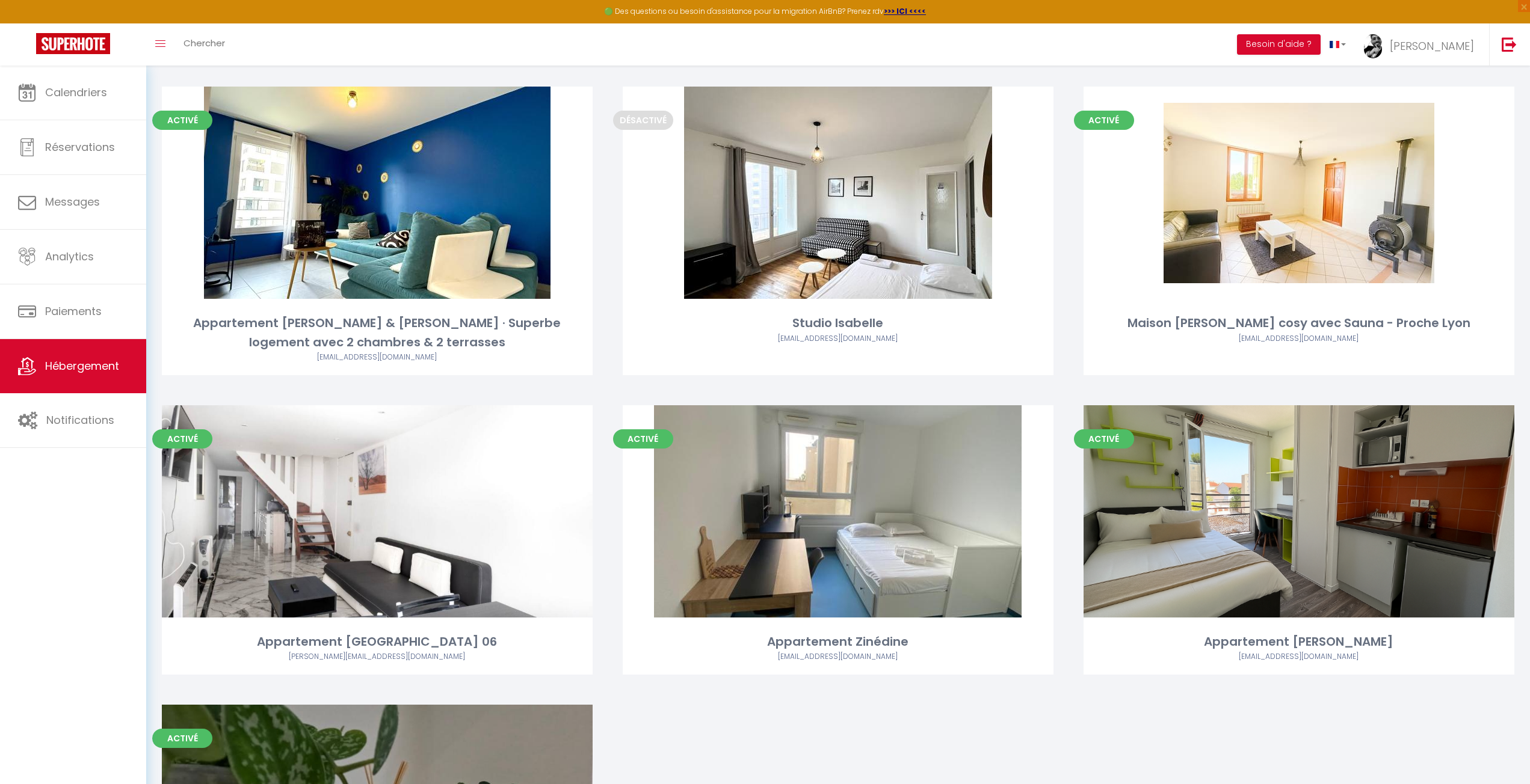
click at [1082, 708] on div "Activé Editer Appartement de [PERSON_NAME] [PERSON_NAME][EMAIL_ADDRESS][DOMAIN_…" at bounding box center [838, 246] width 1382 height 1517
click at [1083, 729] on div "Activé Editer Appartement de [PERSON_NAME] [PERSON_NAME][EMAIL_ADDRESS][DOMAIN_…" at bounding box center [838, 246] width 1382 height 1517
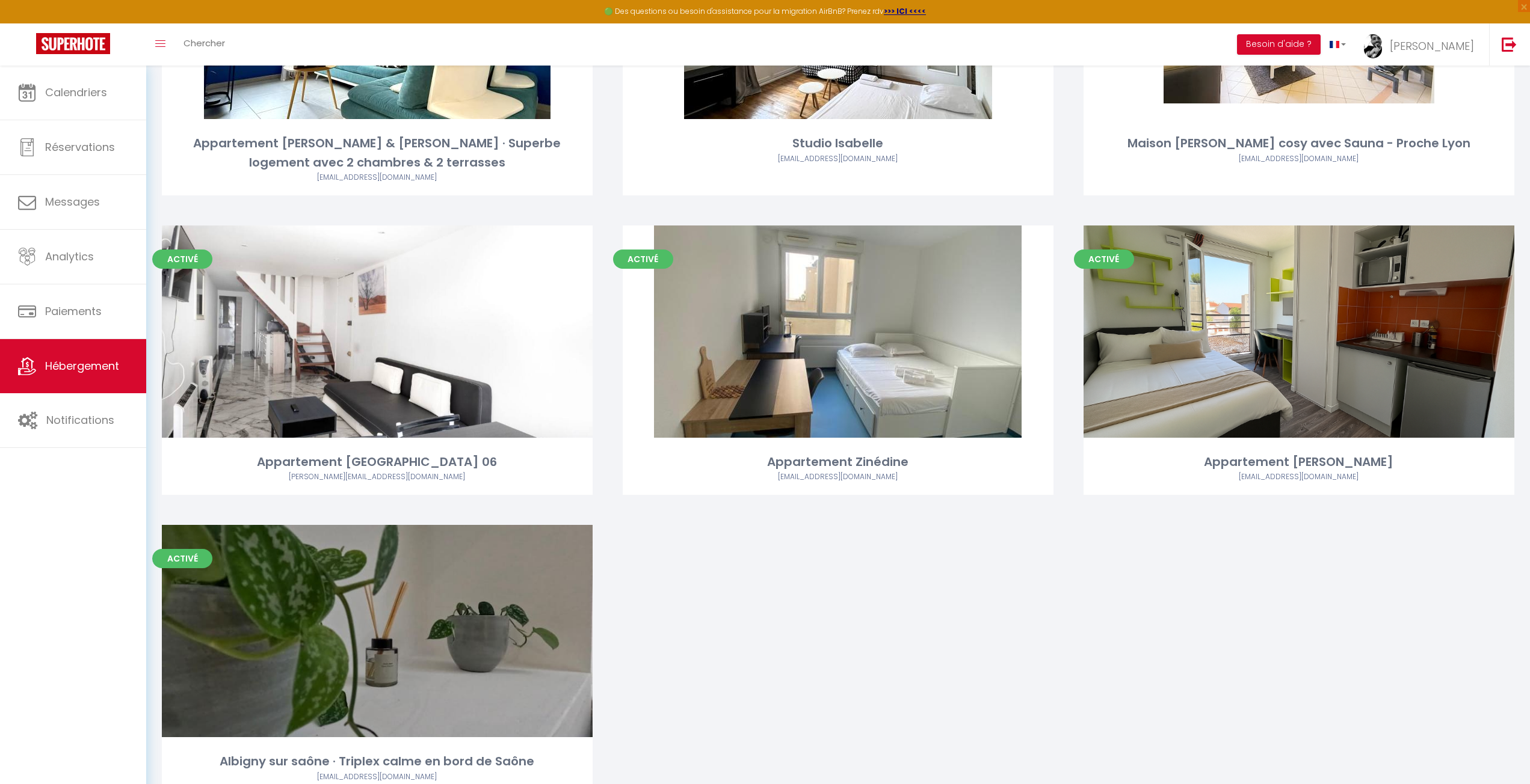
scroll to position [847, 0]
drag, startPoint x: 1077, startPoint y: 728, endPoint x: 1072, endPoint y: 702, distance: 26.5
click at [1077, 723] on div "Activé Editer Appartement de [PERSON_NAME] [PERSON_NAME][EMAIL_ADDRESS][DOMAIN_…" at bounding box center [838, 66] width 1382 height 1517
click at [1062, 682] on div "Activé Editer Appartement de [PERSON_NAME] [PERSON_NAME][EMAIL_ADDRESS][DOMAIN_…" at bounding box center [838, 66] width 1382 height 1517
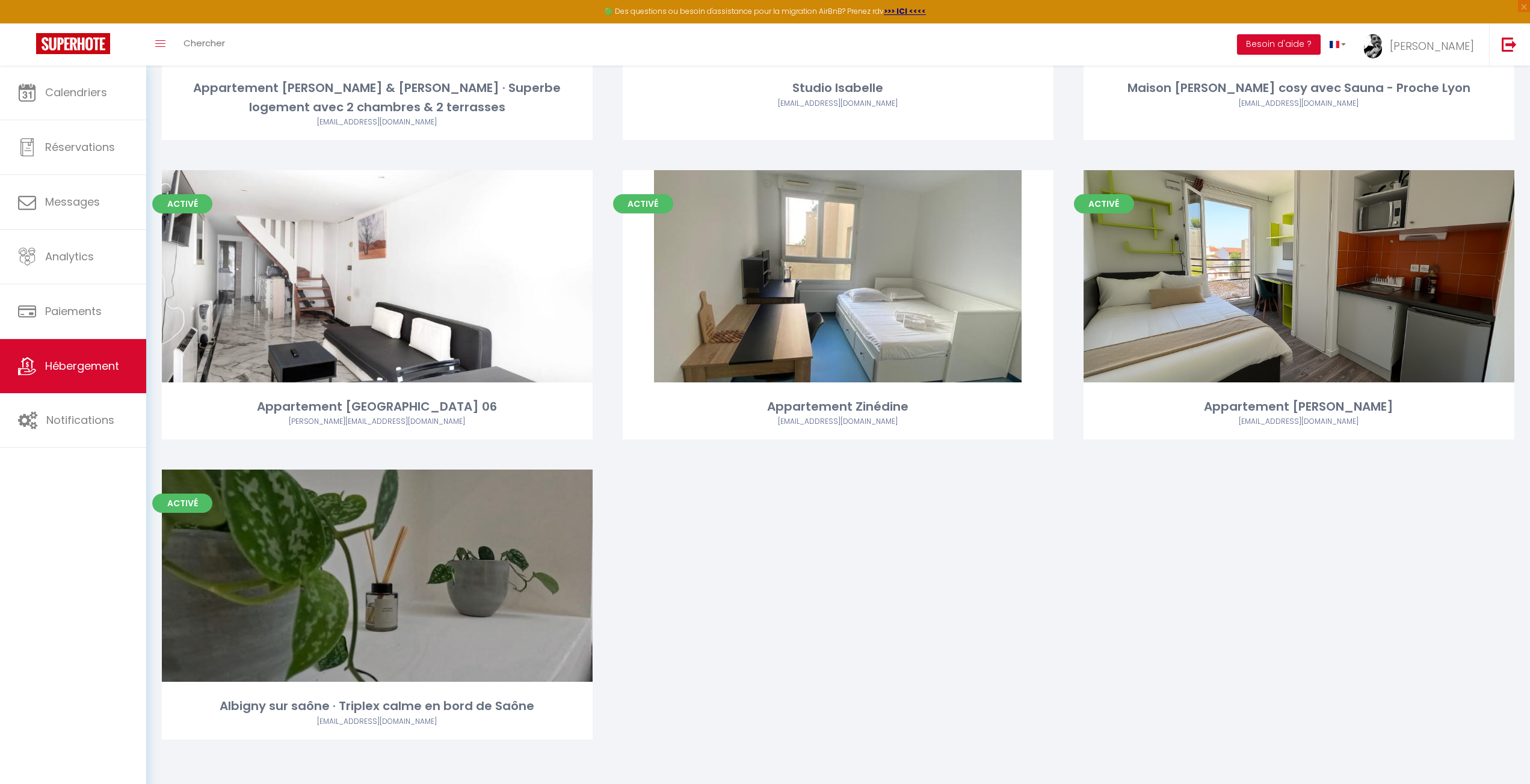
click at [1050, 652] on div "Activé Editer Appartement de [PERSON_NAME] [PERSON_NAME][EMAIL_ADDRESS][DOMAIN_…" at bounding box center [838, 11] width 1382 height 1517
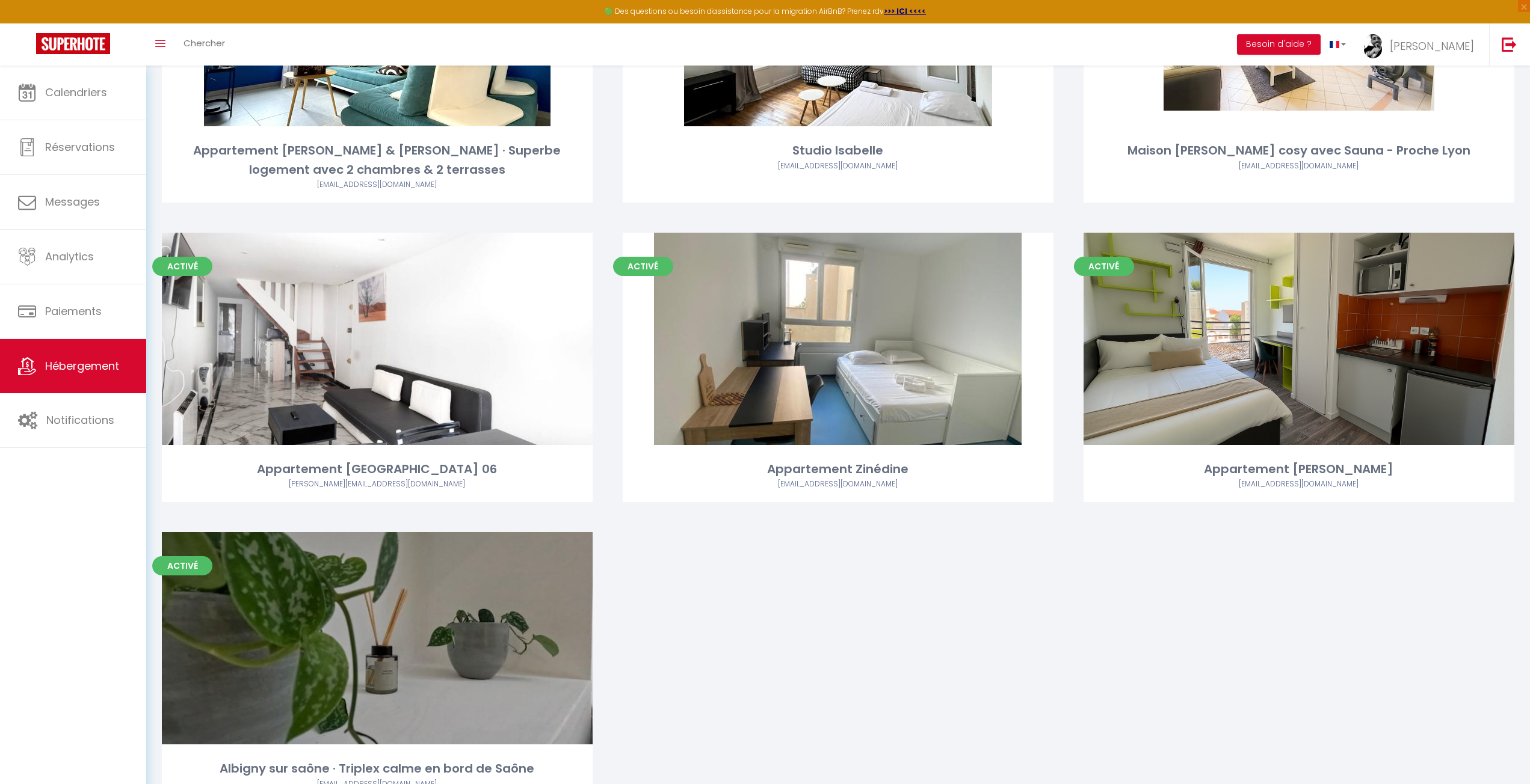
scroll to position [902, 0]
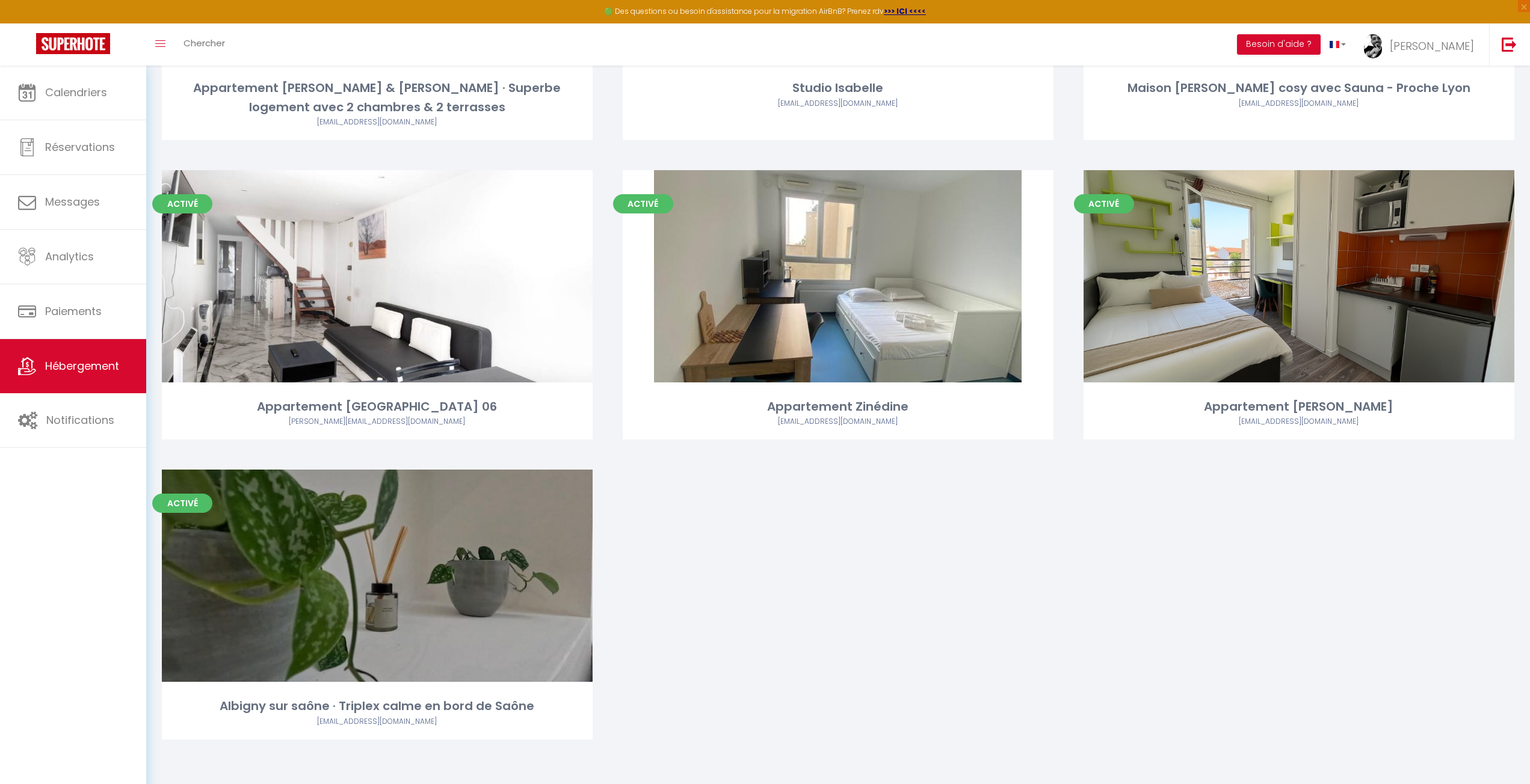
click at [1089, 588] on div "Activé Editer Appartement de [PERSON_NAME] [PERSON_NAME][EMAIL_ADDRESS][DOMAIN_…" at bounding box center [838, 11] width 1382 height 1517
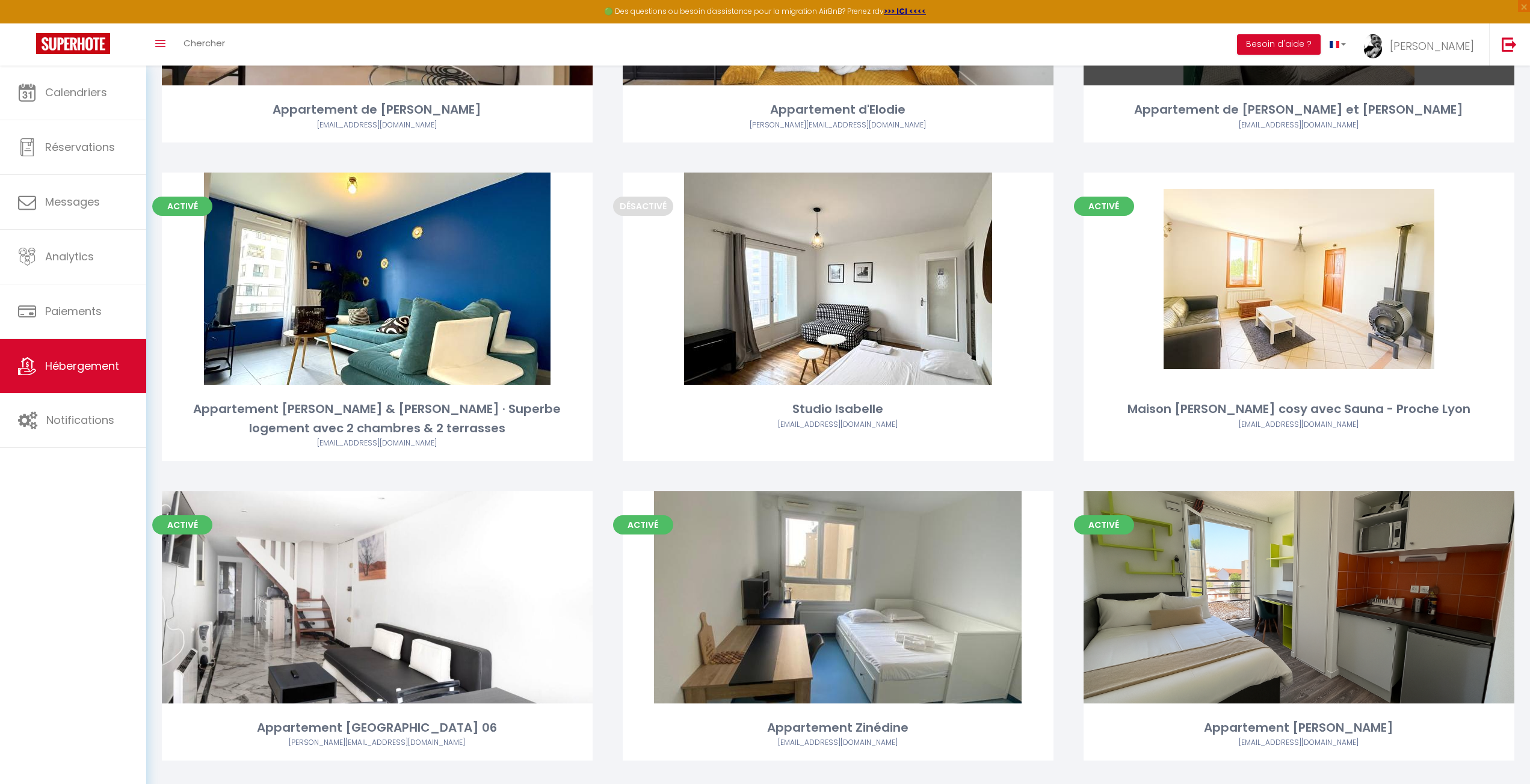
scroll to position [686, 0]
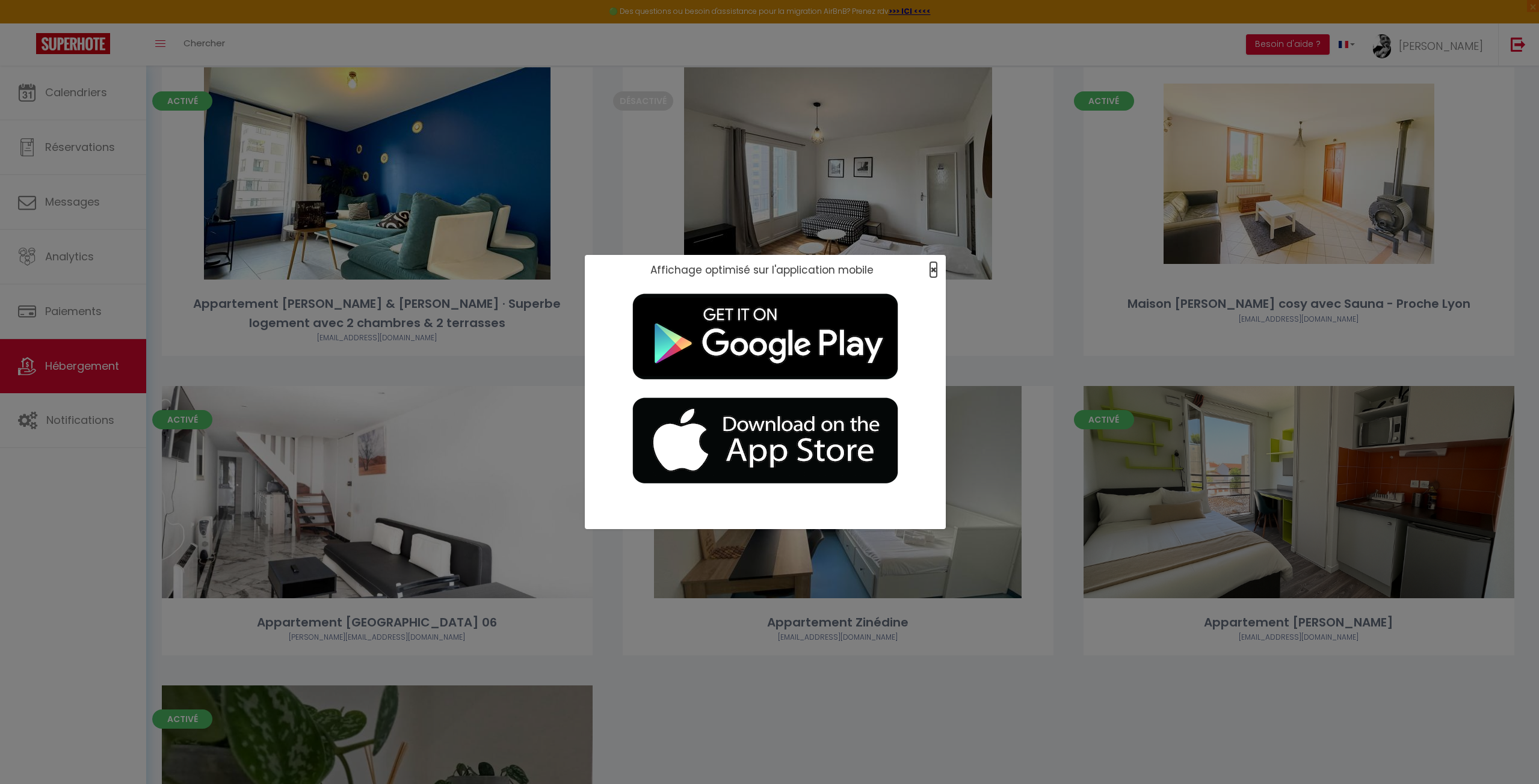
click at [932, 264] on span "×" at bounding box center [933, 270] width 7 height 15
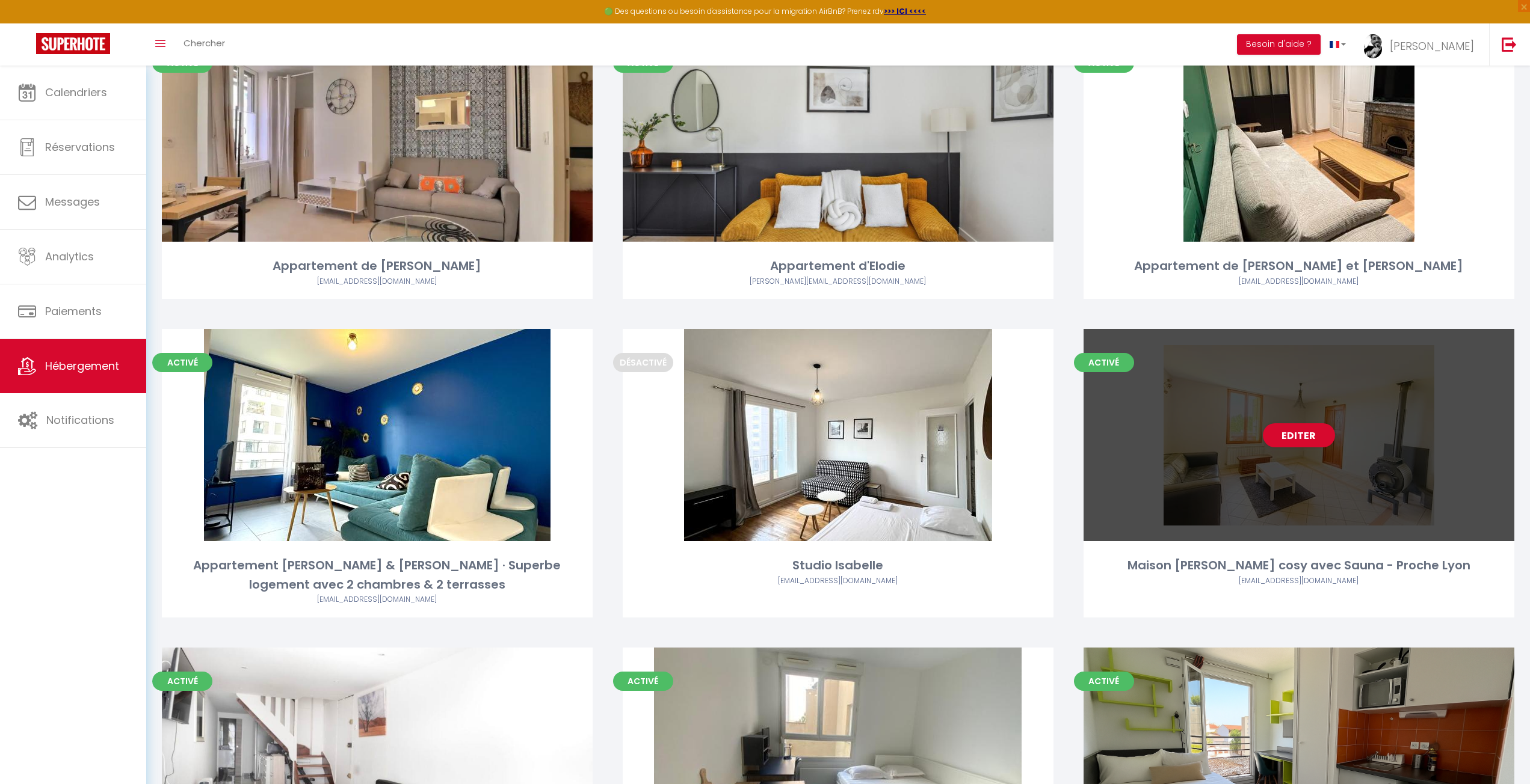
scroll to position [421, 0]
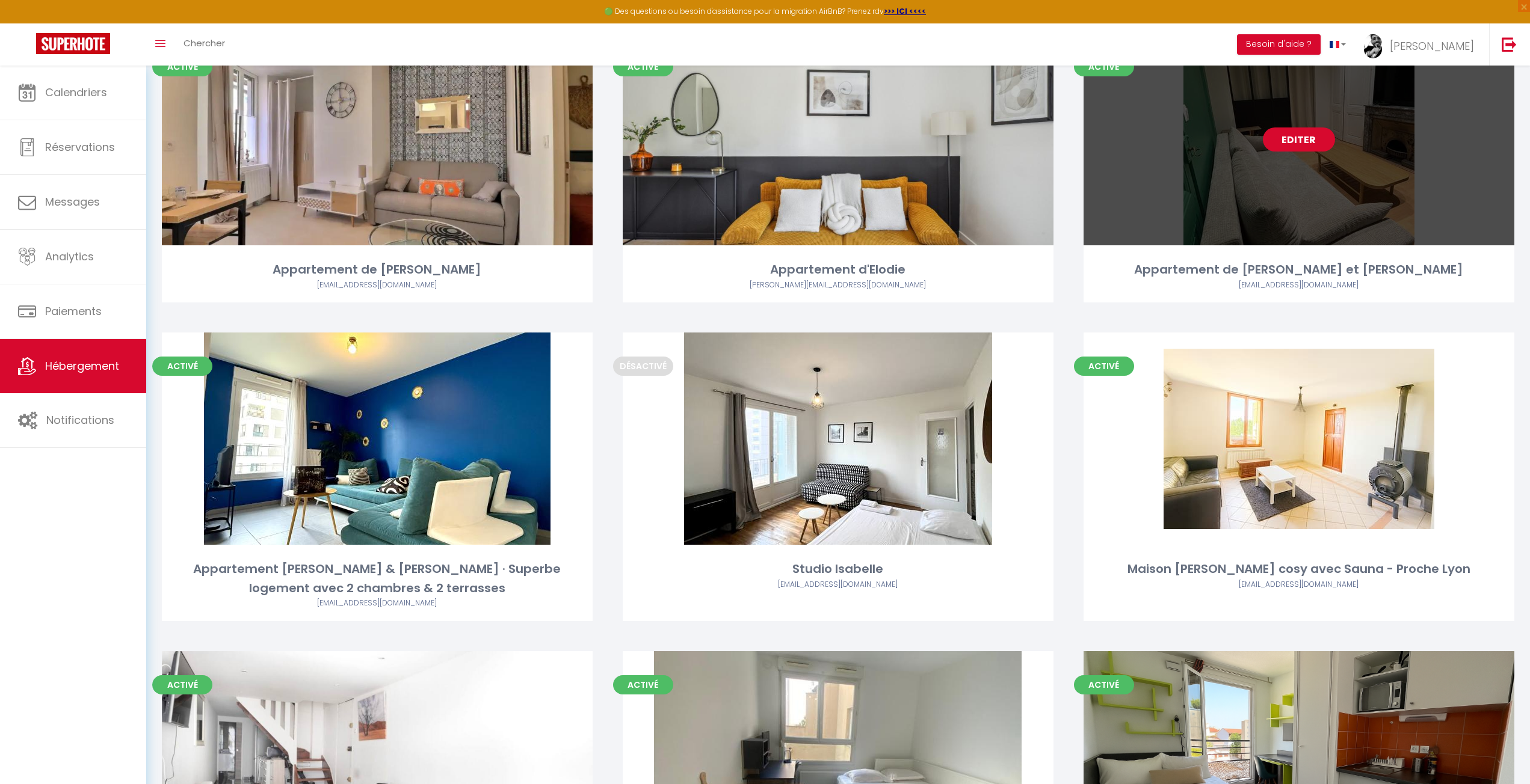
click at [1289, 138] on link "Editer" at bounding box center [1298, 139] width 72 height 24
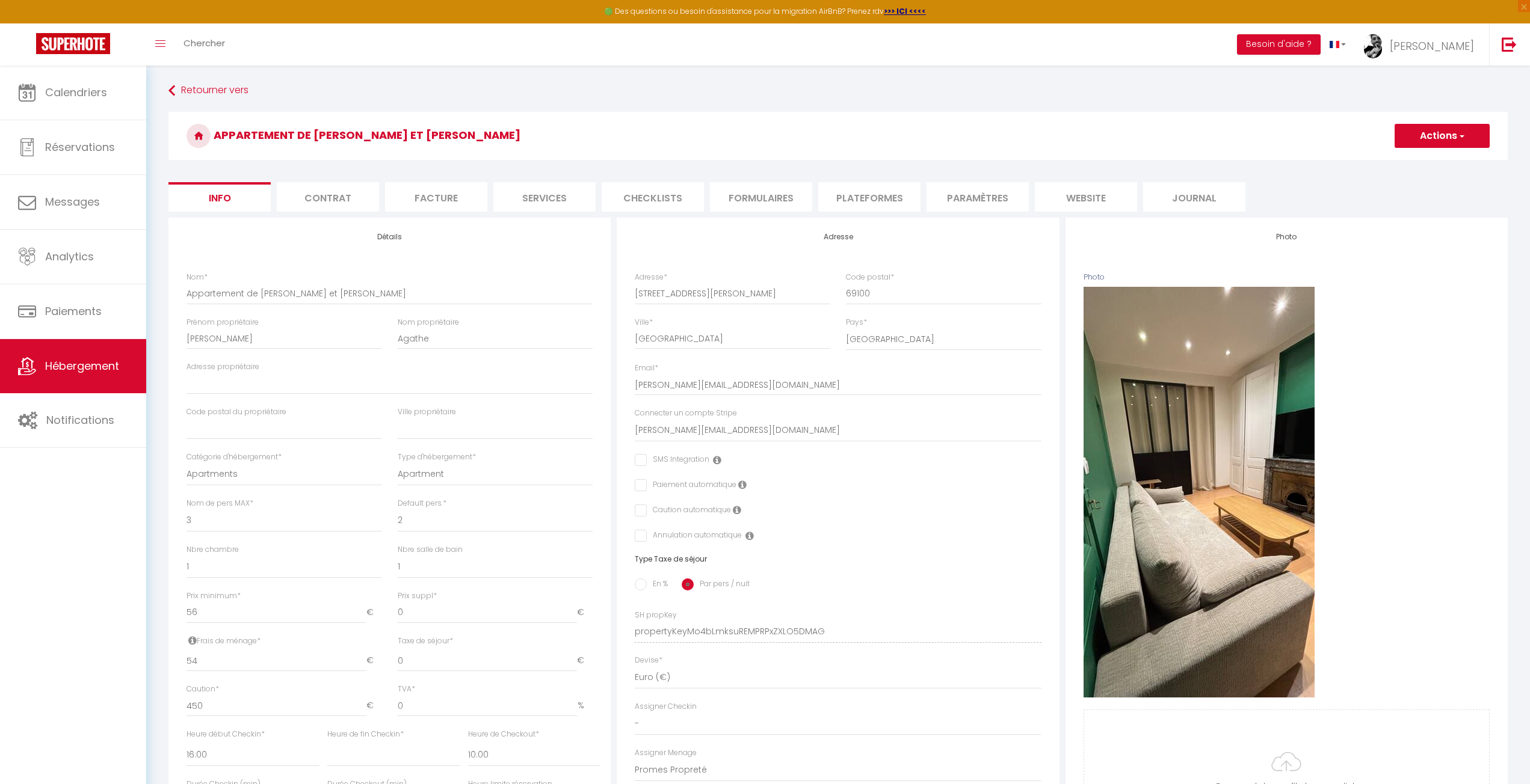
click at [566, 195] on li "Services" at bounding box center [544, 197] width 102 height 30
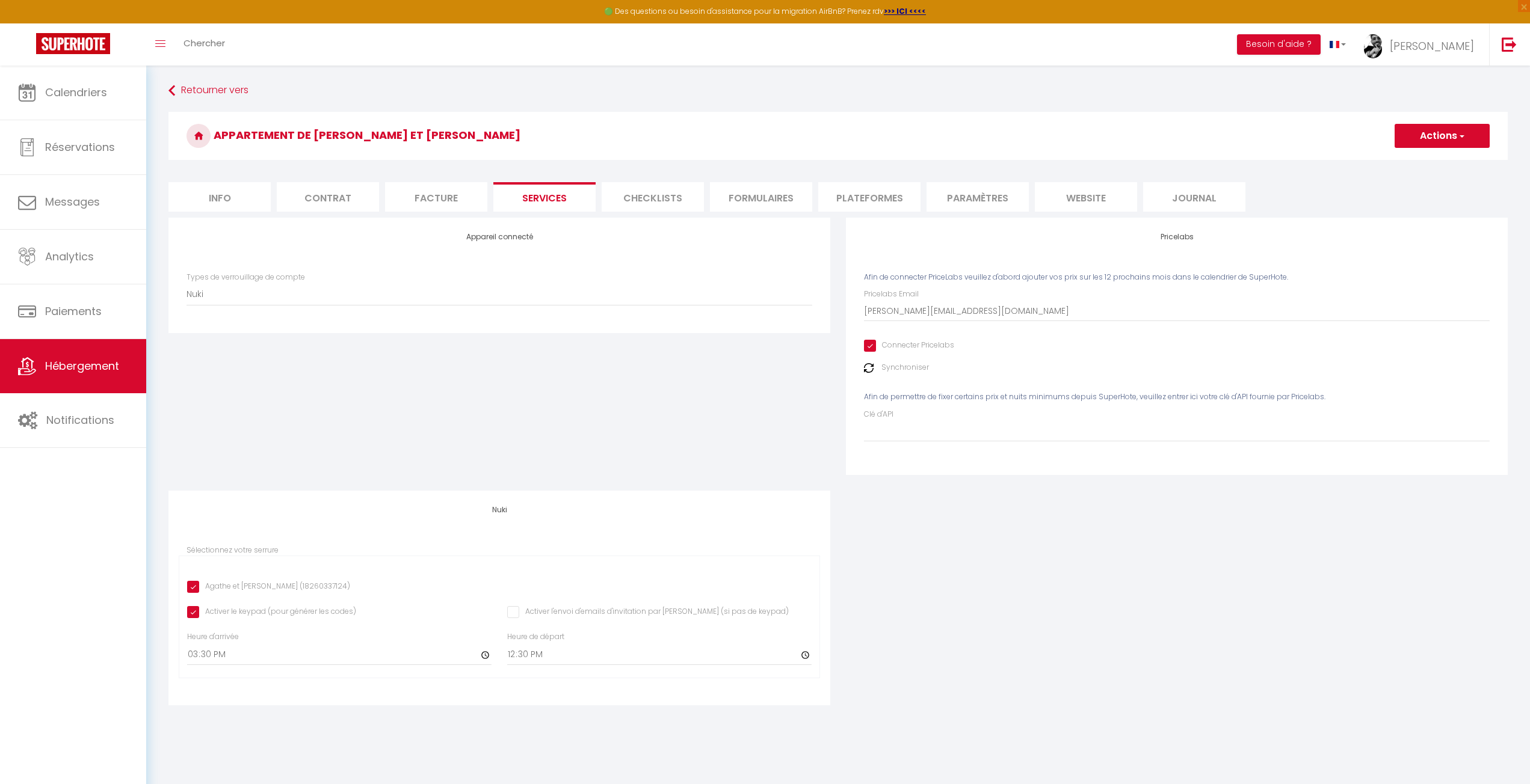
click at [282, 423] on div "Appareil connecté Types de verrouillage de compte SuperCheckin Nuki" at bounding box center [499, 354] width 677 height 273
click at [867, 201] on li "Plateformes" at bounding box center [869, 197] width 102 height 30
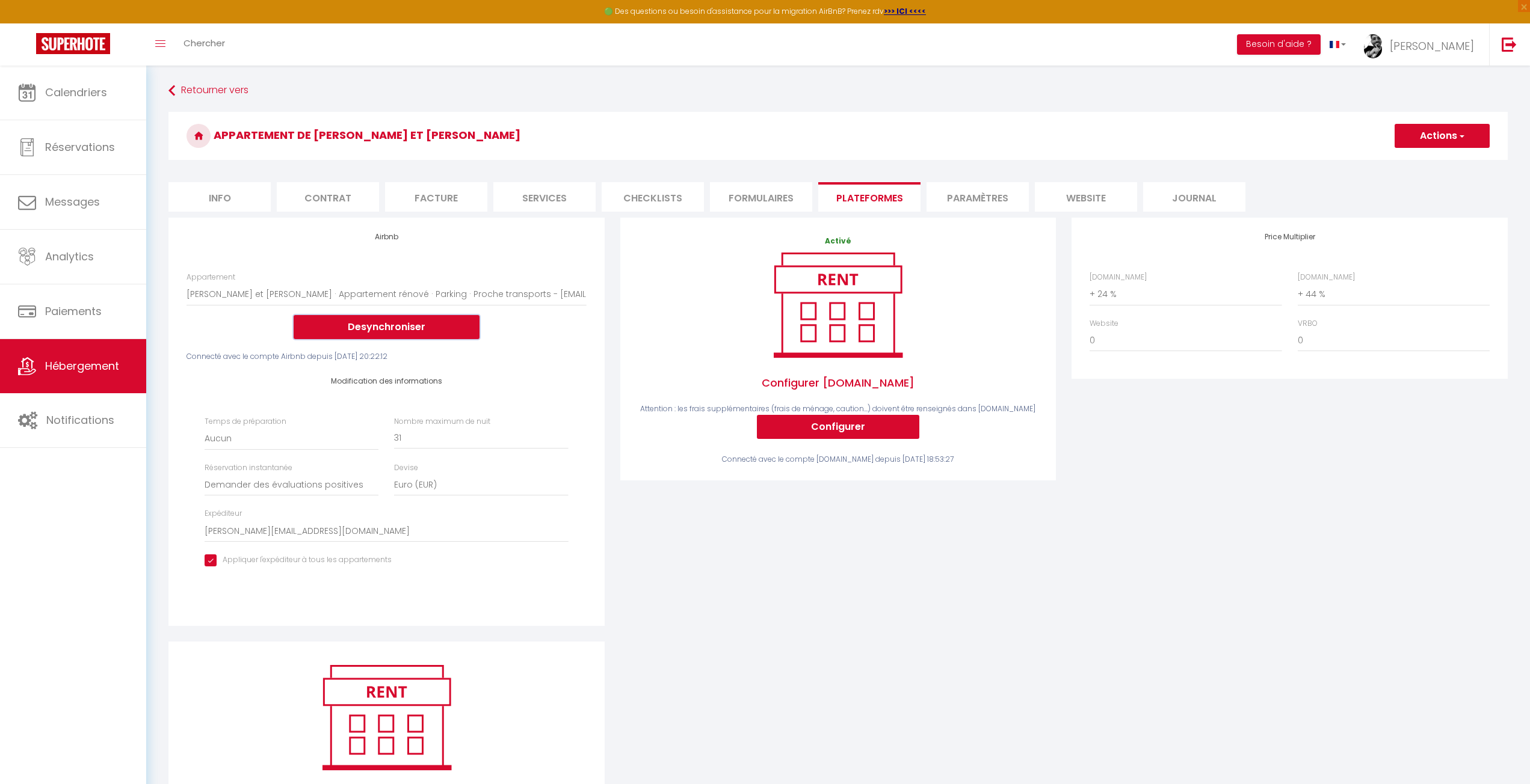
click at [424, 326] on button "Desynchroniser" at bounding box center [386, 327] width 186 height 24
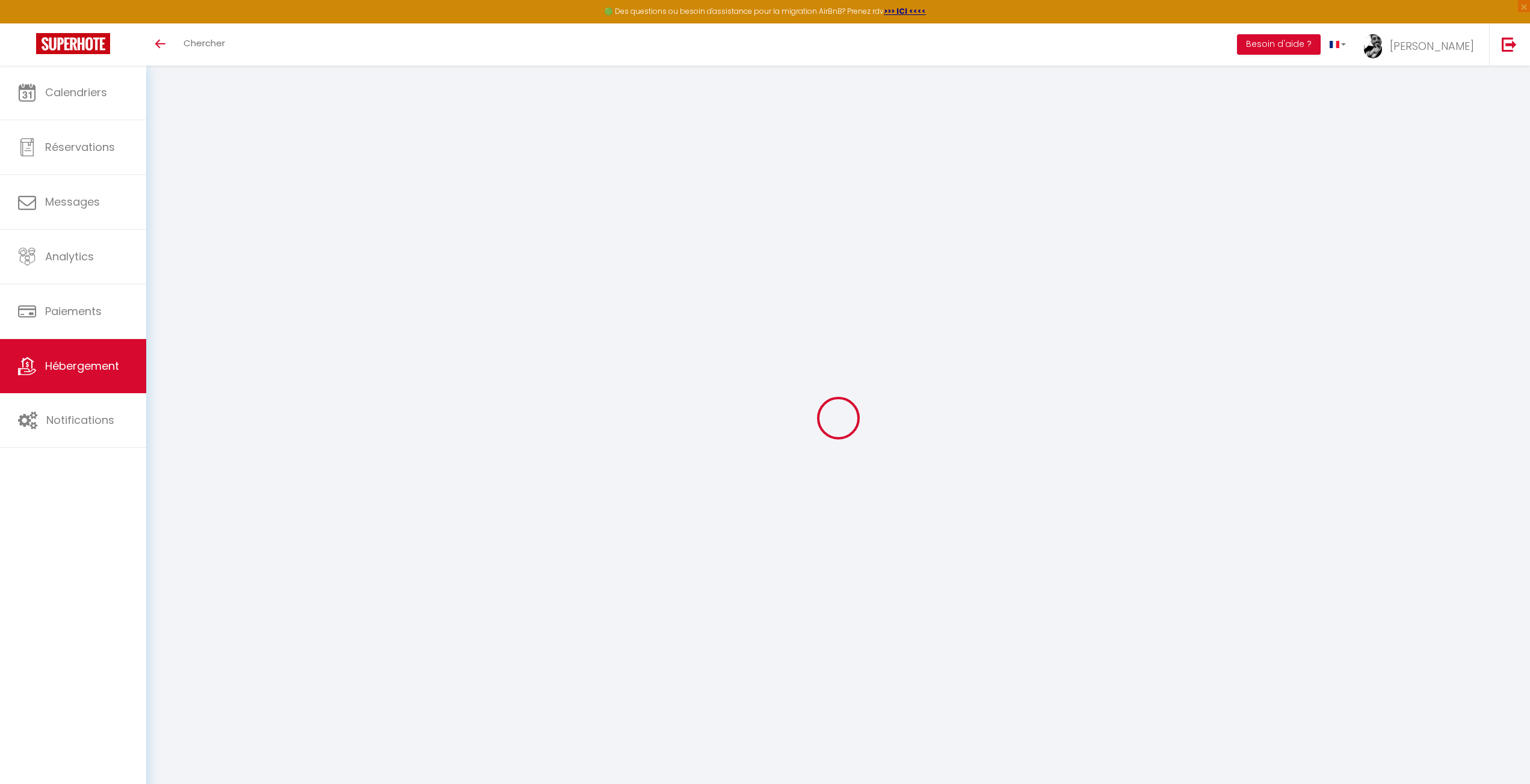
select select "+ 24 %"
select select "+ 44 %"
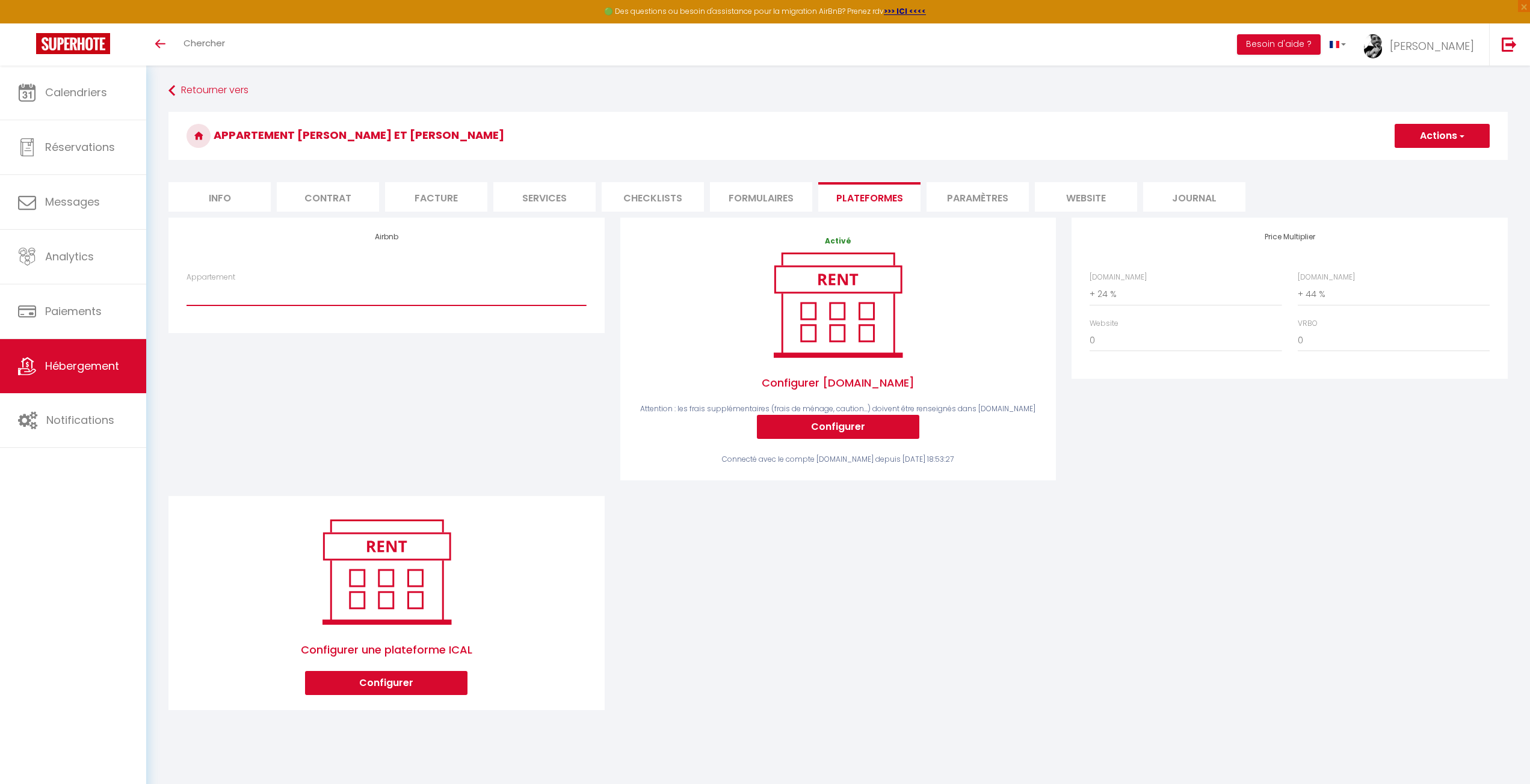
click at [324, 299] on select "Escapade cosy proche Vienne - annie.kazarian1@gmail.com Studio face mer Pornich…" at bounding box center [386, 293] width 399 height 23
select select "14669-1305664892281705507"
click at [186, 282] on select "Escapade cosy proche Vienne - annie.kazarian1@gmail.com Studio face mer Pornich…" at bounding box center [386, 293] width 399 height 23
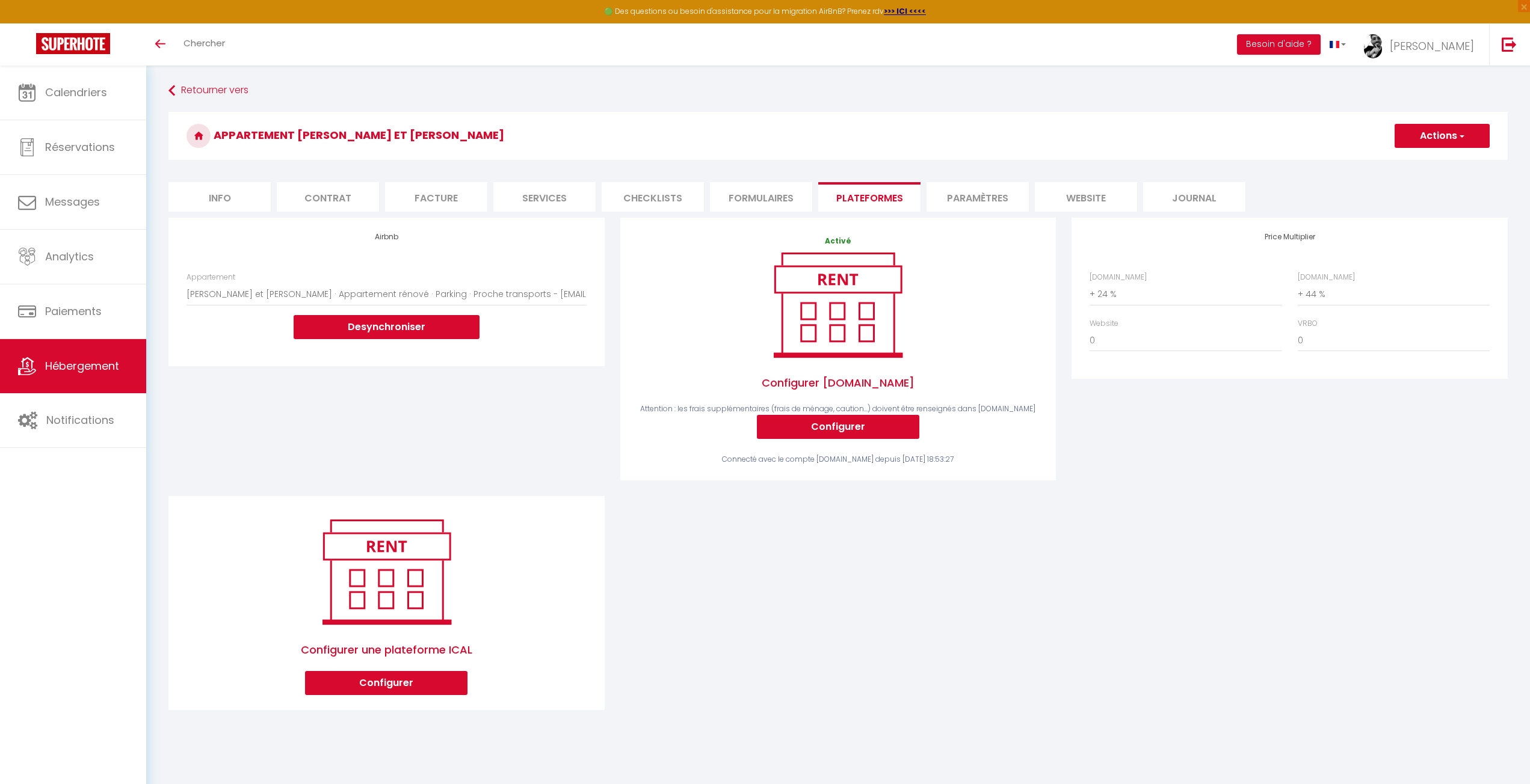
click at [455, 416] on div "Airbnb Appartement Escapade cosy proche Vienne - annie.kazarian1@gmail.com Stud…" at bounding box center [386, 357] width 452 height 278
click at [1393, 425] on div "Price Multiplier [DOMAIN_NAME] 0 + 1 % + 2 % + 3 % + 4 % + 5 % + 6 % + 7 %" at bounding box center [1289, 357] width 452 height 278
click at [1456, 141] on button "Actions" at bounding box center [1442, 135] width 95 height 24
click at [1428, 157] on link "Enregistrer" at bounding box center [1441, 162] width 95 height 16
click at [1445, 133] on button "Actions" at bounding box center [1442, 135] width 95 height 24
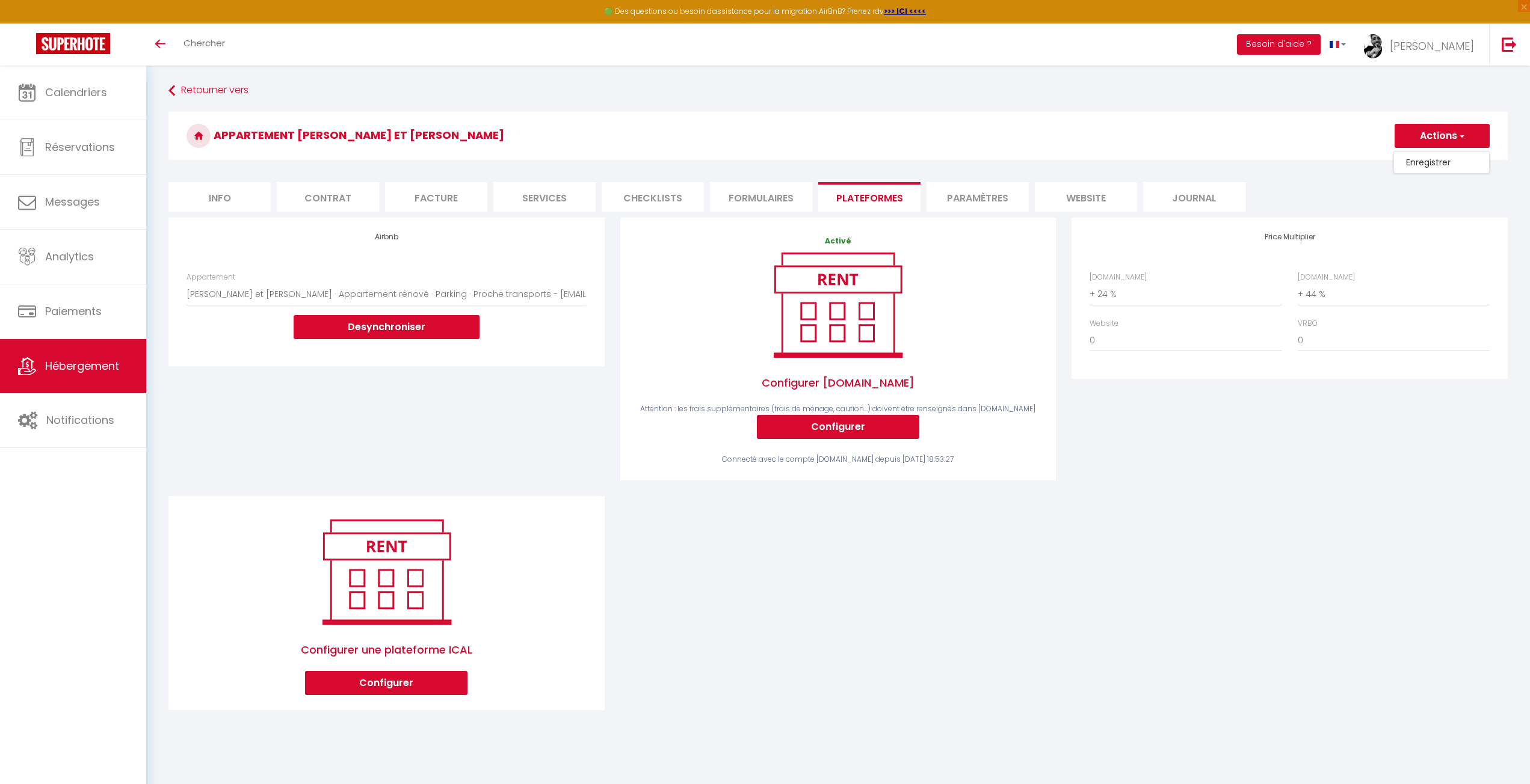
click at [1428, 166] on link "Enregistrer" at bounding box center [1441, 162] width 95 height 16
drag, startPoint x: 460, startPoint y: 402, endPoint x: 472, endPoint y: 363, distance: 40.8
click at [459, 402] on div "Airbnb Appartement Escapade cosy proche Vienne - annie.kazarian1@gmail.com Stud…" at bounding box center [386, 357] width 452 height 278
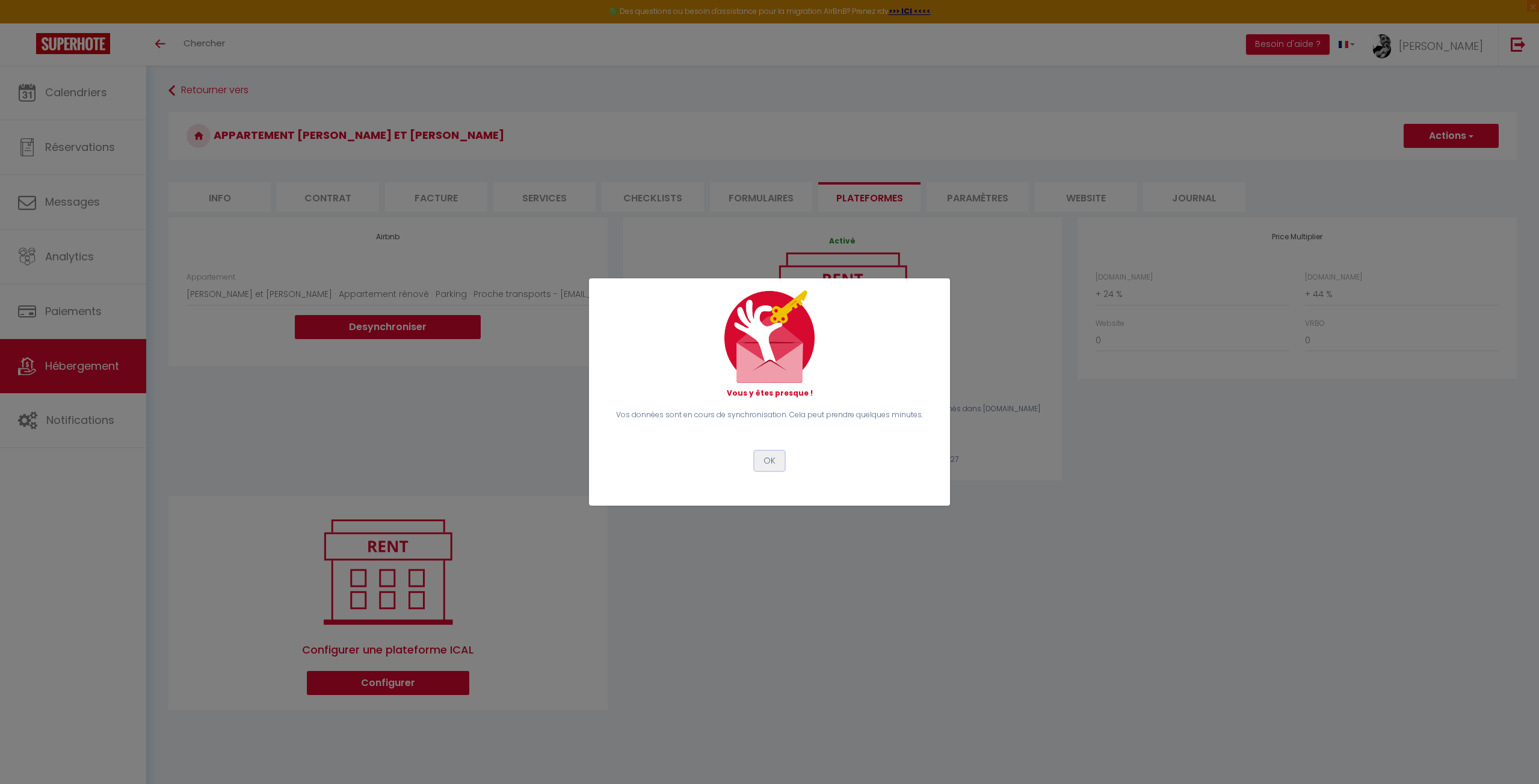
click at [773, 469] on button "OK" at bounding box center [769, 461] width 30 height 21
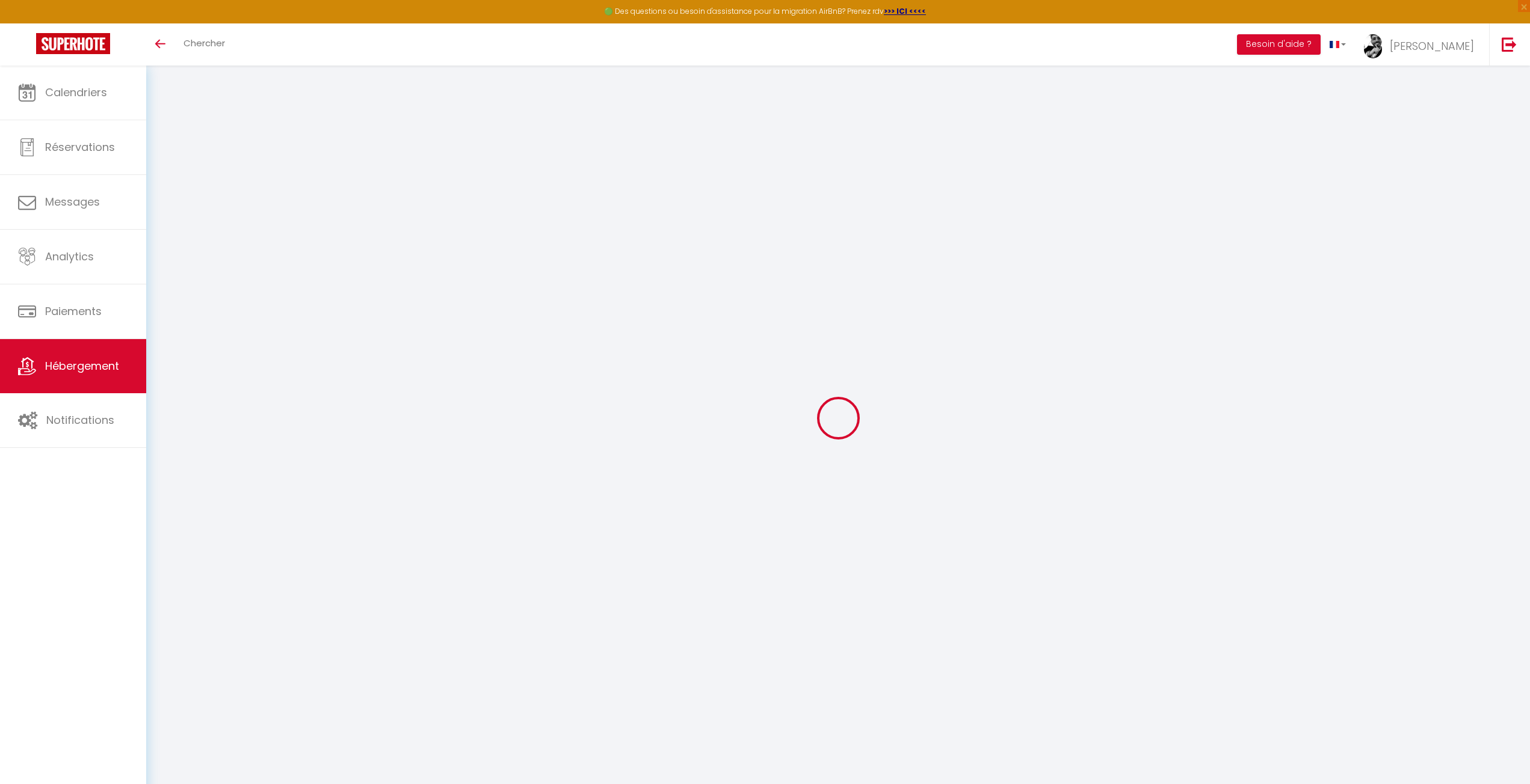
select select "well_reviewed_guests"
select select "EUR"
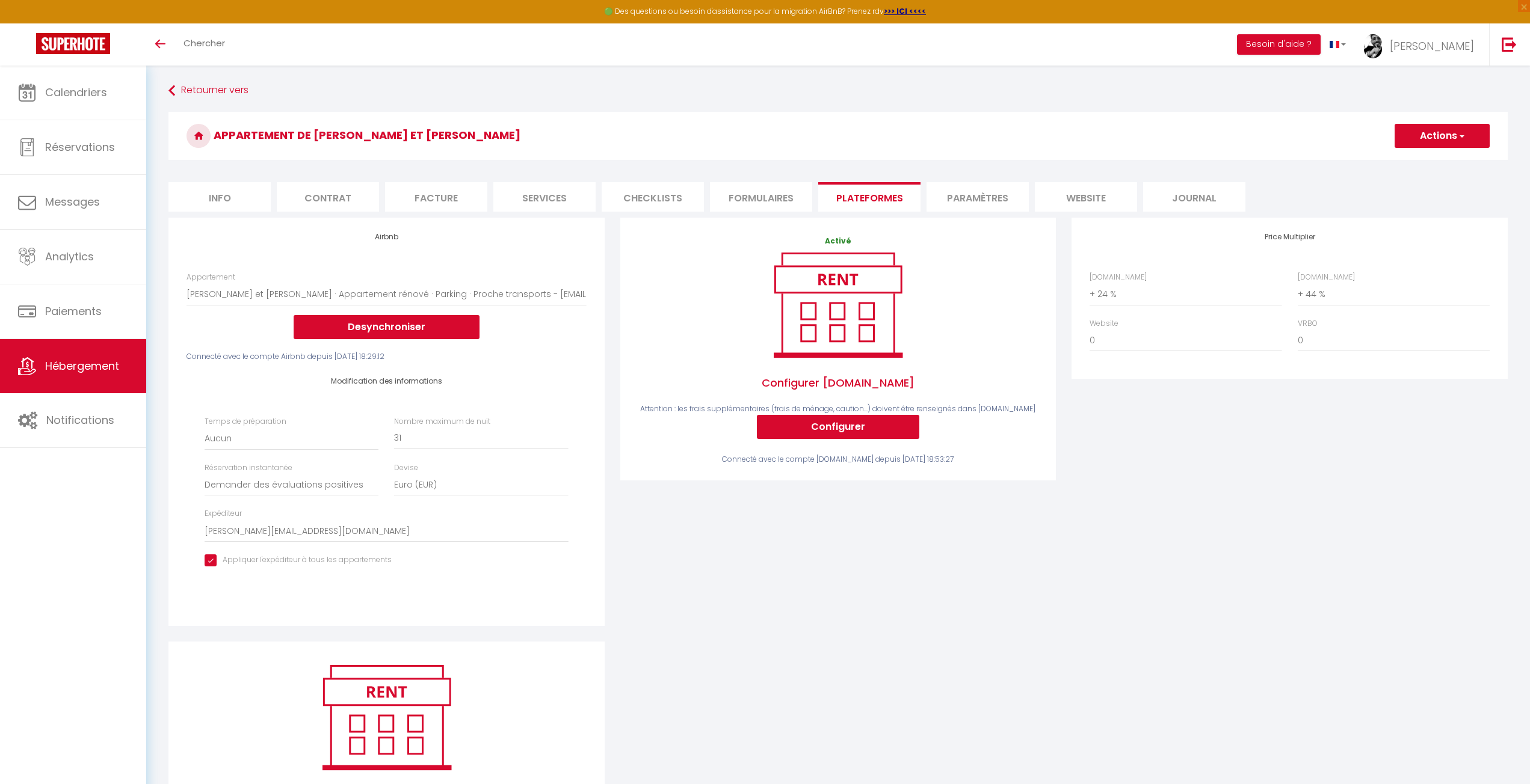
drag, startPoint x: 881, startPoint y: 587, endPoint x: 883, endPoint y: 561, distance: 26.1
click at [882, 587] on div "Activé Configurer Booking.com Attention : les frais supplémentaires (frais de m…" at bounding box center [838, 429] width 452 height 424
click at [63, 137] on link "Réservations" at bounding box center [73, 147] width 146 height 54
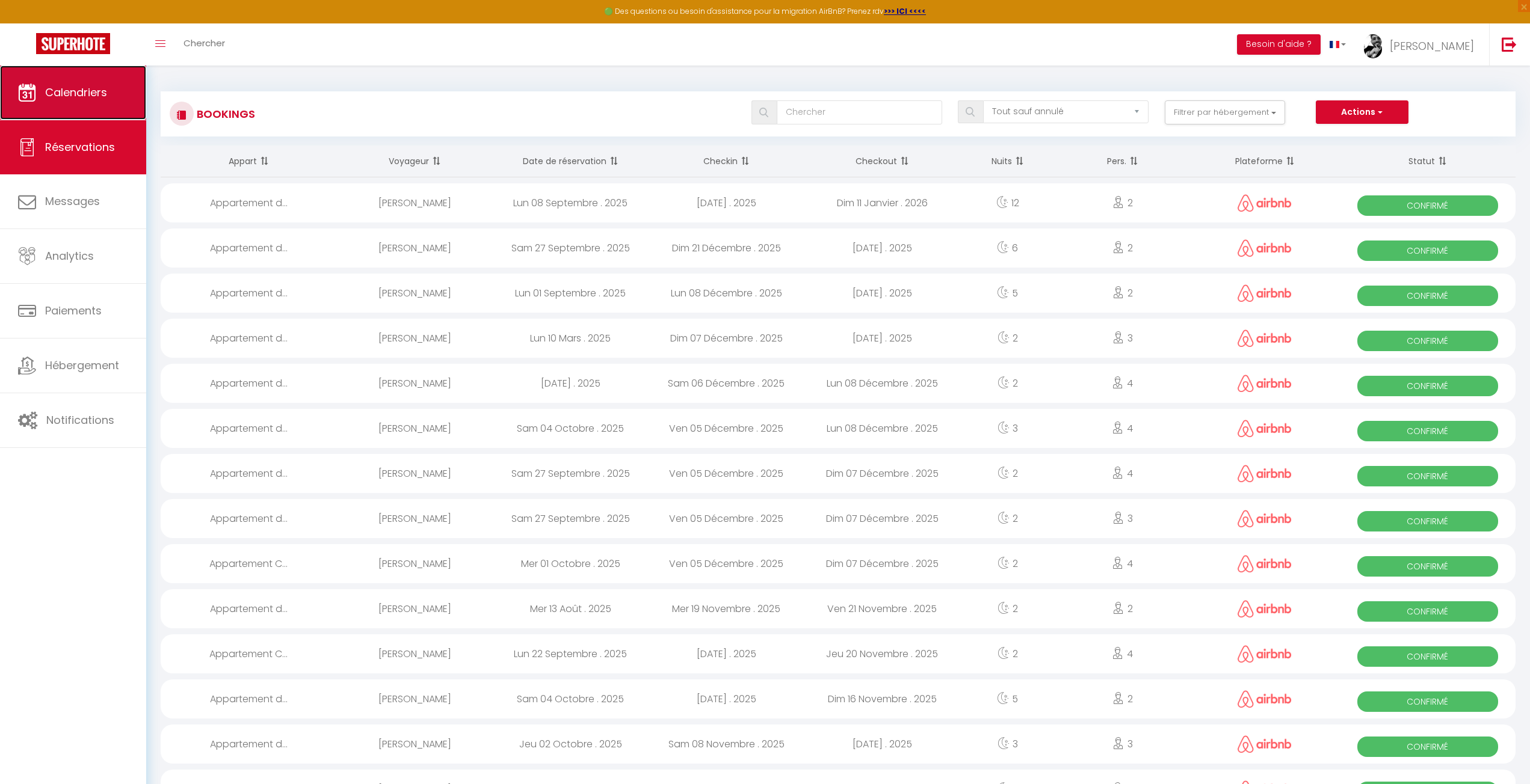
click at [88, 111] on link "Calendriers" at bounding box center [73, 92] width 146 height 54
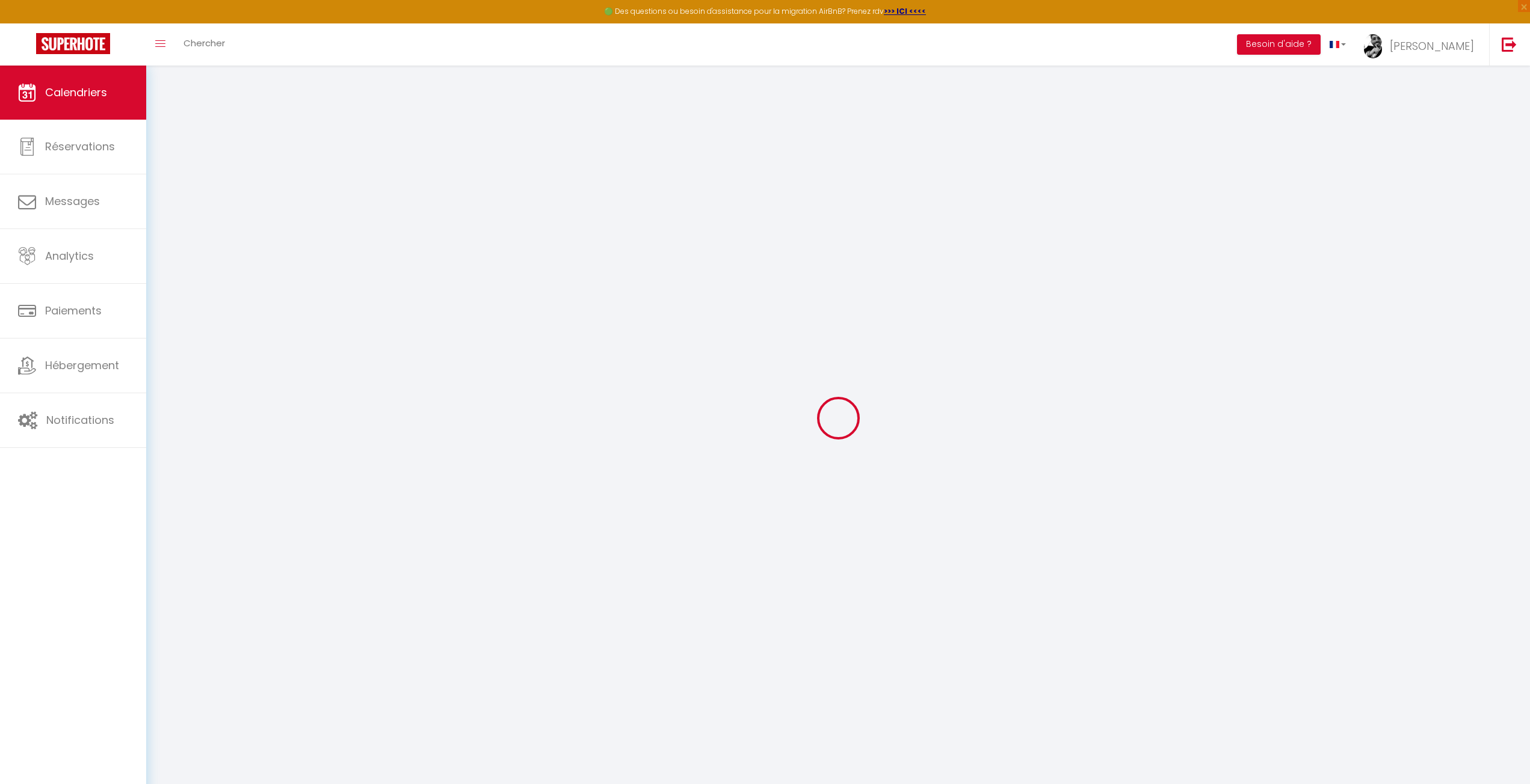
select select
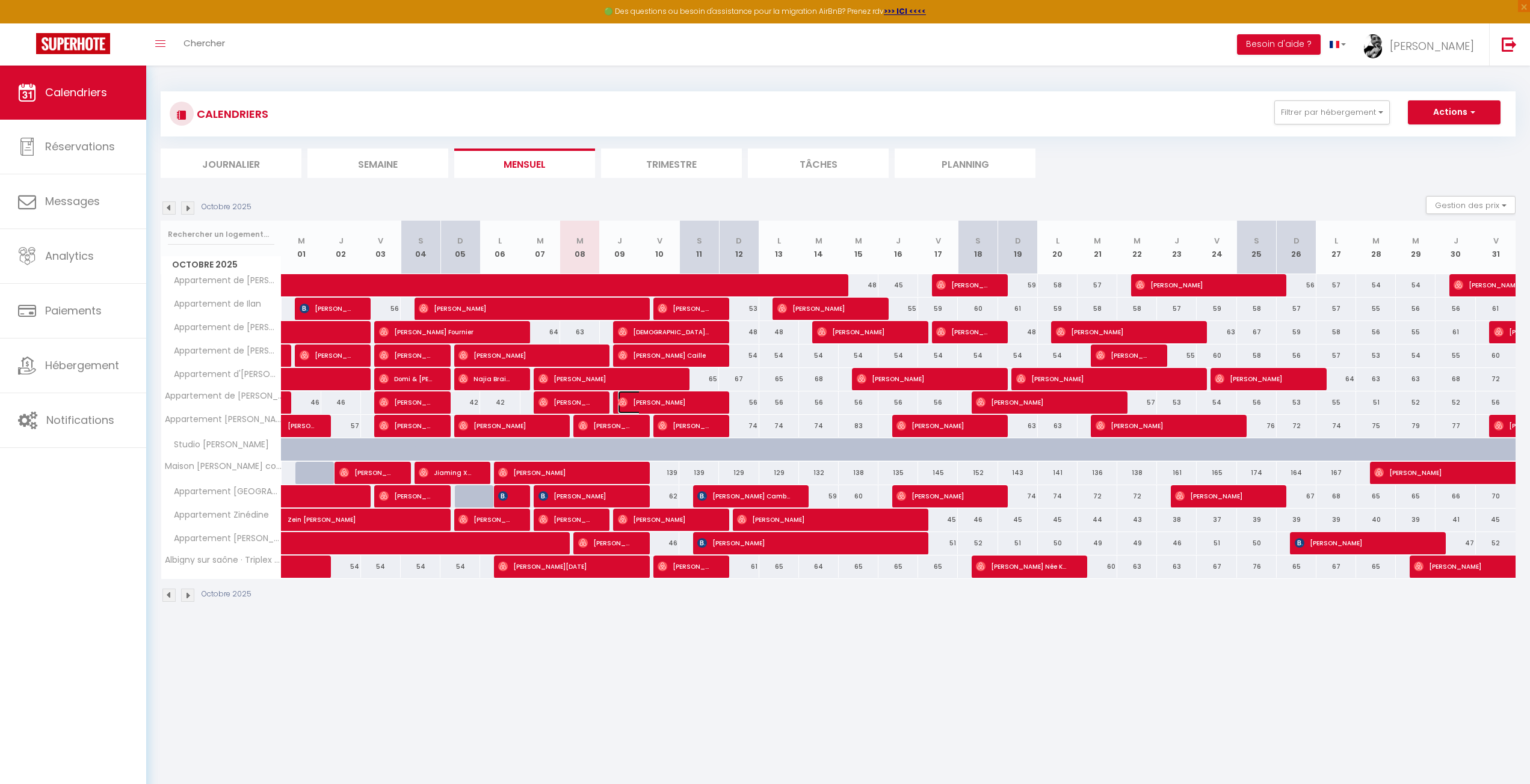
click at [630, 401] on span "[PERSON_NAME]" at bounding box center [664, 402] width 93 height 23
select select "OK"
select select "0"
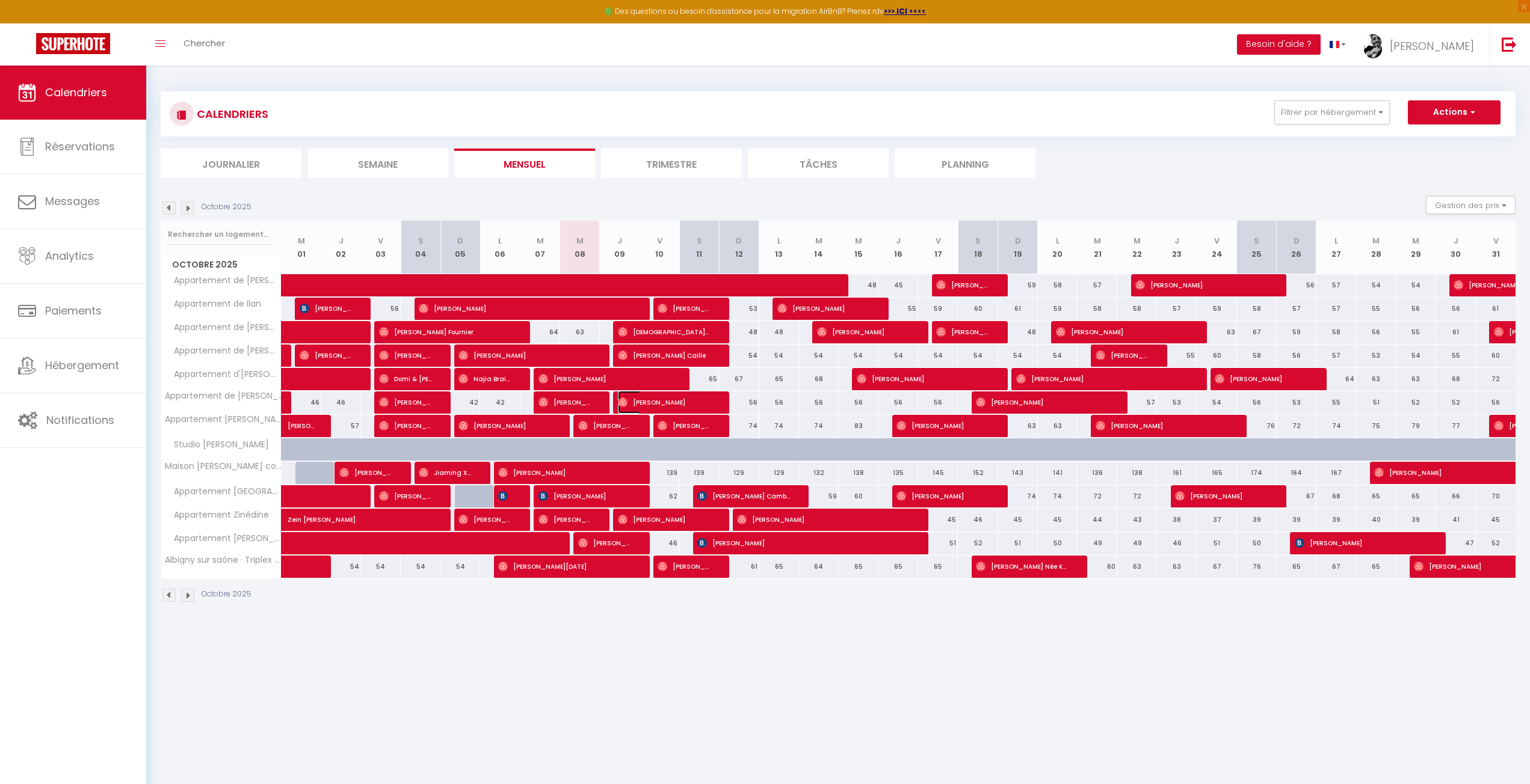
select select "1"
select select
select select "18327"
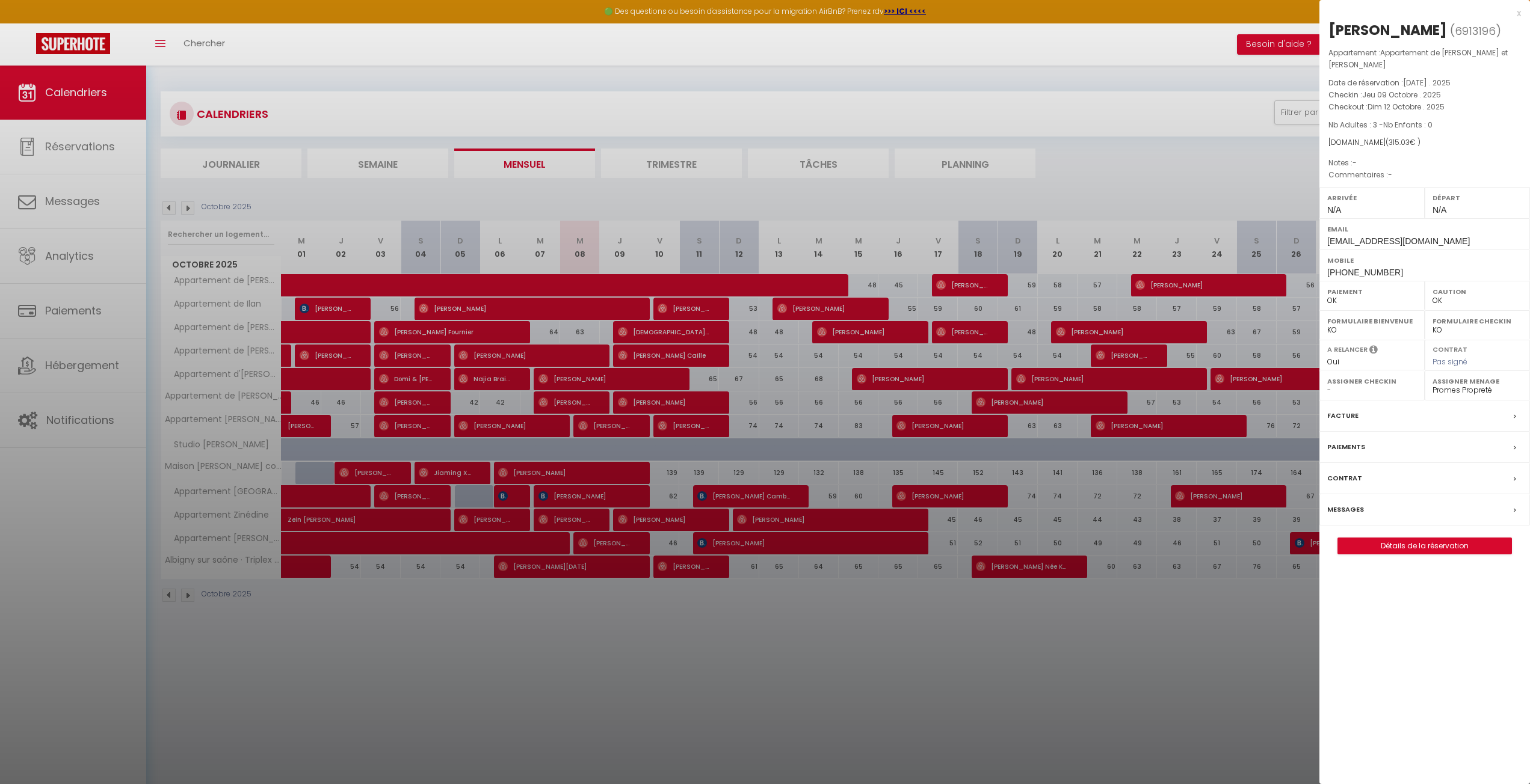
click at [1195, 151] on div at bounding box center [765, 392] width 1530 height 784
